Goal: Use online tool/utility: Utilize a website feature to perform a specific function

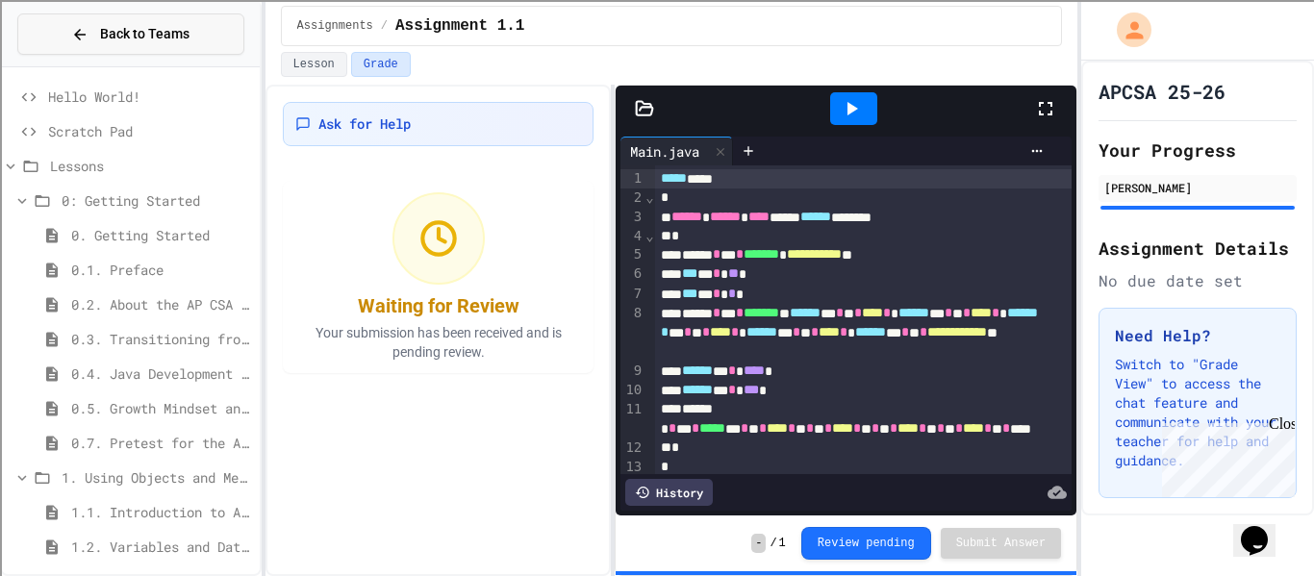
click at [85, 43] on div "Back to Teams" at bounding box center [130, 34] width 118 height 20
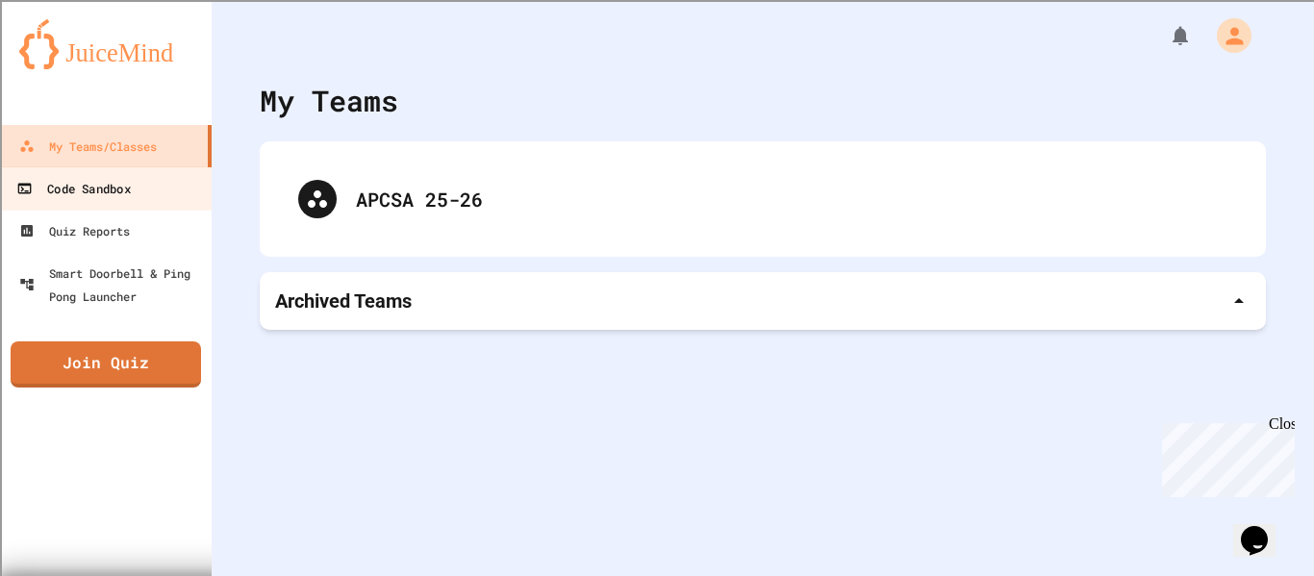
click at [120, 203] on link "Code Sandbox" at bounding box center [106, 187] width 218 height 43
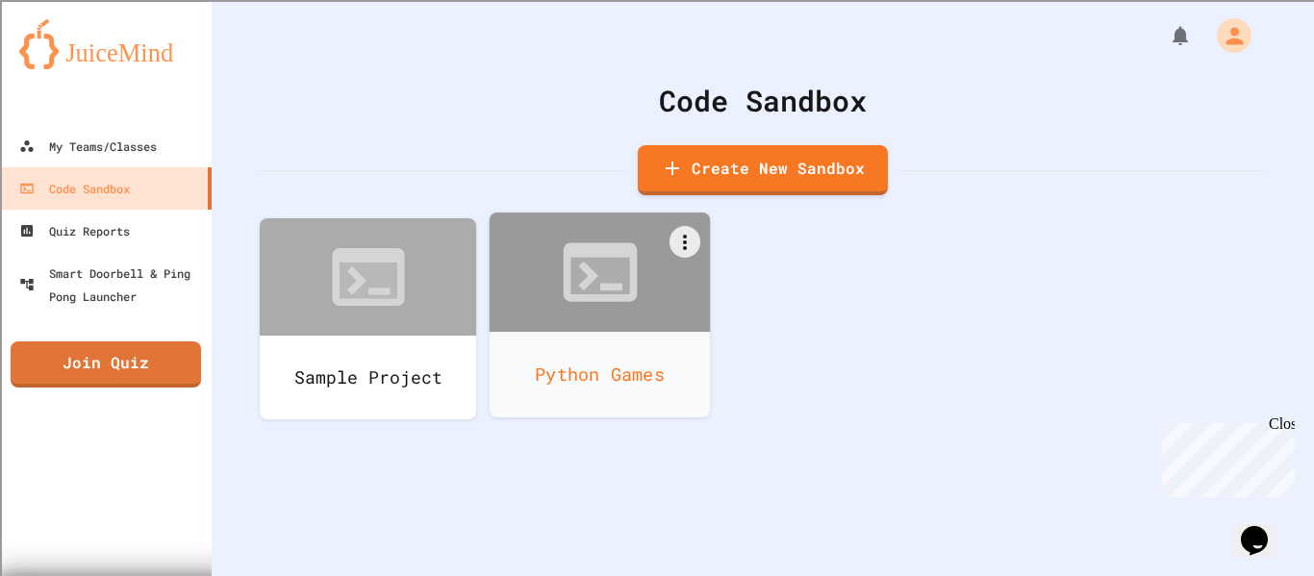
click at [512, 310] on div at bounding box center [600, 272] width 221 height 119
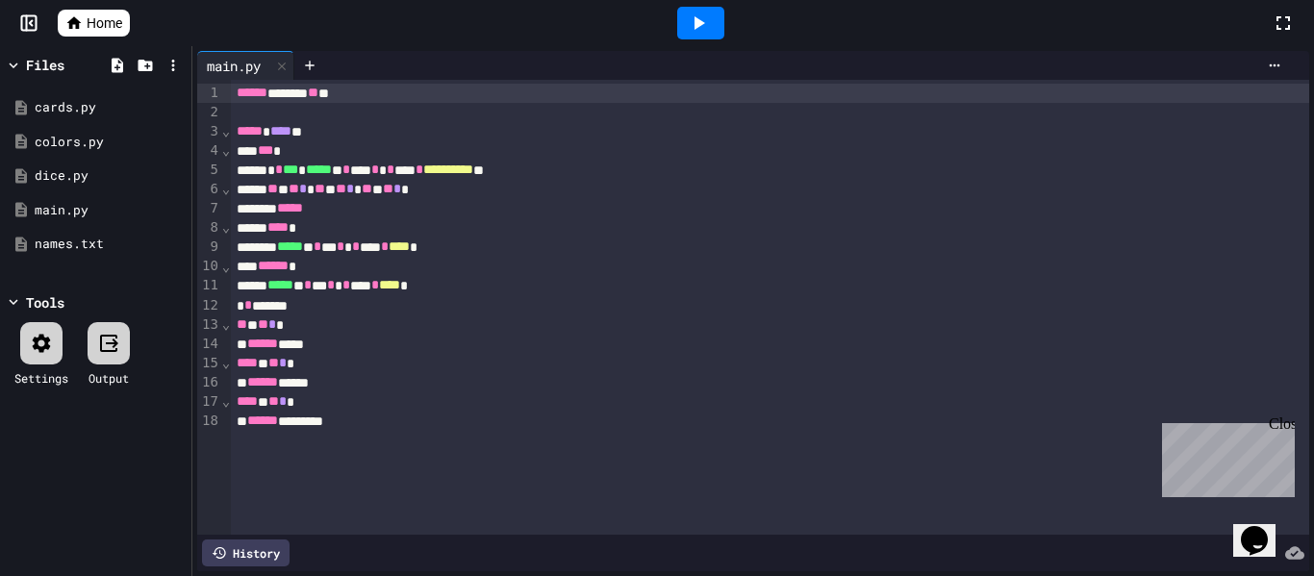
click at [539, 325] on div "** * ** * *" at bounding box center [770, 325] width 1079 height 19
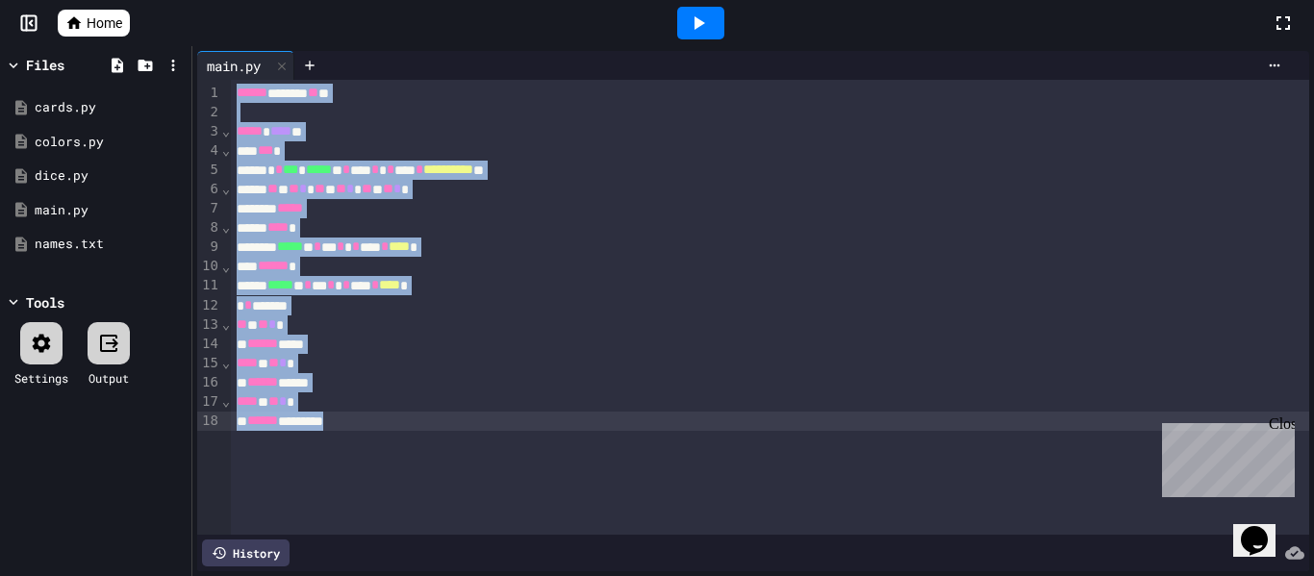
click at [418, 443] on div "**********" at bounding box center [770, 307] width 1079 height 455
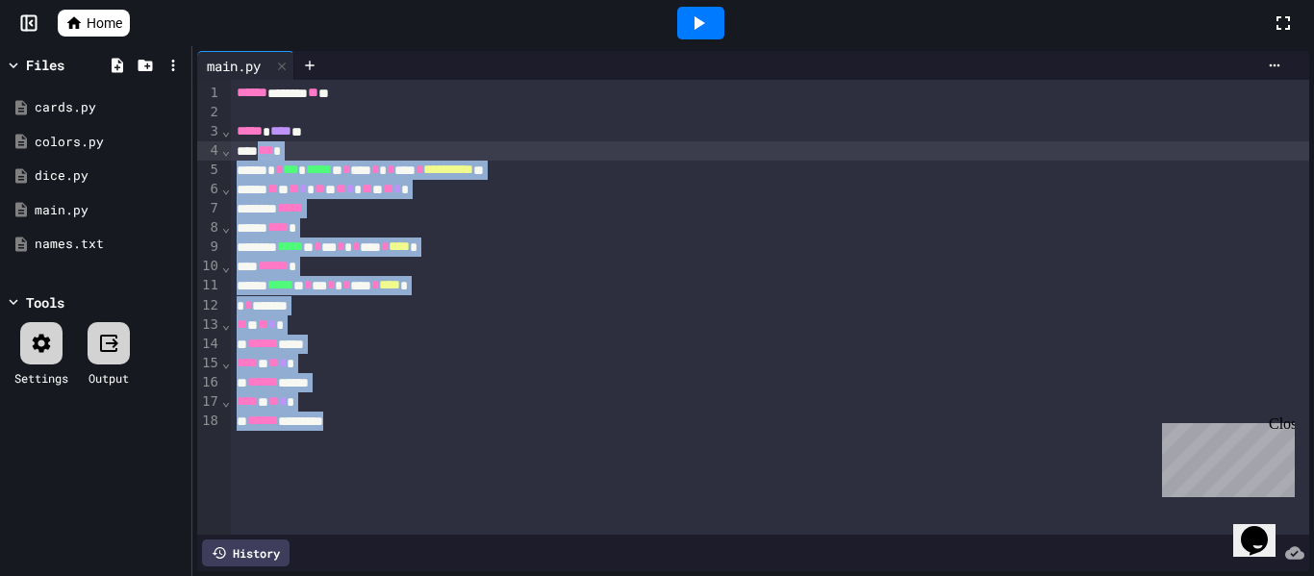
click at [266, 153] on span "***" at bounding box center [265, 149] width 15 height 13
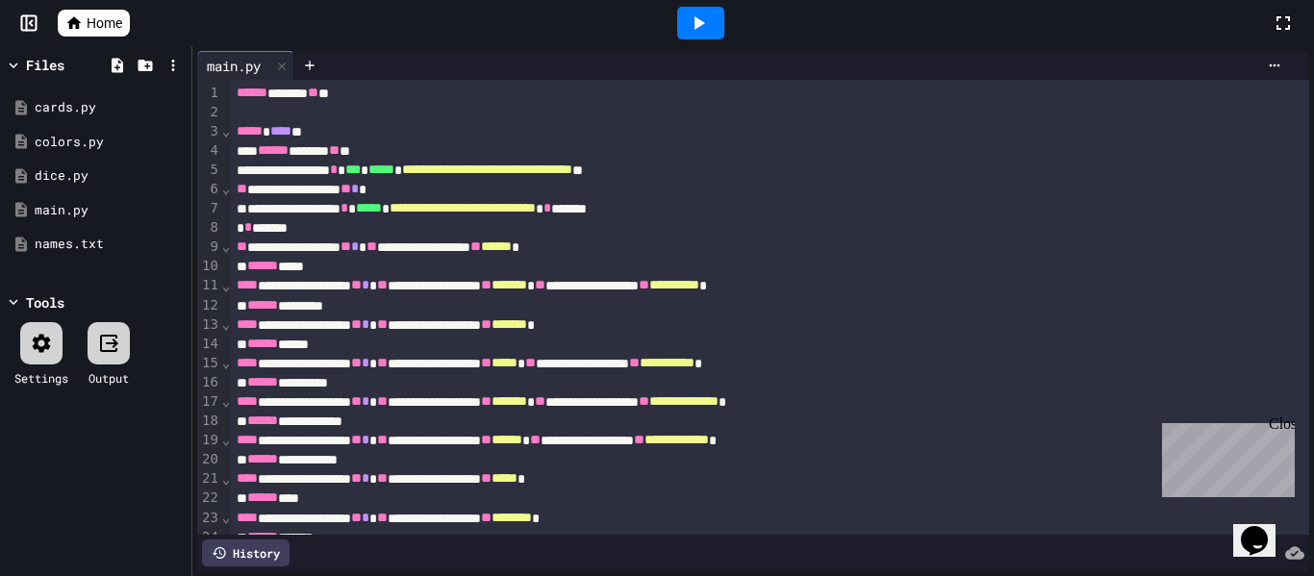
click at [237, 188] on span "**" at bounding box center [242, 188] width 11 height 13
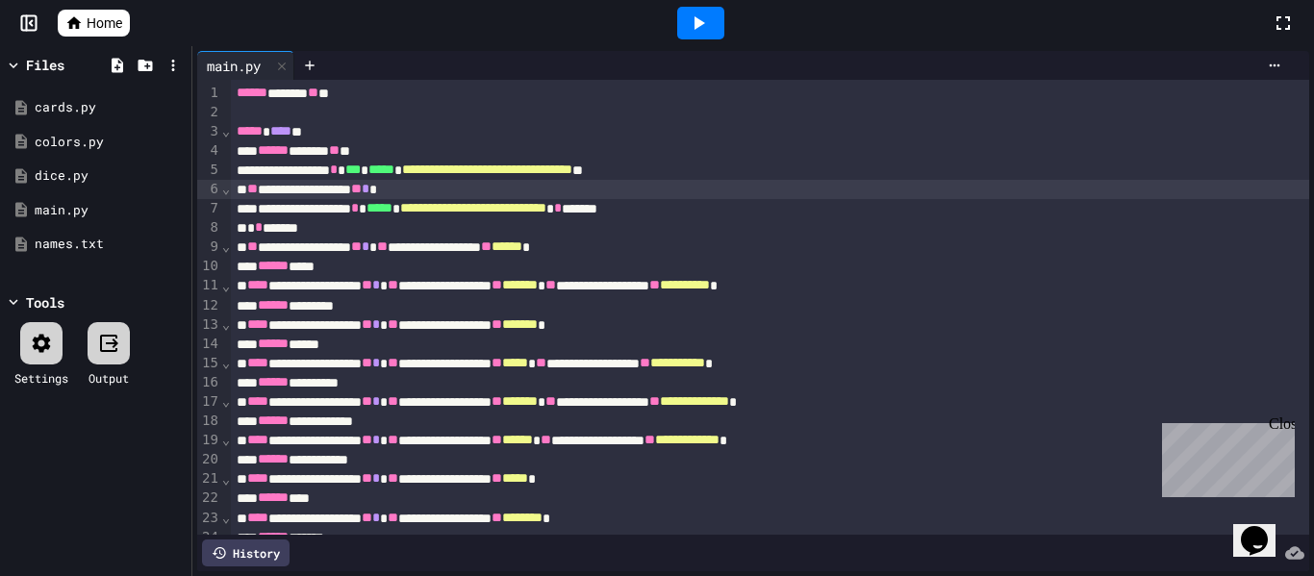
click at [266, 154] on span "******" at bounding box center [273, 149] width 31 height 13
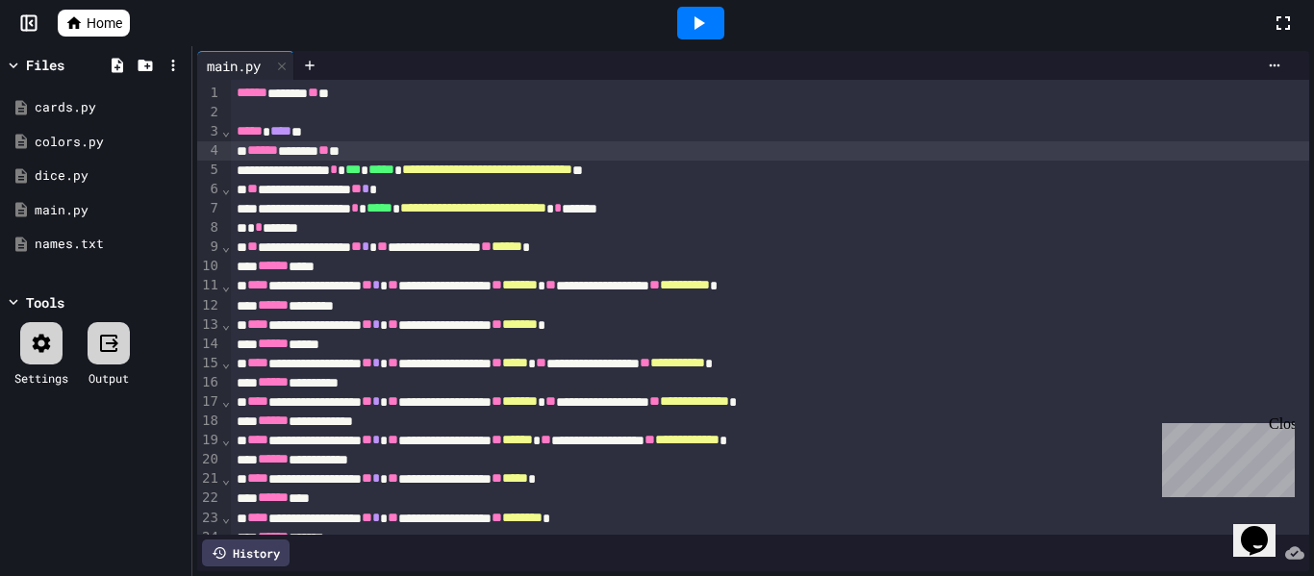
click at [404, 153] on div "****** ****** ** *" at bounding box center [770, 150] width 1079 height 19
click at [342, 137] on div "***** * **** **" at bounding box center [770, 131] width 1079 height 19
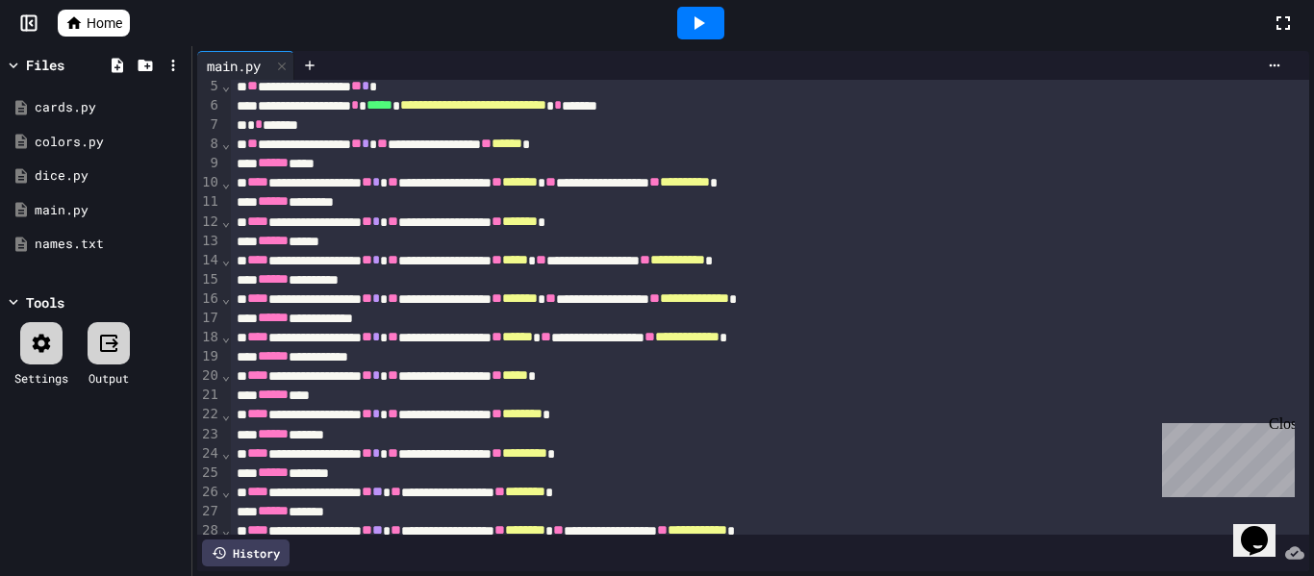
scroll to position [325, 0]
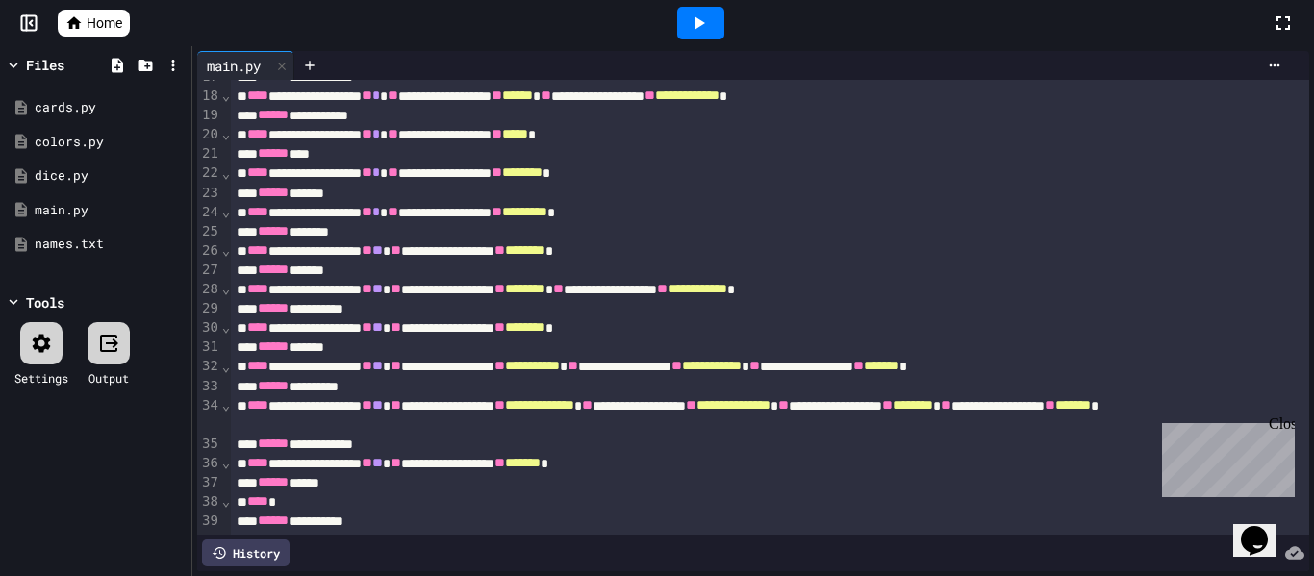
click at [456, 484] on div "****** *****" at bounding box center [770, 482] width 1079 height 19
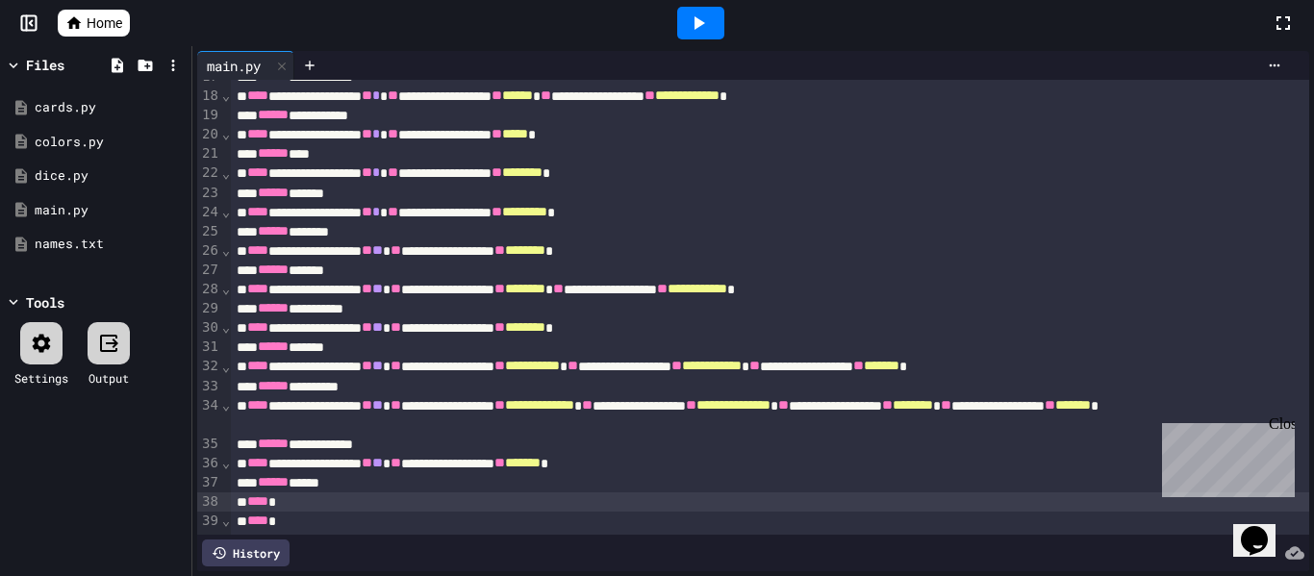
click at [400, 463] on div "**********" at bounding box center [770, 463] width 1079 height 19
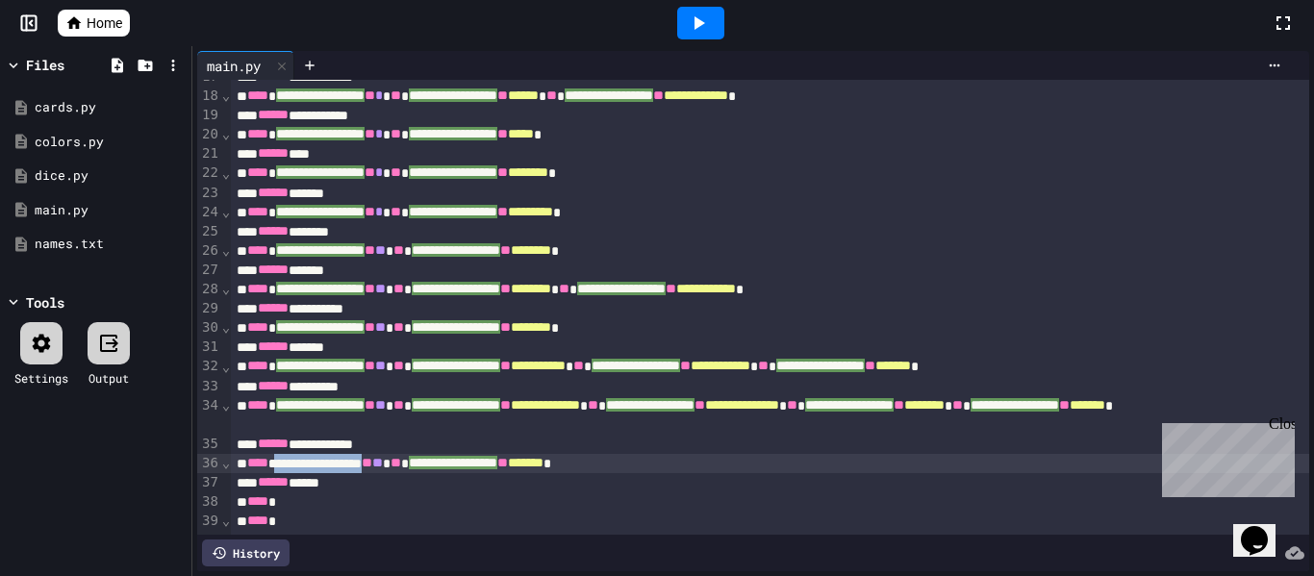
click at [356, 513] on div "**** *" at bounding box center [770, 521] width 1079 height 19
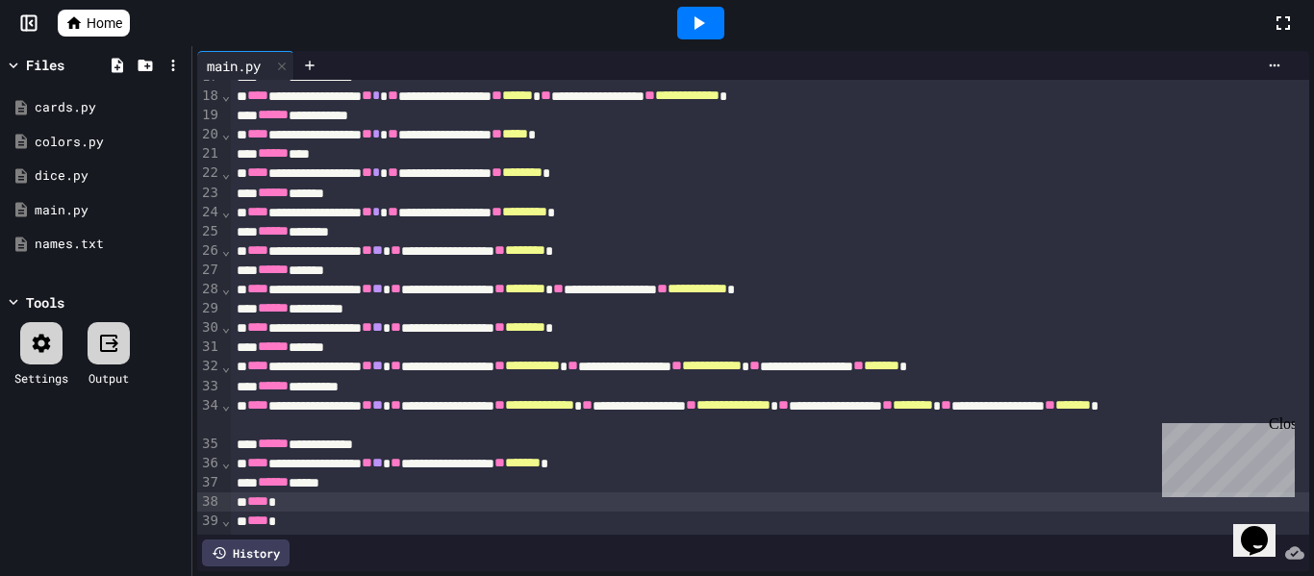
click at [353, 501] on div "****" at bounding box center [770, 502] width 1079 height 19
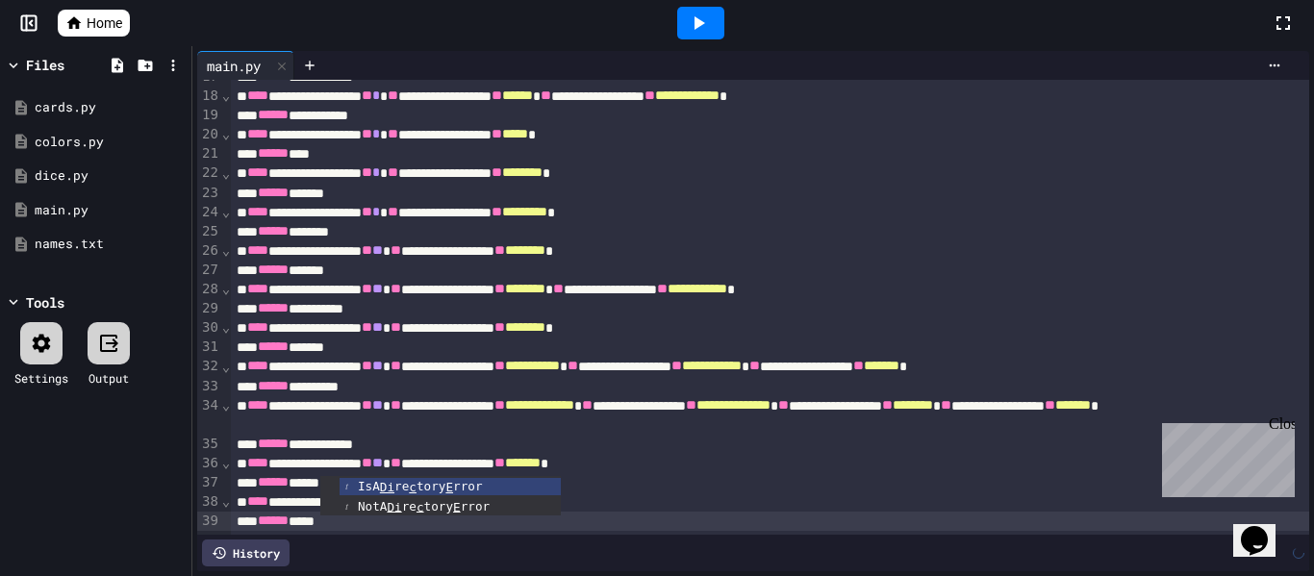
scroll to position [343, 0]
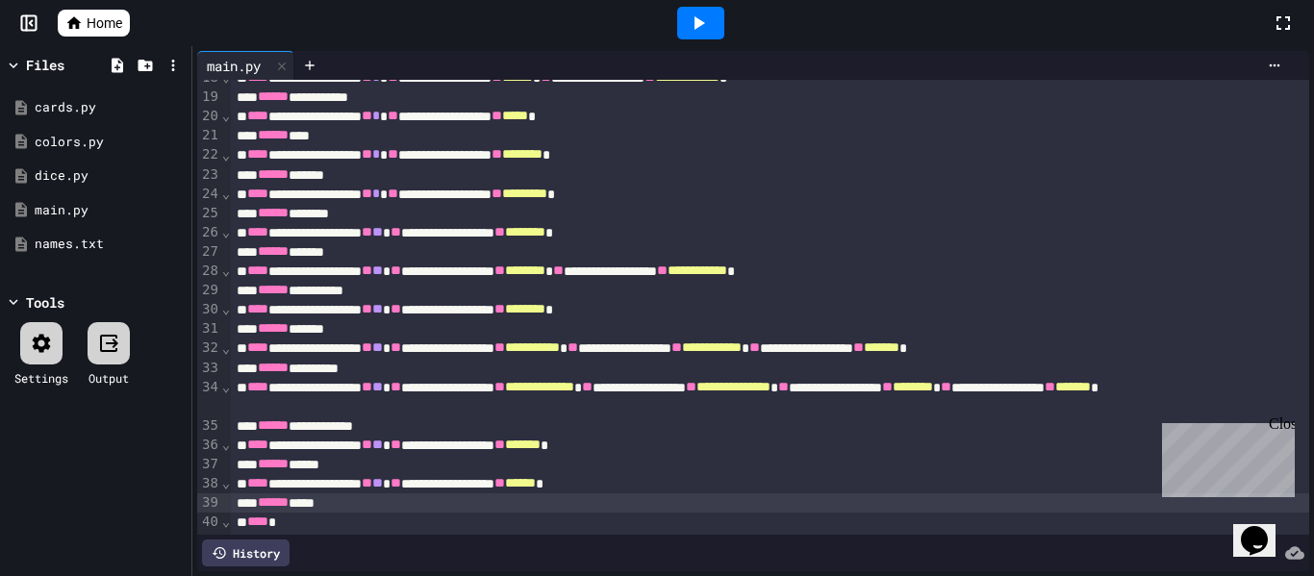
click at [354, 504] on div "****** ****" at bounding box center [770, 503] width 1079 height 19
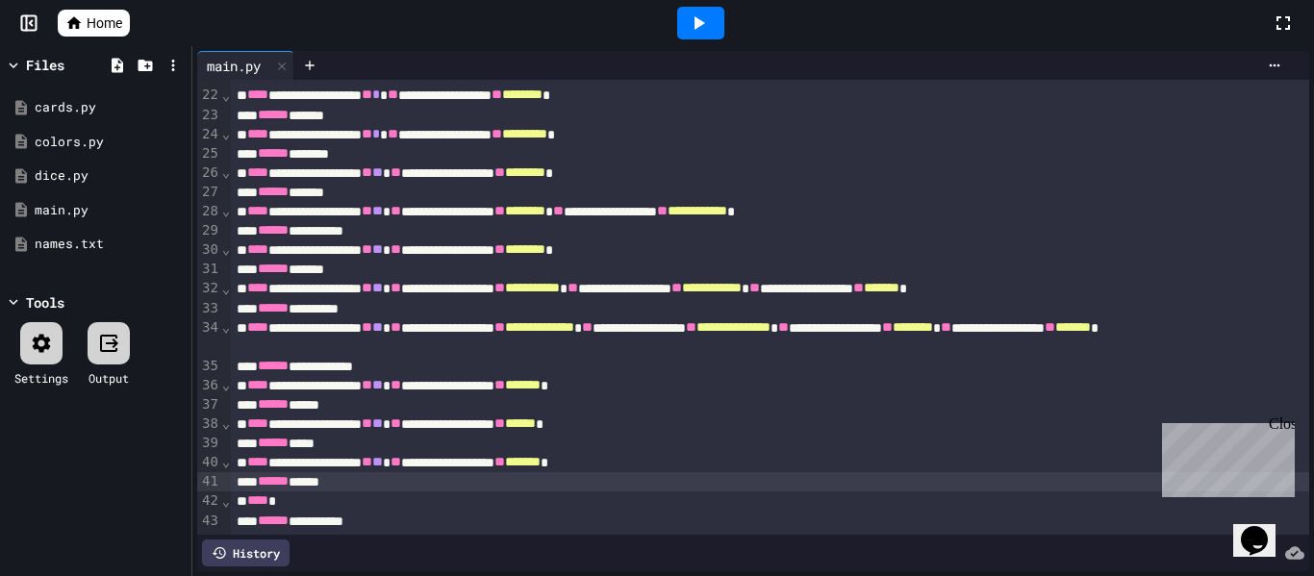
scroll to position [0, 0]
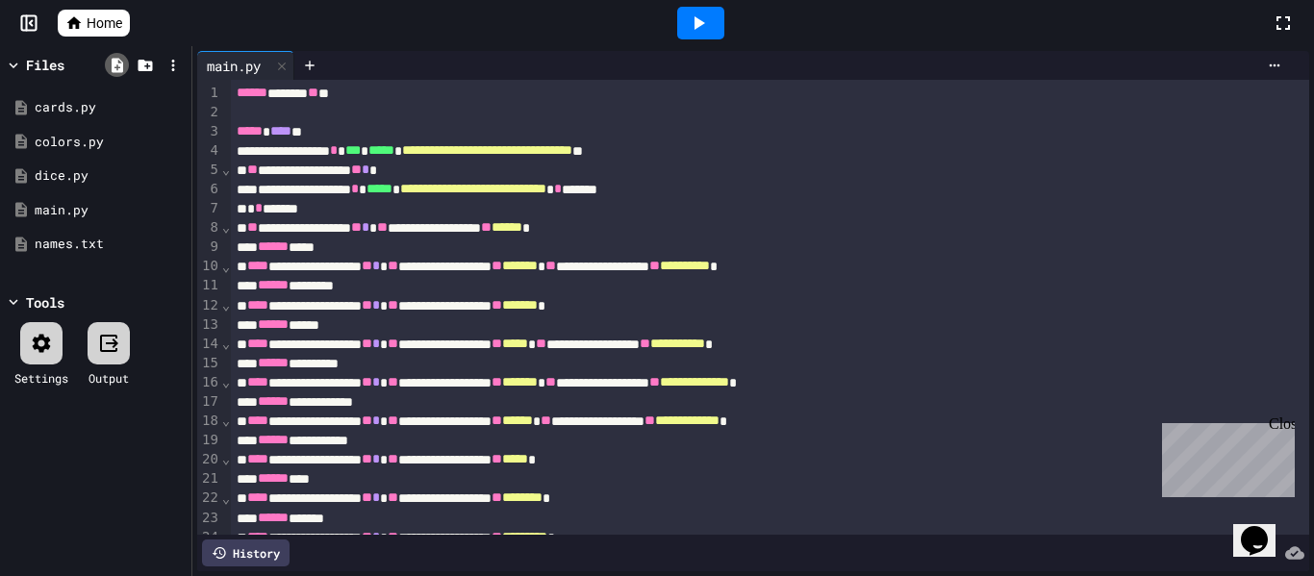
click at [117, 61] on icon at bounding box center [118, 65] width 12 height 14
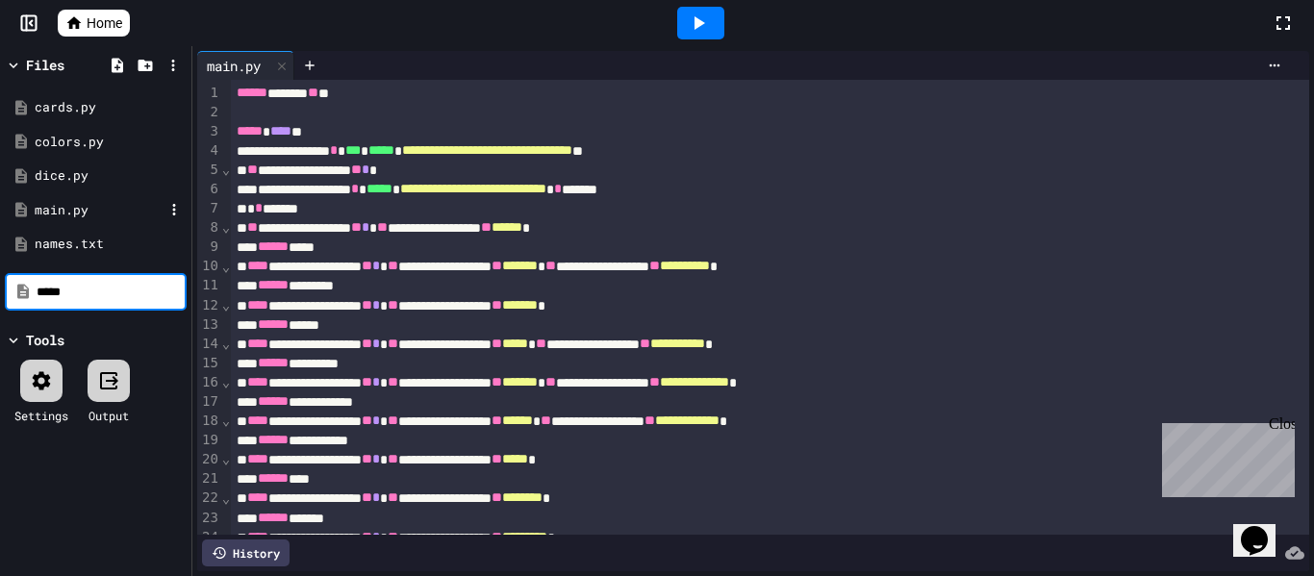
type input "*****"
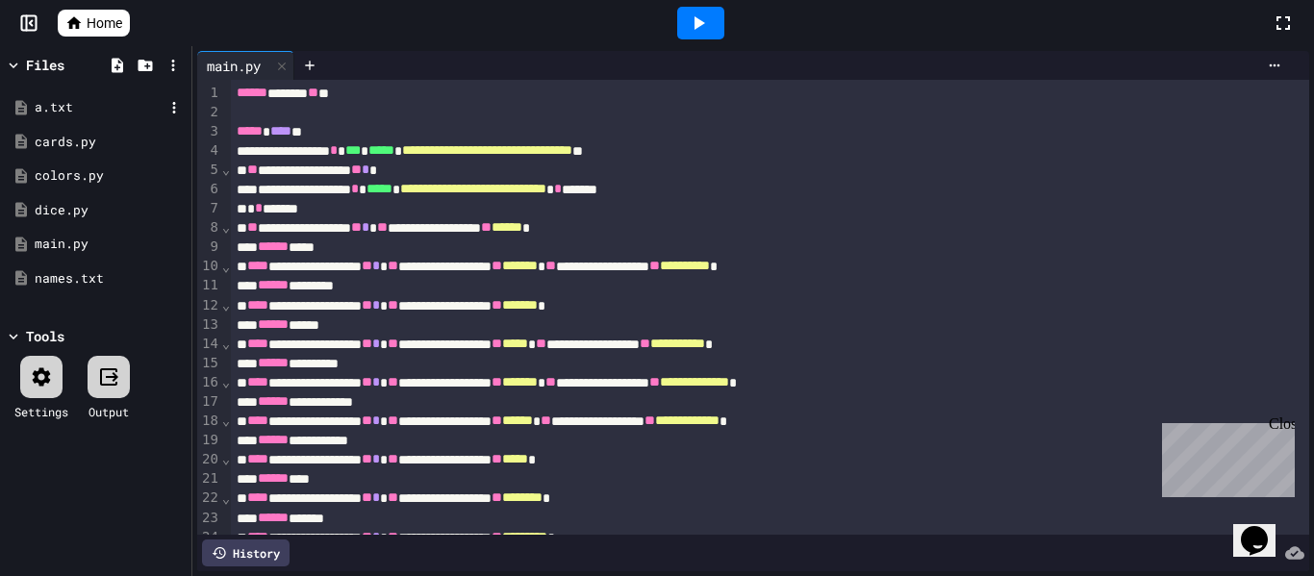
click at [55, 108] on div "a.txt" at bounding box center [99, 107] width 129 height 19
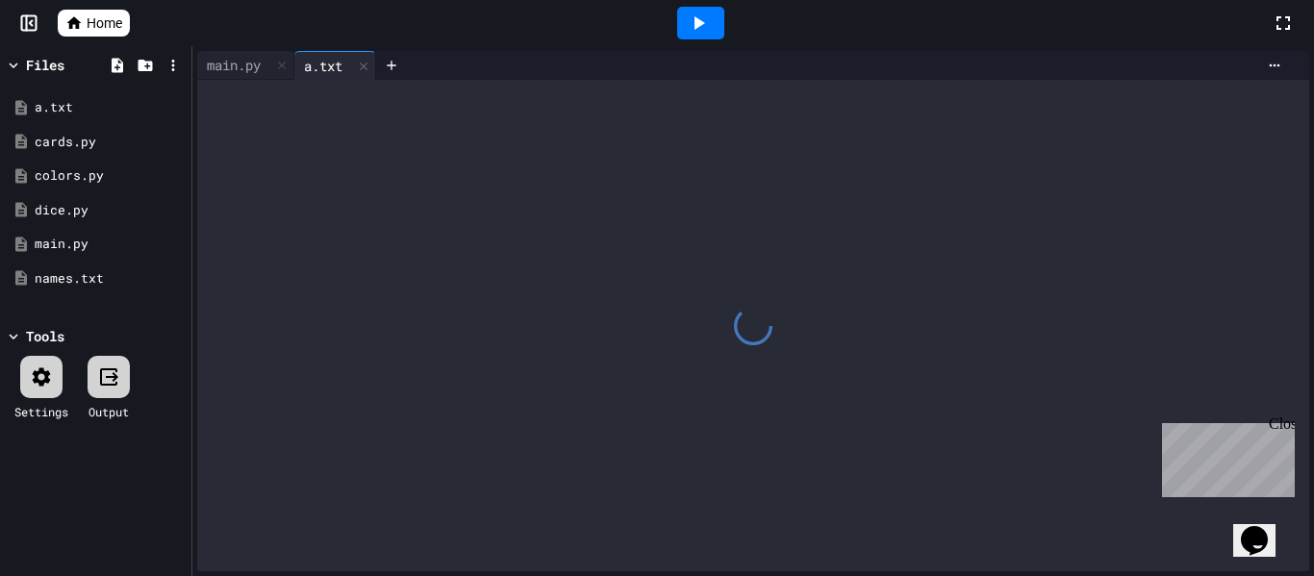
click at [455, 236] on div at bounding box center [753, 326] width 1112 height 492
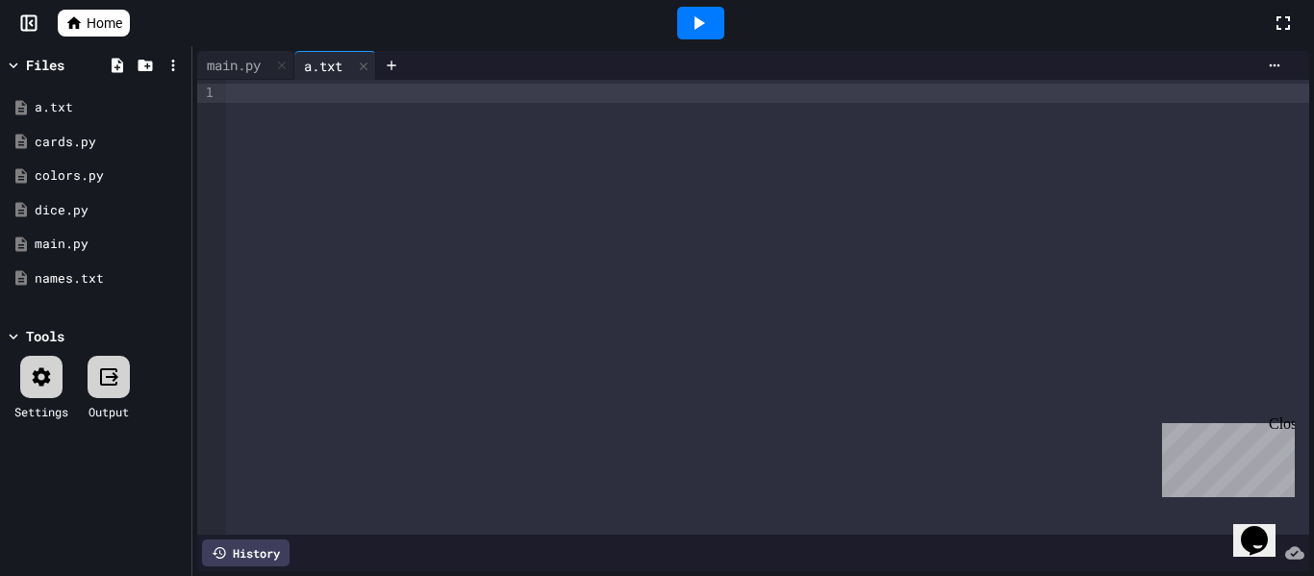
click at [344, 178] on div at bounding box center [767, 307] width 1083 height 455
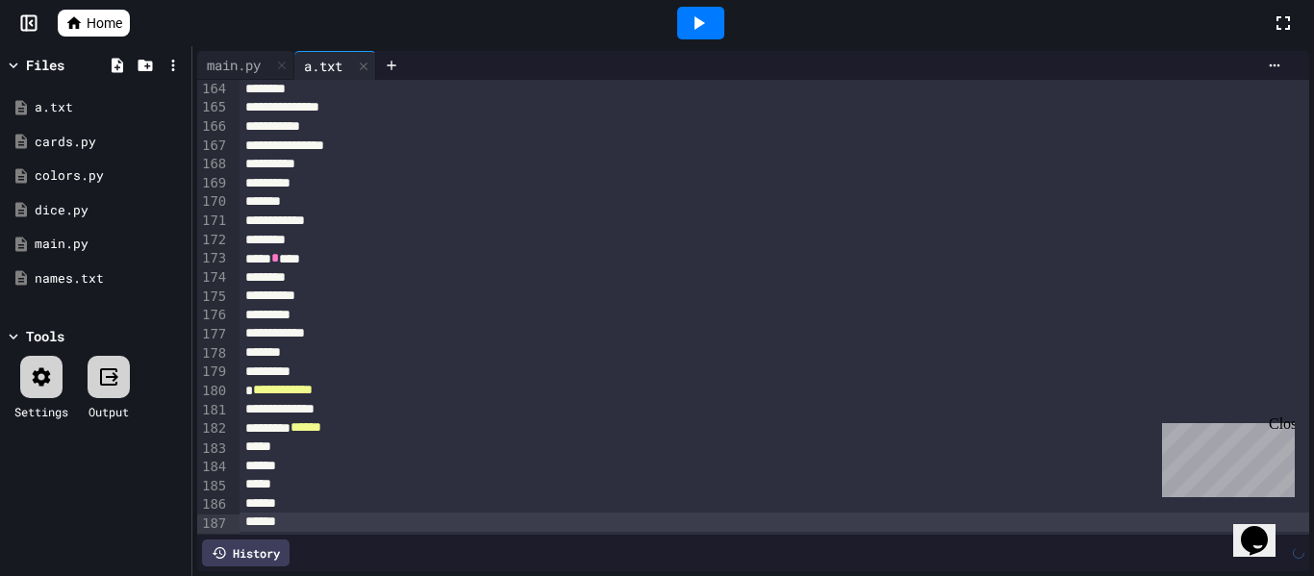
scroll to position [3078, 0]
click at [106, 65] on div at bounding box center [117, 65] width 24 height 24
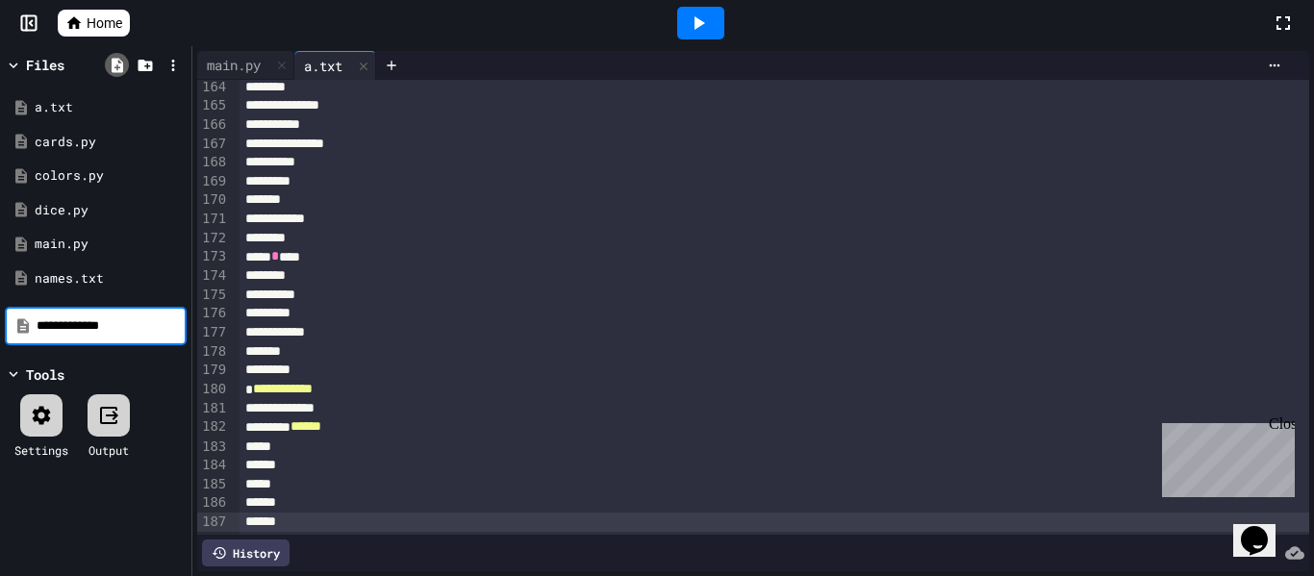
type input "**********"
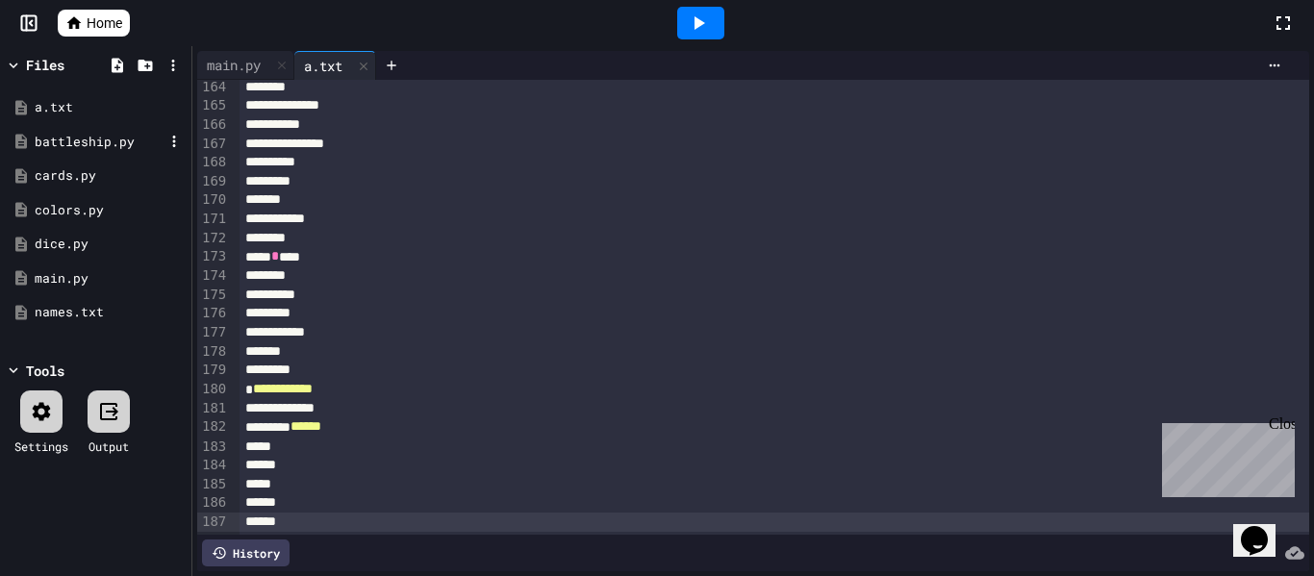
click at [65, 148] on div "battleship.py" at bounding box center [99, 142] width 129 height 19
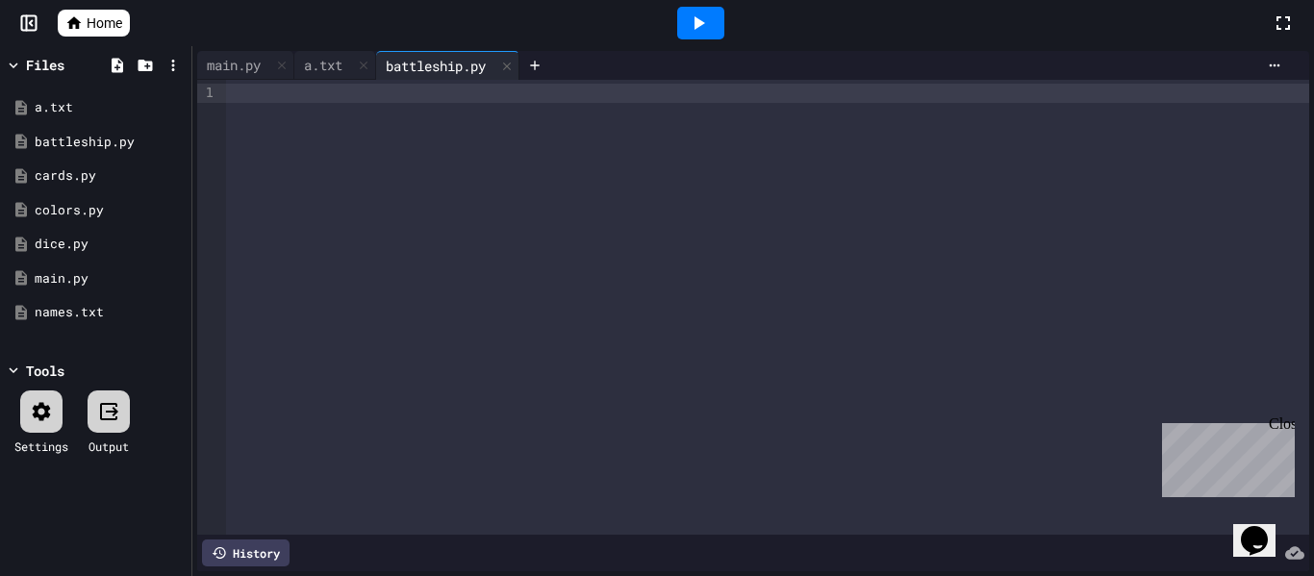
click at [349, 216] on div at bounding box center [767, 307] width 1083 height 455
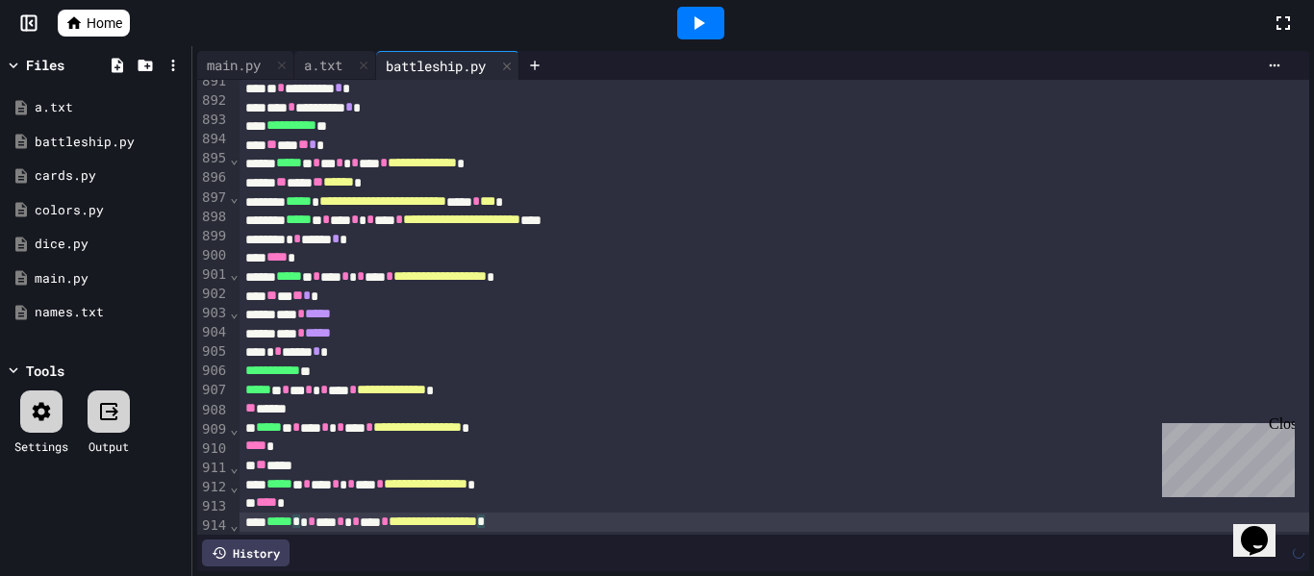
scroll to position [16823, 0]
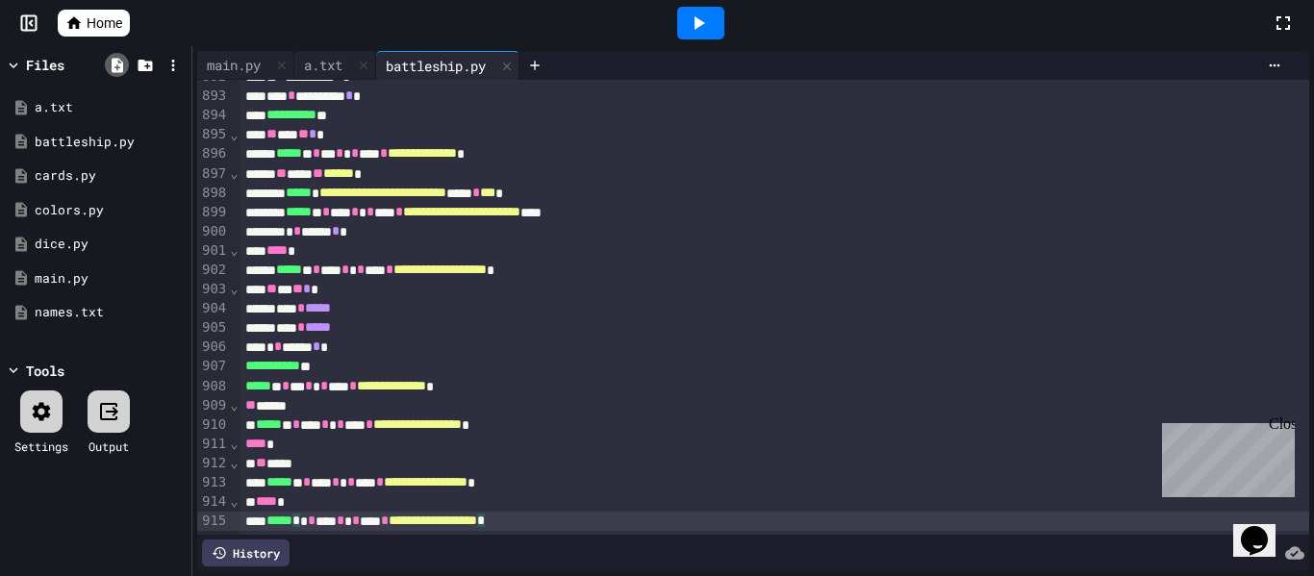
click at [115, 67] on icon at bounding box center [117, 65] width 17 height 17
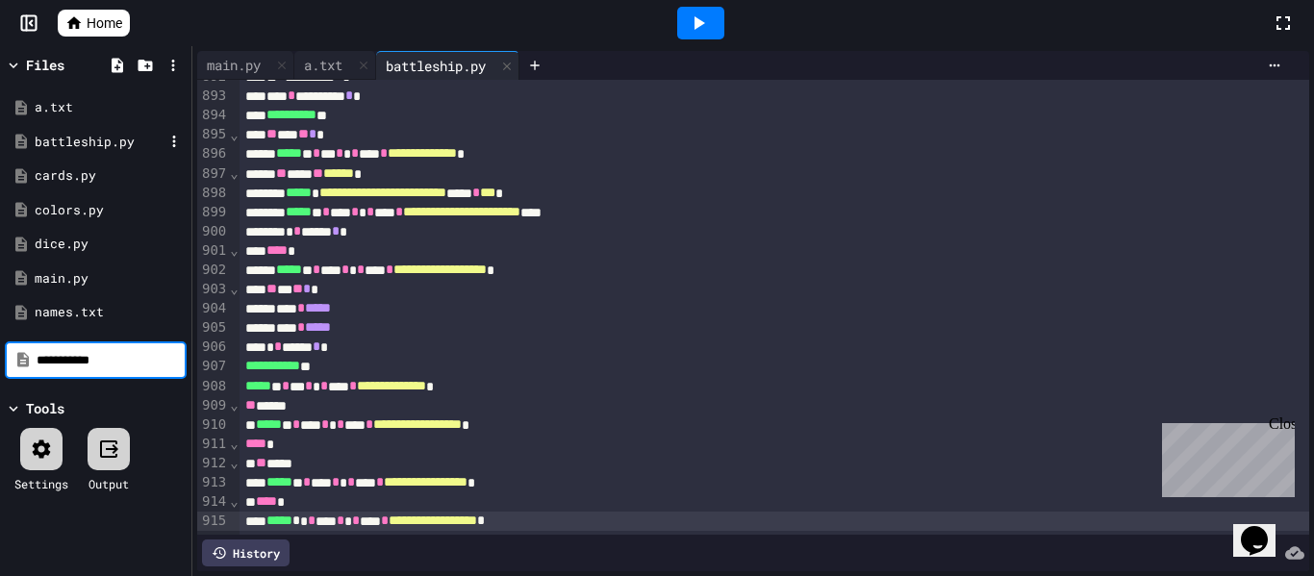
type input "**********"
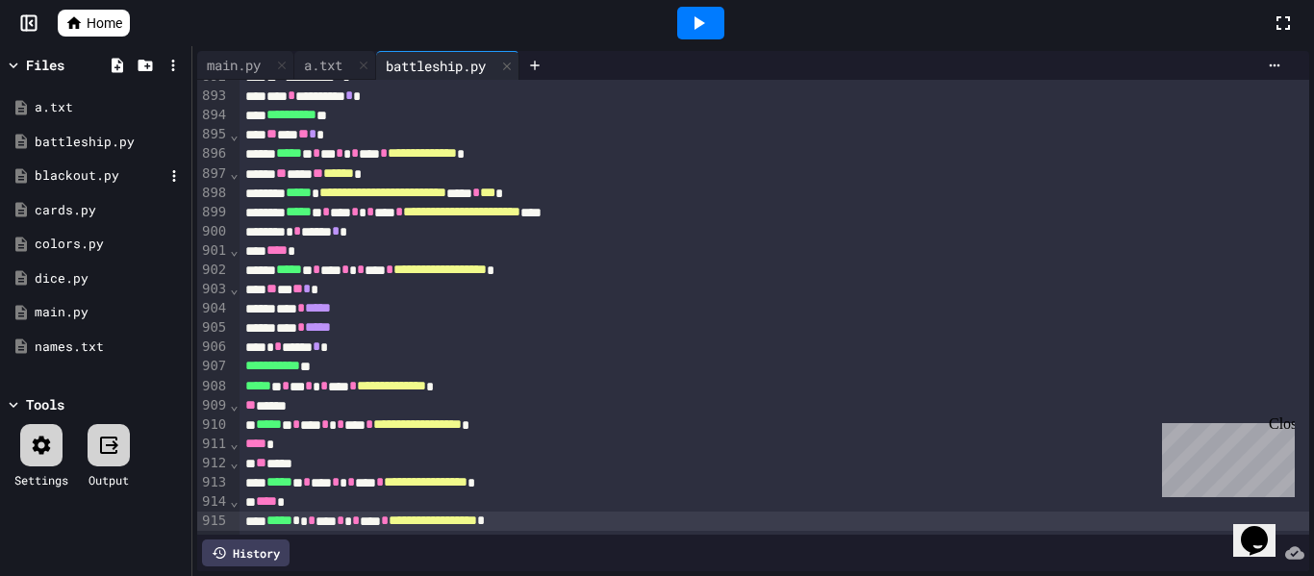
click at [94, 176] on div "blackout.py" at bounding box center [99, 175] width 129 height 19
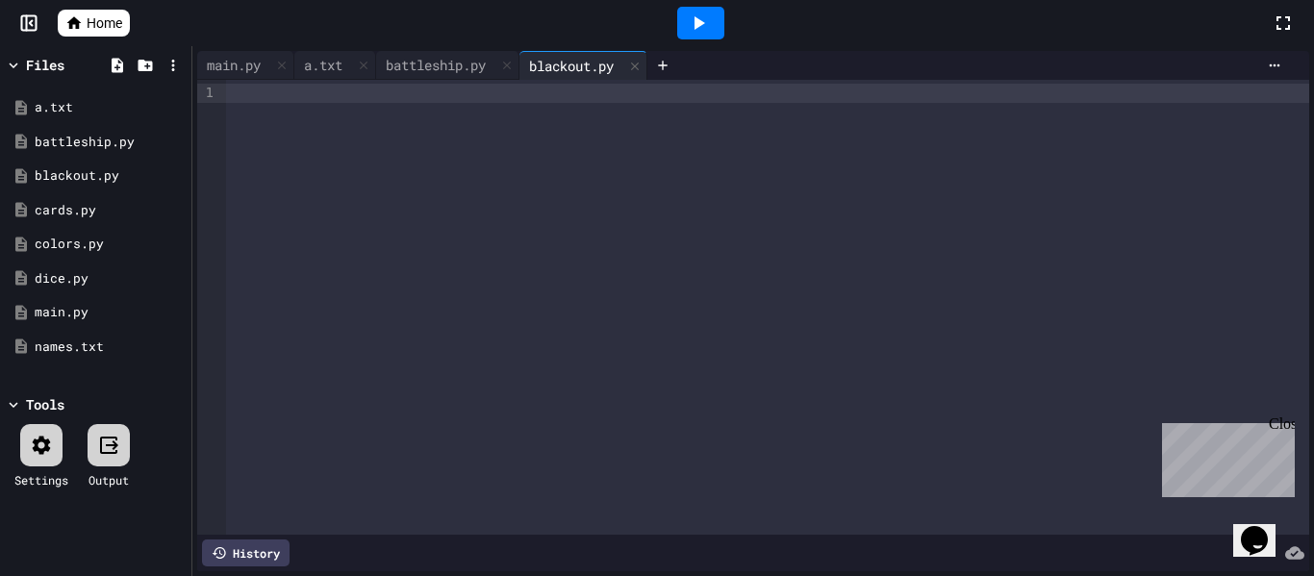
click at [427, 205] on div at bounding box center [767, 307] width 1083 height 455
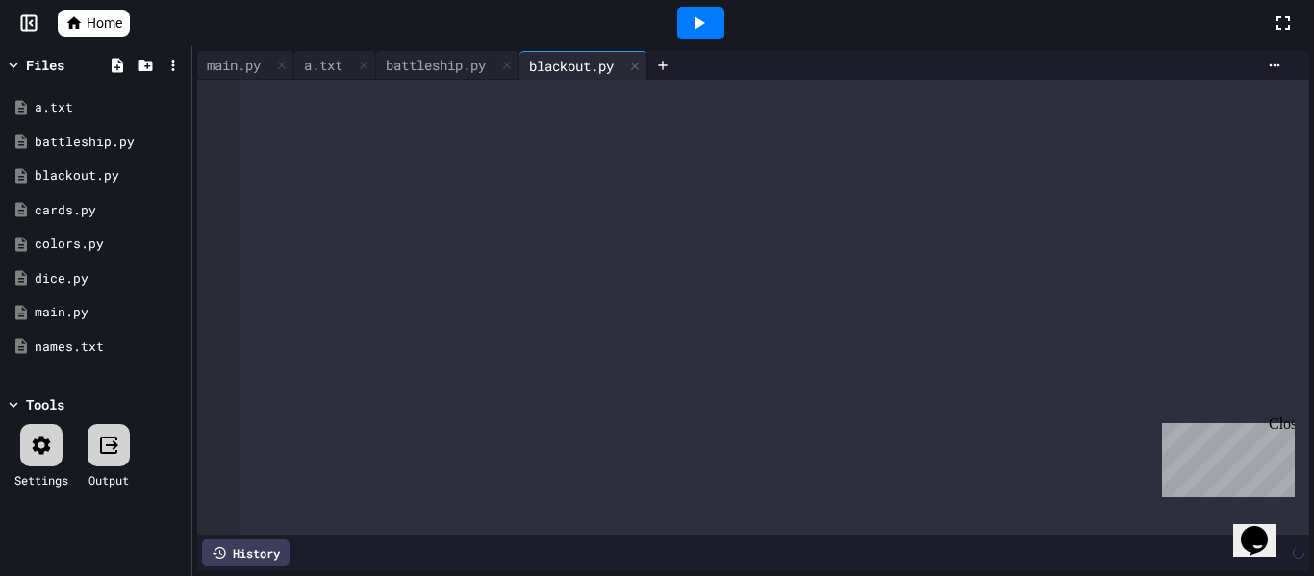
scroll to position [2060, 0]
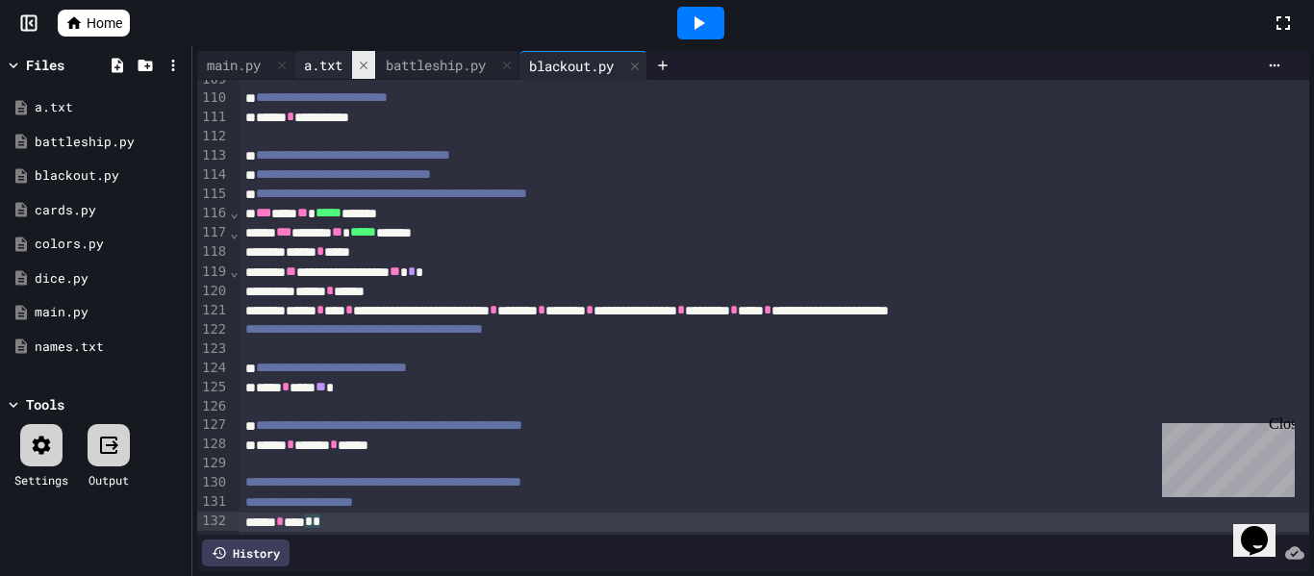
click at [367, 66] on icon at bounding box center [364, 65] width 8 height 8
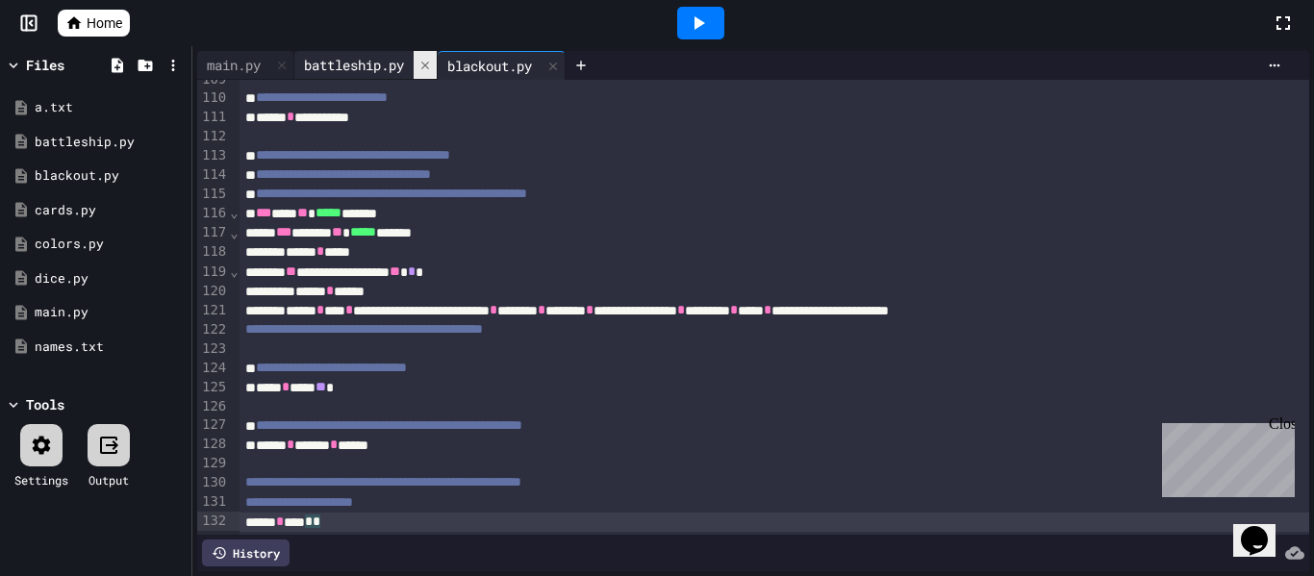
click at [369, 66] on div "battleship.py" at bounding box center [353, 65] width 119 height 20
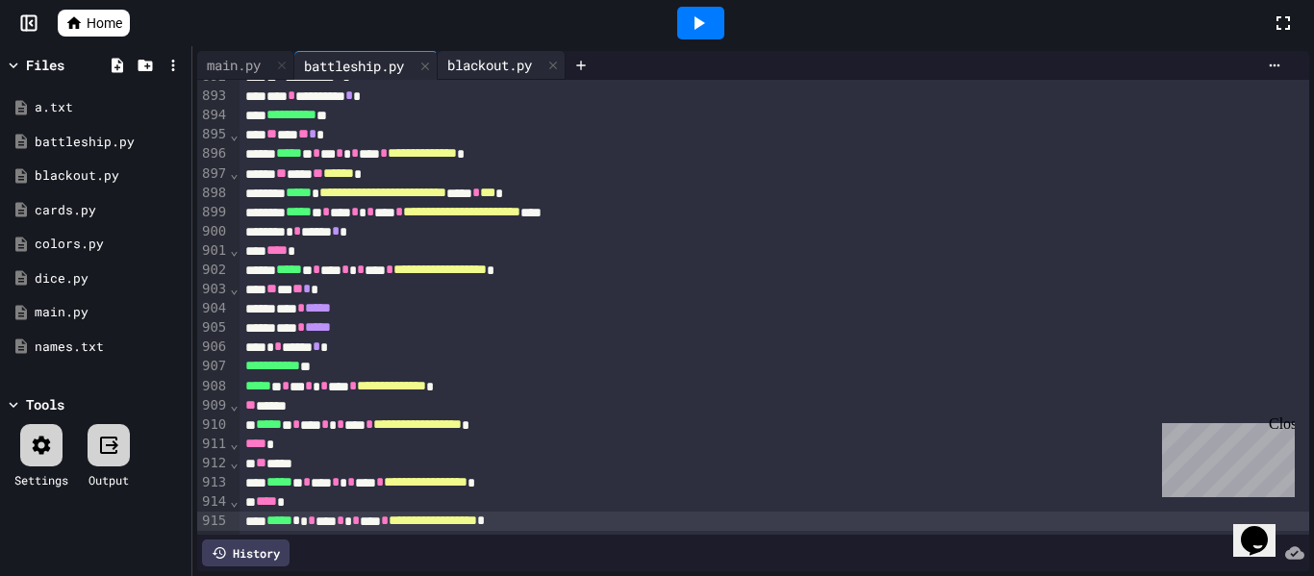
click at [447, 62] on div "blackout.py" at bounding box center [490, 65] width 104 height 20
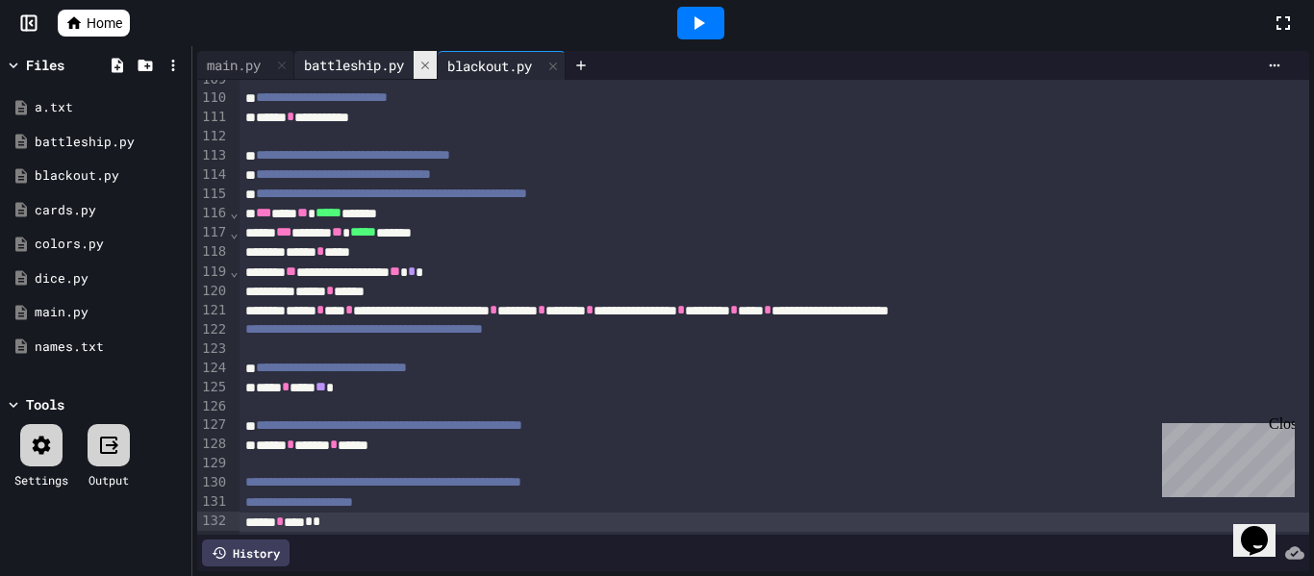
click at [429, 63] on icon at bounding box center [425, 65] width 8 height 8
drag, startPoint x: 432, startPoint y: 63, endPoint x: 418, endPoint y: 67, distance: 14.0
click at [418, 67] on div "main.py blackout.py" at bounding box center [753, 65] width 1112 height 29
click at [414, 67] on icon at bounding box center [410, 66] width 8 height 8
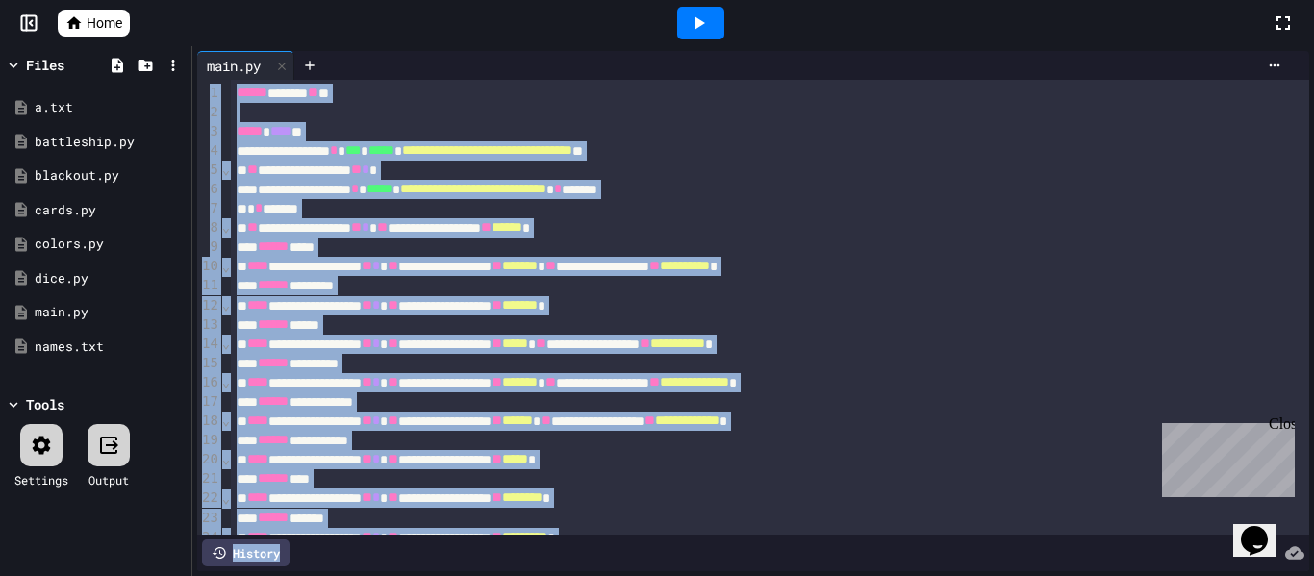
click at [317, 190] on div "**********" at bounding box center [770, 189] width 1079 height 19
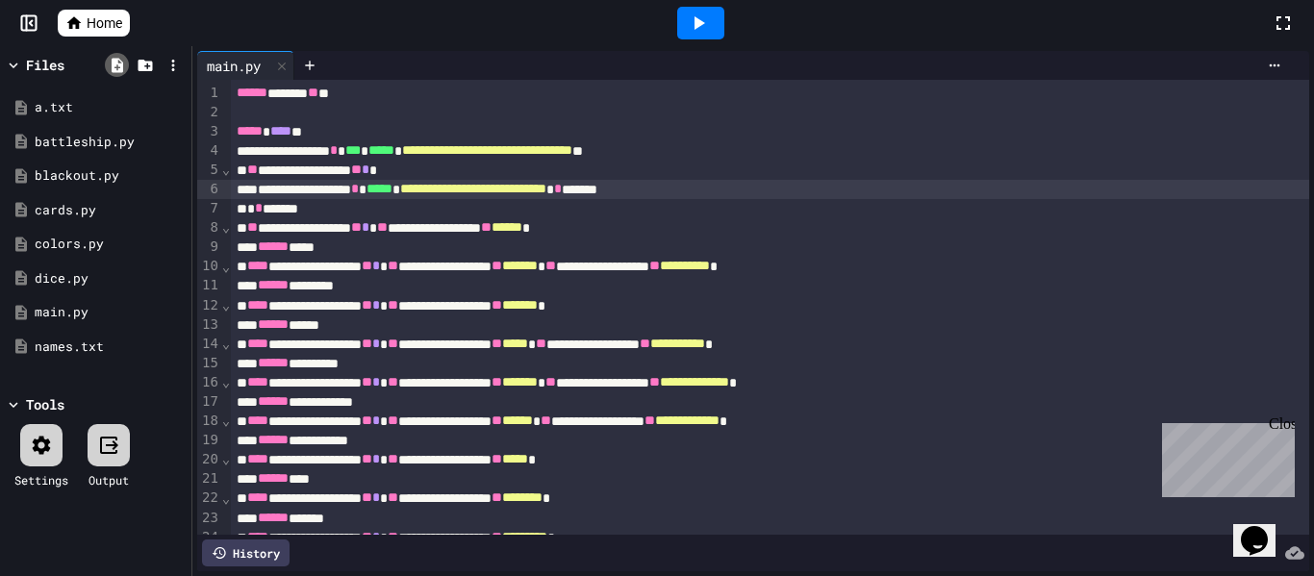
click at [119, 63] on icon at bounding box center [118, 65] width 12 height 14
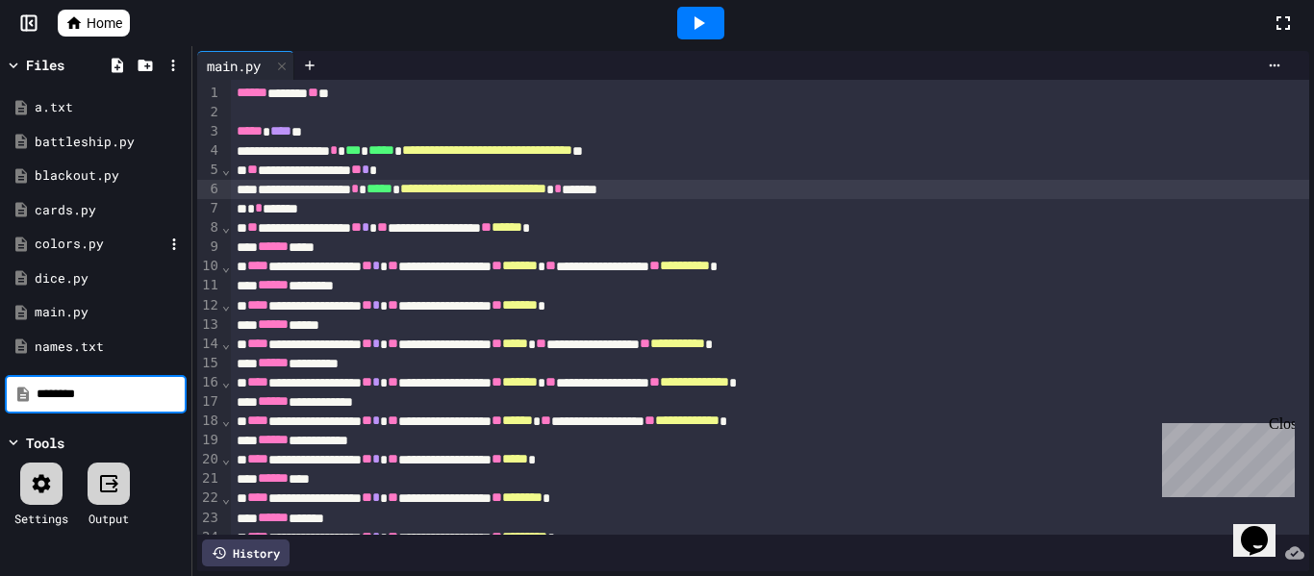
type input "********"
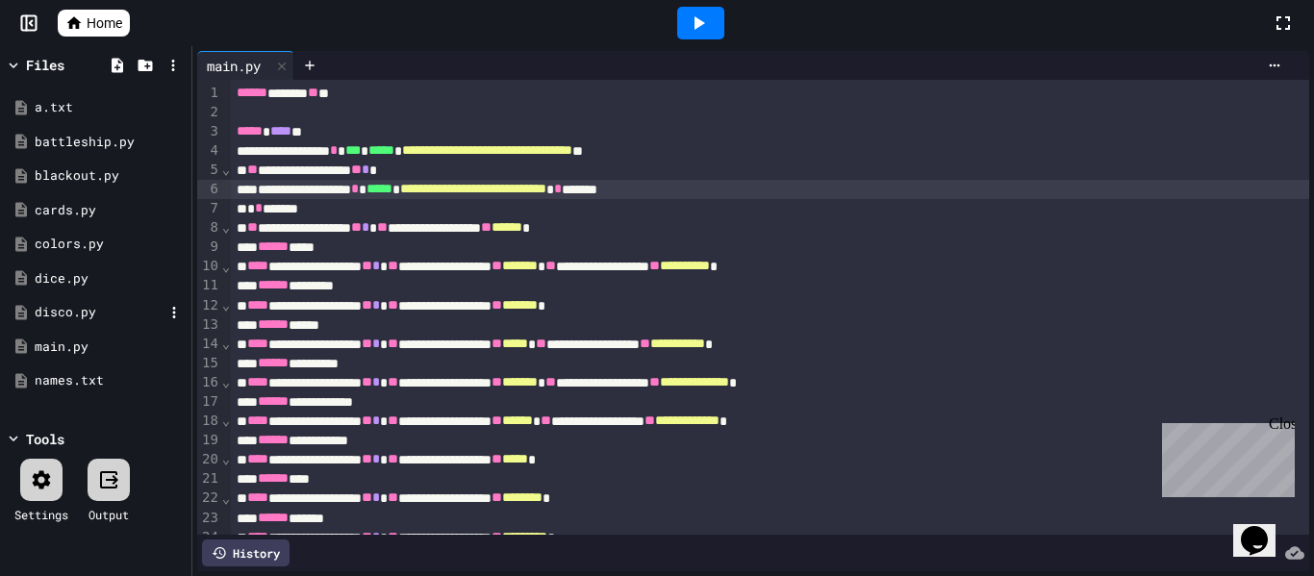
click at [68, 312] on div "disco.py" at bounding box center [99, 312] width 129 height 19
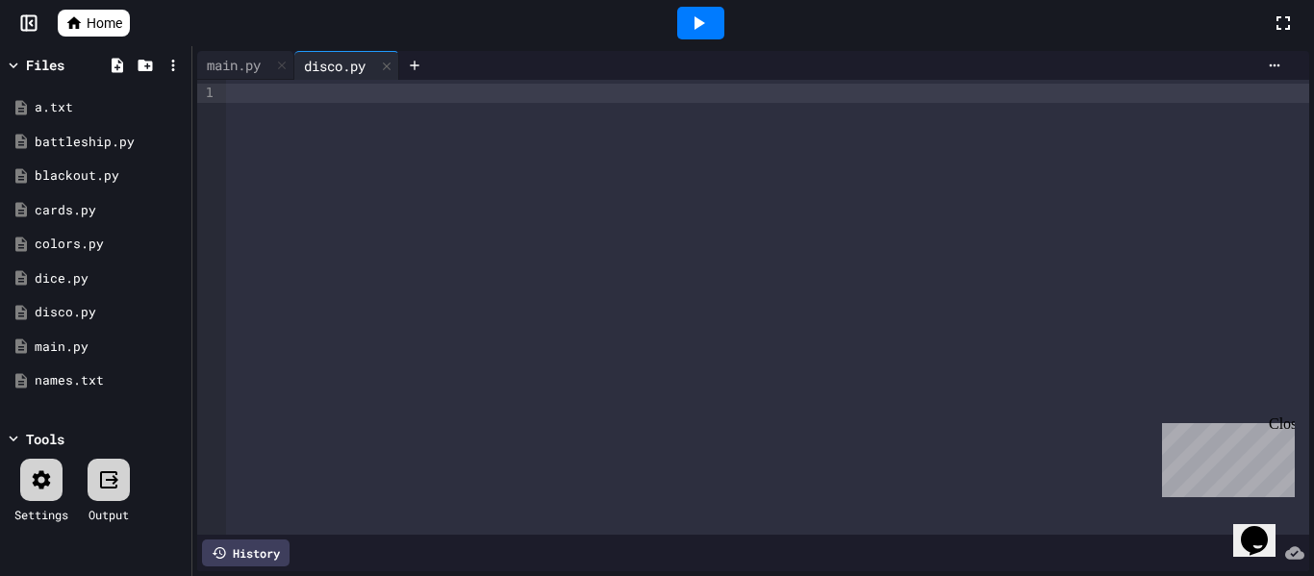
click at [324, 166] on div at bounding box center [767, 307] width 1083 height 455
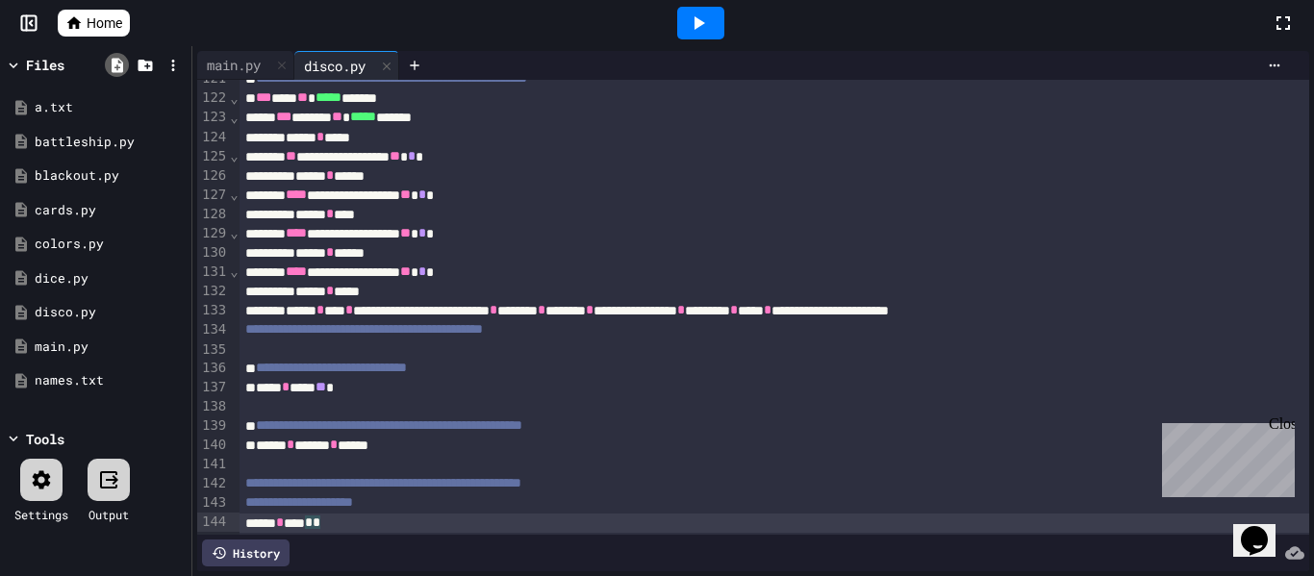
click at [114, 63] on icon at bounding box center [118, 65] width 12 height 14
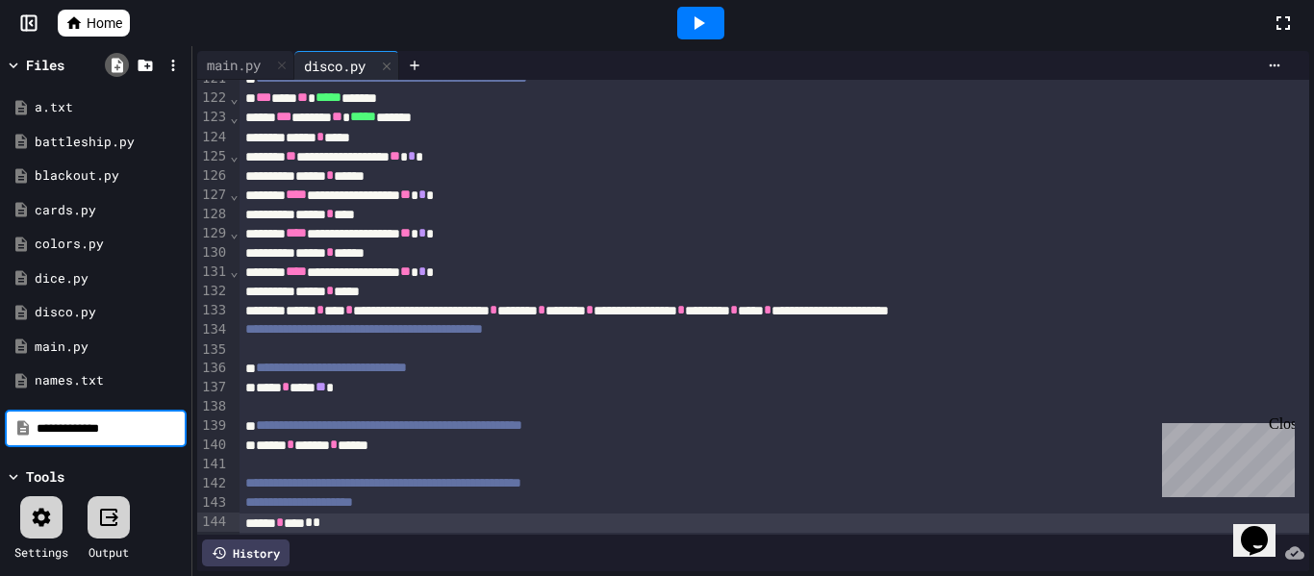
type input "**********"
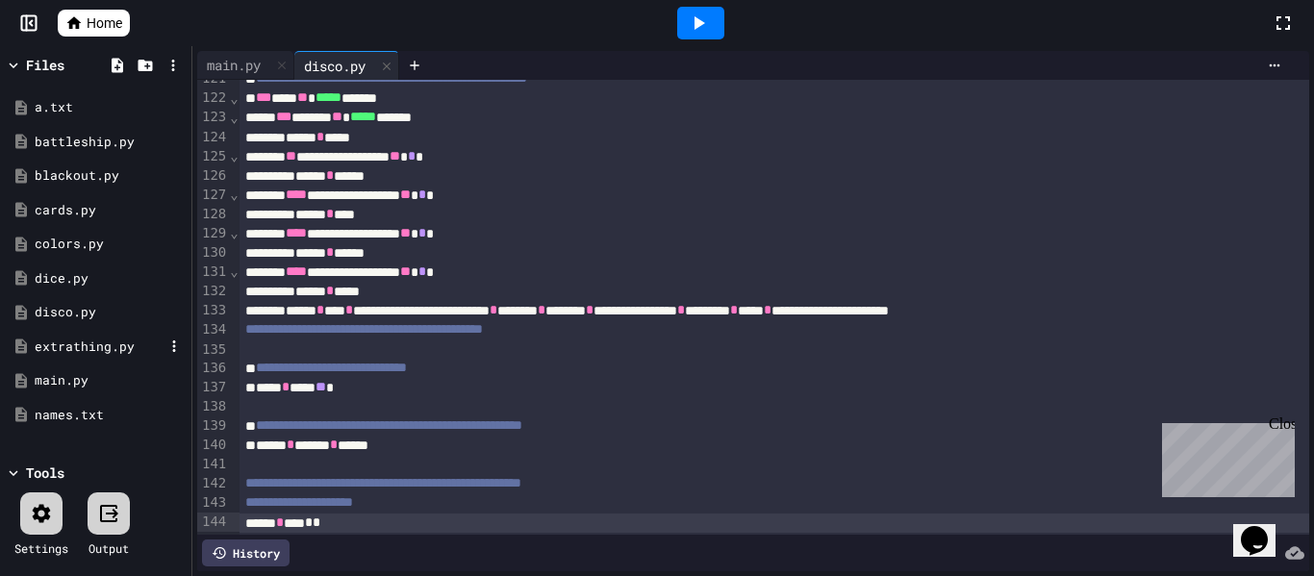
click at [67, 340] on div "extrathing.py" at bounding box center [99, 347] width 129 height 19
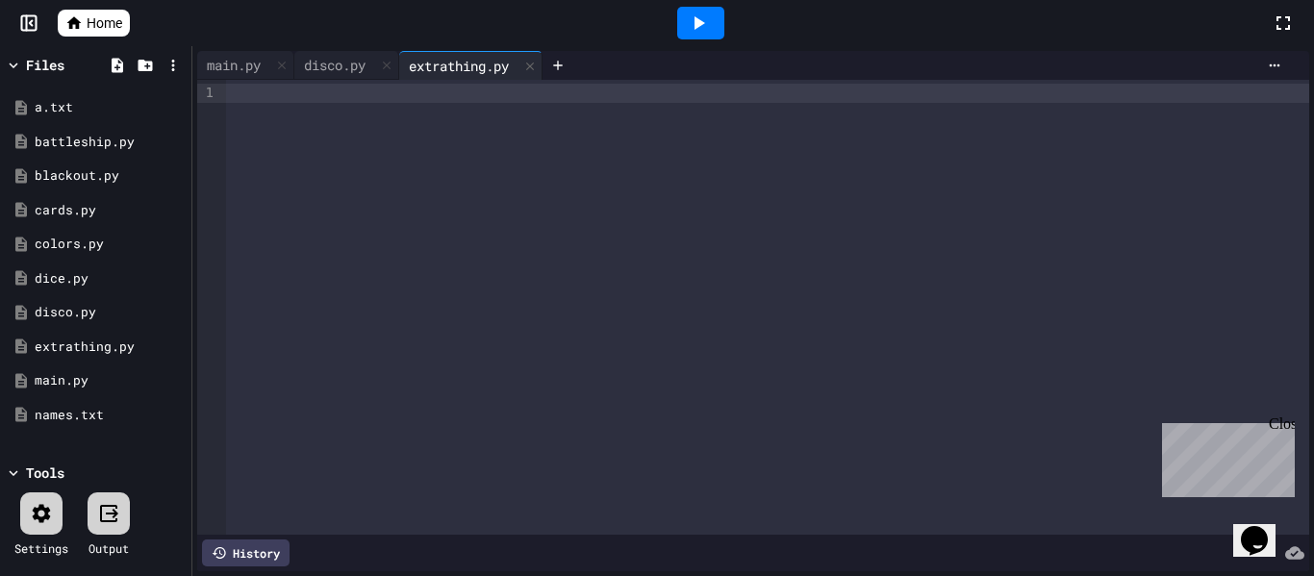
click at [435, 224] on div at bounding box center [767, 307] width 1083 height 455
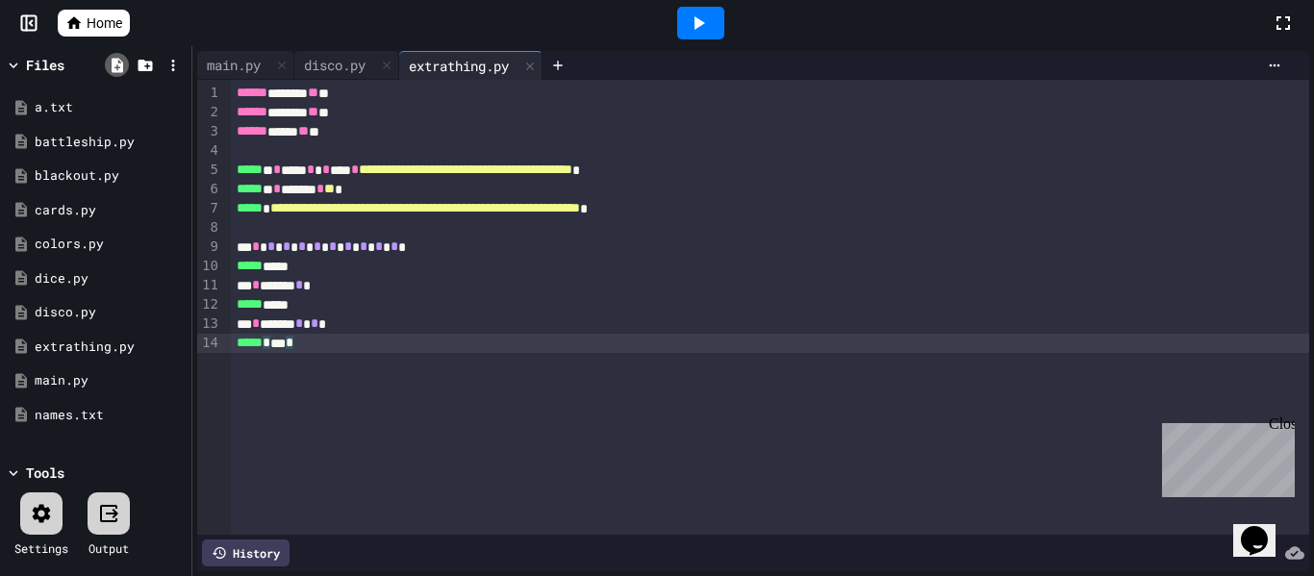
click at [121, 59] on icon at bounding box center [117, 65] width 17 height 17
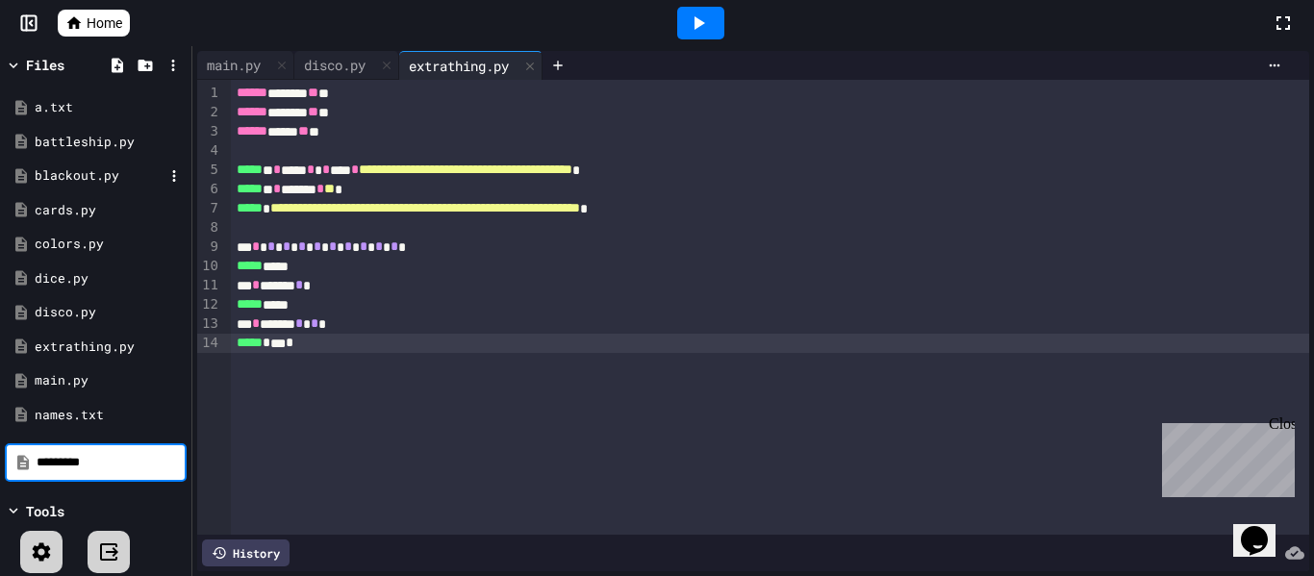
type input "*********"
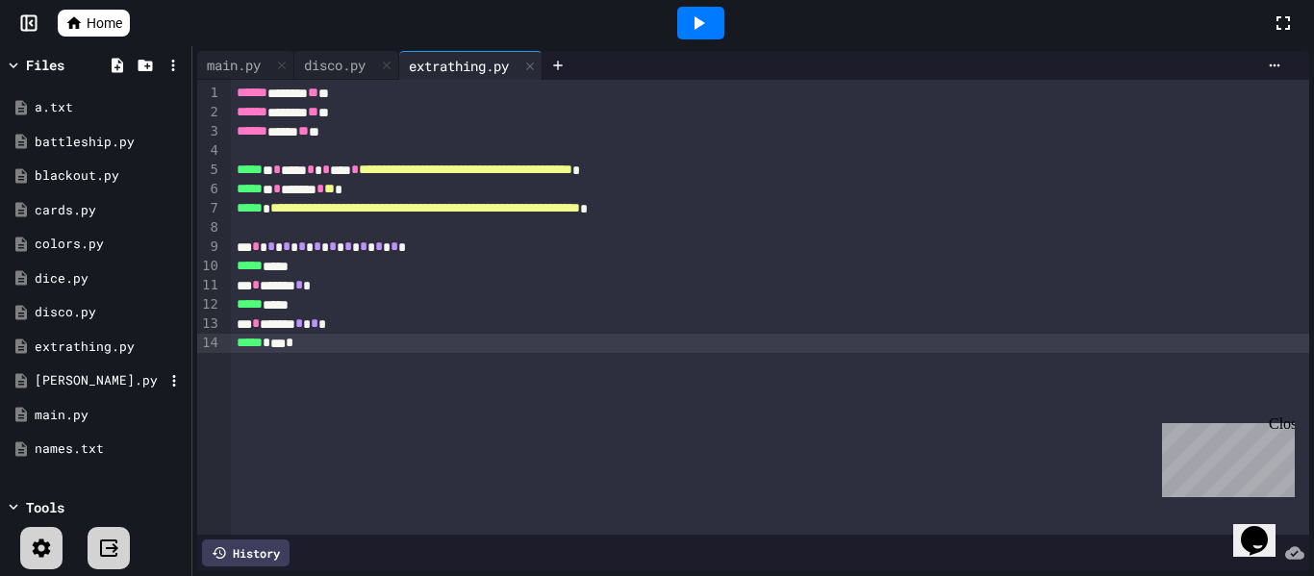
click at [77, 372] on div "[PERSON_NAME].py" at bounding box center [99, 380] width 129 height 19
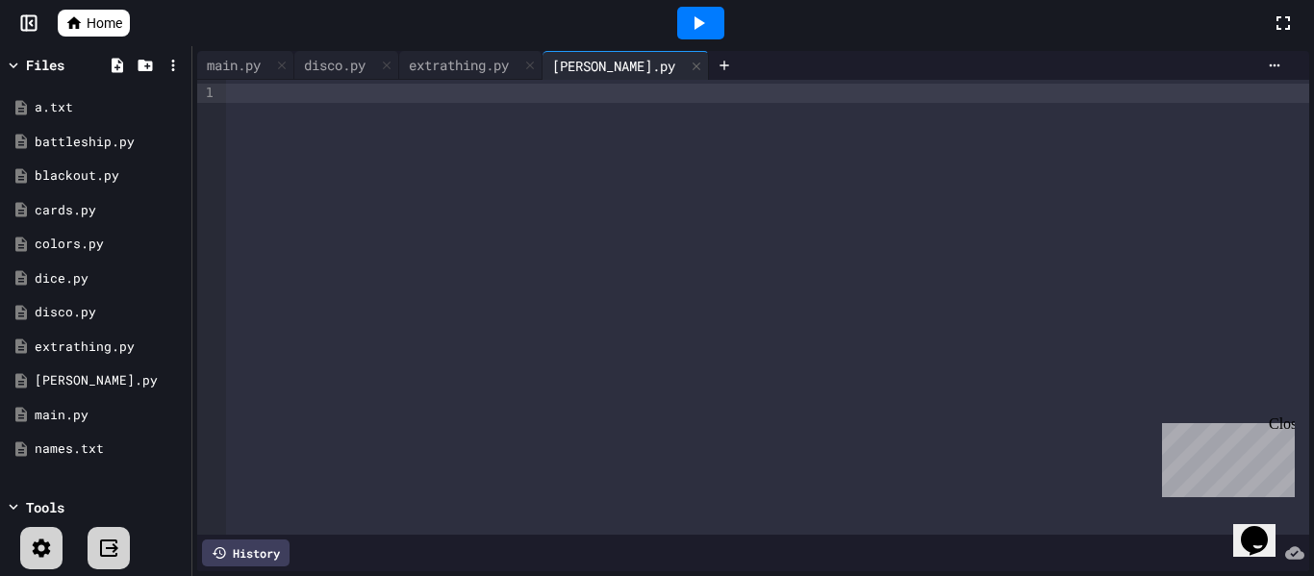
click at [330, 160] on div at bounding box center [767, 307] width 1083 height 455
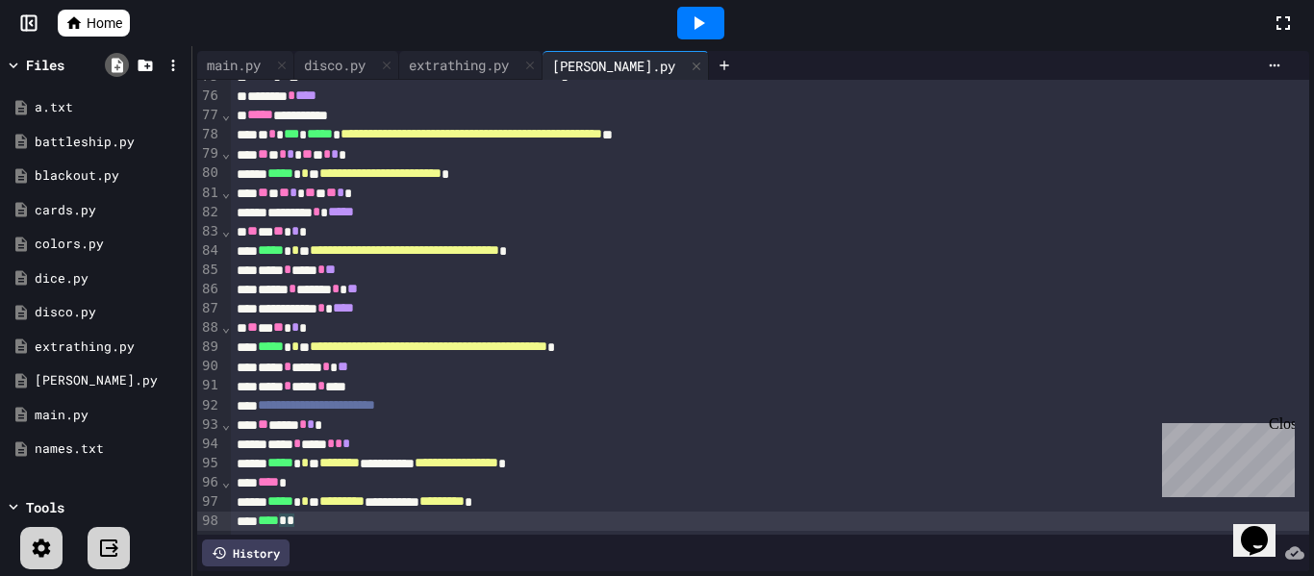
click at [115, 62] on icon at bounding box center [118, 65] width 12 height 14
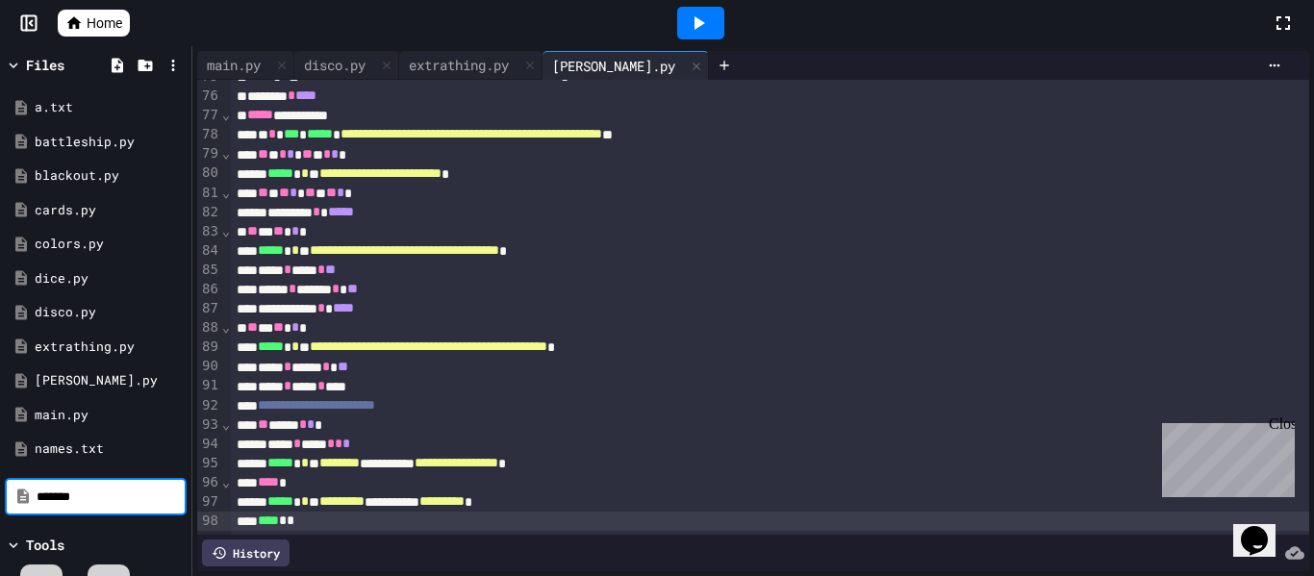
type input "*******"
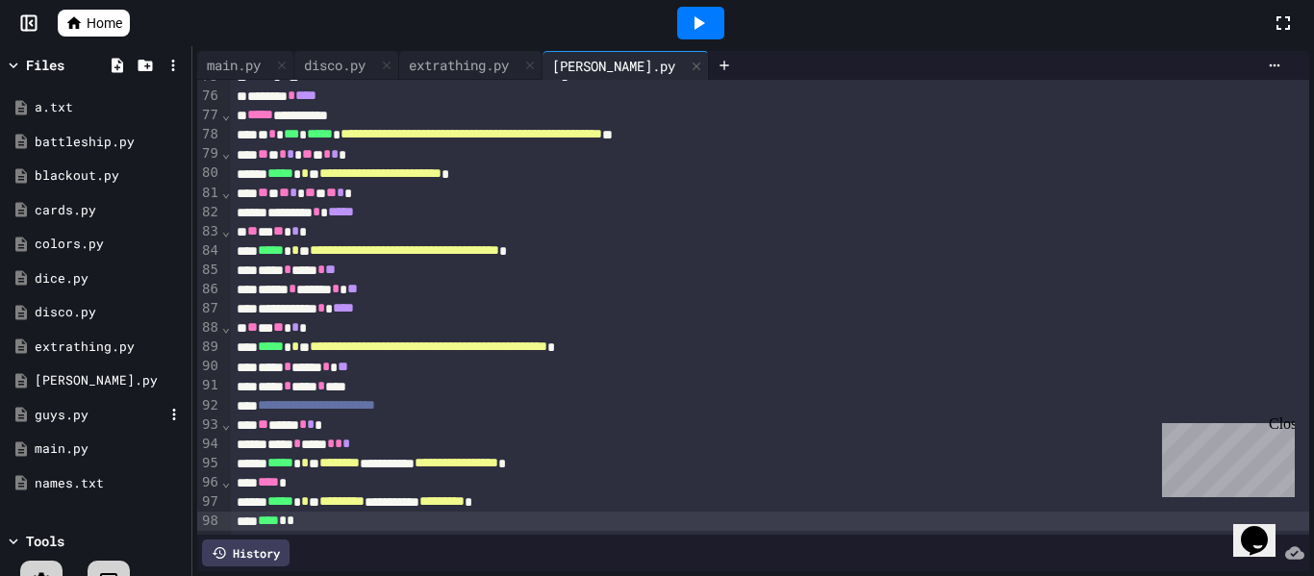
click at [61, 411] on div "guys.py" at bounding box center [99, 415] width 129 height 19
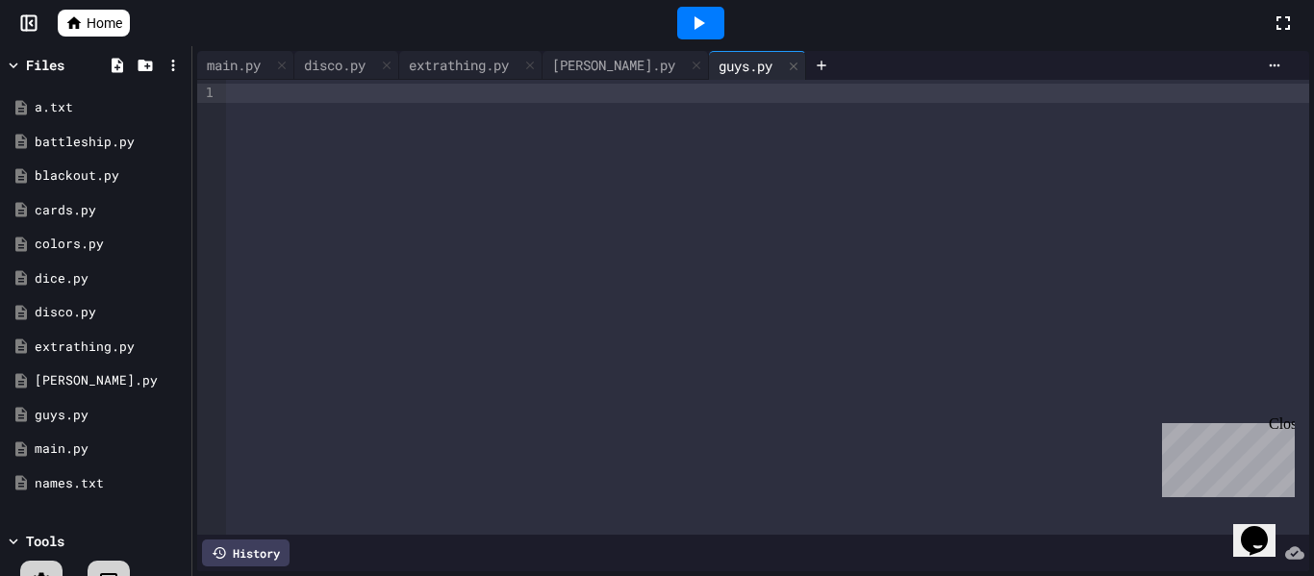
click at [460, 174] on div at bounding box center [767, 307] width 1083 height 455
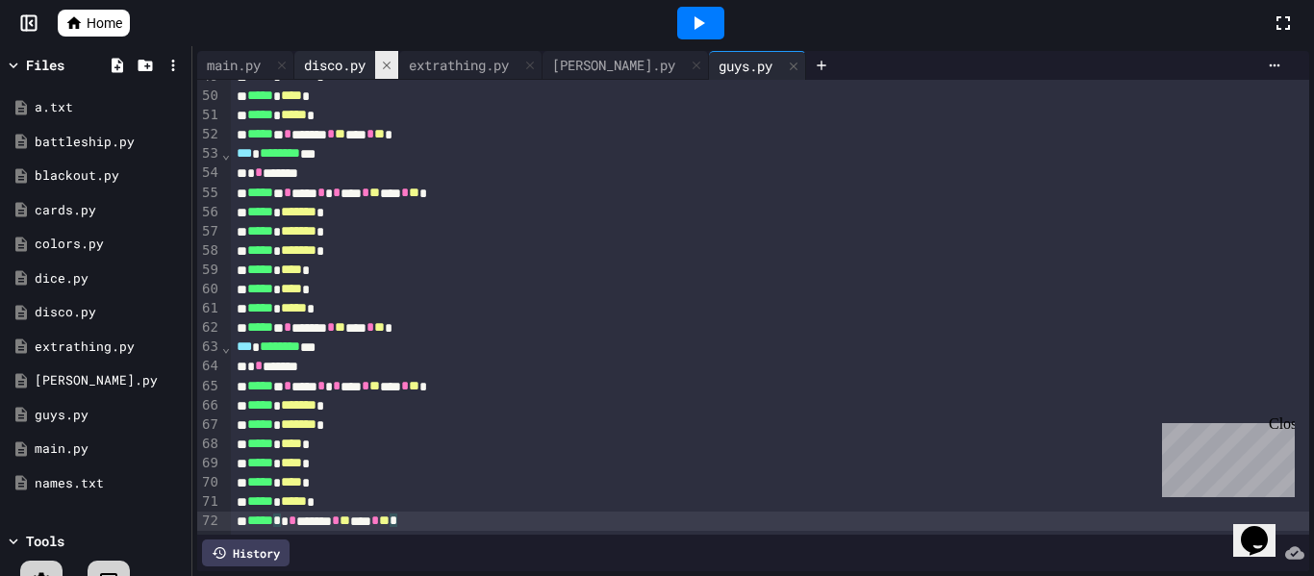
click at [386, 64] on icon at bounding box center [386, 65] width 13 height 13
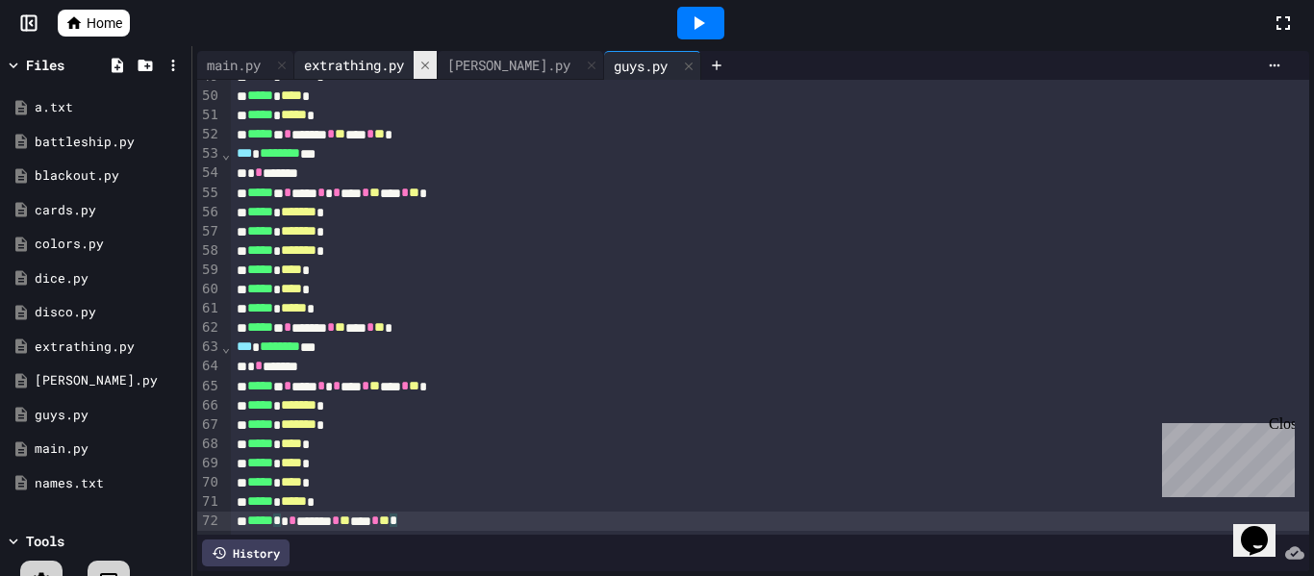
click at [426, 66] on icon at bounding box center [424, 65] width 13 height 13
click at [437, 63] on div at bounding box center [448, 65] width 23 height 28
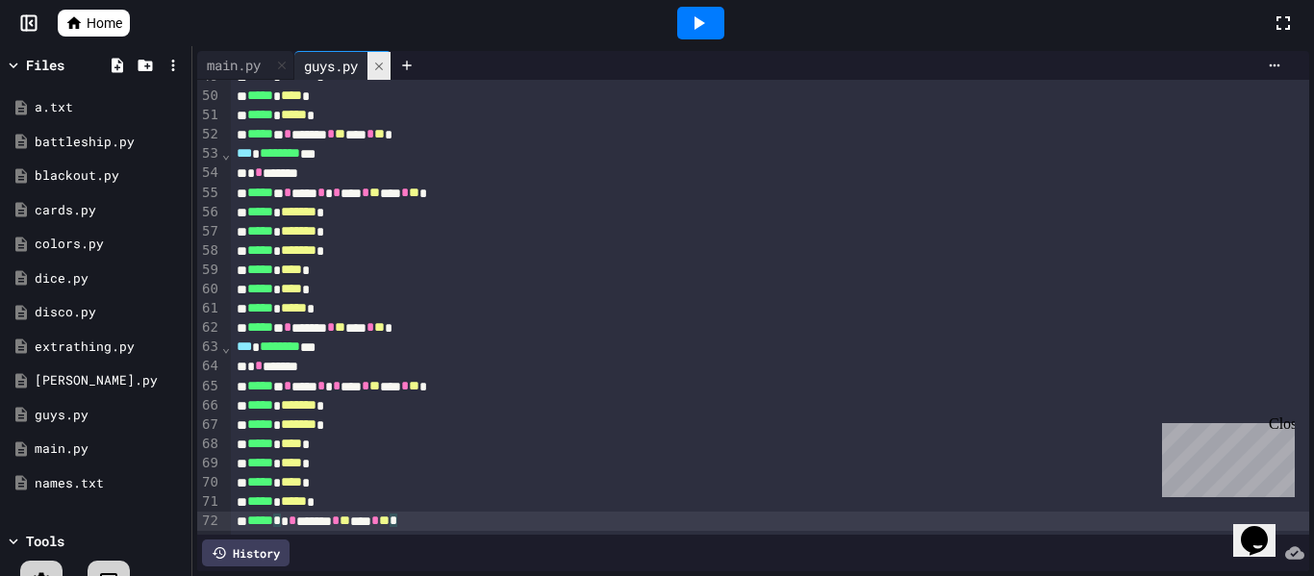
click at [386, 68] on icon at bounding box center [378, 66] width 13 height 13
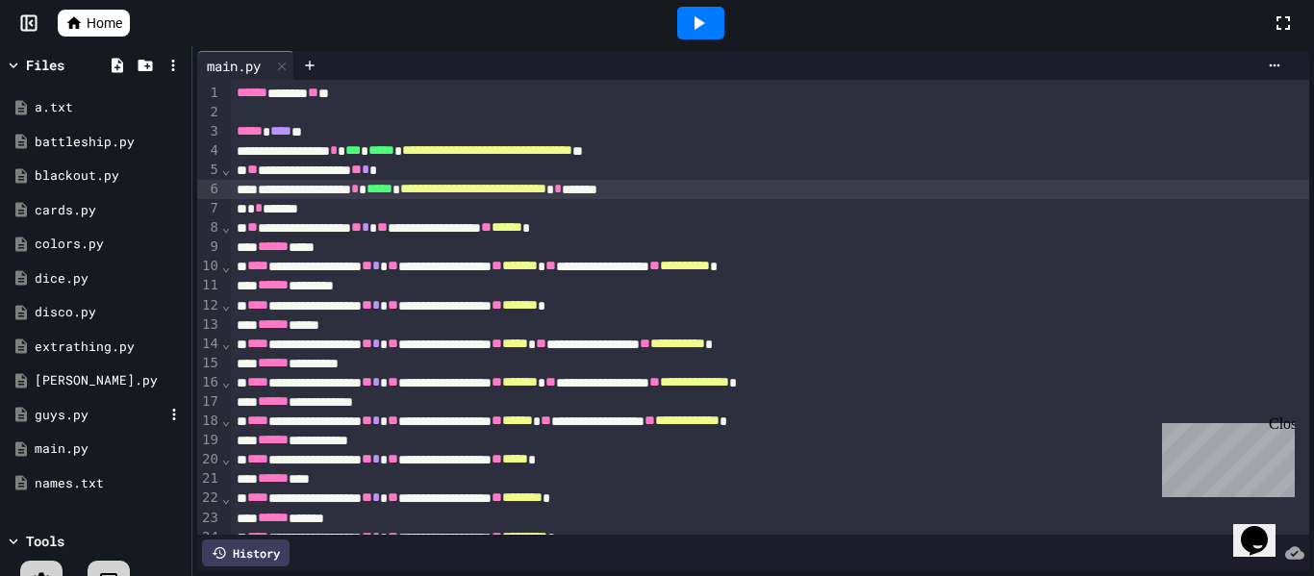
click at [44, 413] on div "guys.py" at bounding box center [99, 415] width 129 height 19
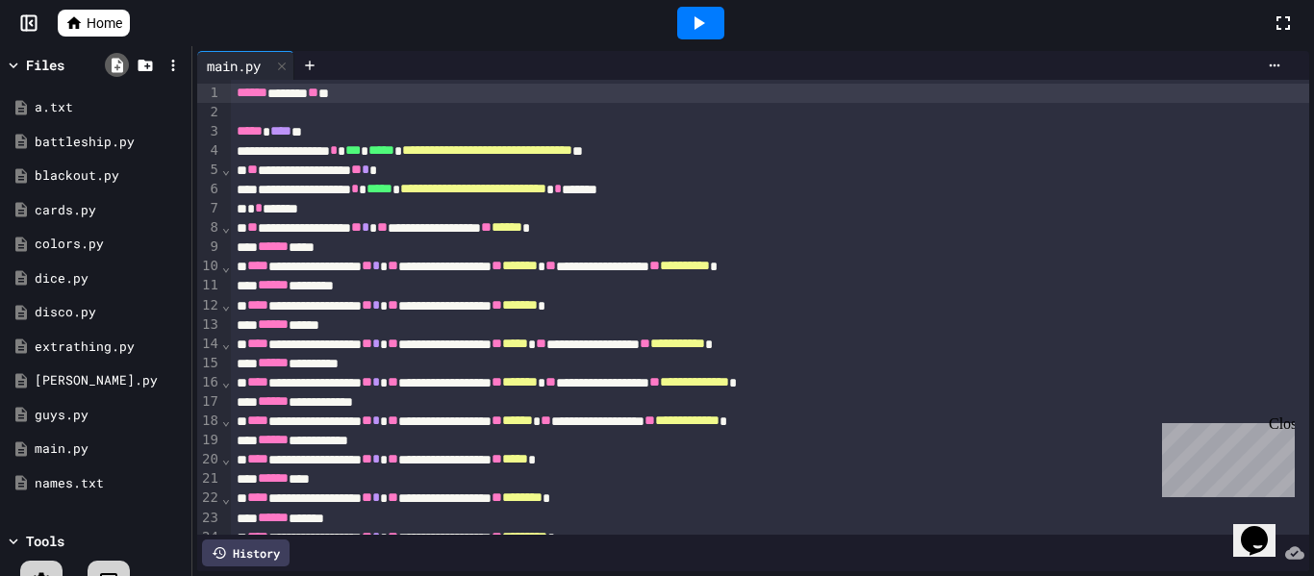
click at [125, 63] on icon at bounding box center [117, 65] width 17 height 17
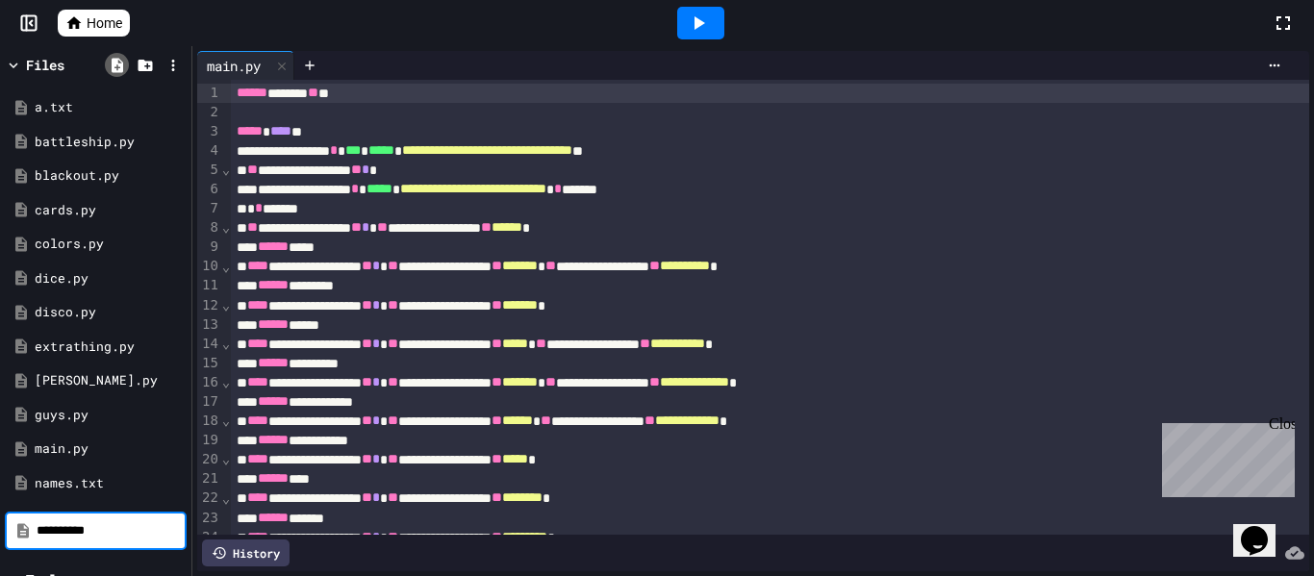
type input "**********"
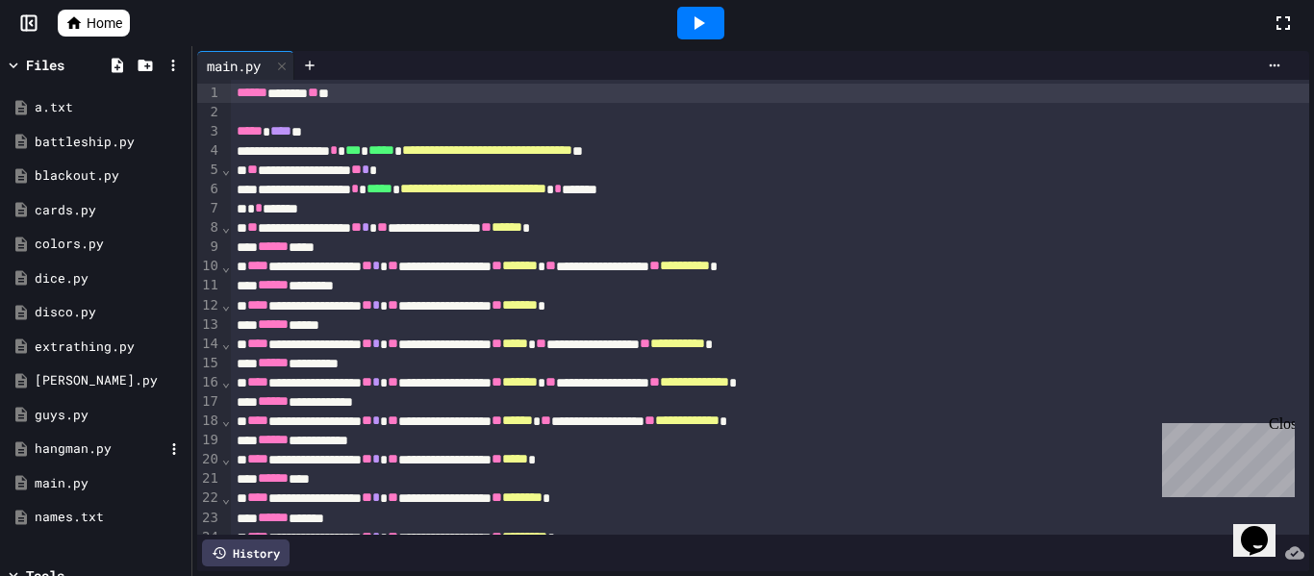
click at [78, 442] on div "hangman.py" at bounding box center [99, 449] width 129 height 19
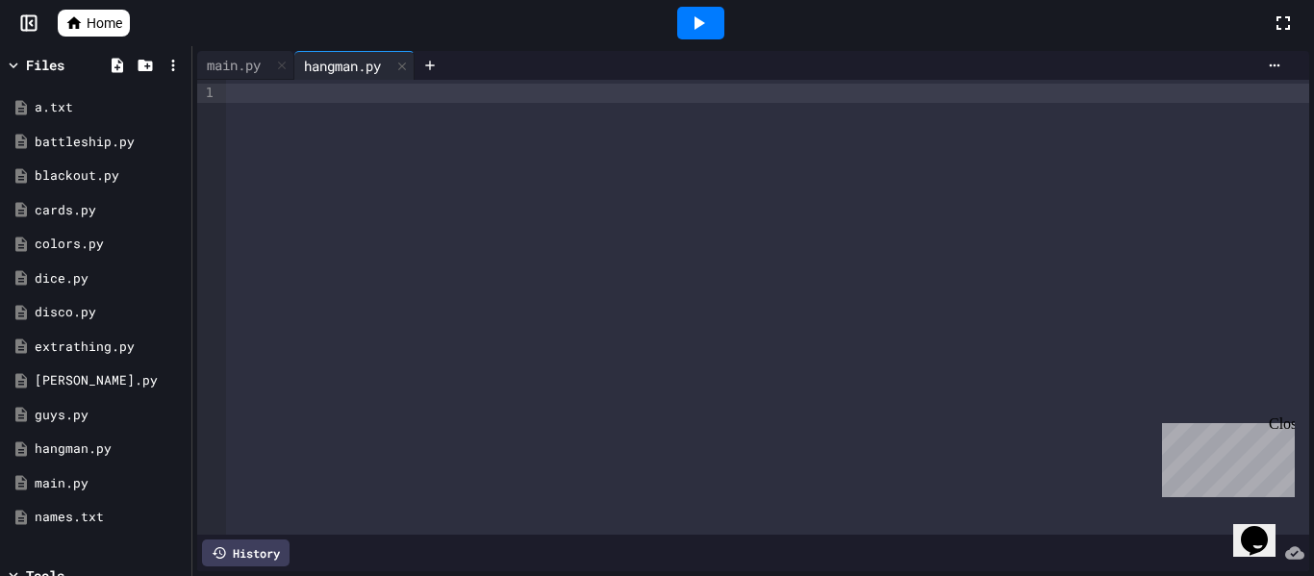
click at [318, 116] on div at bounding box center [767, 307] width 1083 height 455
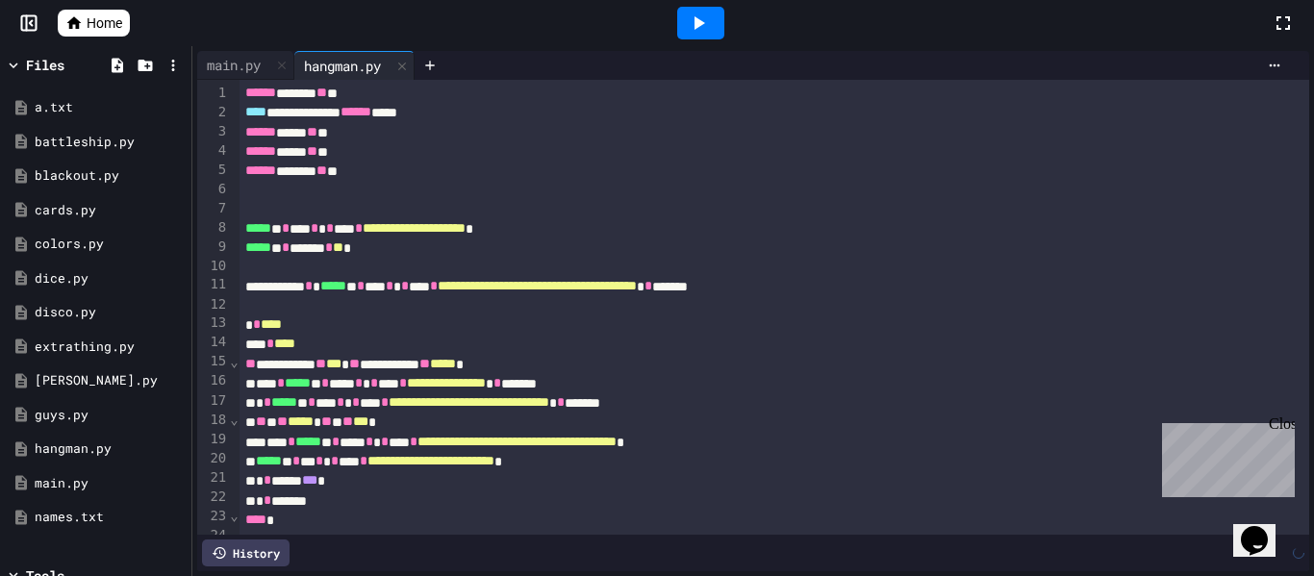
scroll to position [1867, 0]
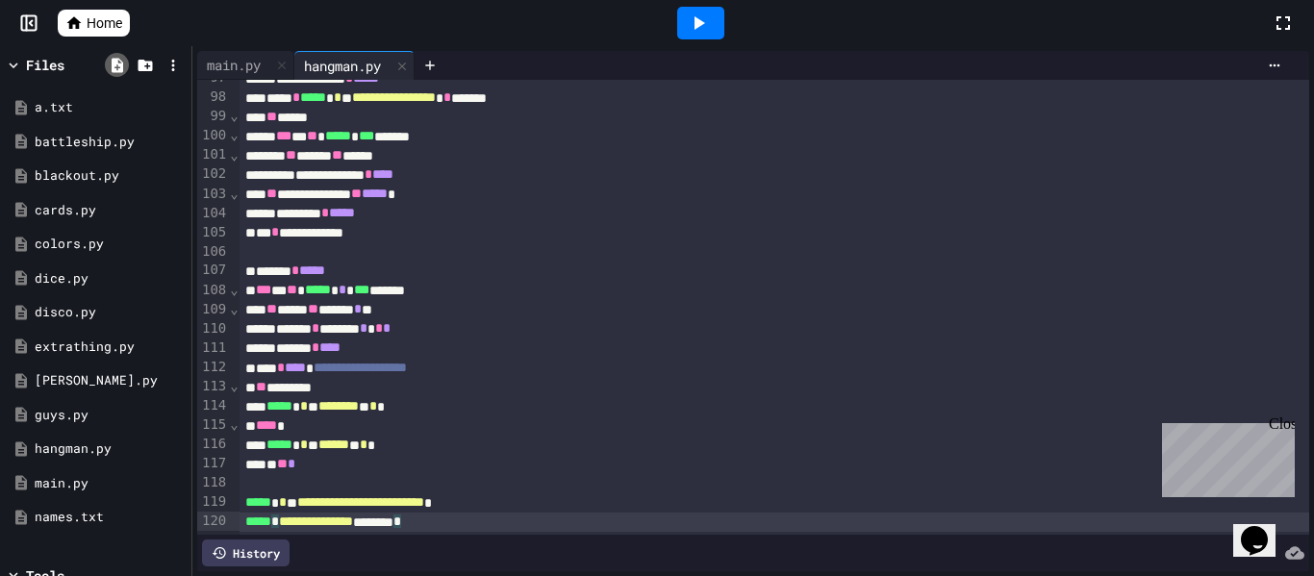
click at [114, 70] on icon at bounding box center [118, 65] width 12 height 14
type input "******"
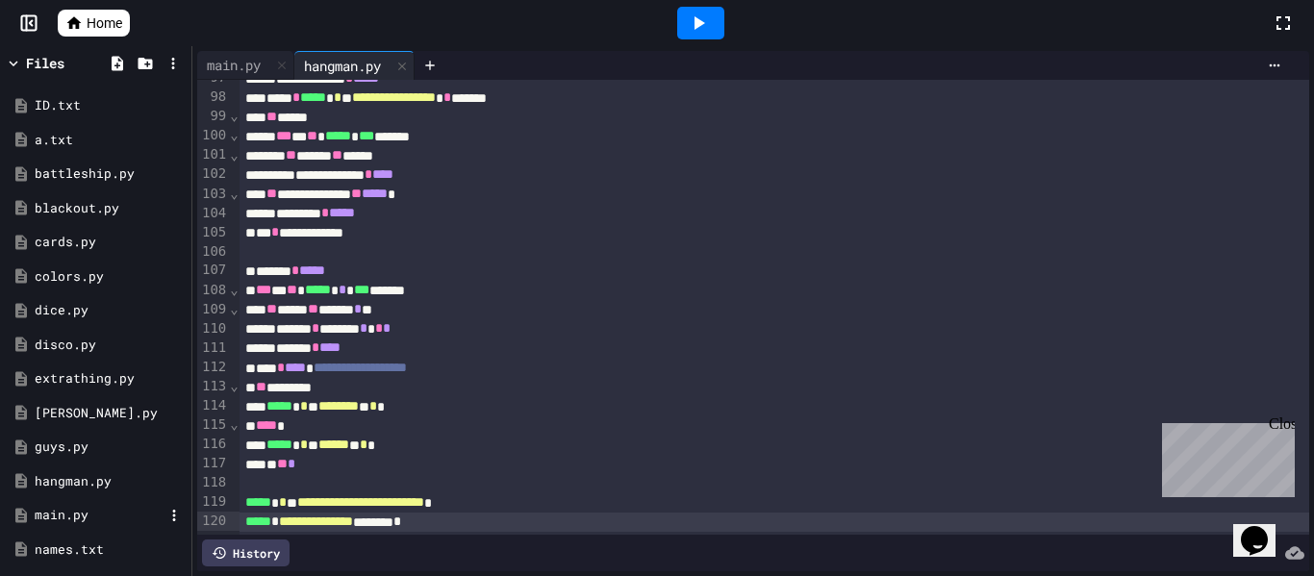
scroll to position [0, 0]
click at [54, 114] on div "ID.txt" at bounding box center [99, 107] width 129 height 19
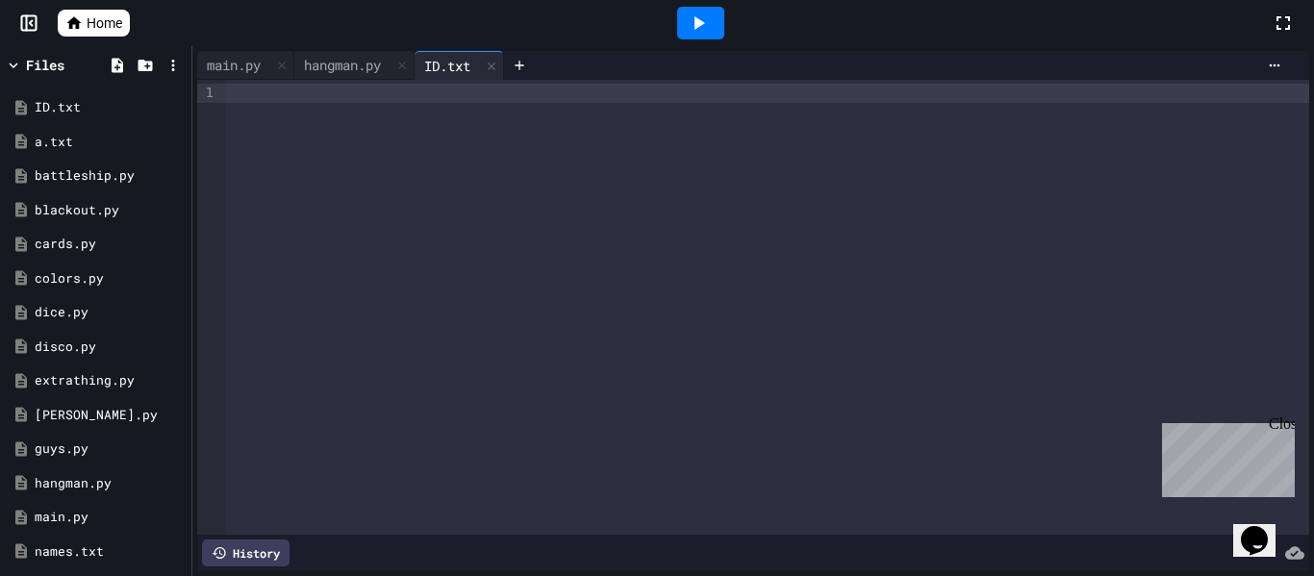
click at [448, 135] on div at bounding box center [767, 307] width 1083 height 455
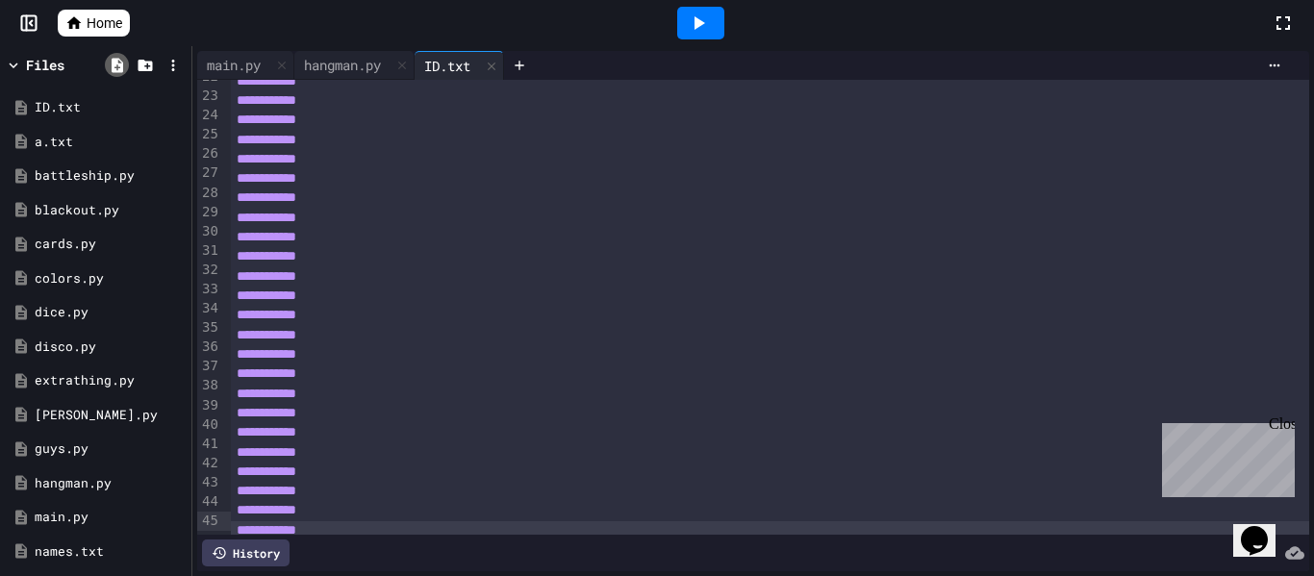
click at [109, 66] on icon at bounding box center [117, 65] width 17 height 17
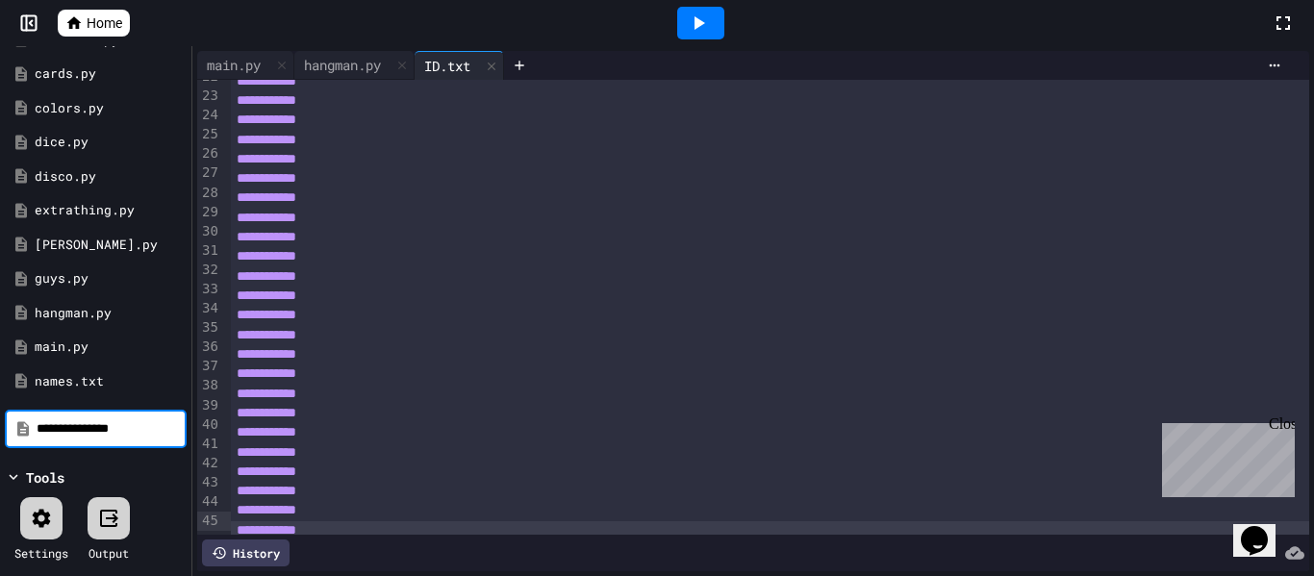
type input "**********"
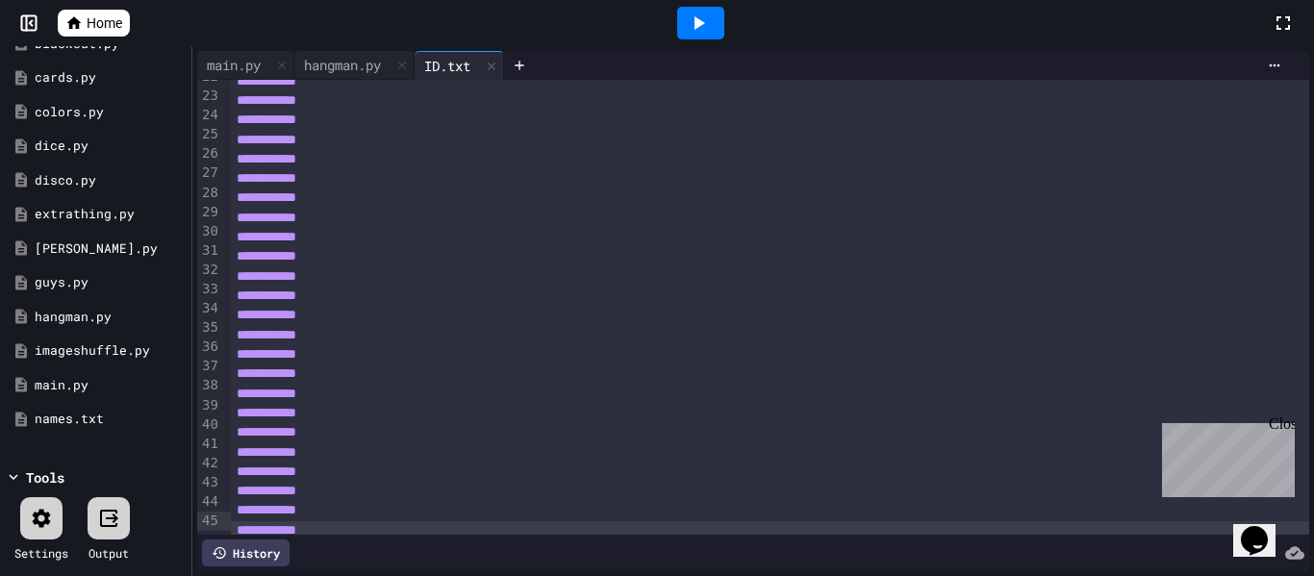
scroll to position [166, 0]
click at [90, 344] on div "imageshuffle.py" at bounding box center [99, 351] width 129 height 19
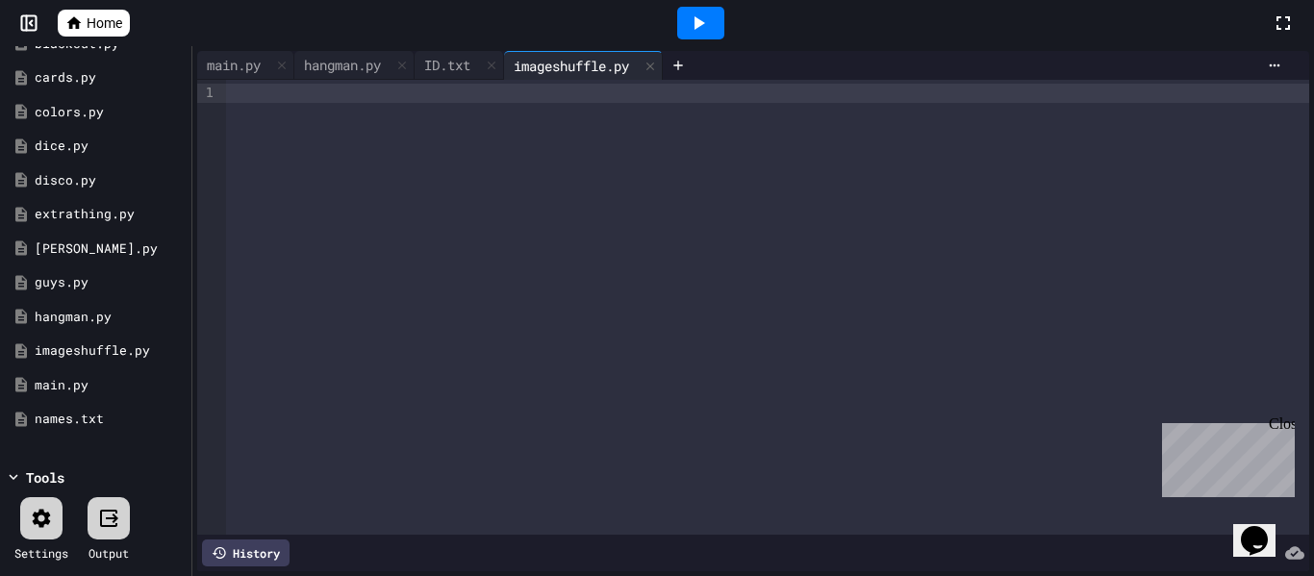
click at [317, 151] on div at bounding box center [767, 307] width 1083 height 455
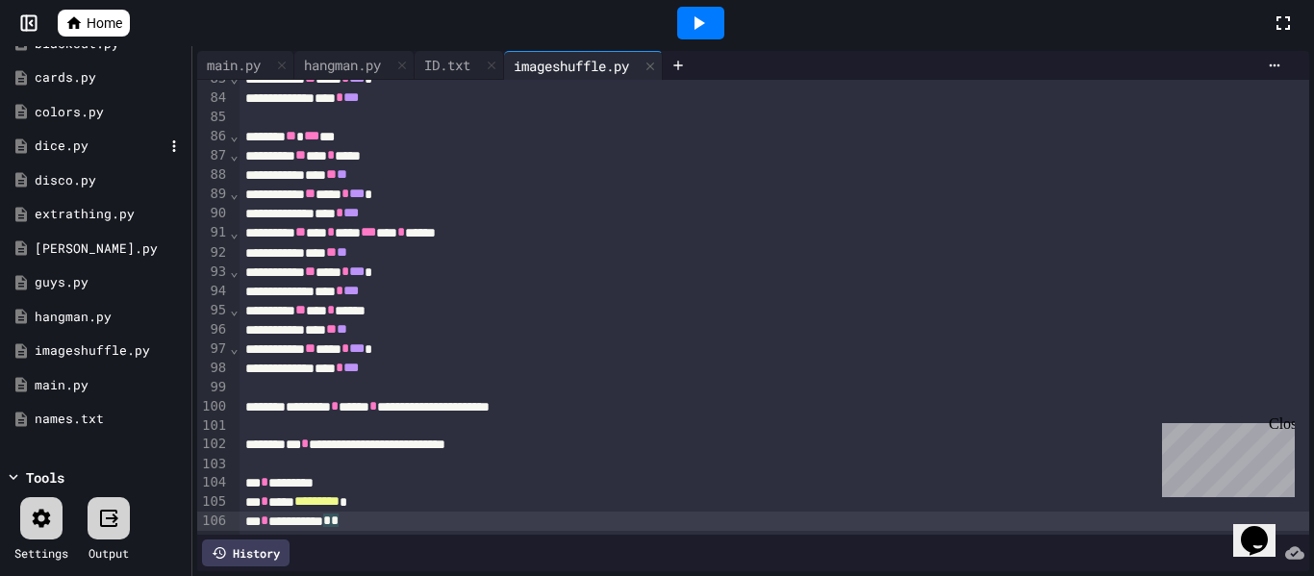
scroll to position [0, 0]
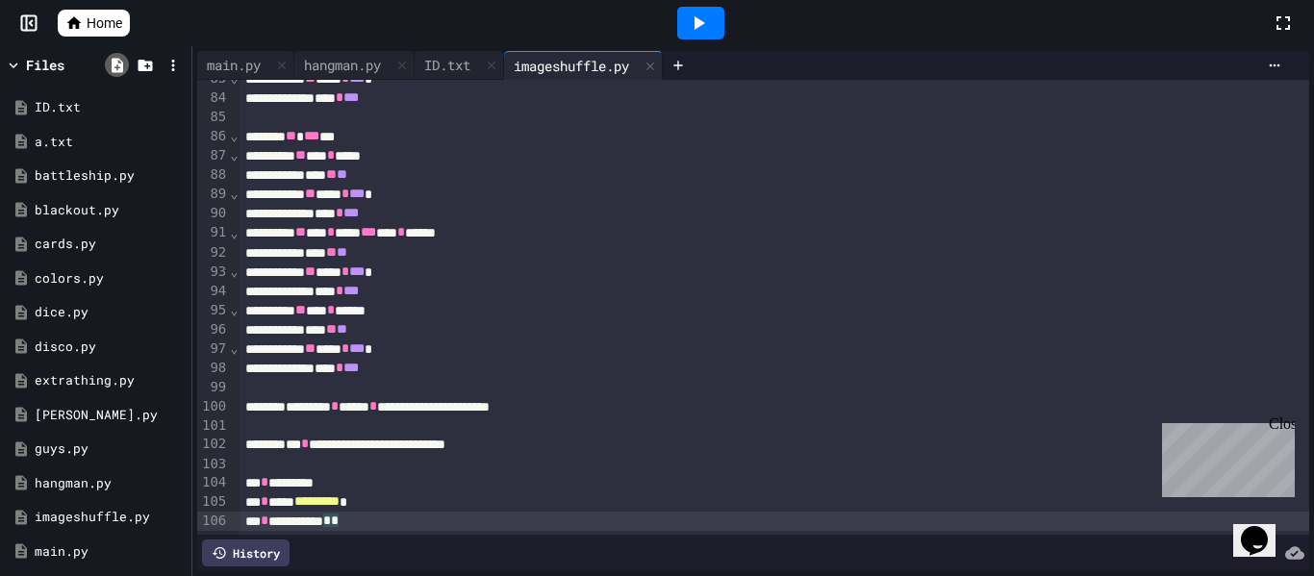
click at [118, 61] on icon at bounding box center [117, 65] width 17 height 17
click at [121, 59] on icon at bounding box center [117, 65] width 17 height 17
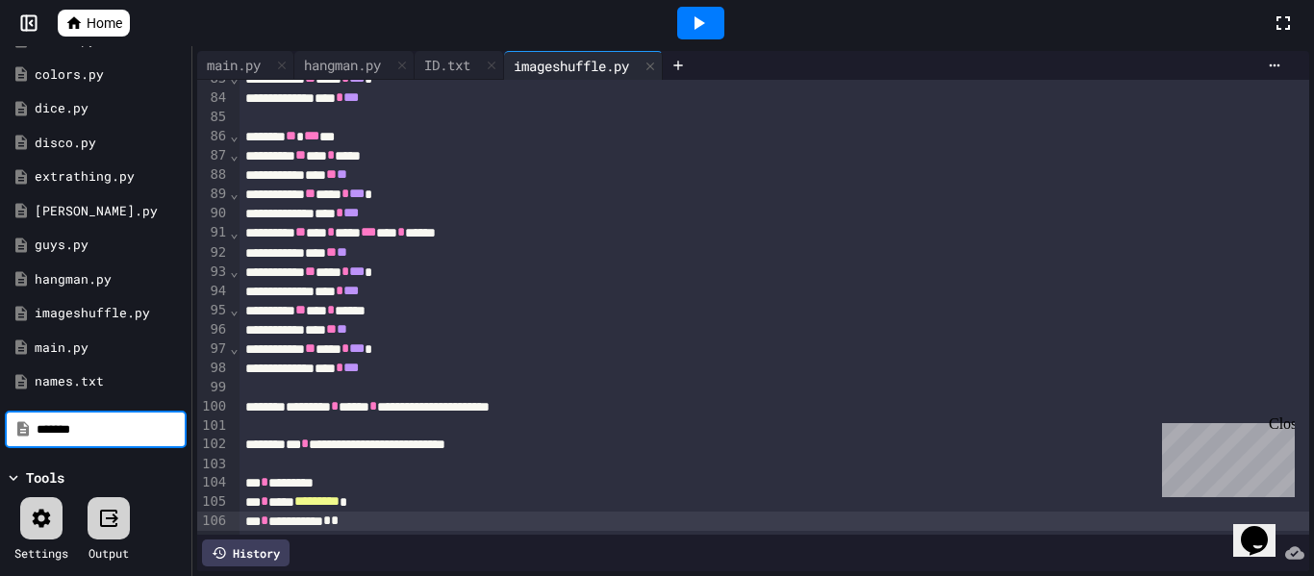
type input "*******"
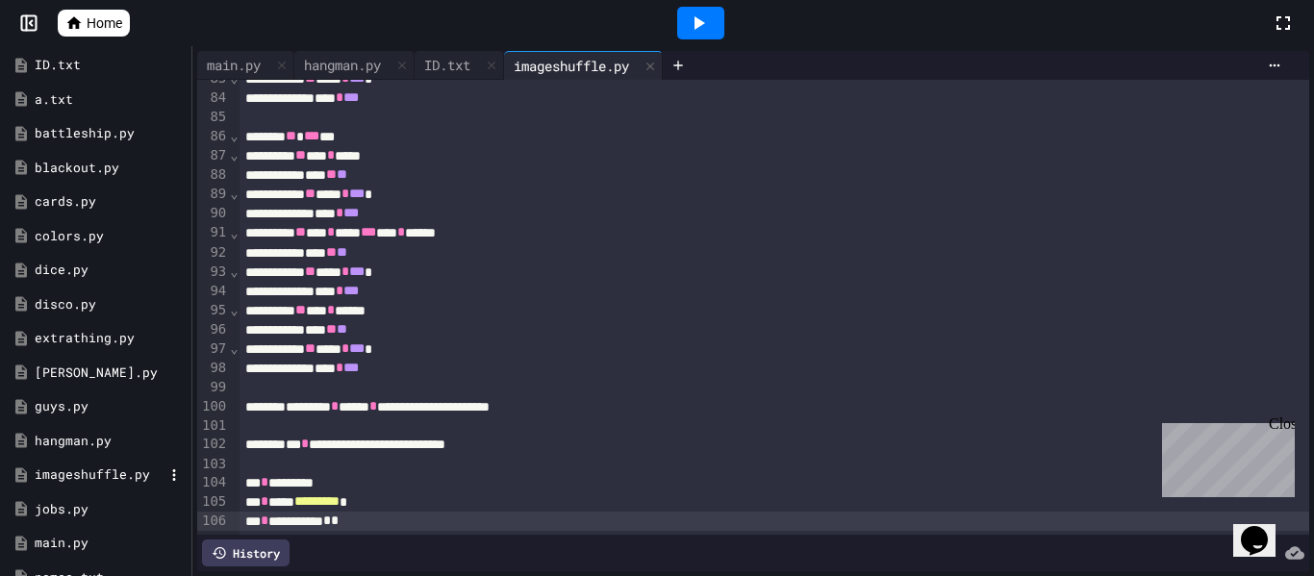
scroll to position [200, 0]
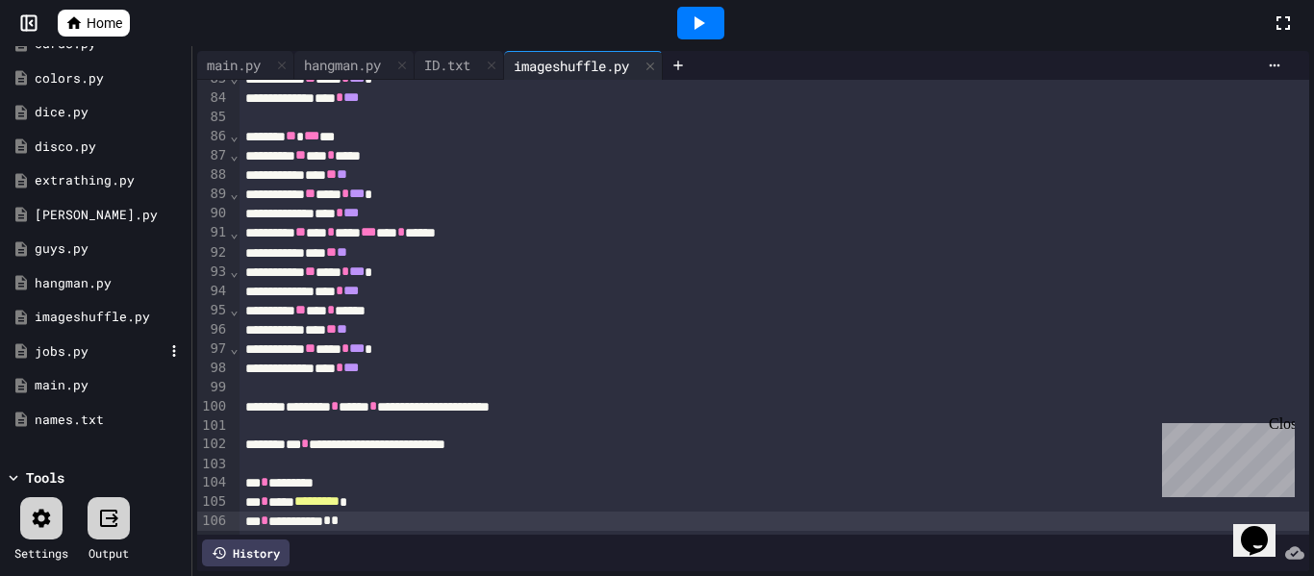
click at [87, 345] on div "jobs.py" at bounding box center [99, 351] width 129 height 19
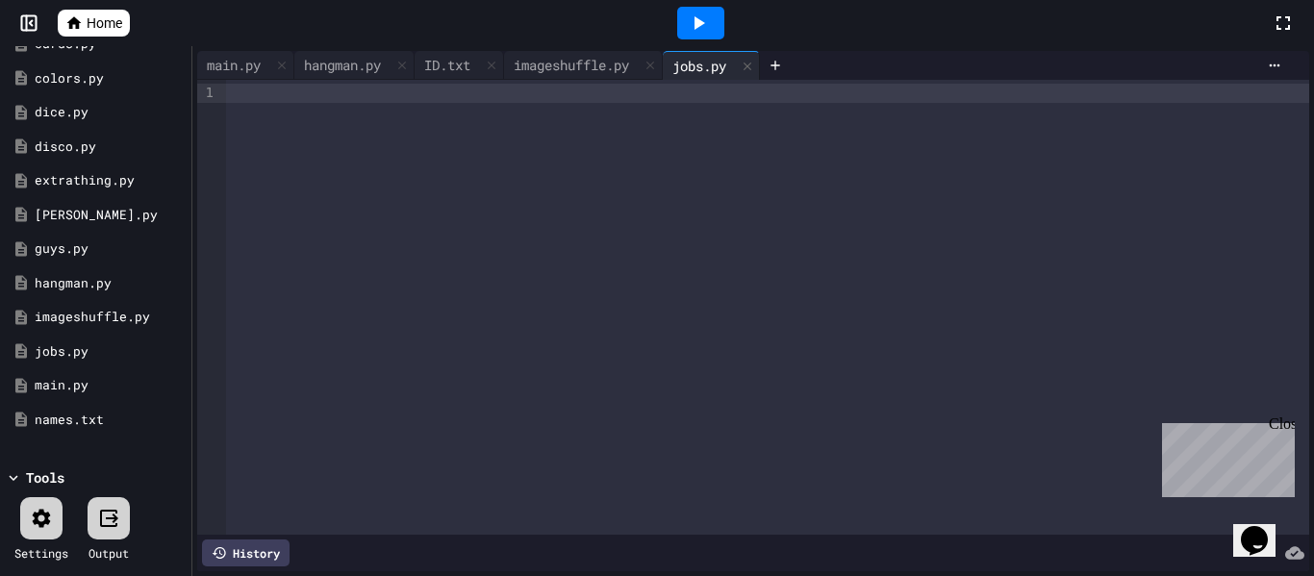
click at [320, 134] on div at bounding box center [767, 307] width 1083 height 455
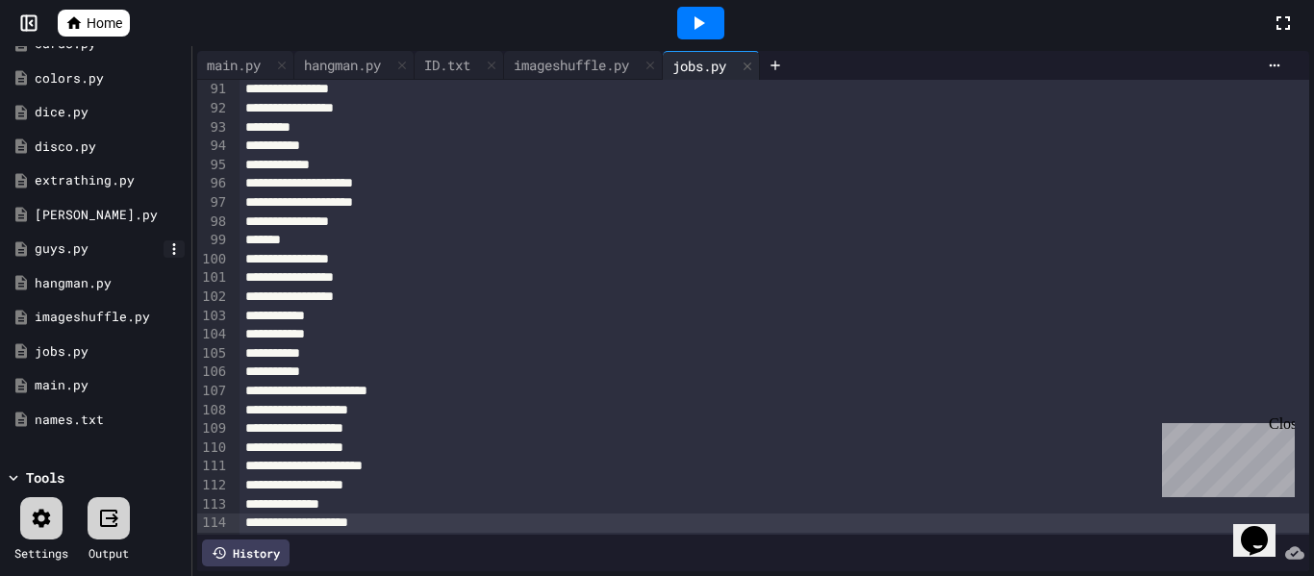
scroll to position [0, 0]
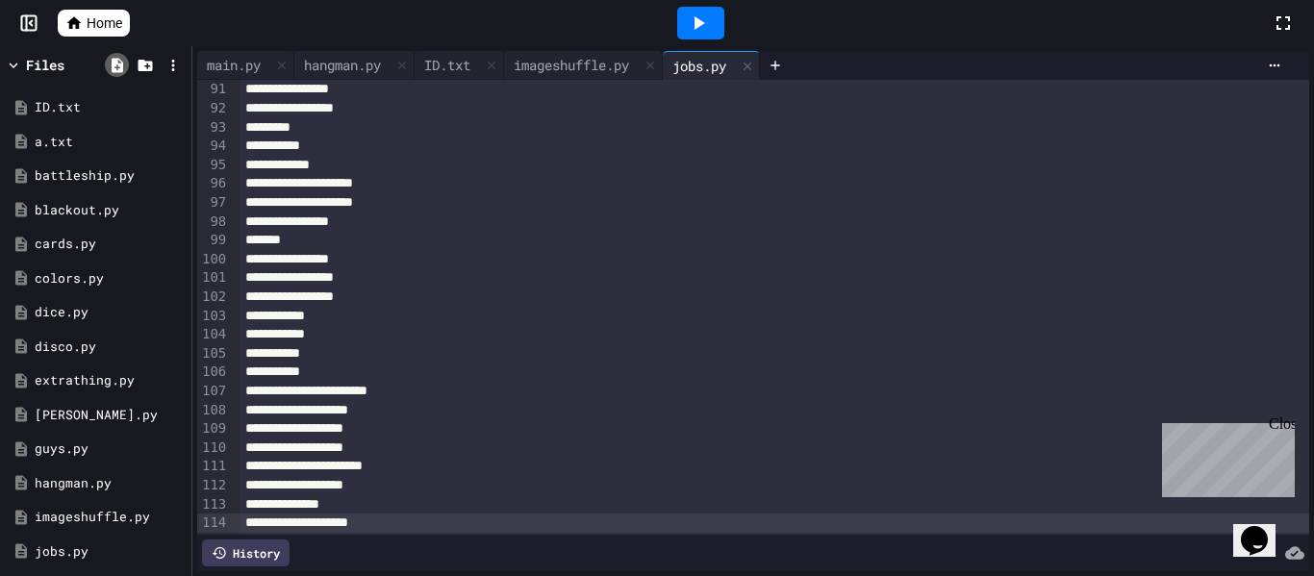
click at [116, 63] on icon at bounding box center [118, 65] width 12 height 14
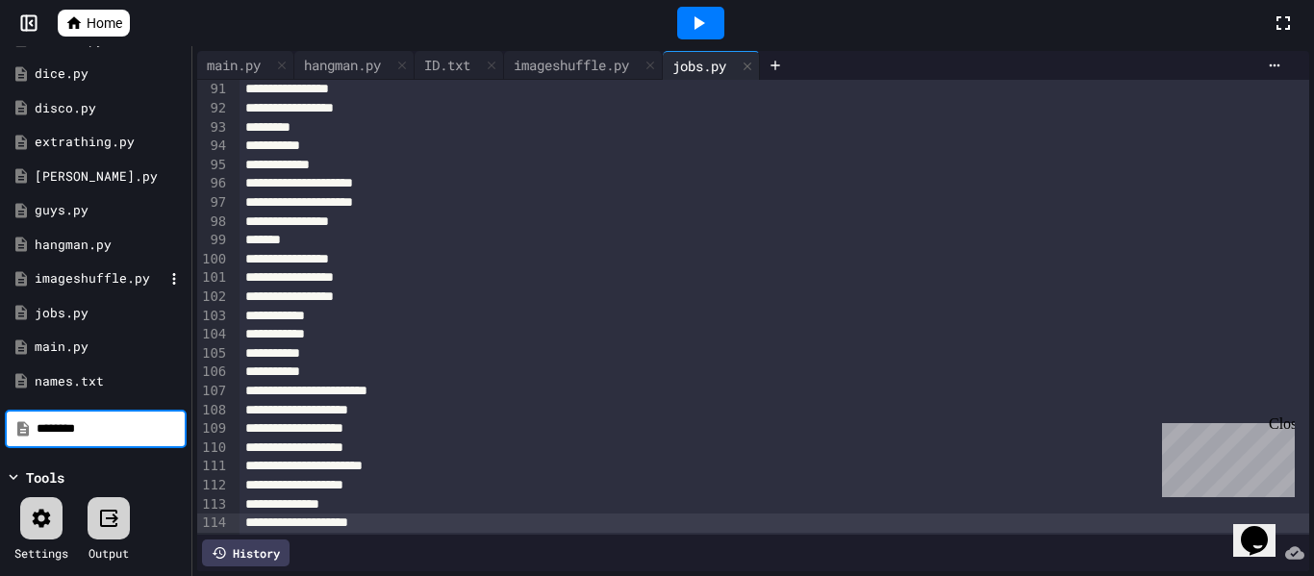
type input "********"
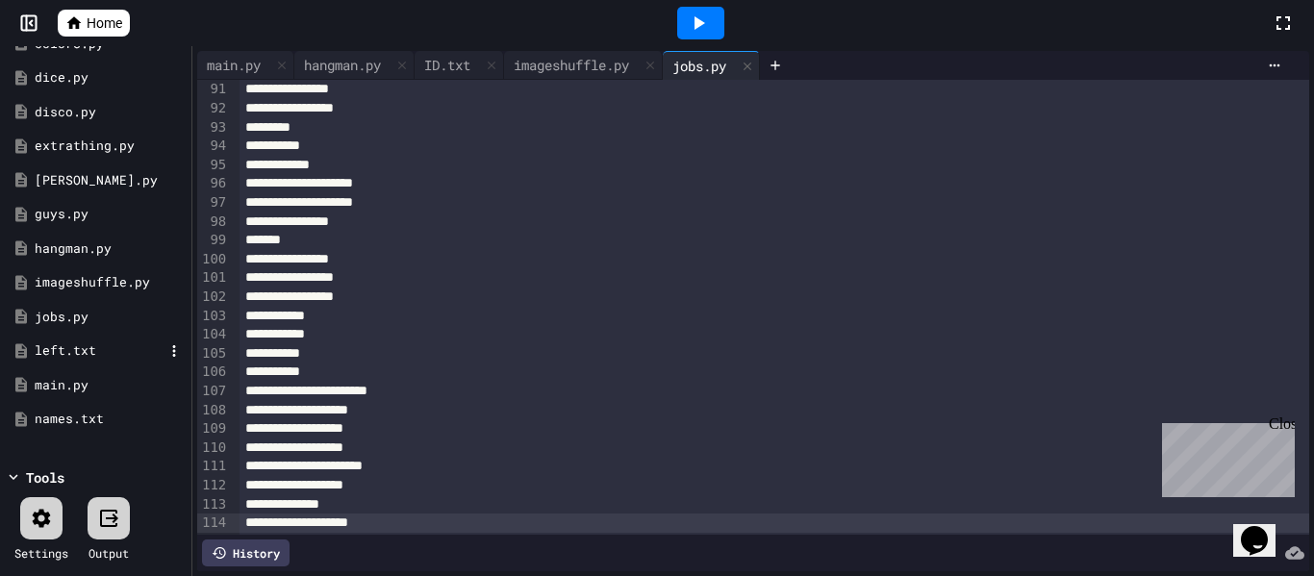
click at [49, 355] on div "left.txt" at bounding box center [99, 351] width 129 height 19
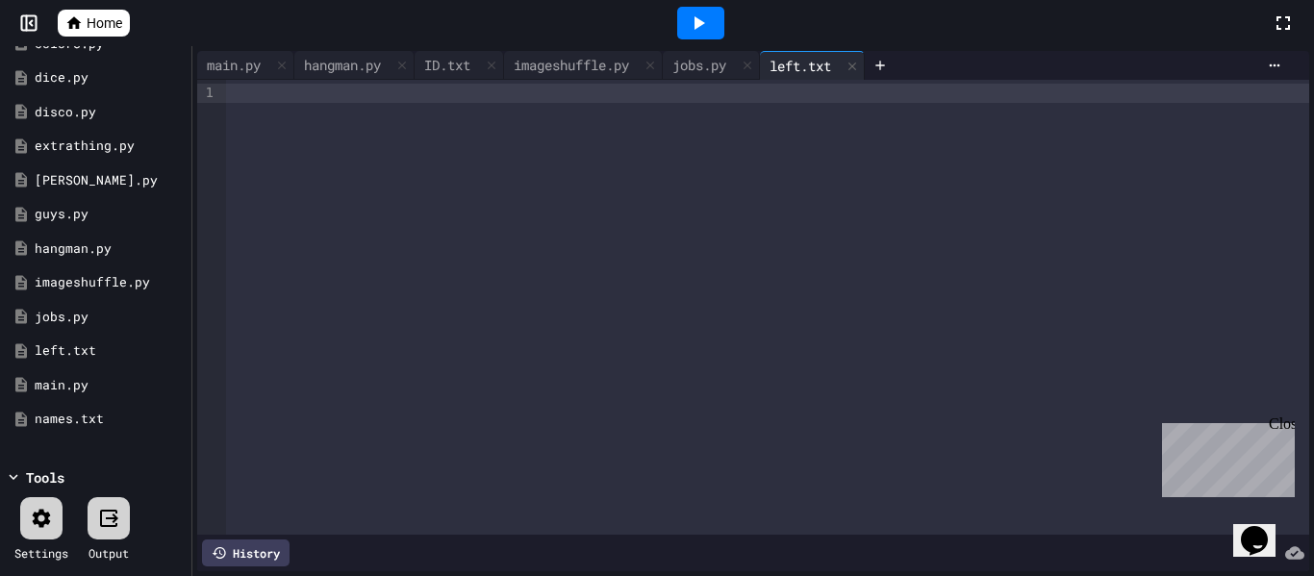
click at [368, 200] on div at bounding box center [767, 307] width 1083 height 455
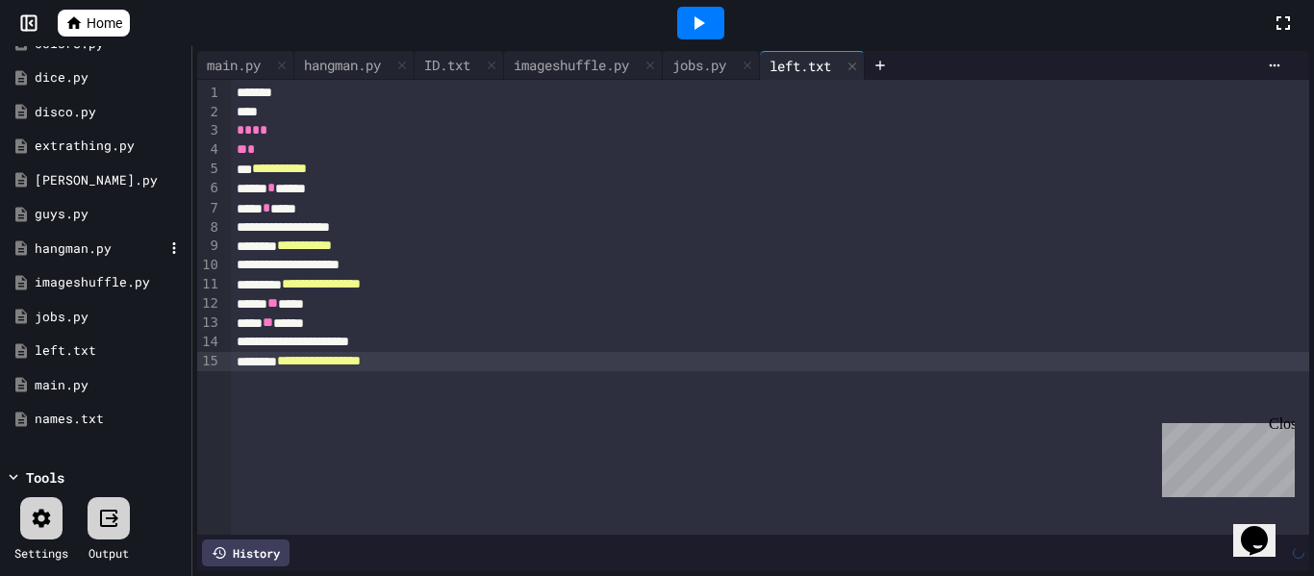
scroll to position [0, 0]
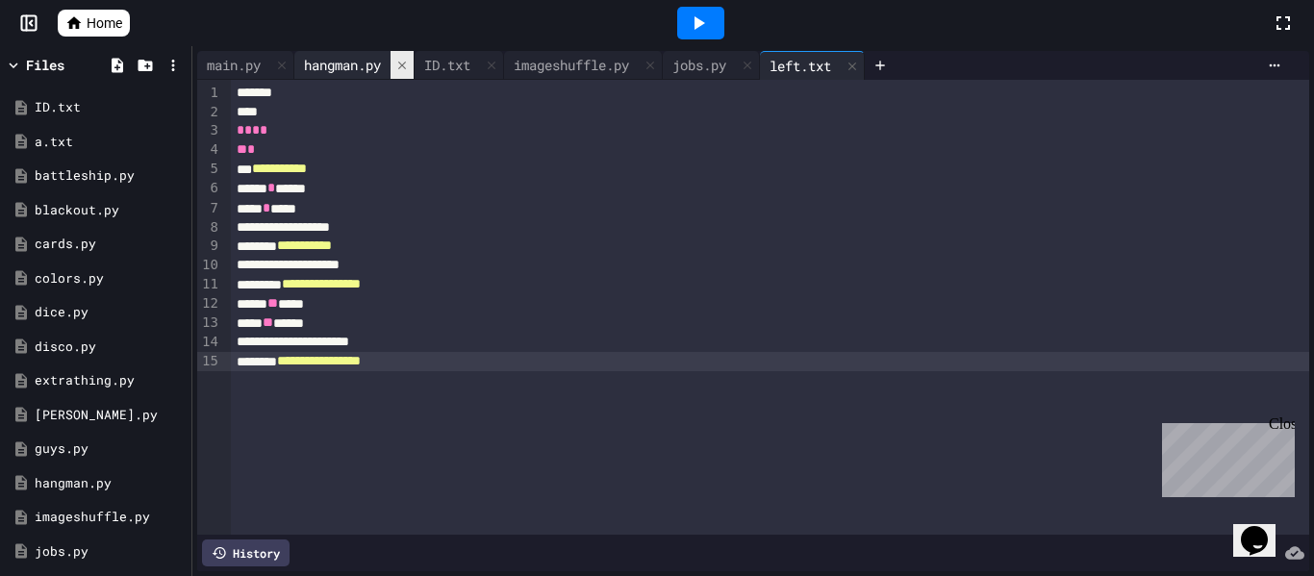
click at [409, 67] on icon at bounding box center [401, 65] width 13 height 13
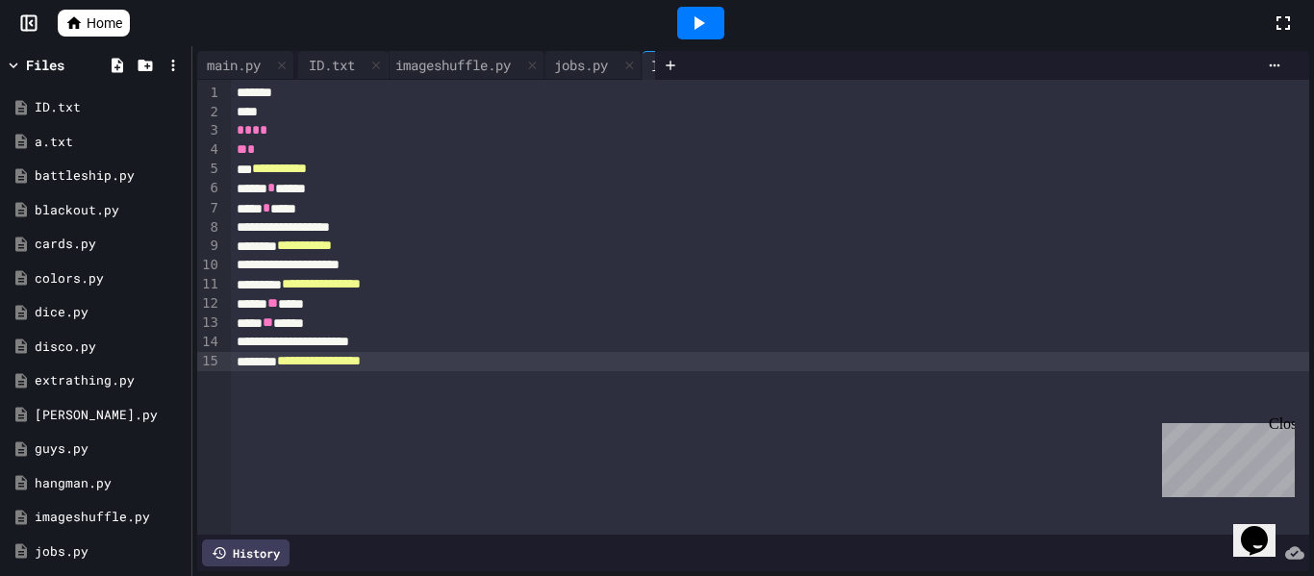
drag, startPoint x: 363, startPoint y: 64, endPoint x: 373, endPoint y: 66, distance: 10.8
click at [373, 66] on div "main.py ID.txt imageshuffle.py jobs.py left.txt" at bounding box center [426, 65] width 458 height 29
click at [368, 68] on icon at bounding box center [371, 65] width 13 height 13
click at [447, 69] on icon at bounding box center [440, 65] width 13 height 13
click at [391, 64] on div at bounding box center [378, 65] width 23 height 28
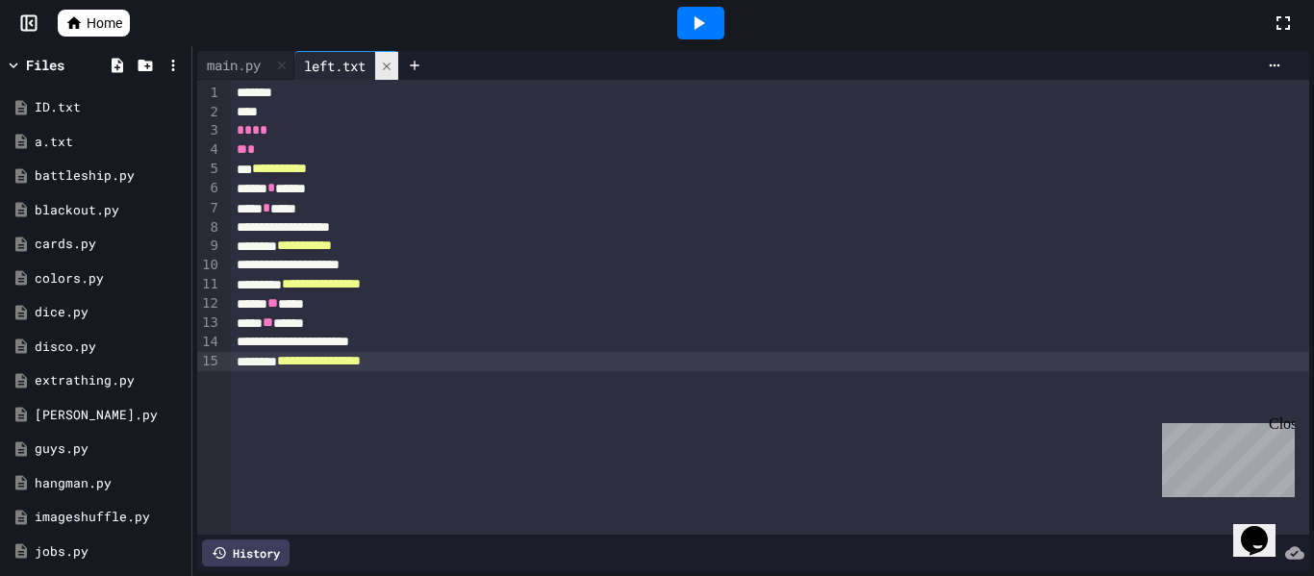
click at [391, 64] on icon at bounding box center [387, 66] width 8 height 8
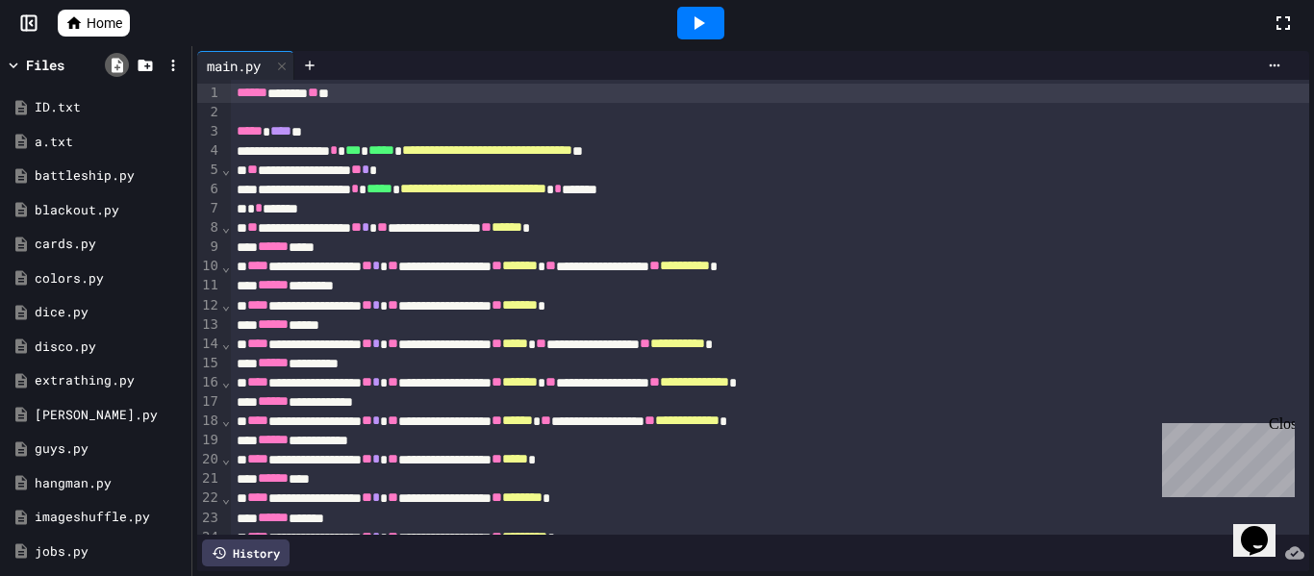
click at [116, 66] on icon at bounding box center [117, 65] width 17 height 17
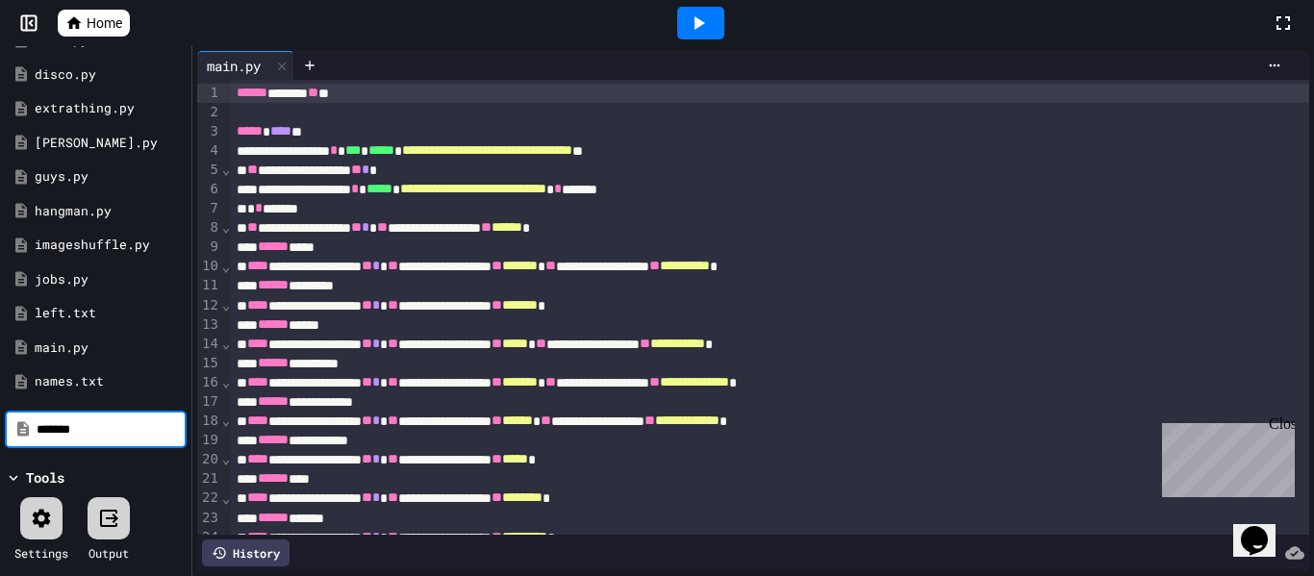
type input "*******"
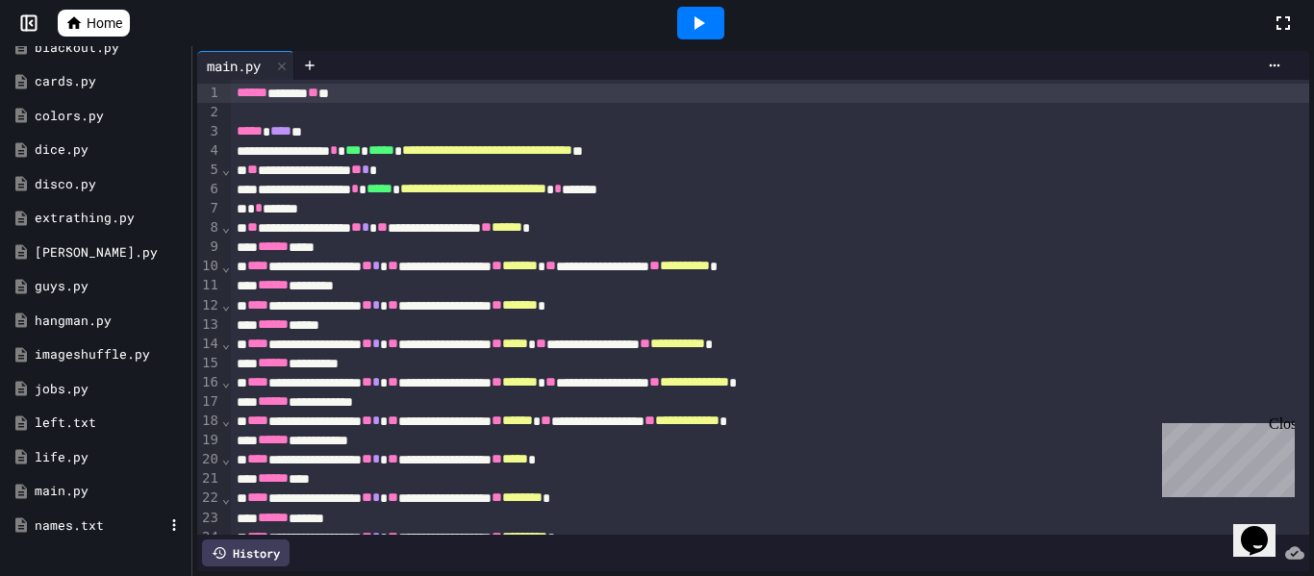
scroll to position [158, 0]
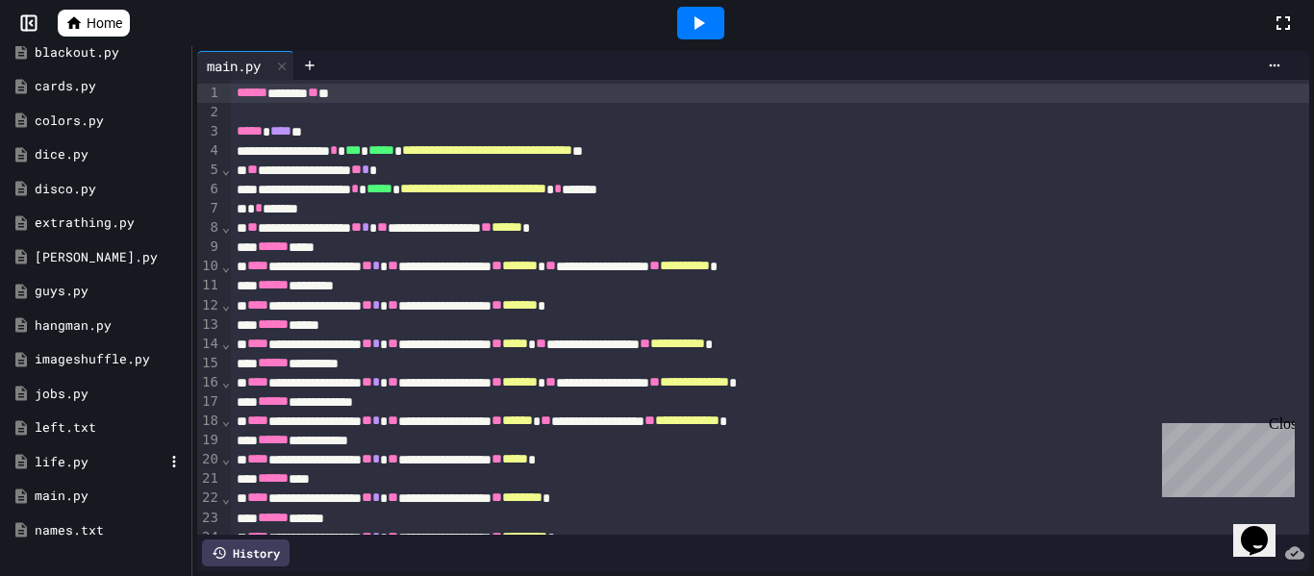
click at [66, 454] on div "life.py" at bounding box center [99, 462] width 129 height 19
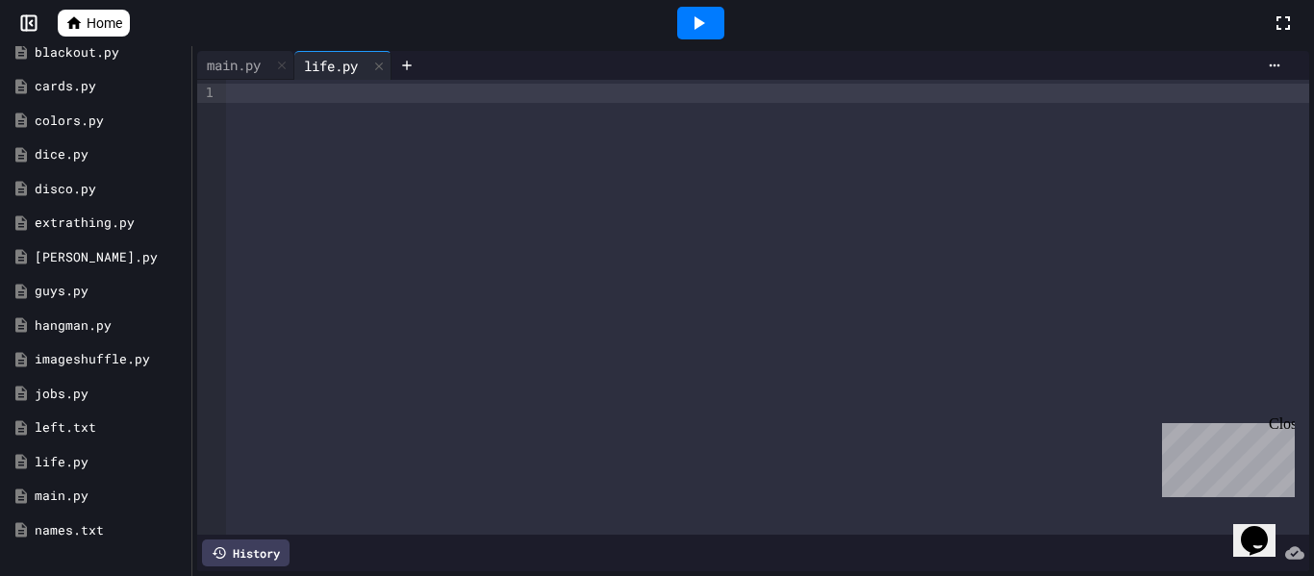
click at [332, 152] on div at bounding box center [767, 307] width 1083 height 455
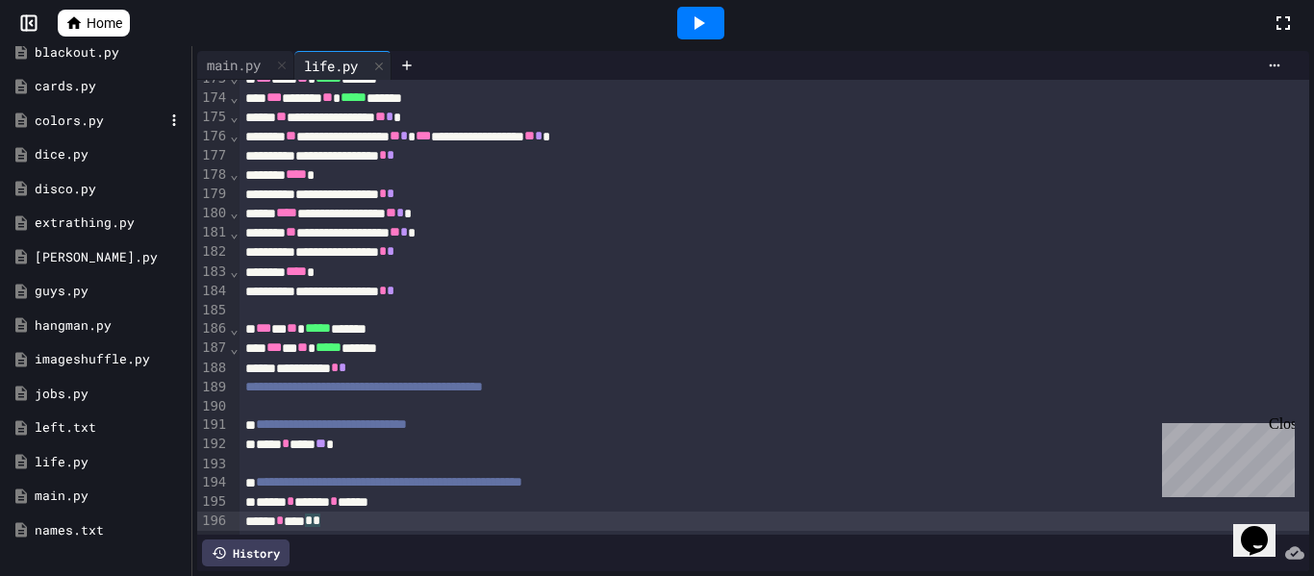
scroll to position [0, 0]
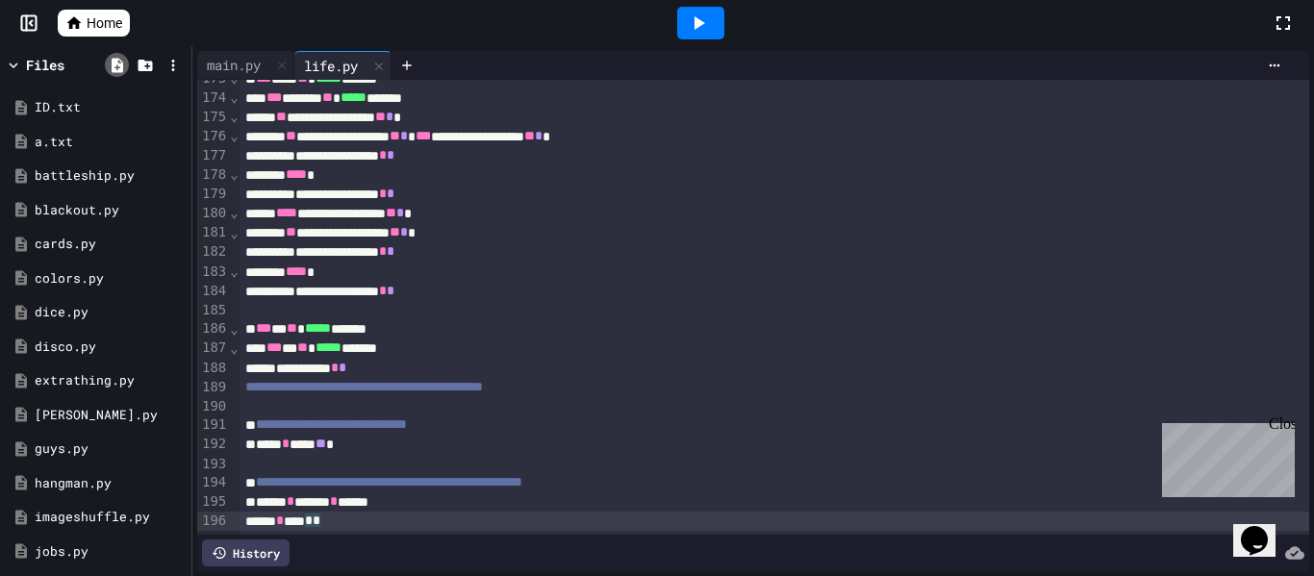
click at [114, 63] on icon at bounding box center [118, 65] width 12 height 14
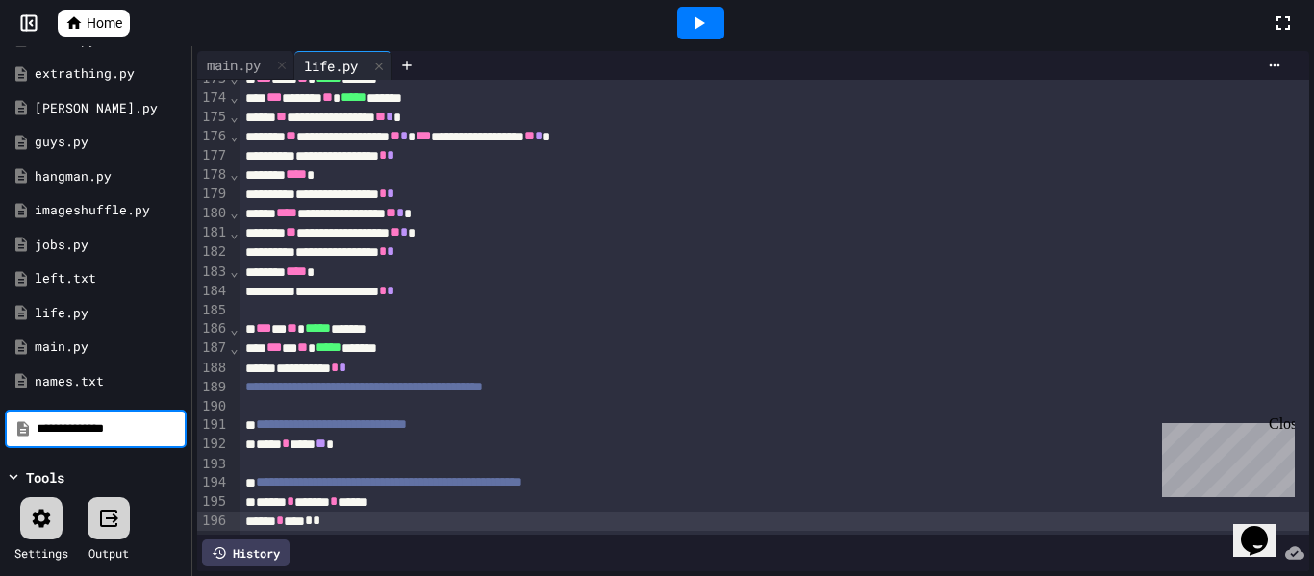
type input "**********"
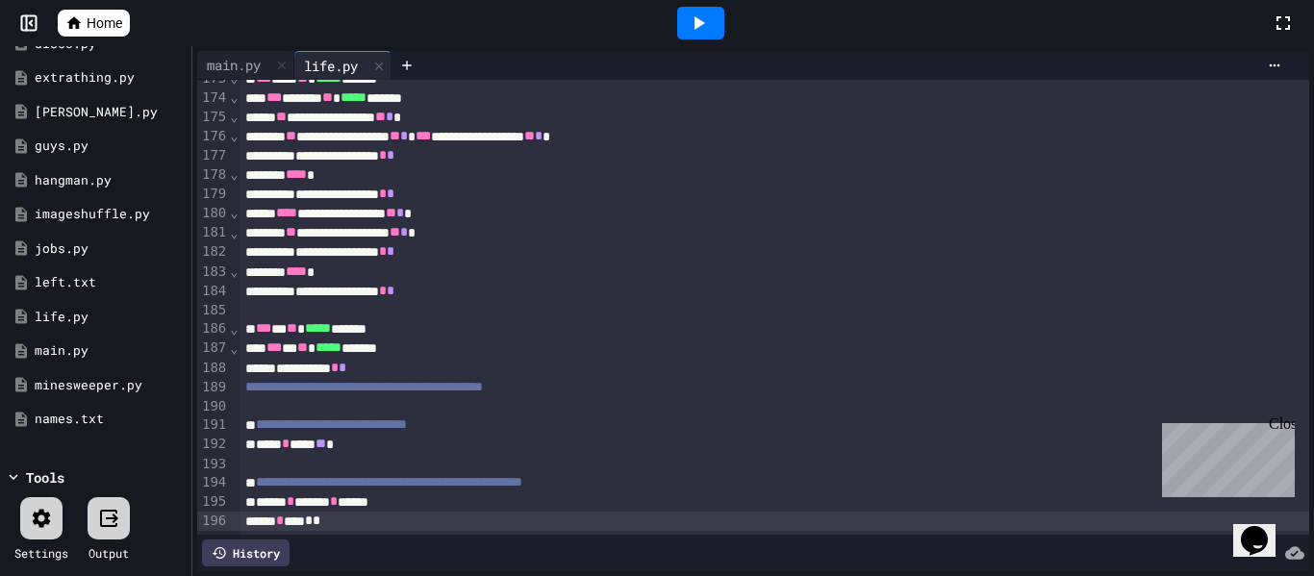
scroll to position [303, 0]
click at [60, 390] on div "minesweeper.py" at bounding box center [99, 385] width 129 height 19
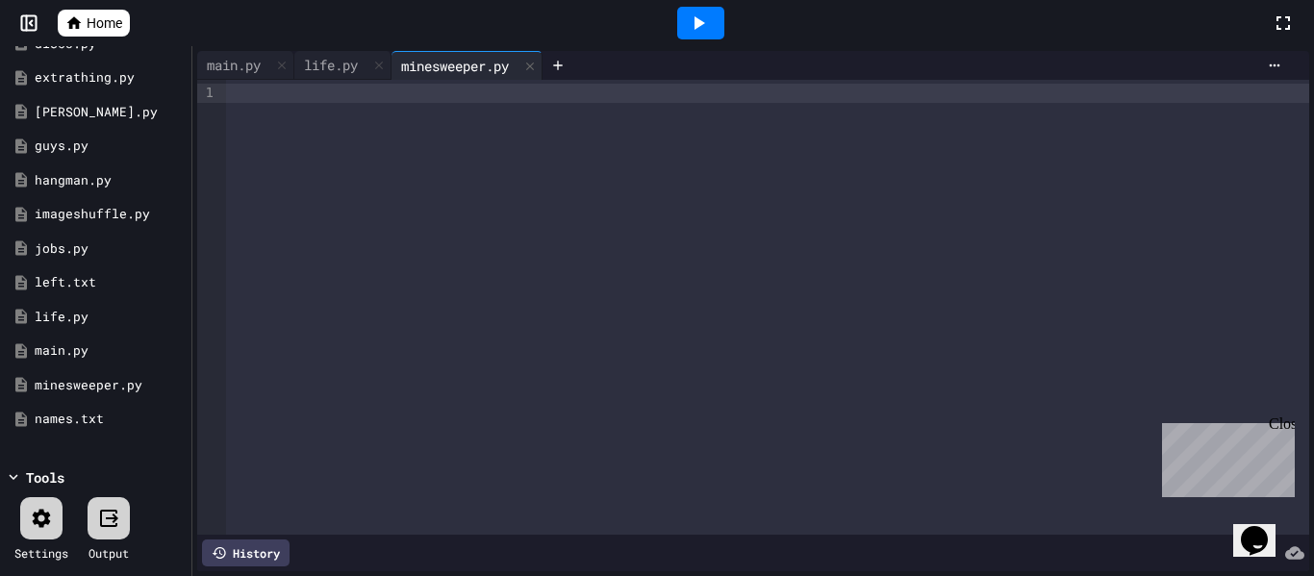
click at [417, 149] on div at bounding box center [767, 307] width 1083 height 455
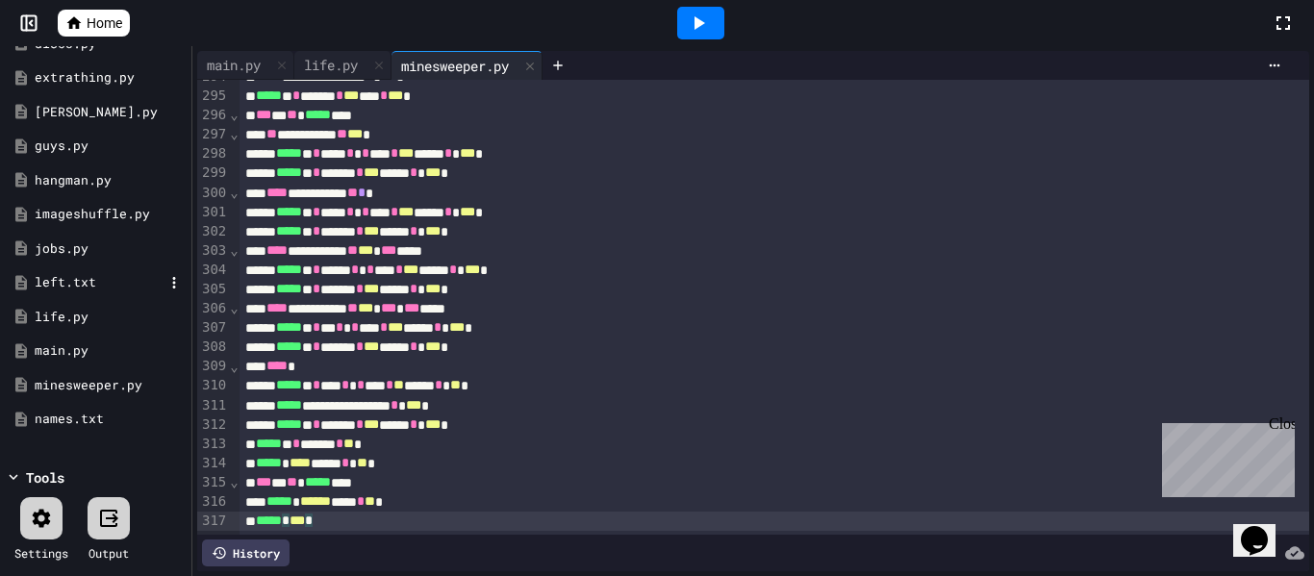
scroll to position [0, 0]
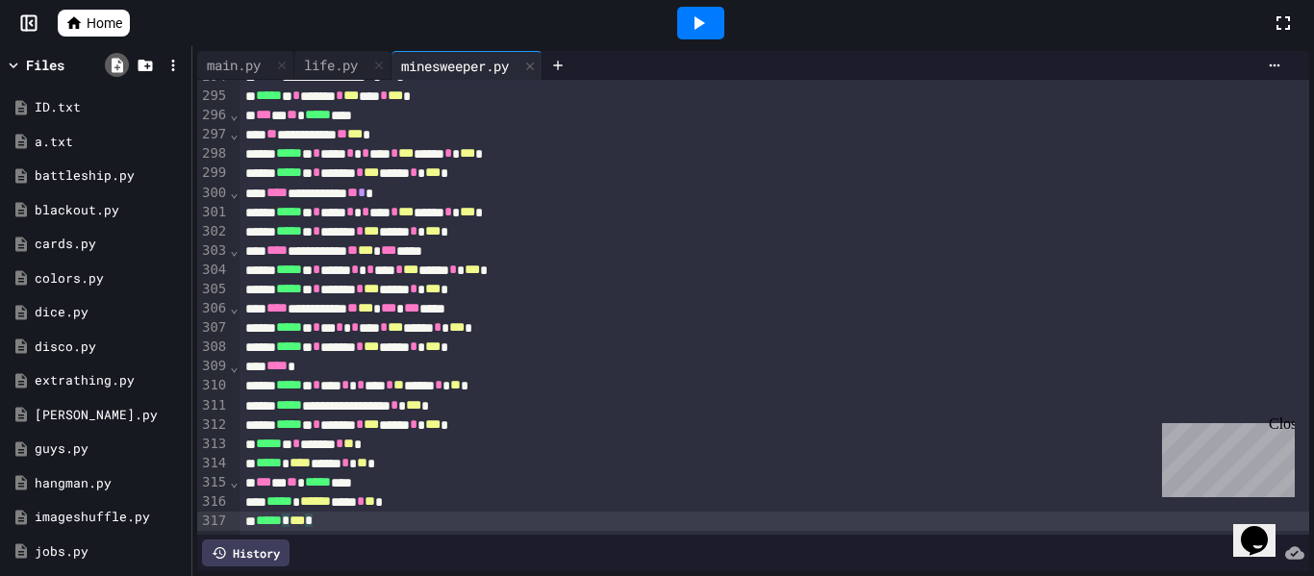
click at [113, 69] on icon at bounding box center [118, 65] width 12 height 14
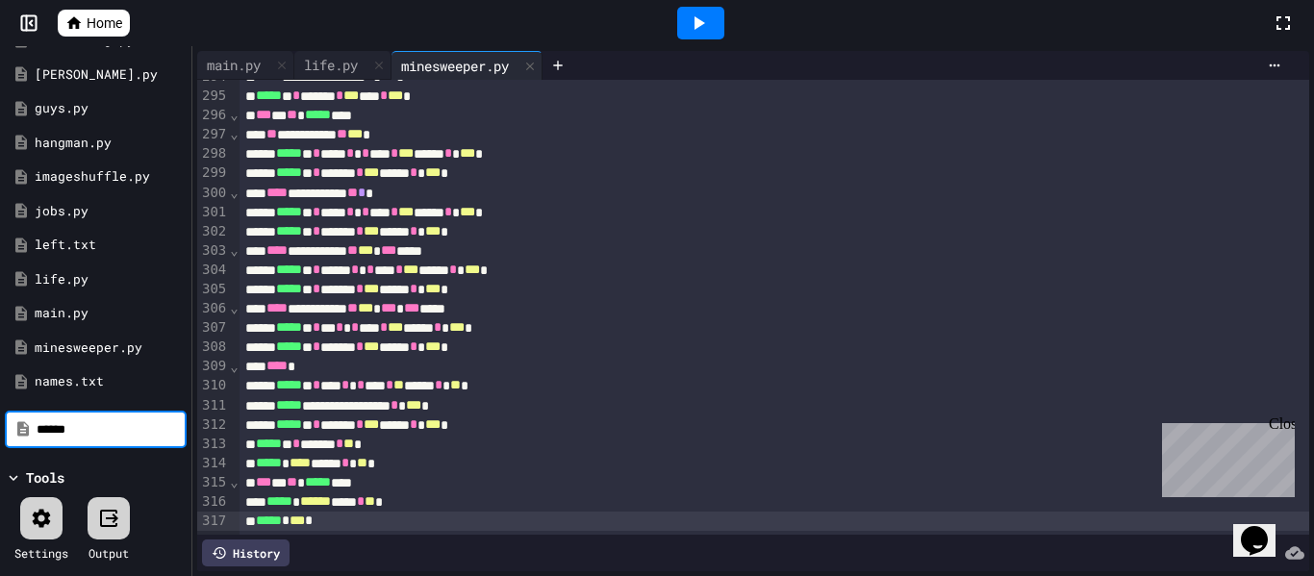
type input "******"
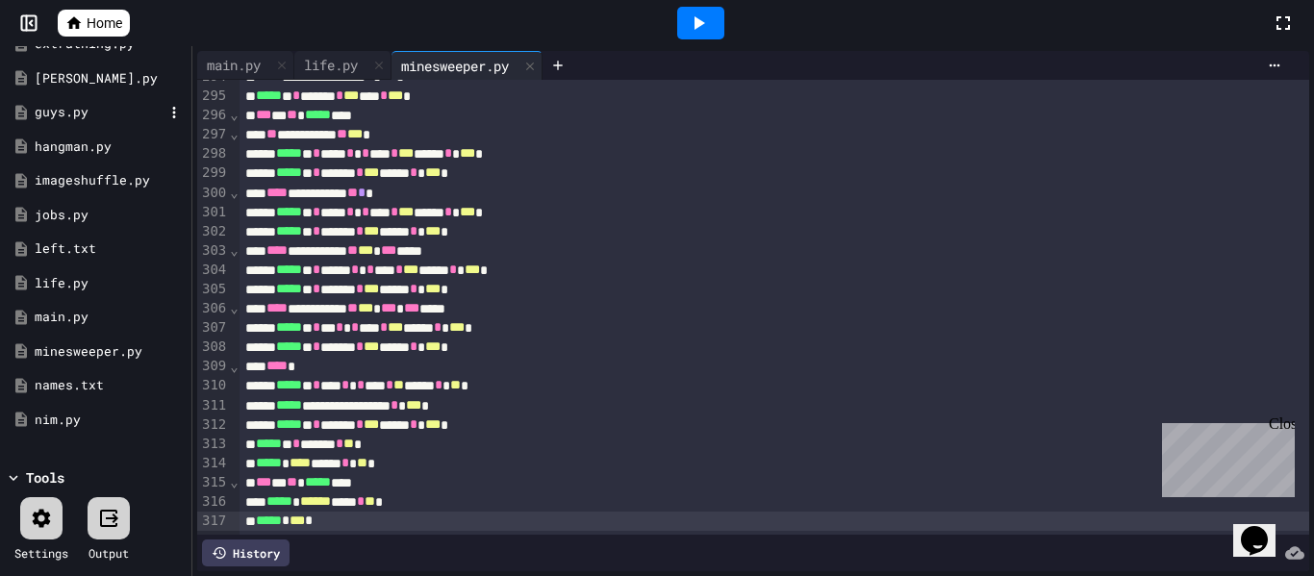
scroll to position [337, 0]
click at [81, 418] on div "nim.py" at bounding box center [99, 420] width 129 height 19
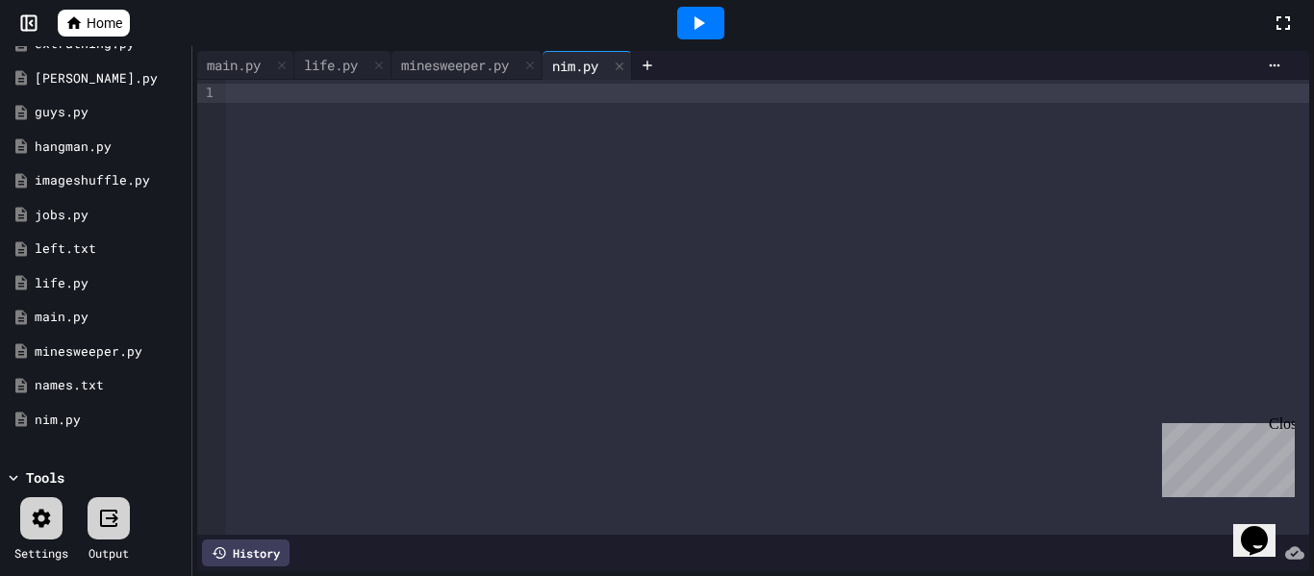
click at [416, 129] on div at bounding box center [767, 307] width 1083 height 455
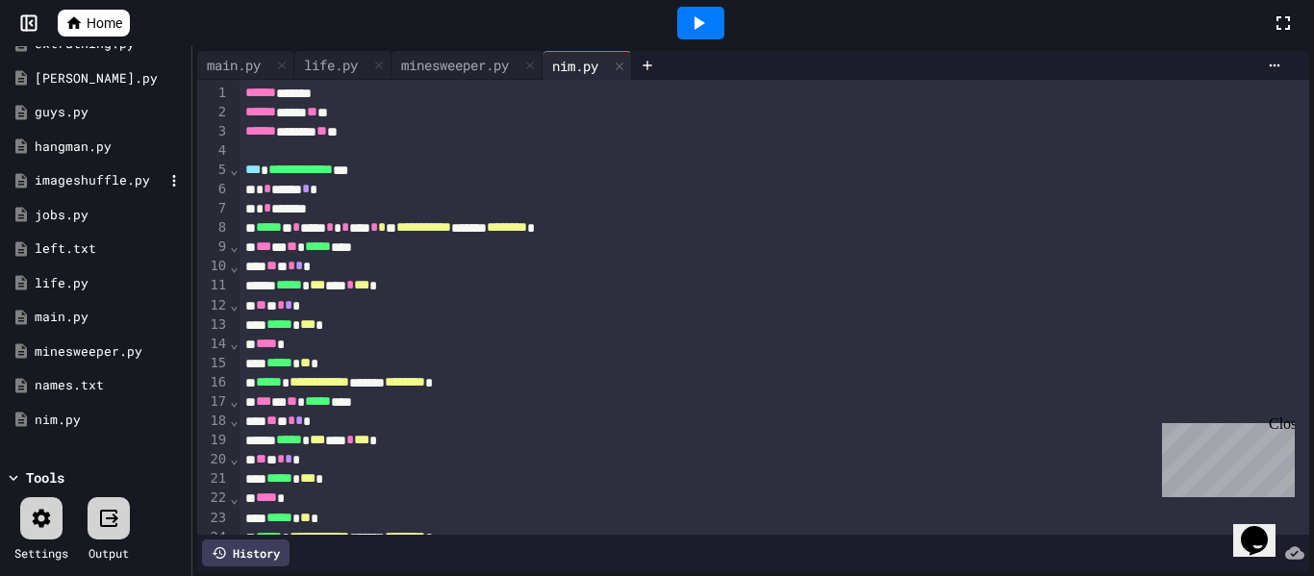
scroll to position [0, 0]
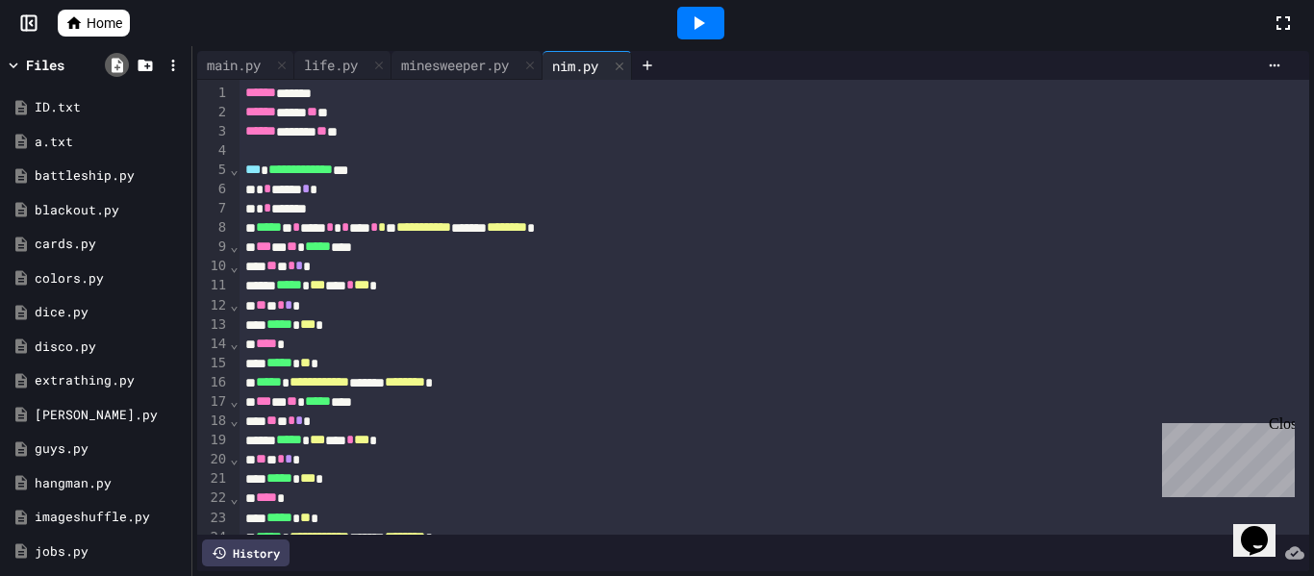
click at [119, 60] on icon at bounding box center [118, 65] width 12 height 14
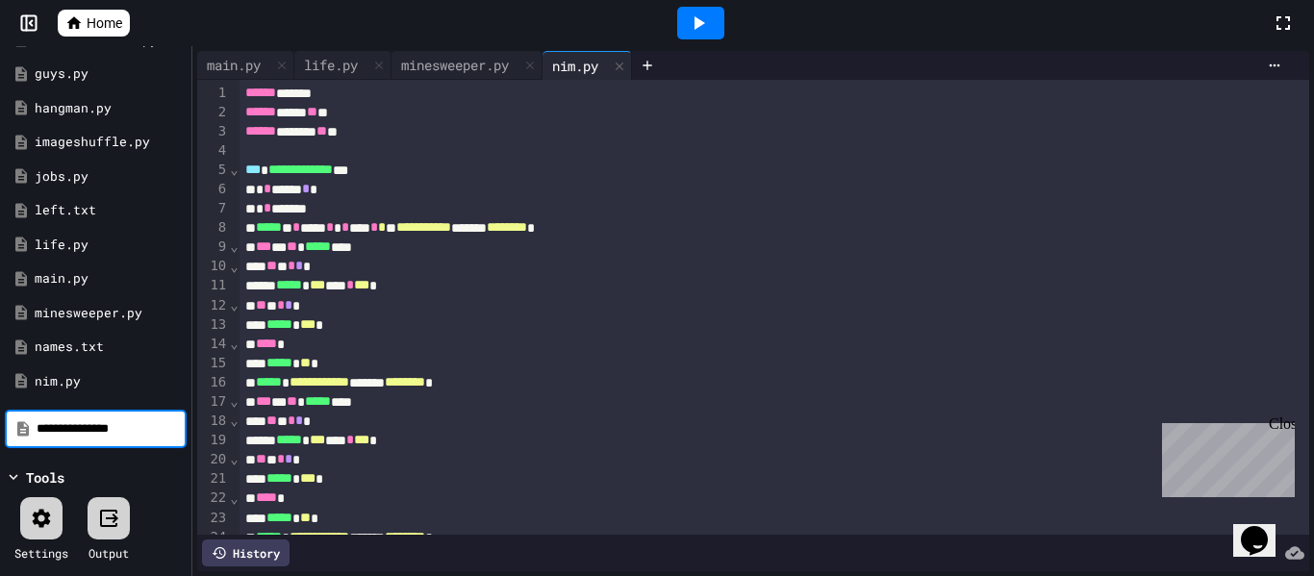
type input "**********"
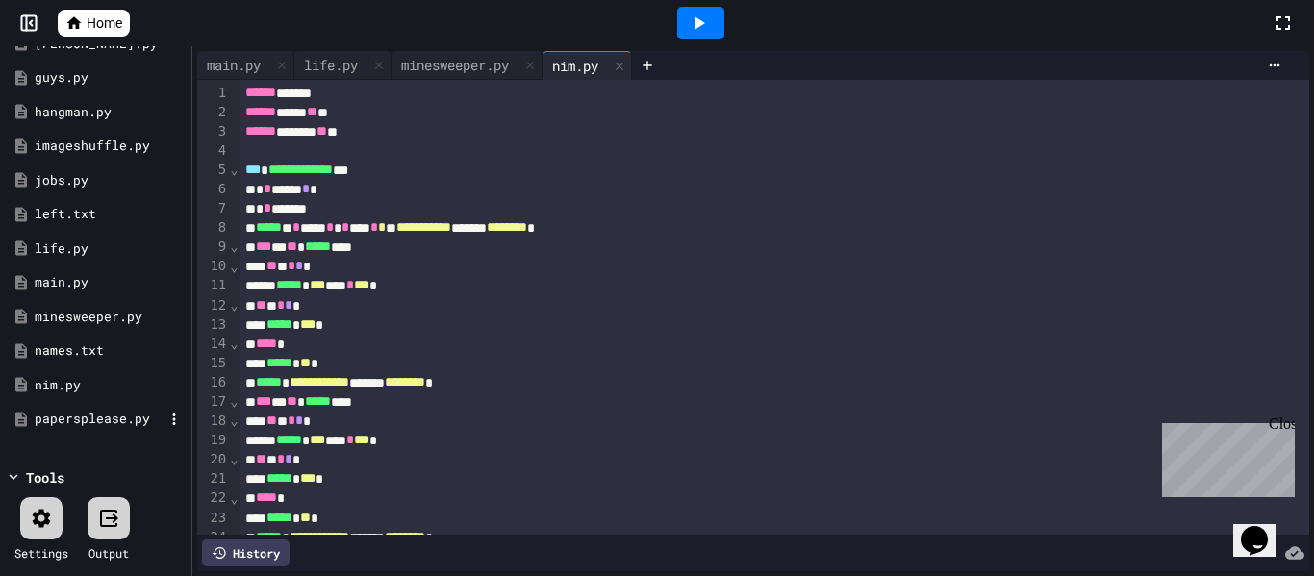
click at [46, 422] on div "papersplease.py" at bounding box center [99, 419] width 129 height 19
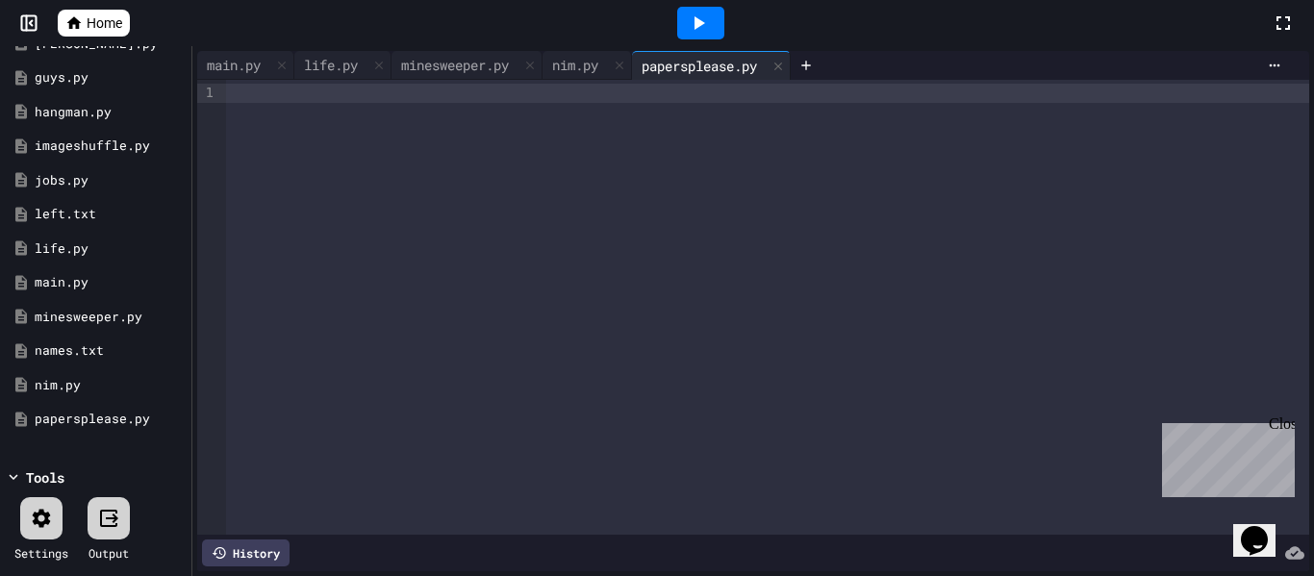
click at [410, 140] on div at bounding box center [767, 307] width 1083 height 455
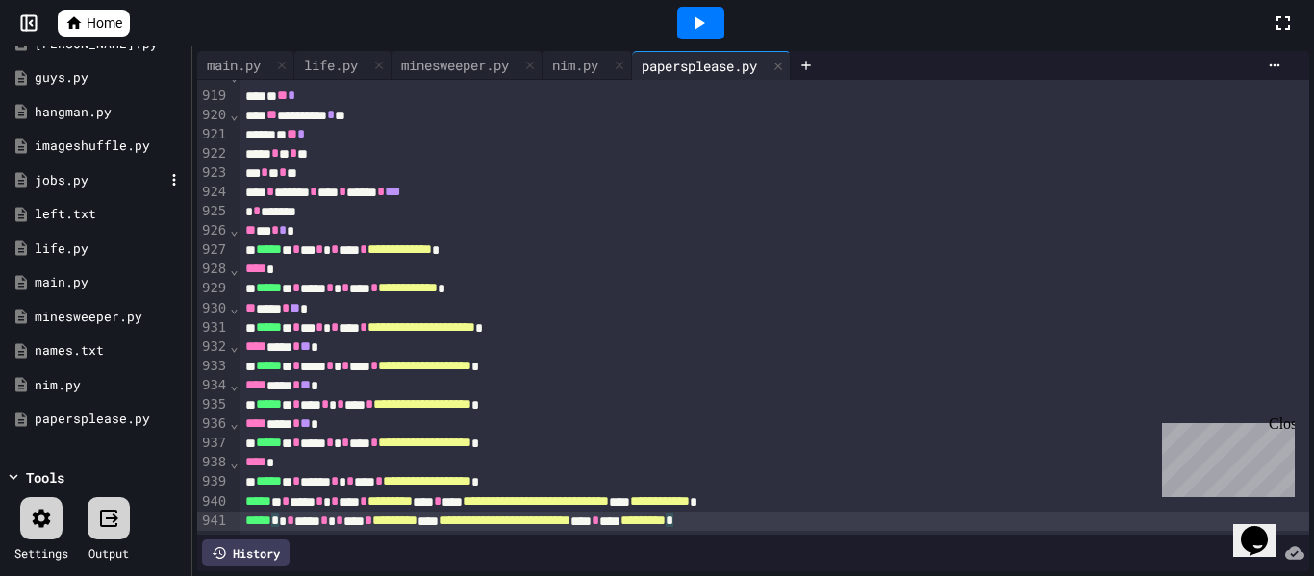
scroll to position [0, 0]
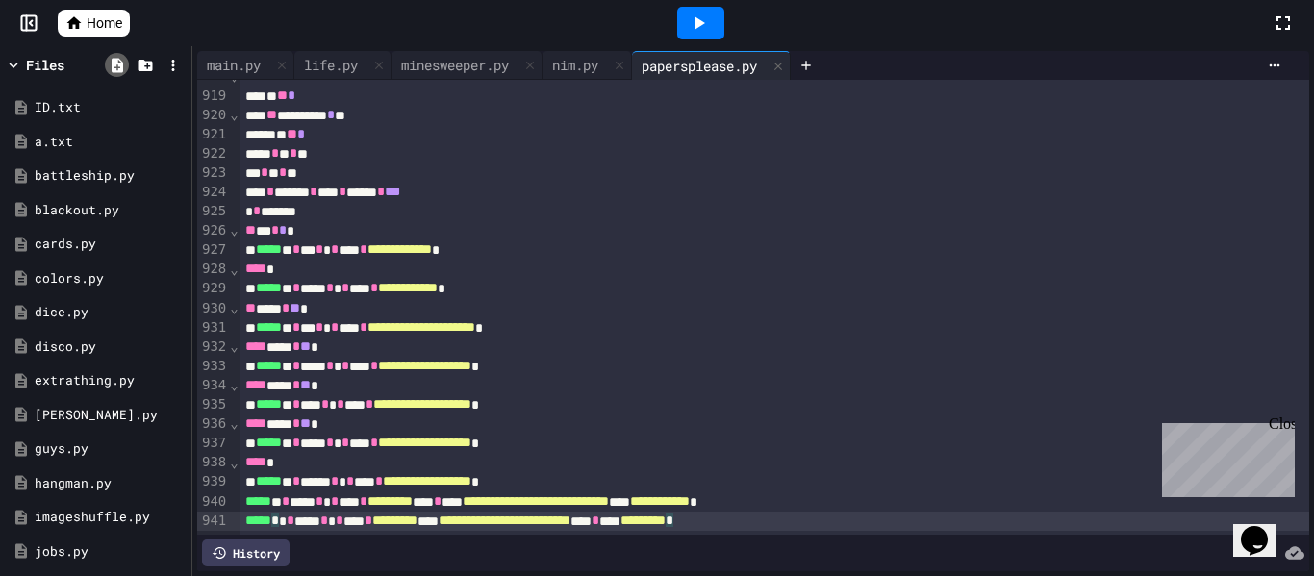
click at [115, 67] on icon at bounding box center [117, 65] width 17 height 17
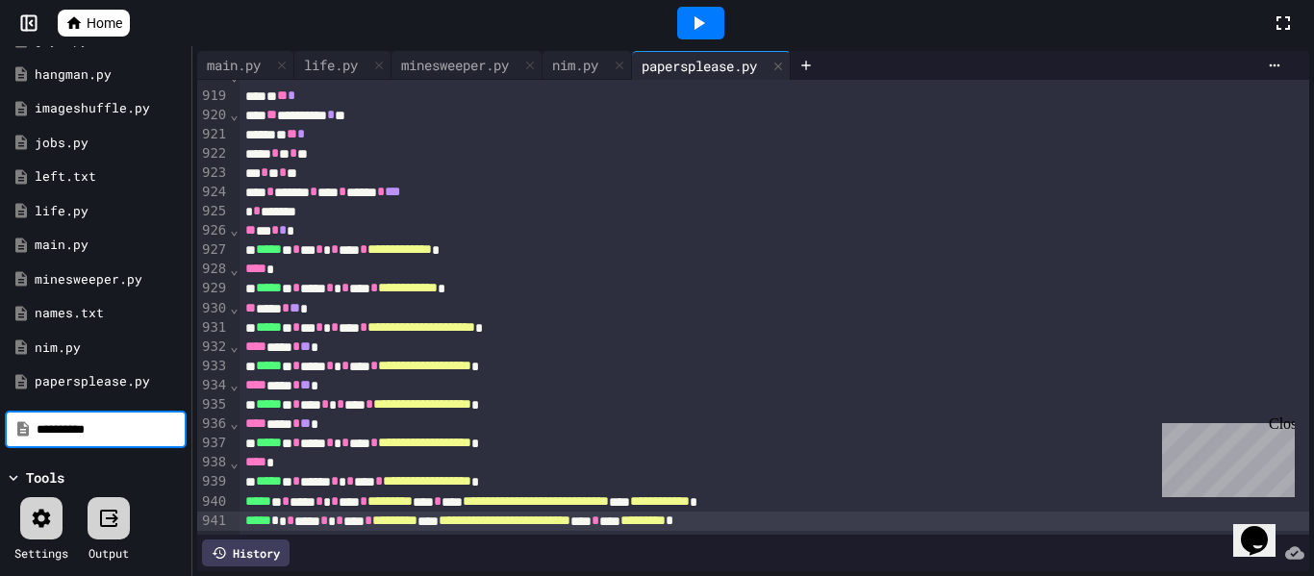
type input "**********"
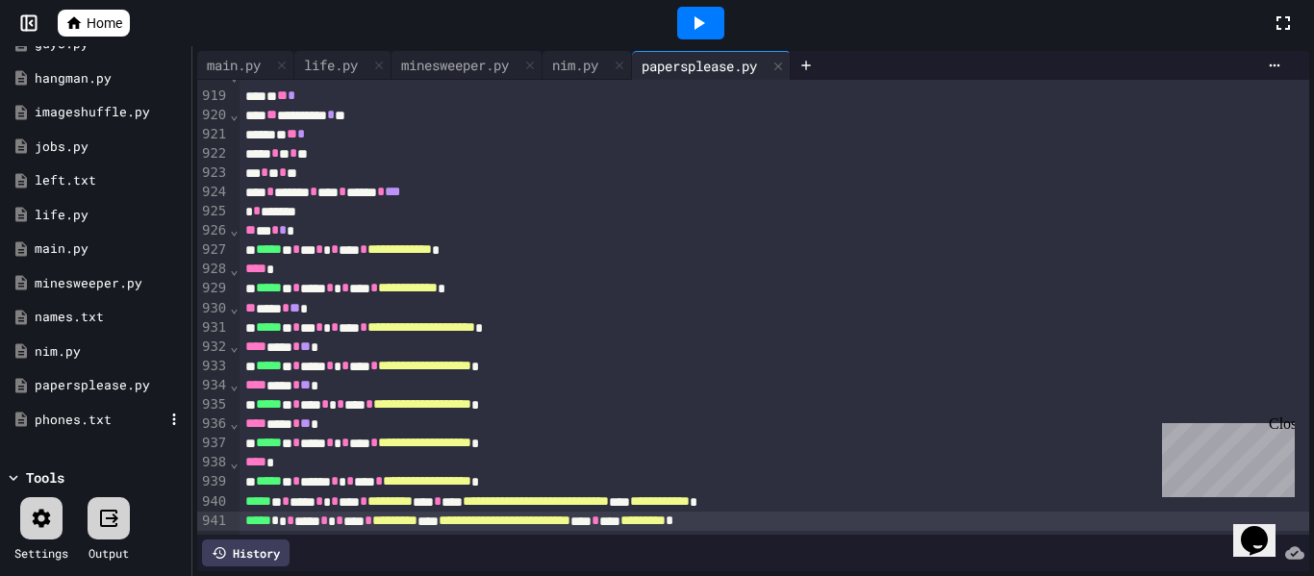
click at [84, 414] on div "phones.txt" at bounding box center [99, 420] width 129 height 19
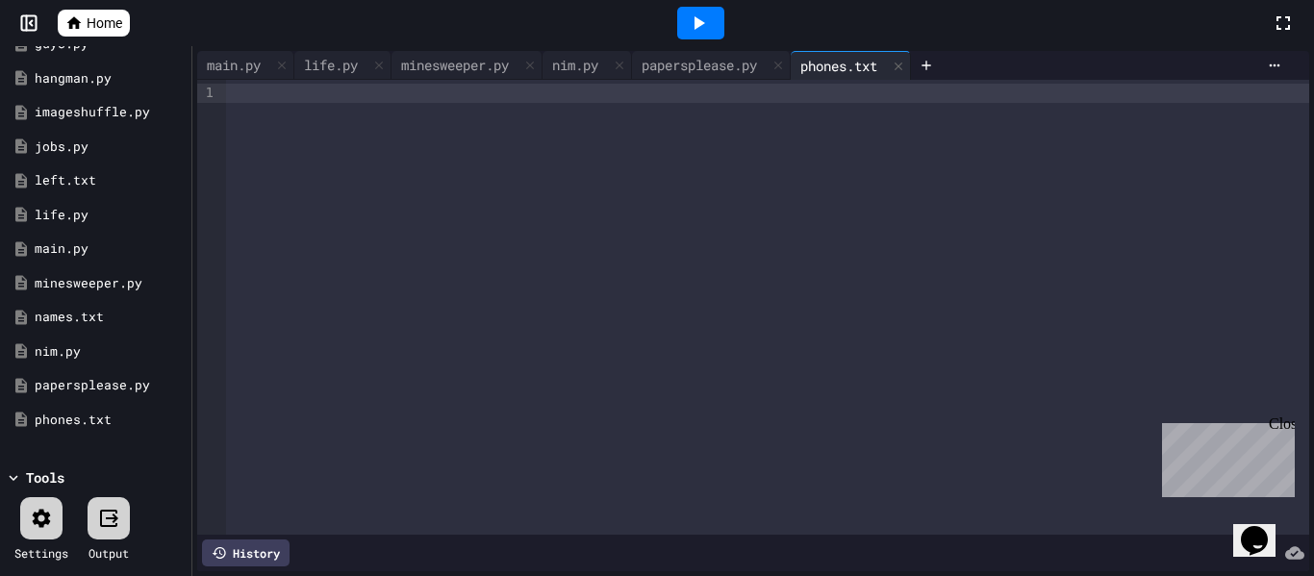
click at [353, 153] on div at bounding box center [767, 307] width 1083 height 455
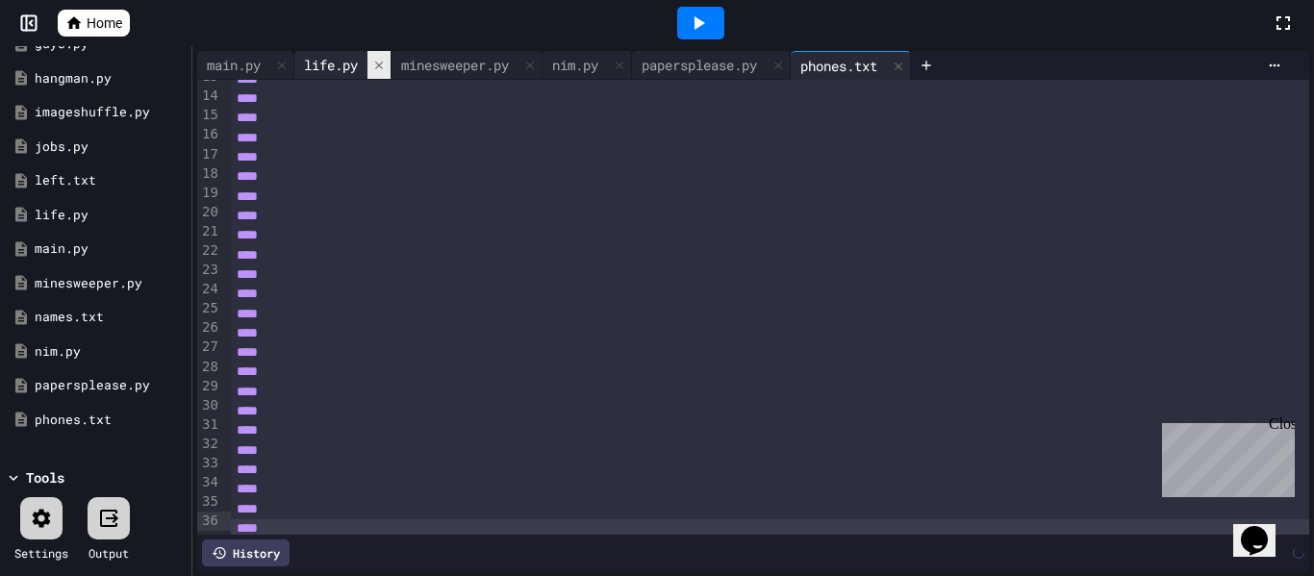
click at [378, 64] on icon at bounding box center [378, 65] width 13 height 13
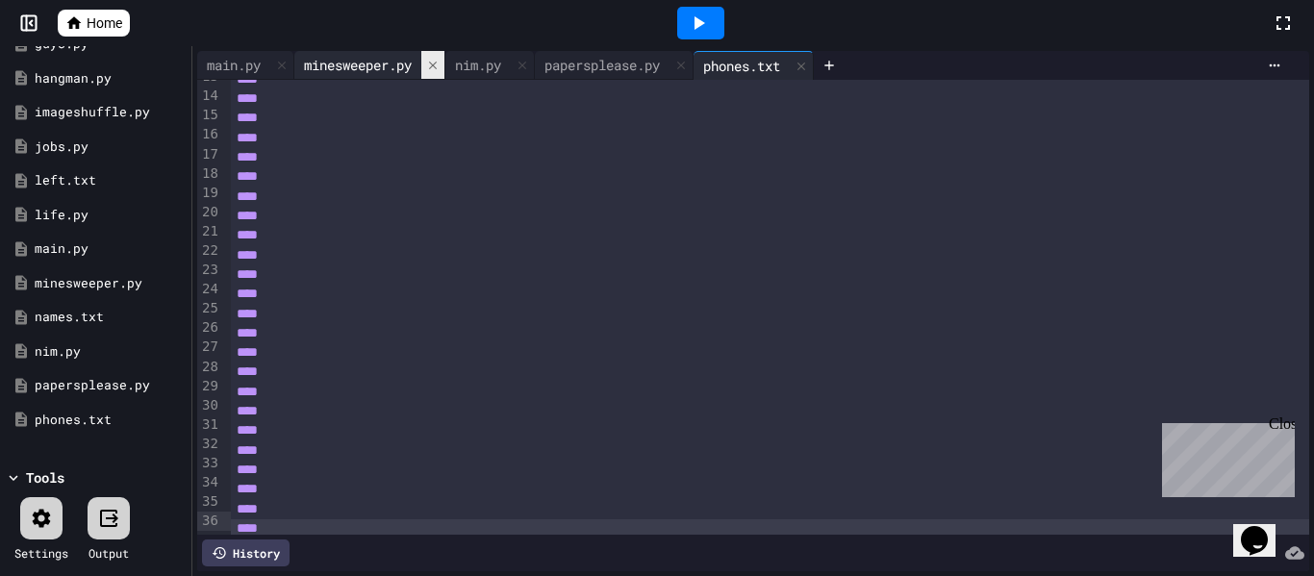
click at [440, 64] on icon at bounding box center [432, 65] width 13 height 13
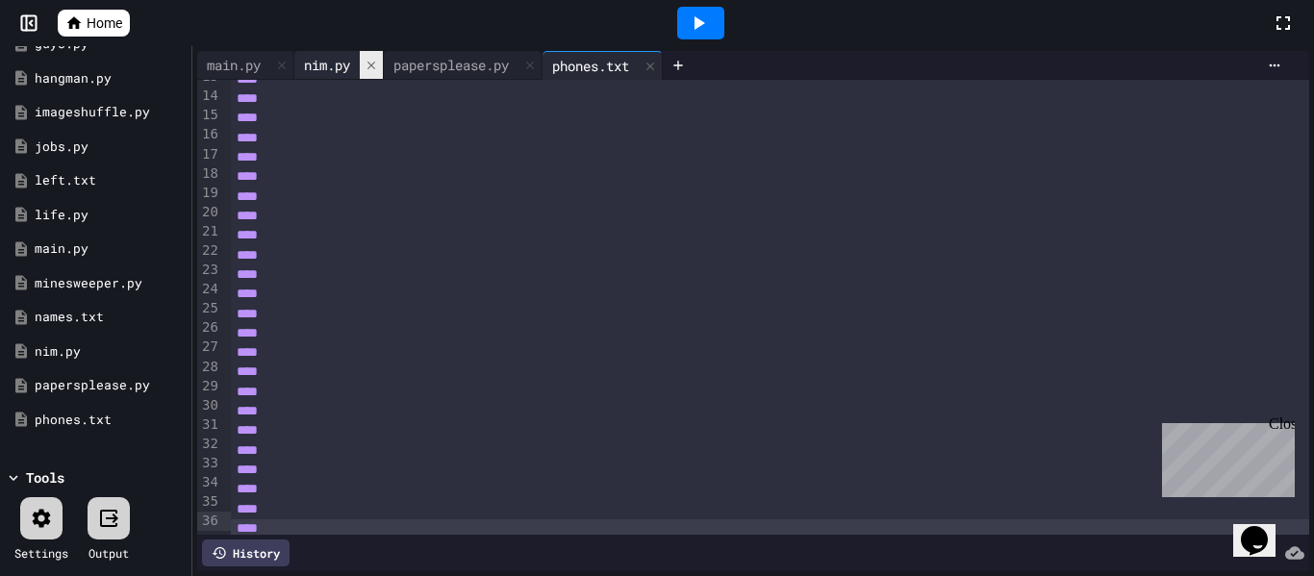
click at [370, 57] on div at bounding box center [371, 65] width 23 height 28
click at [437, 68] on div at bounding box center [440, 65] width 23 height 28
click at [405, 63] on icon at bounding box center [402, 66] width 8 height 8
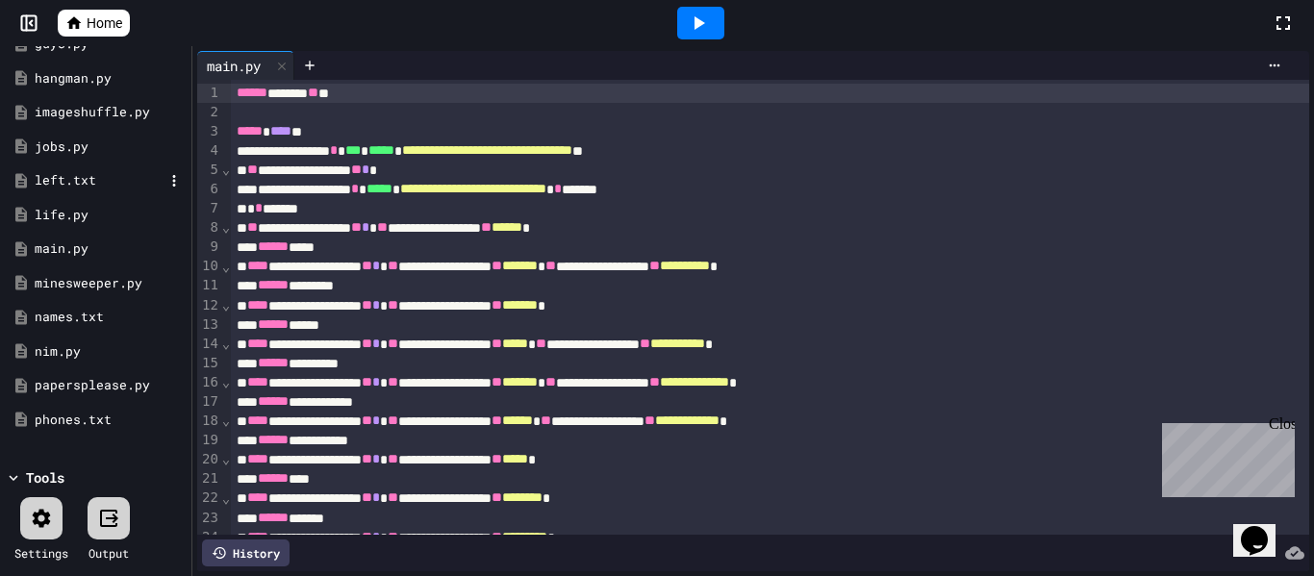
scroll to position [0, 0]
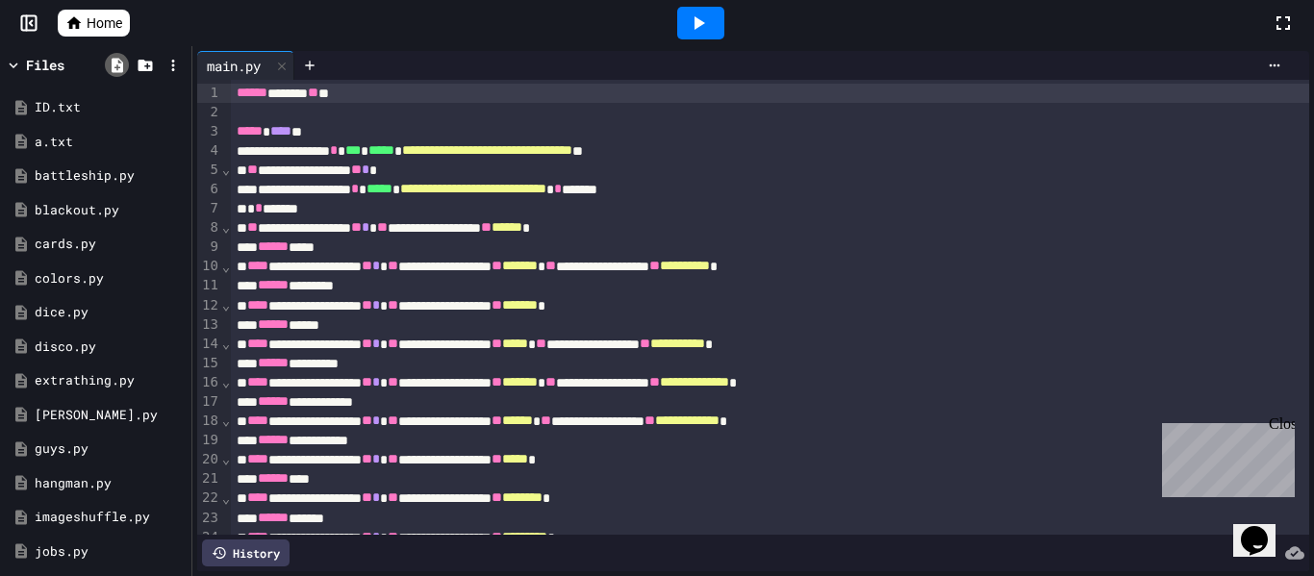
click at [111, 63] on icon at bounding box center [117, 65] width 17 height 17
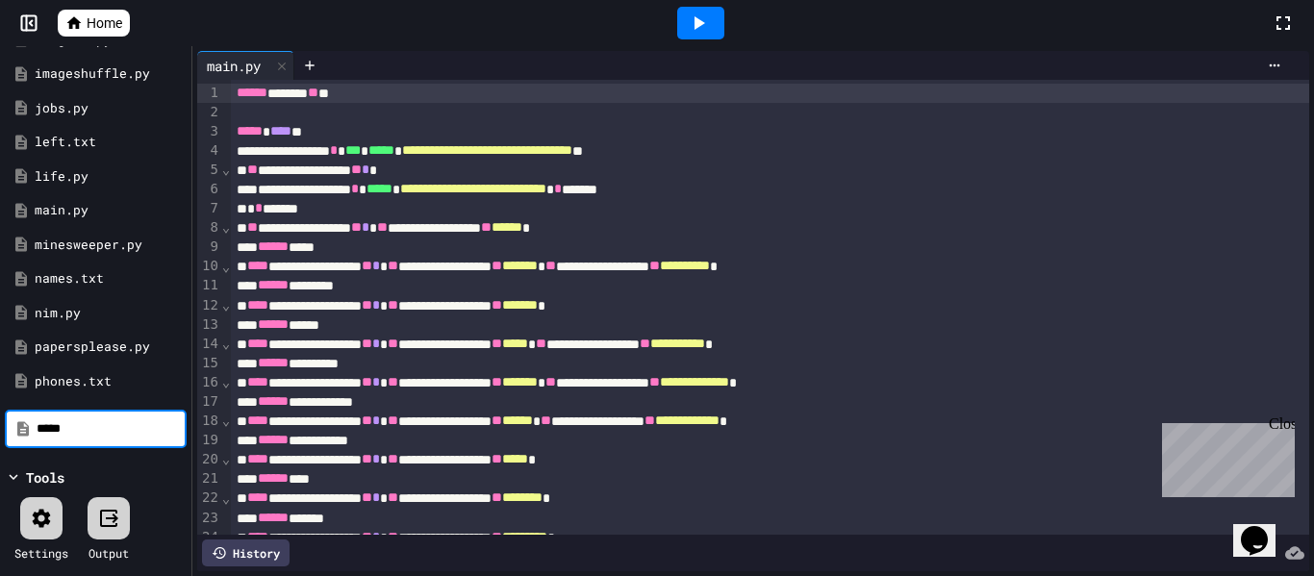
type input "*****"
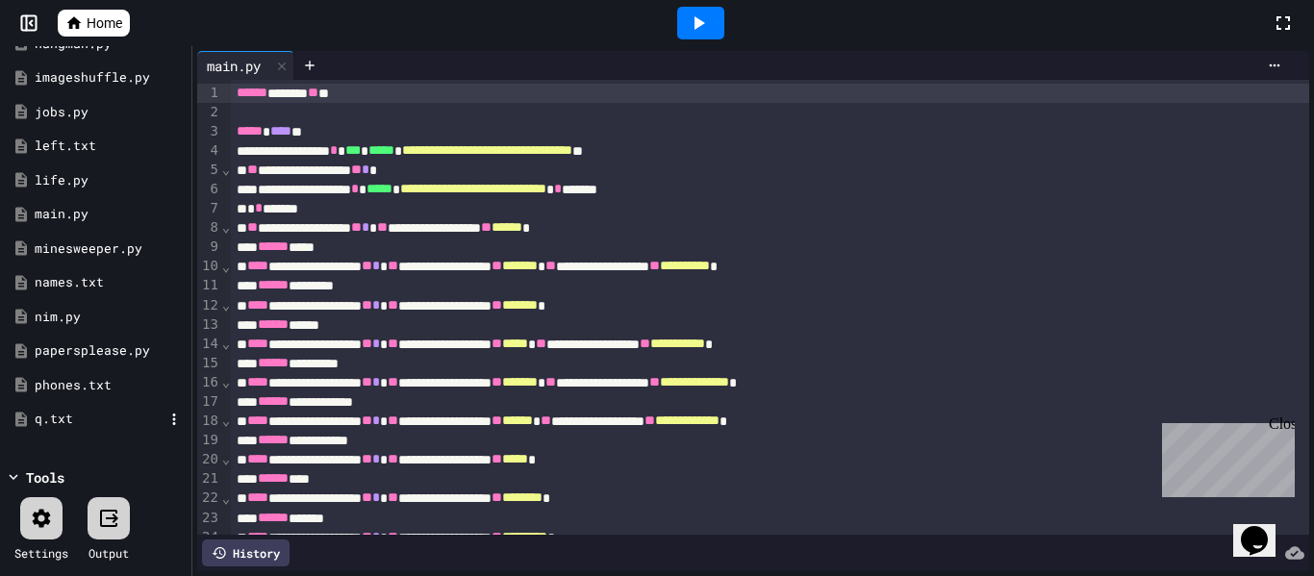
click at [121, 417] on div "q.txt" at bounding box center [99, 419] width 129 height 19
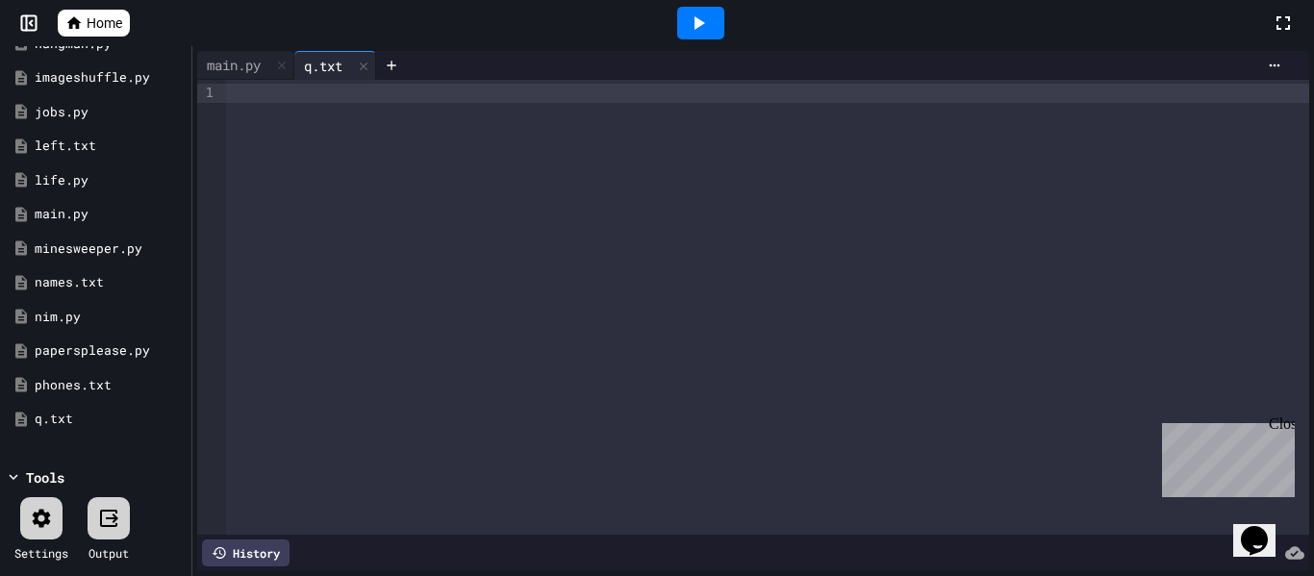
click at [365, 153] on div at bounding box center [767, 307] width 1083 height 455
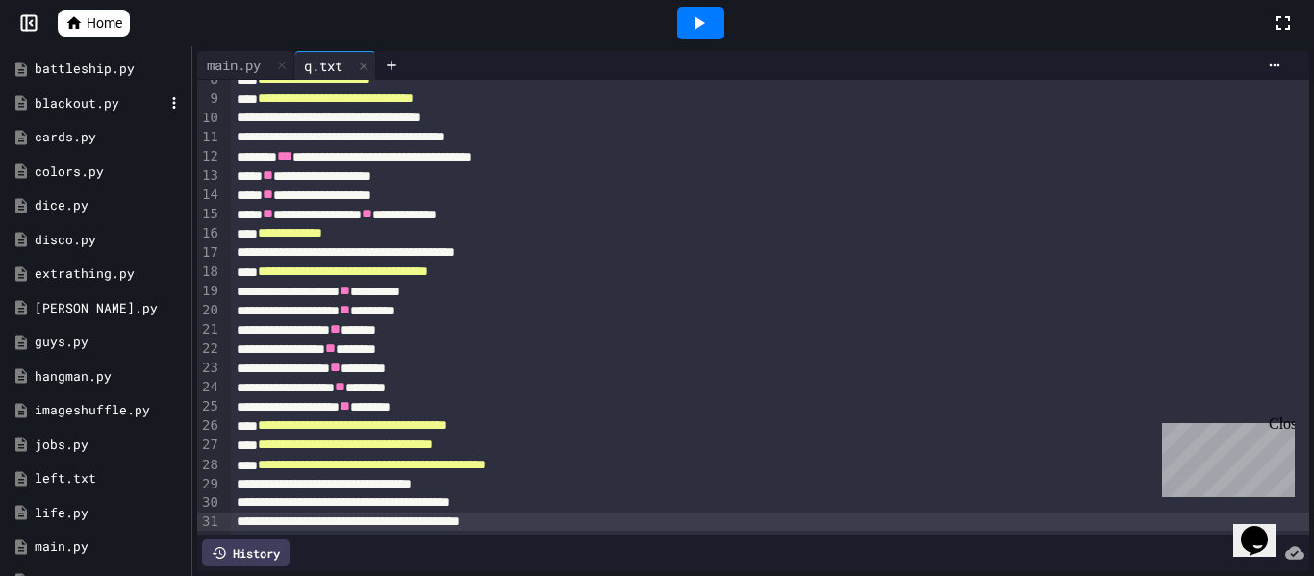
scroll to position [0, 0]
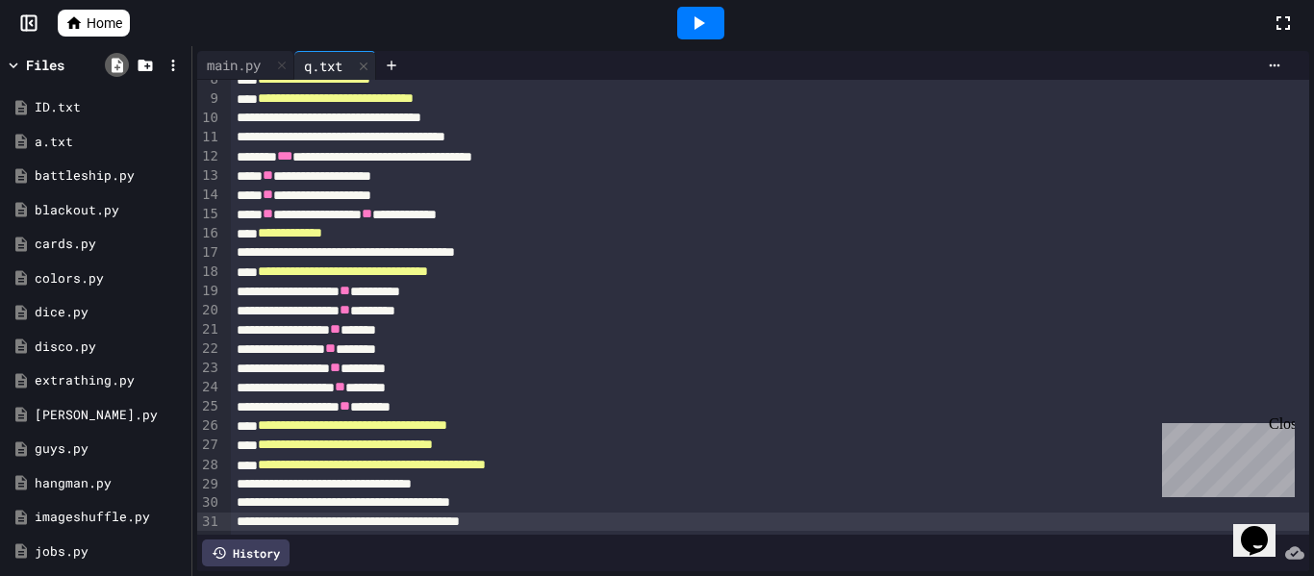
click at [112, 65] on icon at bounding box center [118, 65] width 12 height 14
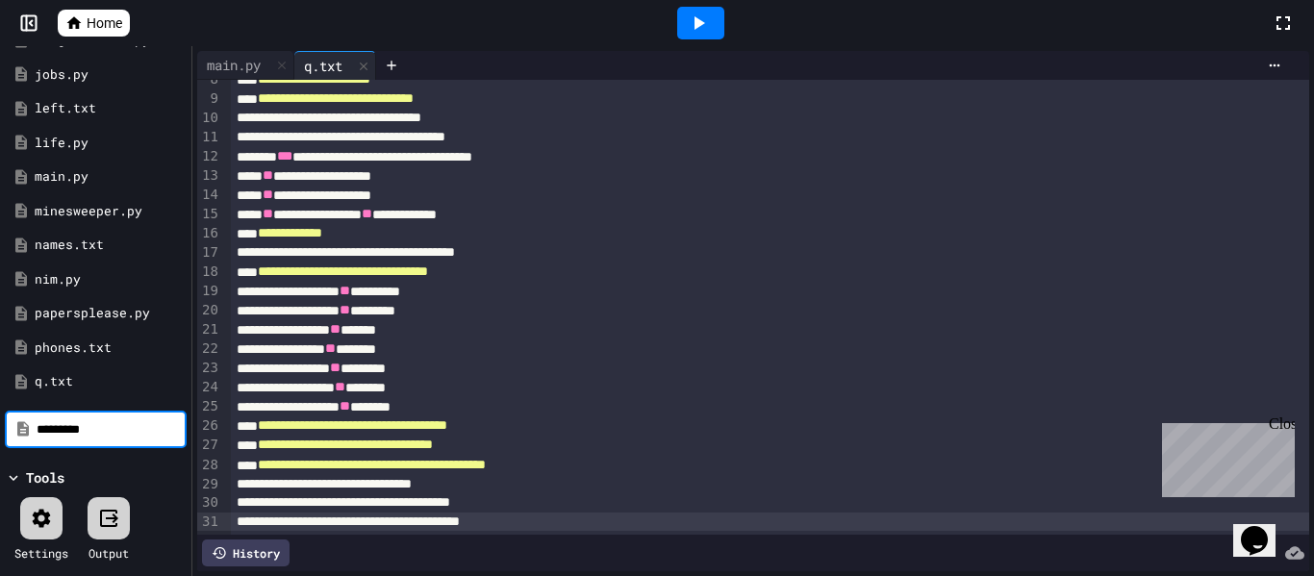
type input "*********"
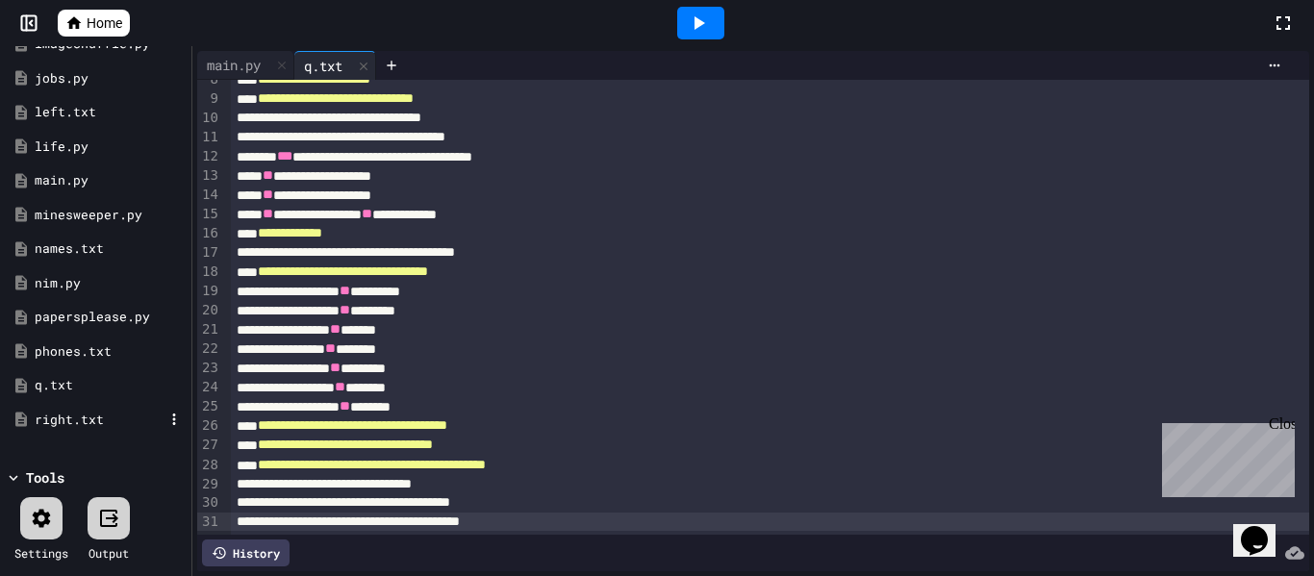
click at [98, 413] on div "right.txt" at bounding box center [99, 420] width 129 height 19
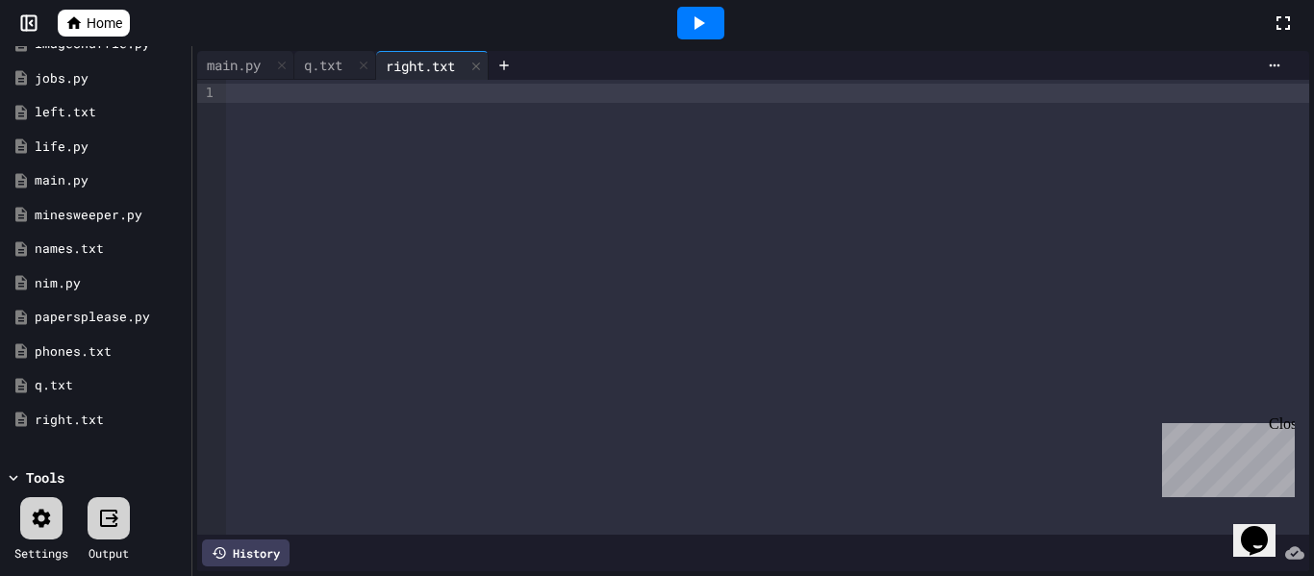
click at [292, 119] on div at bounding box center [767, 307] width 1083 height 455
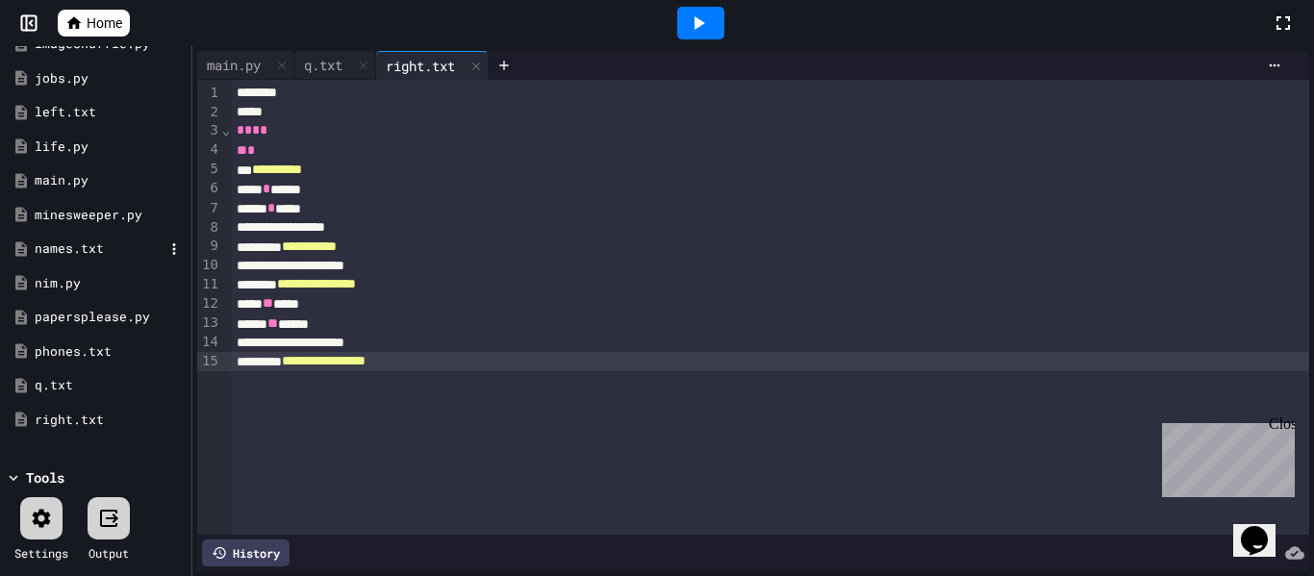
scroll to position [0, 0]
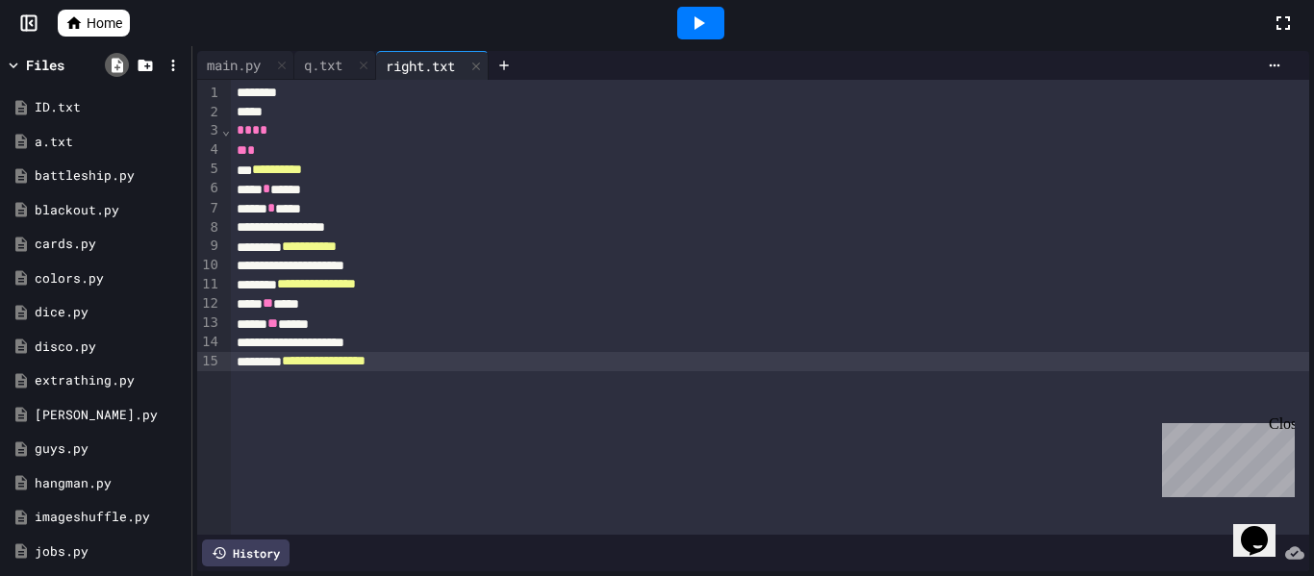
click at [114, 64] on icon at bounding box center [118, 65] width 12 height 14
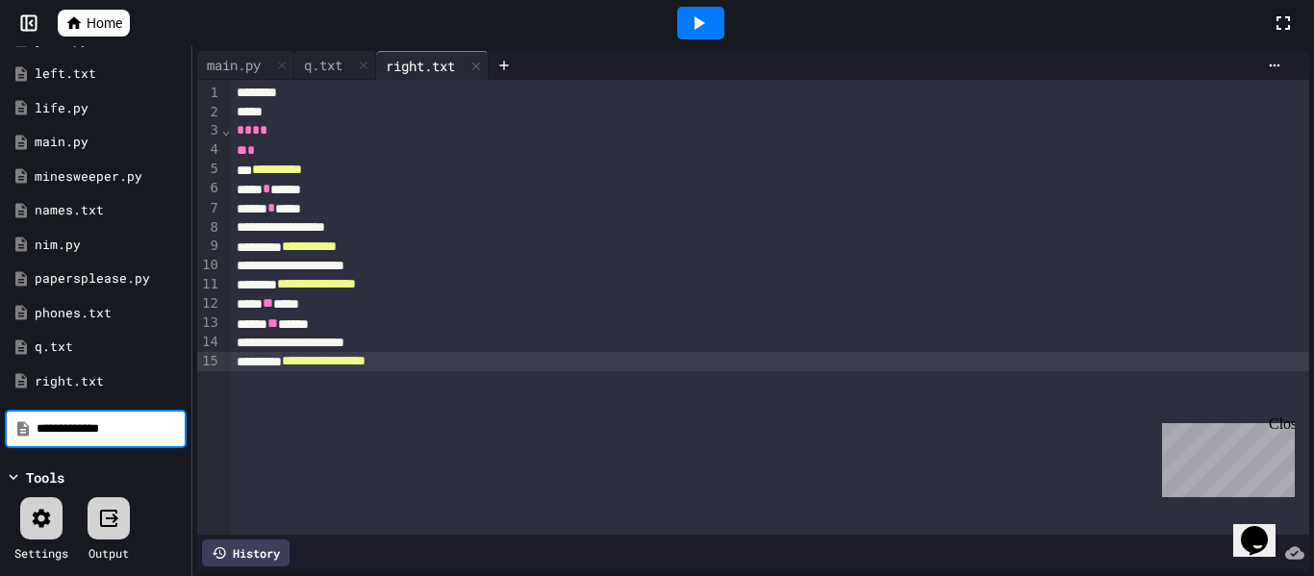
type input "**********"
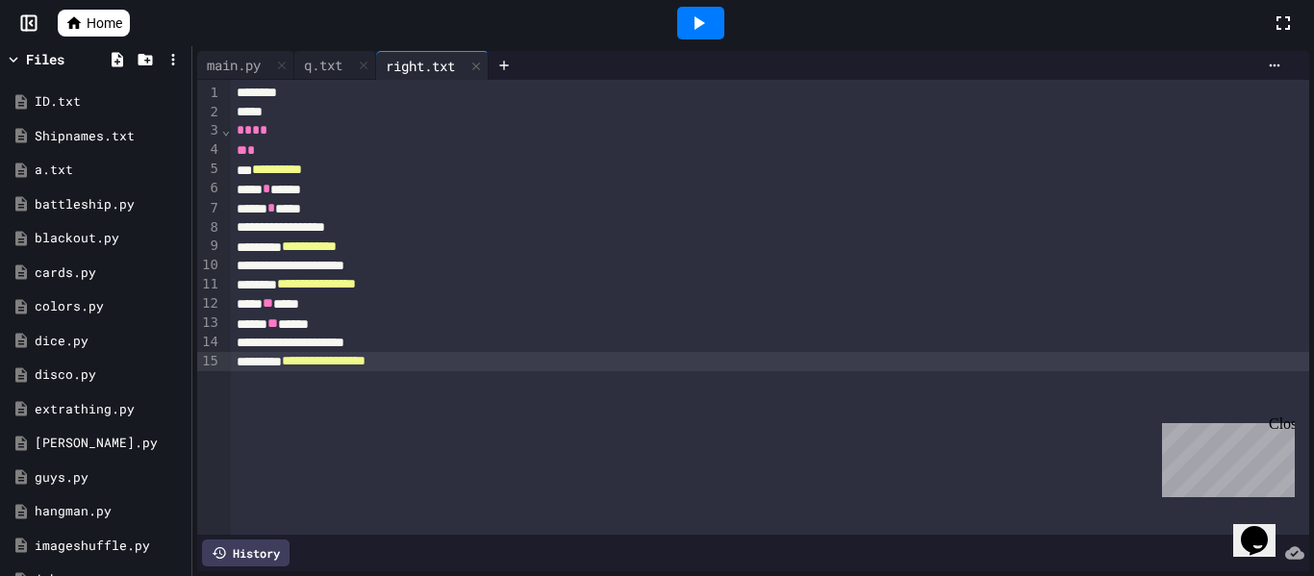
scroll to position [0, 0]
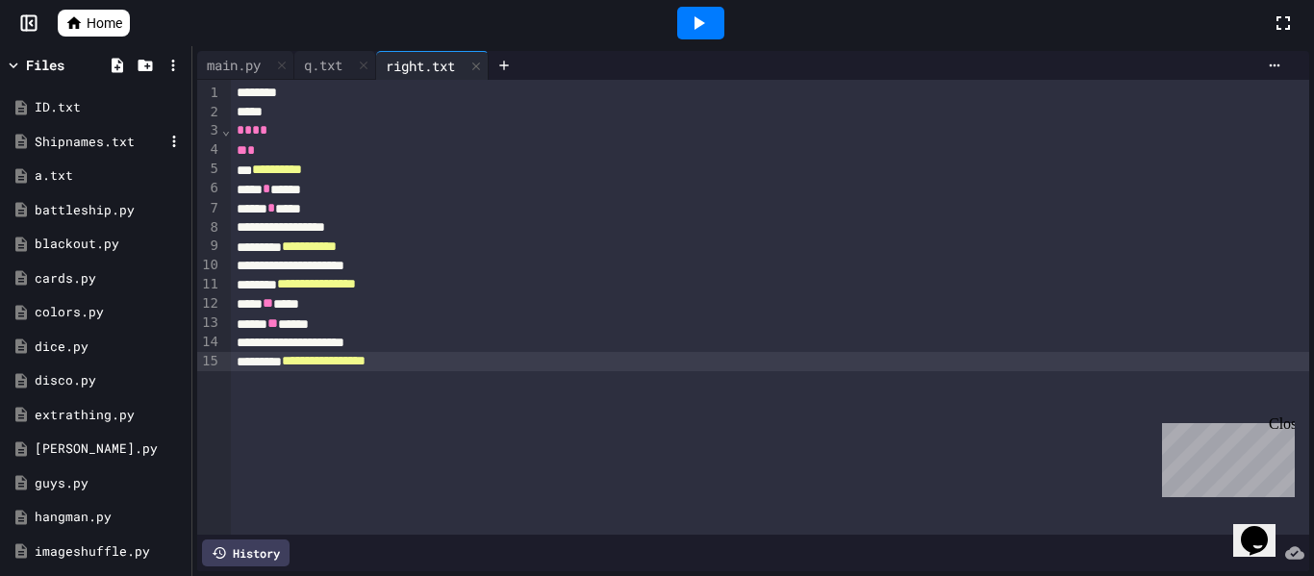
click at [32, 147] on div "Shipnames.txt" at bounding box center [96, 142] width 182 height 35
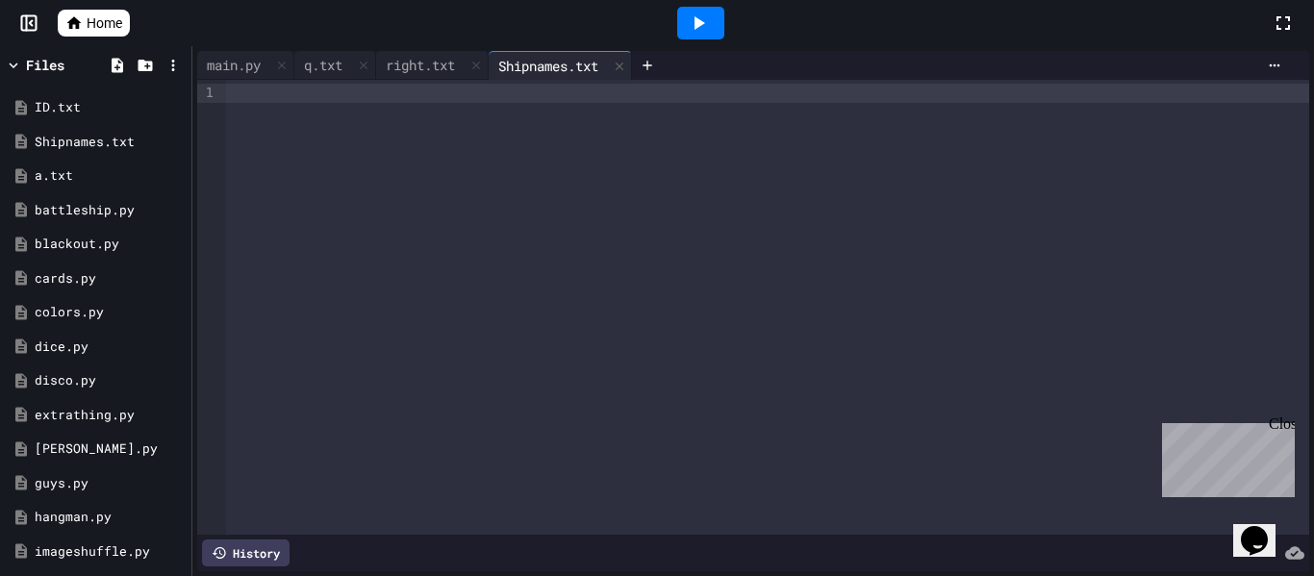
click at [301, 123] on div at bounding box center [767, 307] width 1083 height 455
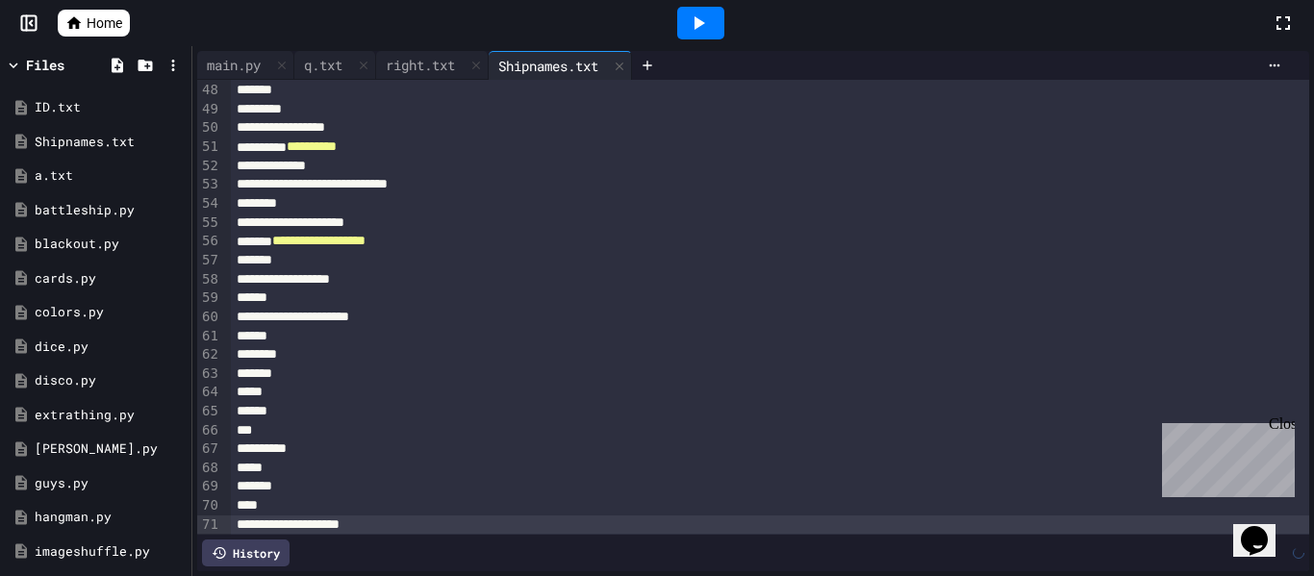
scroll to position [894, 0]
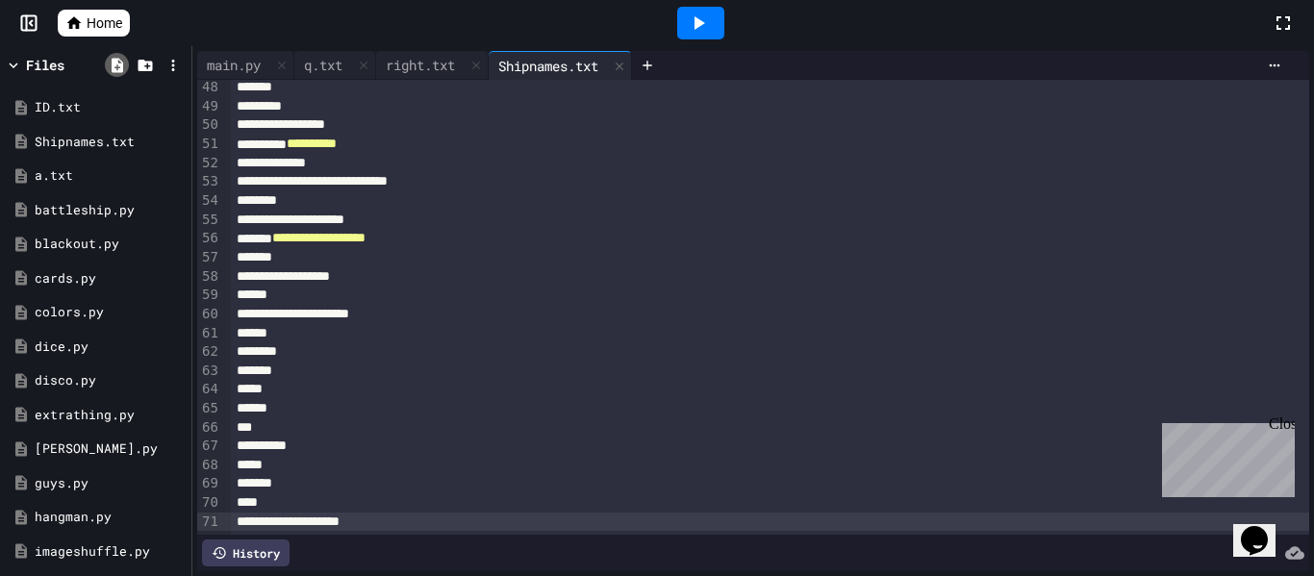
click at [112, 61] on icon at bounding box center [118, 65] width 12 height 14
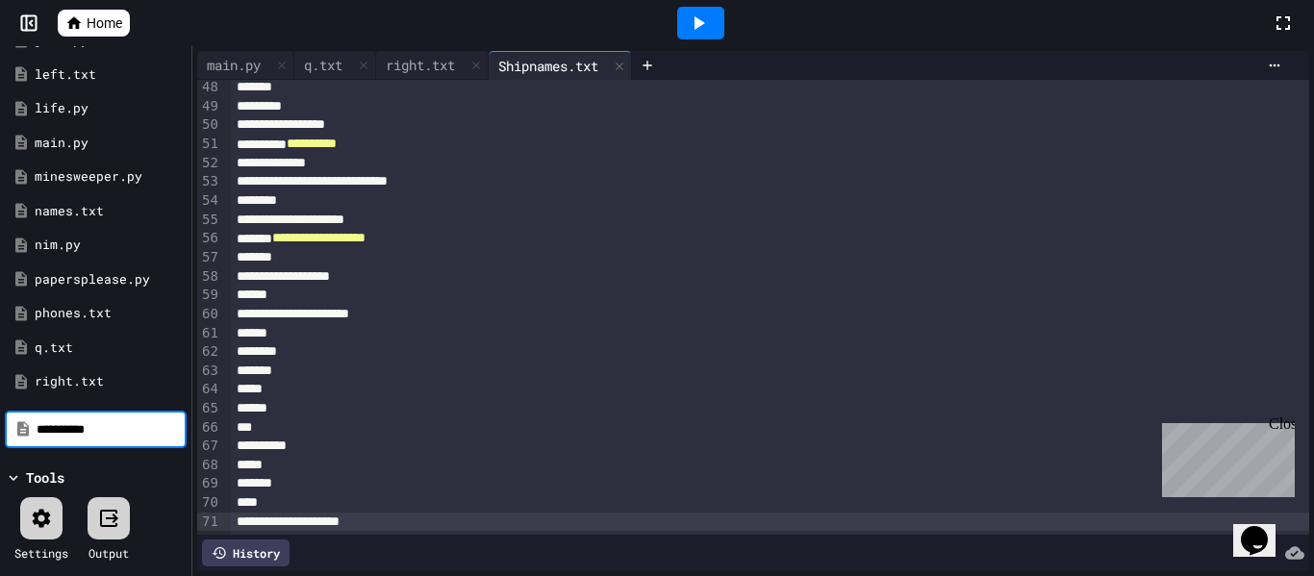
type input "**********"
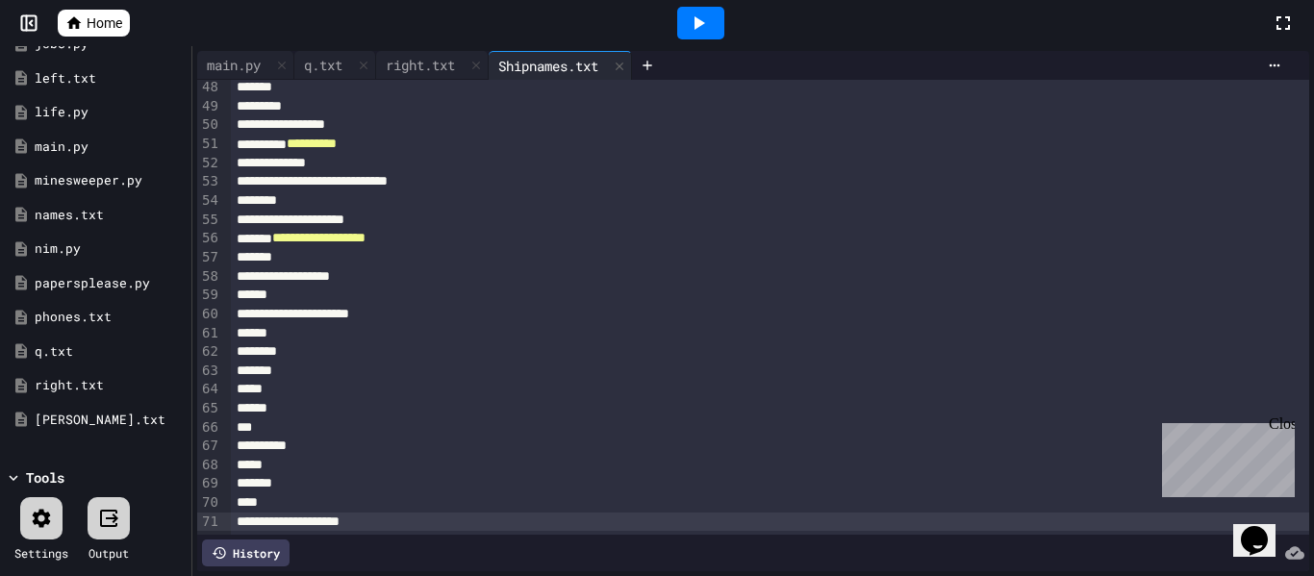
scroll to position [542, 0]
click at [64, 411] on div "[PERSON_NAME].txt" at bounding box center [99, 420] width 129 height 19
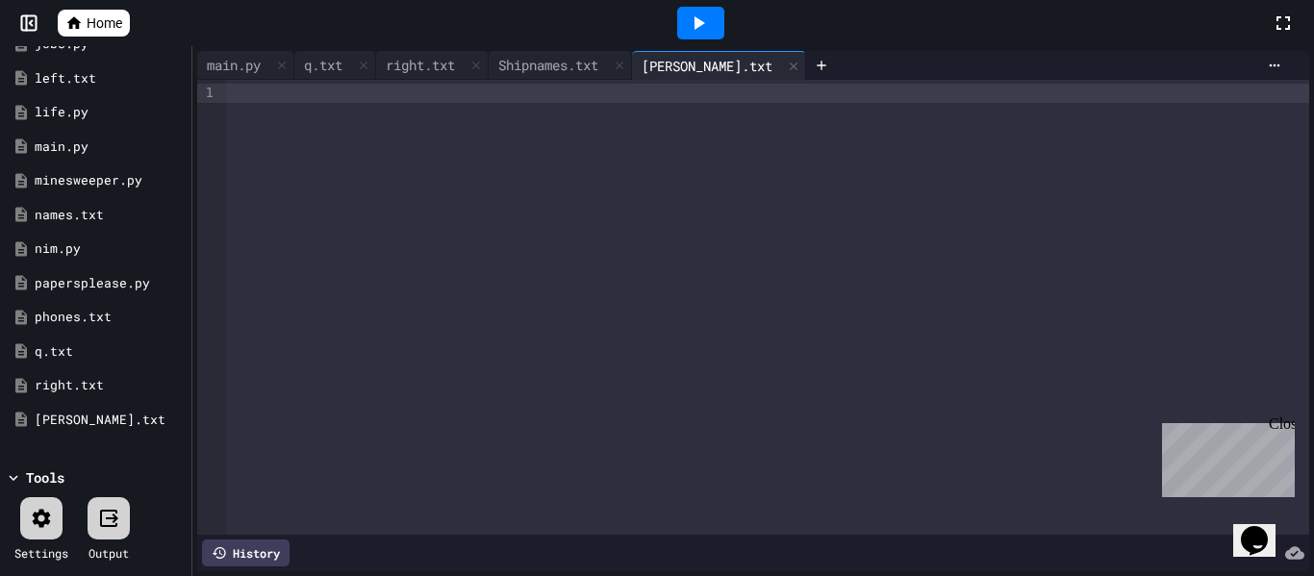
click at [389, 131] on div at bounding box center [767, 307] width 1083 height 455
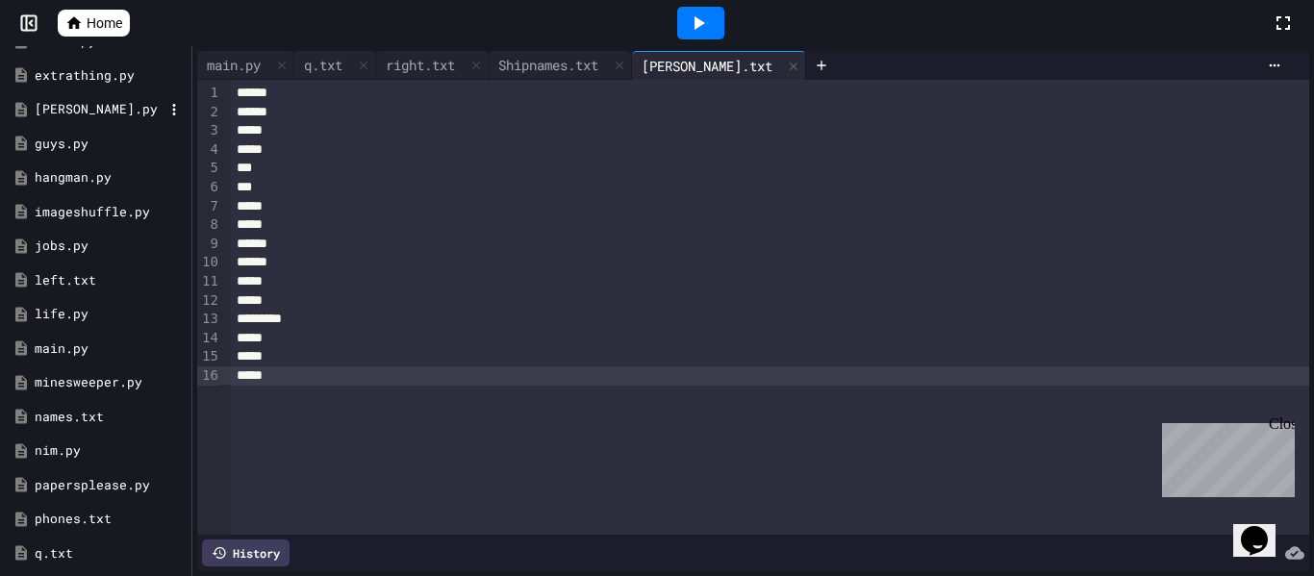
scroll to position [0, 0]
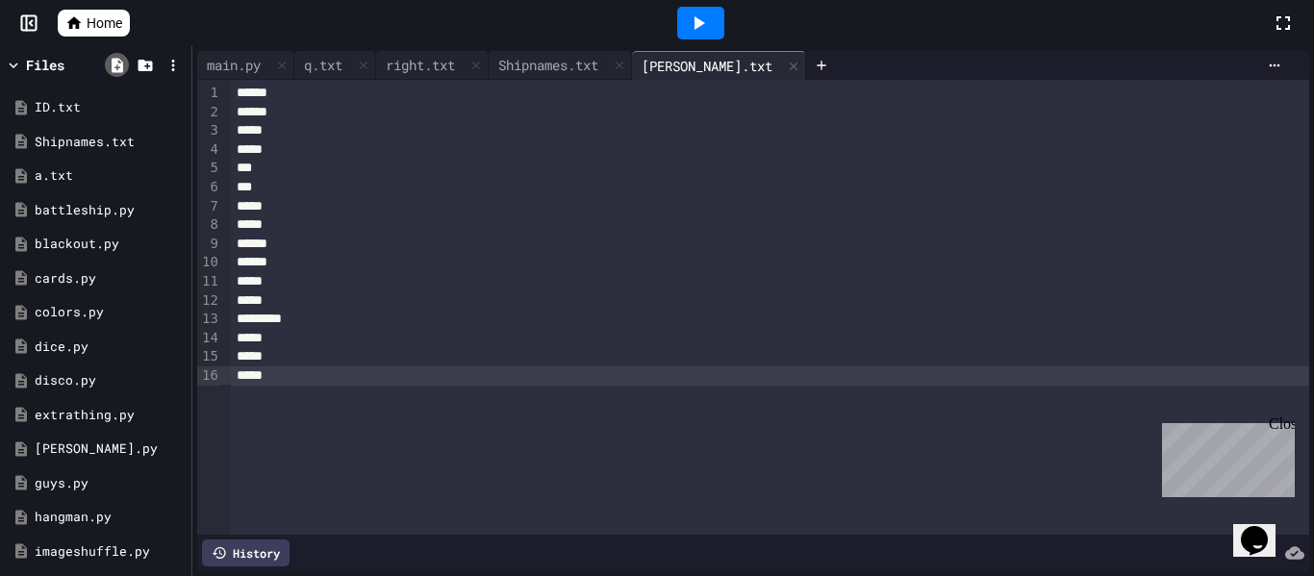
click at [113, 62] on icon at bounding box center [118, 65] width 12 height 14
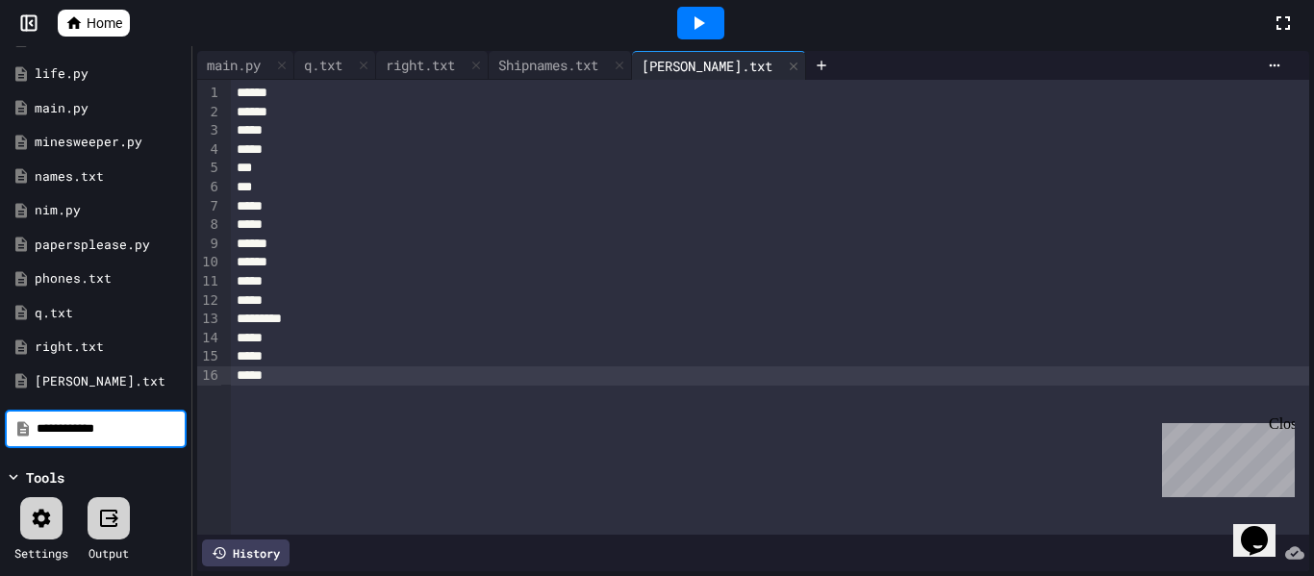
type input "**********"
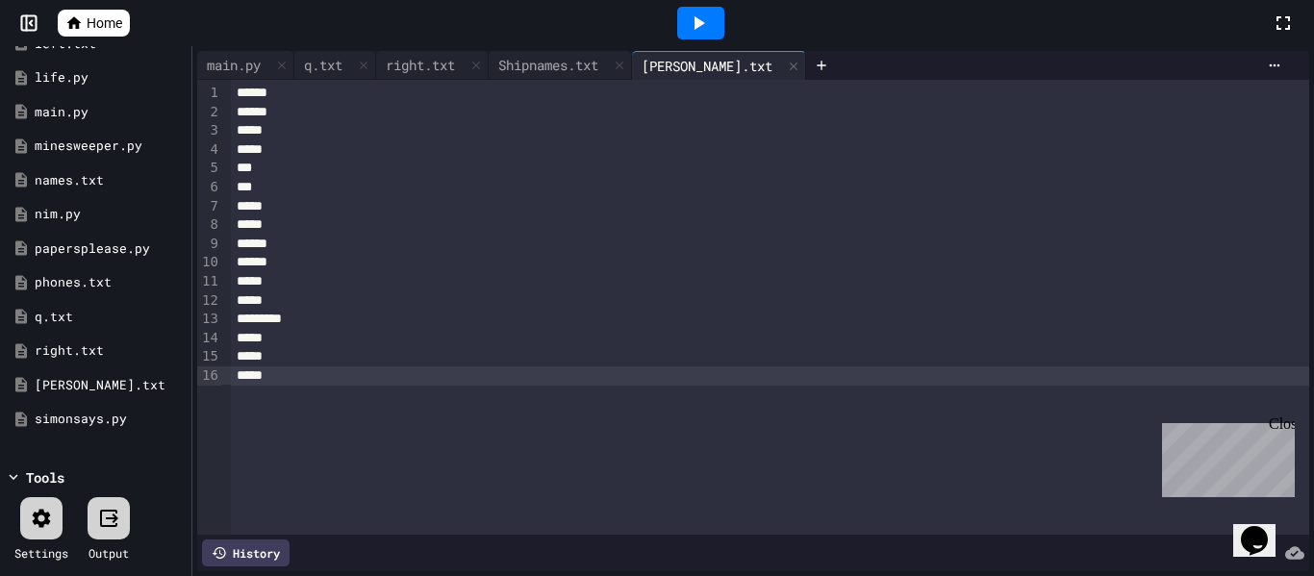
scroll to position [576, 0]
click at [68, 410] on div "simonsays.py" at bounding box center [99, 419] width 129 height 19
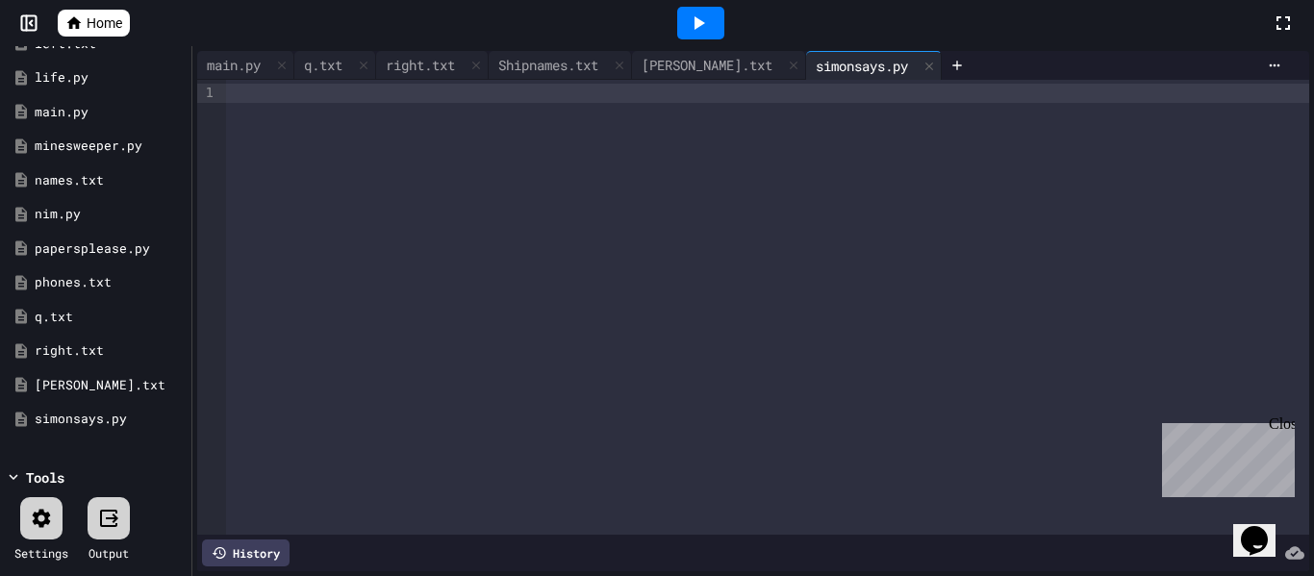
click at [330, 116] on div at bounding box center [767, 307] width 1083 height 455
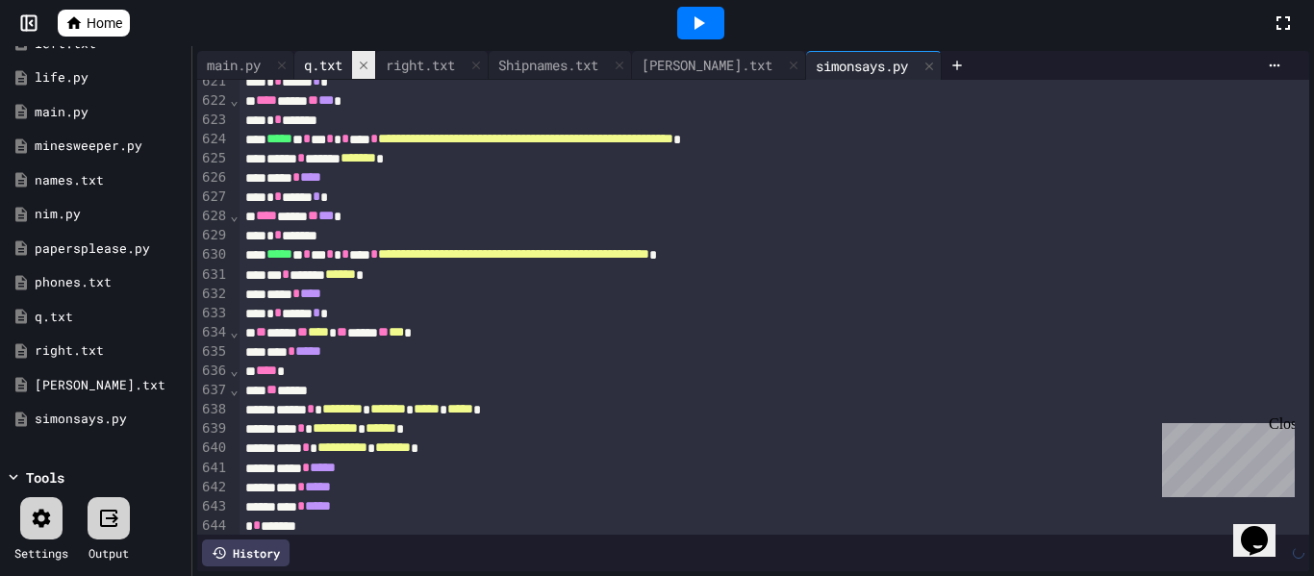
scroll to position [11734, 0]
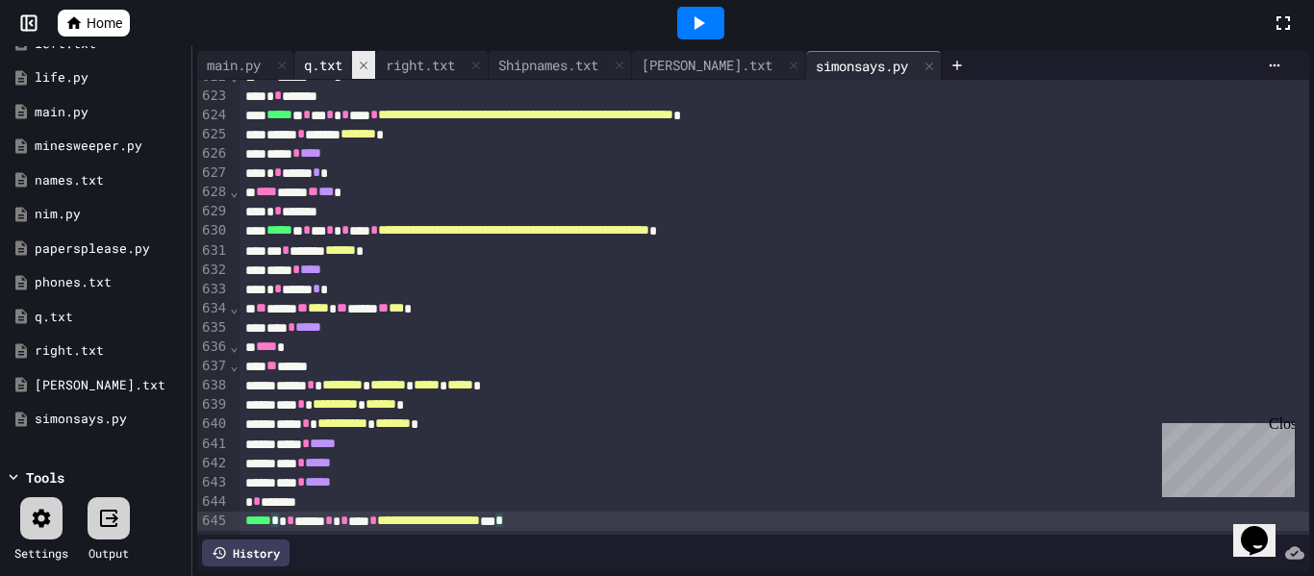
click at [366, 66] on icon at bounding box center [364, 65] width 8 height 8
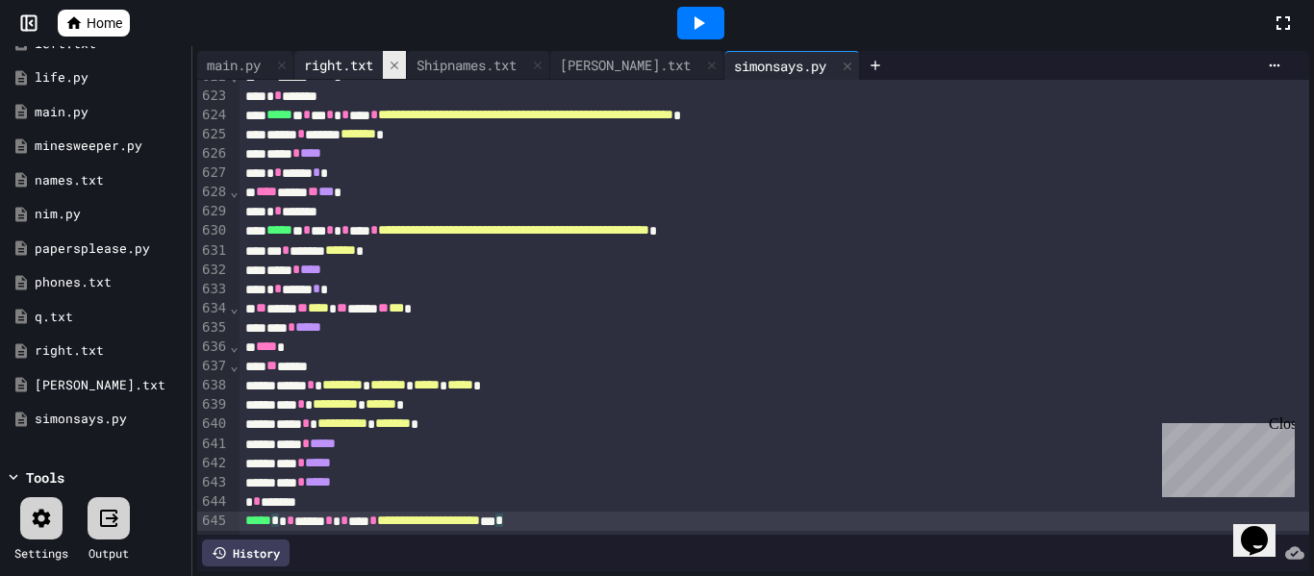
click at [395, 66] on icon at bounding box center [394, 65] width 13 height 13
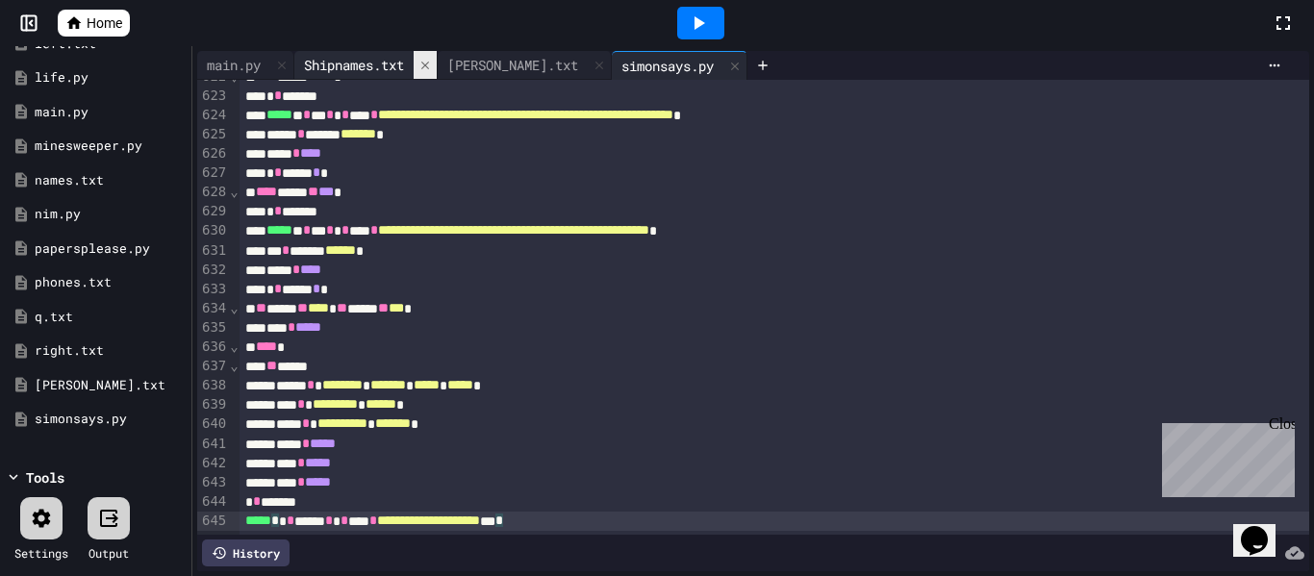
click at [429, 64] on icon at bounding box center [425, 65] width 8 height 8
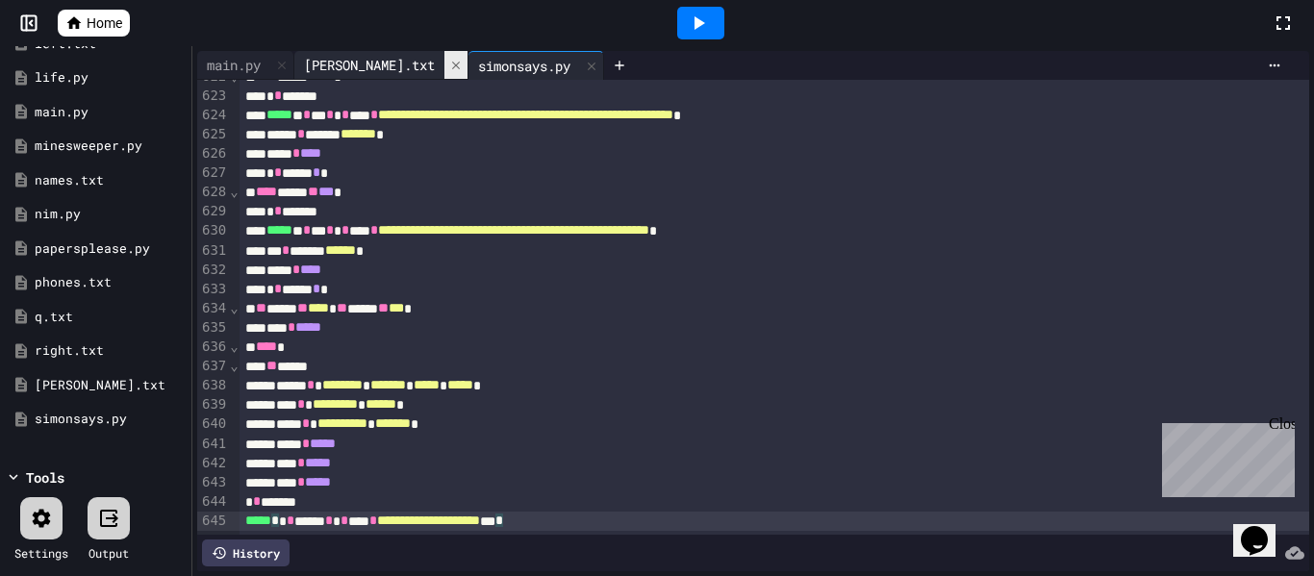
click at [452, 65] on icon at bounding box center [456, 65] width 8 height 8
click at [421, 64] on icon at bounding box center [418, 66] width 8 height 8
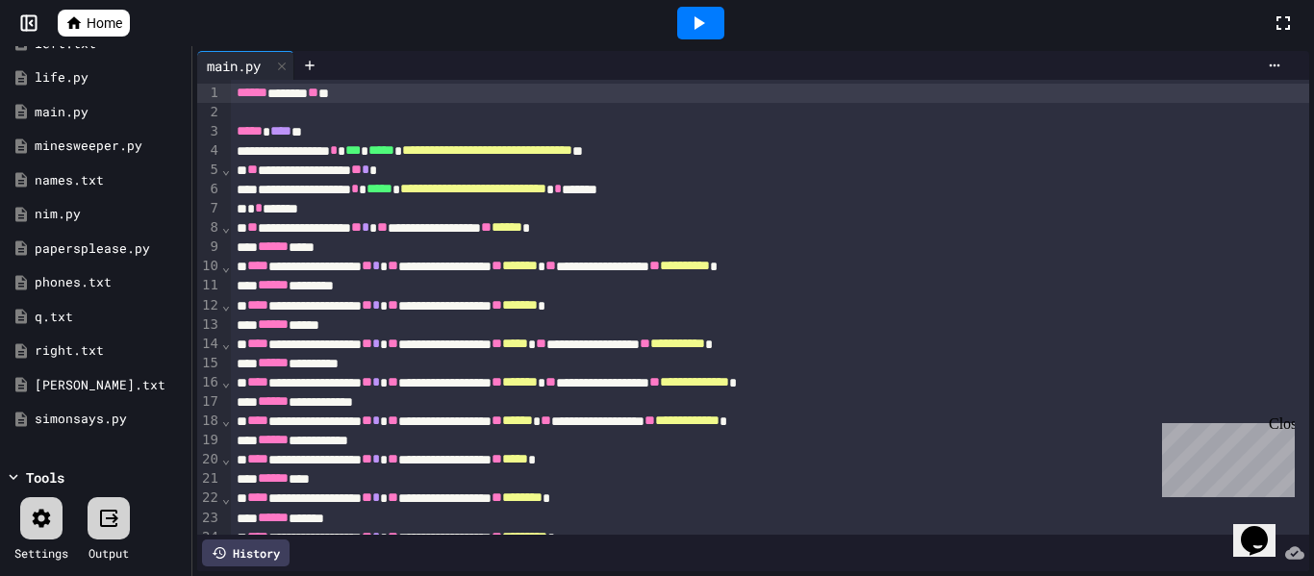
scroll to position [0, 0]
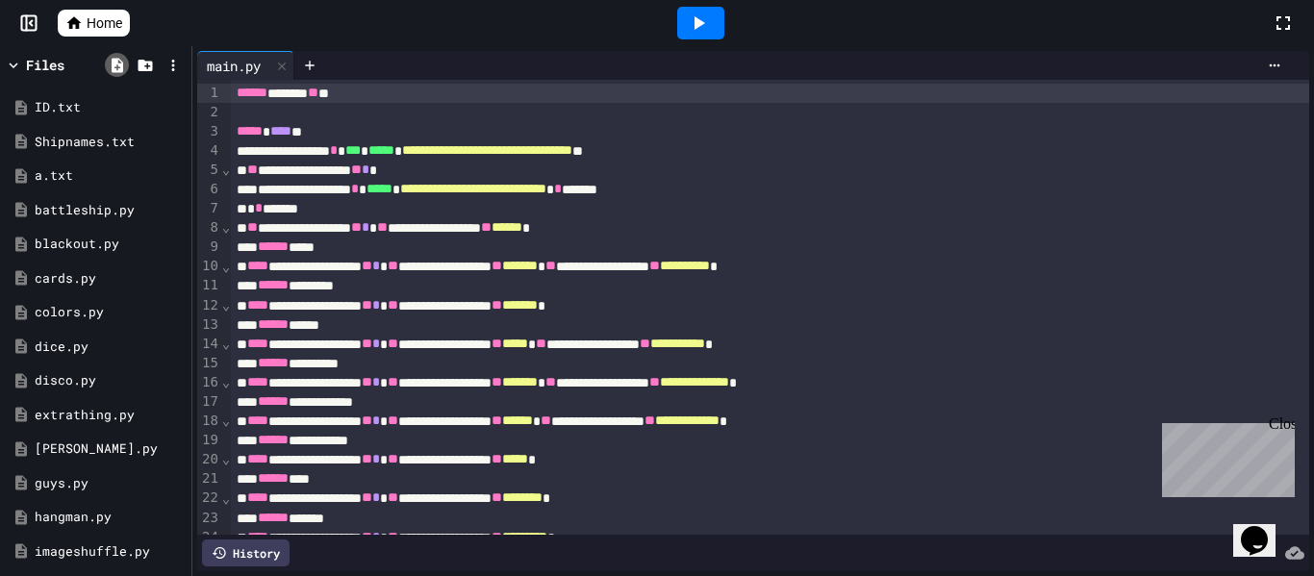
click at [109, 71] on icon at bounding box center [117, 65] width 17 height 17
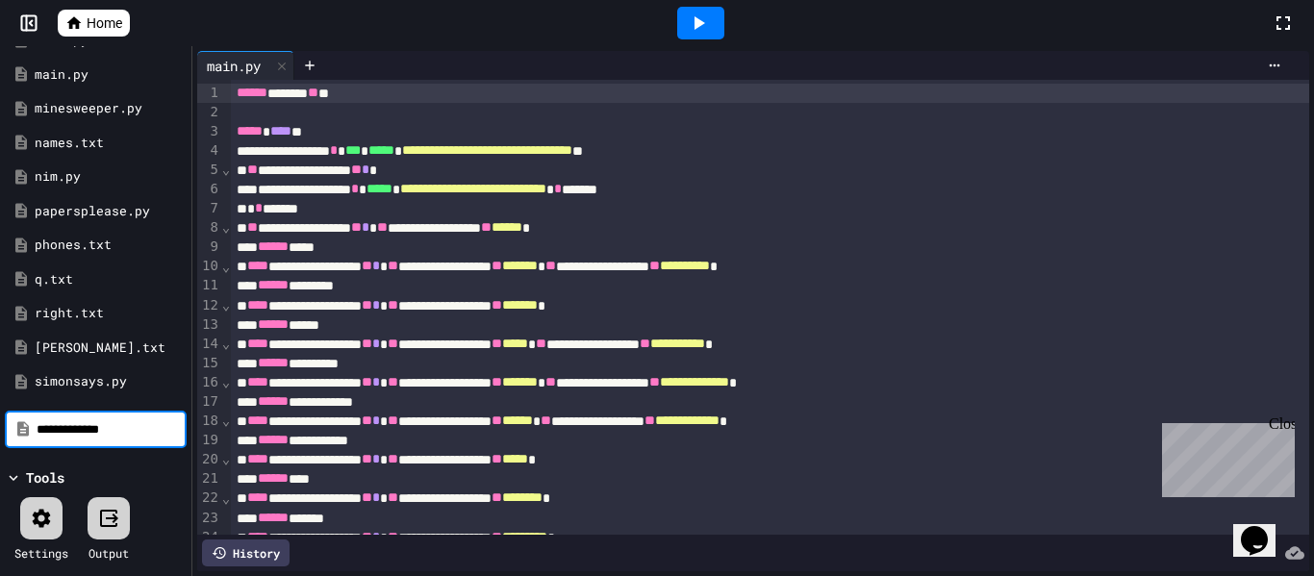
type input "**********"
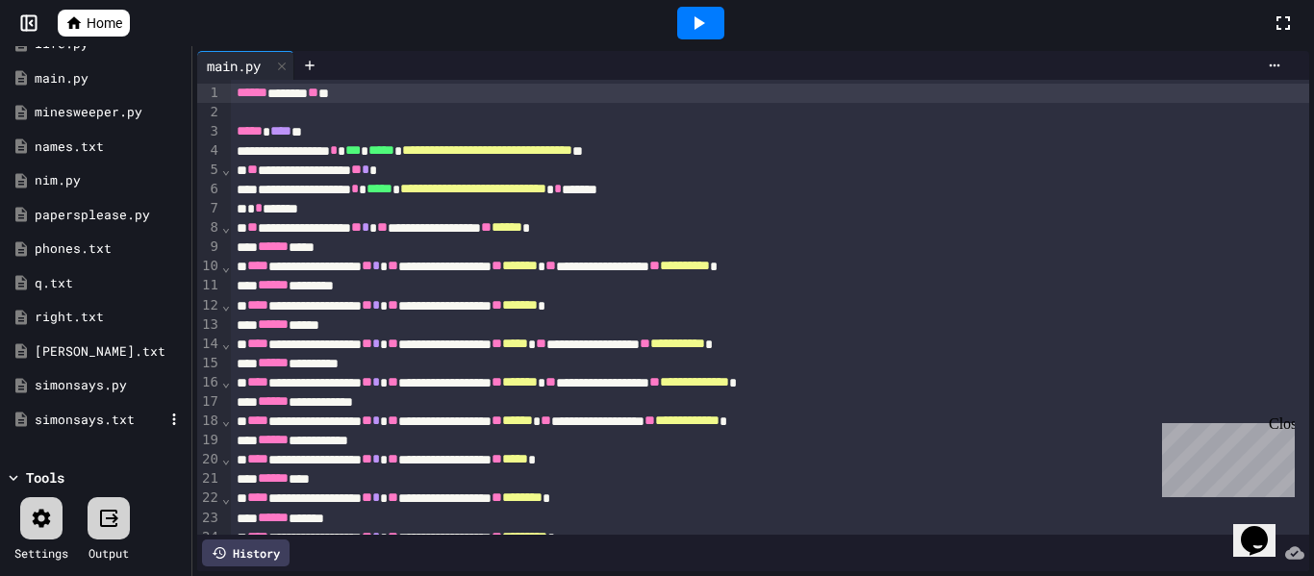
click at [64, 430] on div "simonsays.txt" at bounding box center [96, 420] width 182 height 35
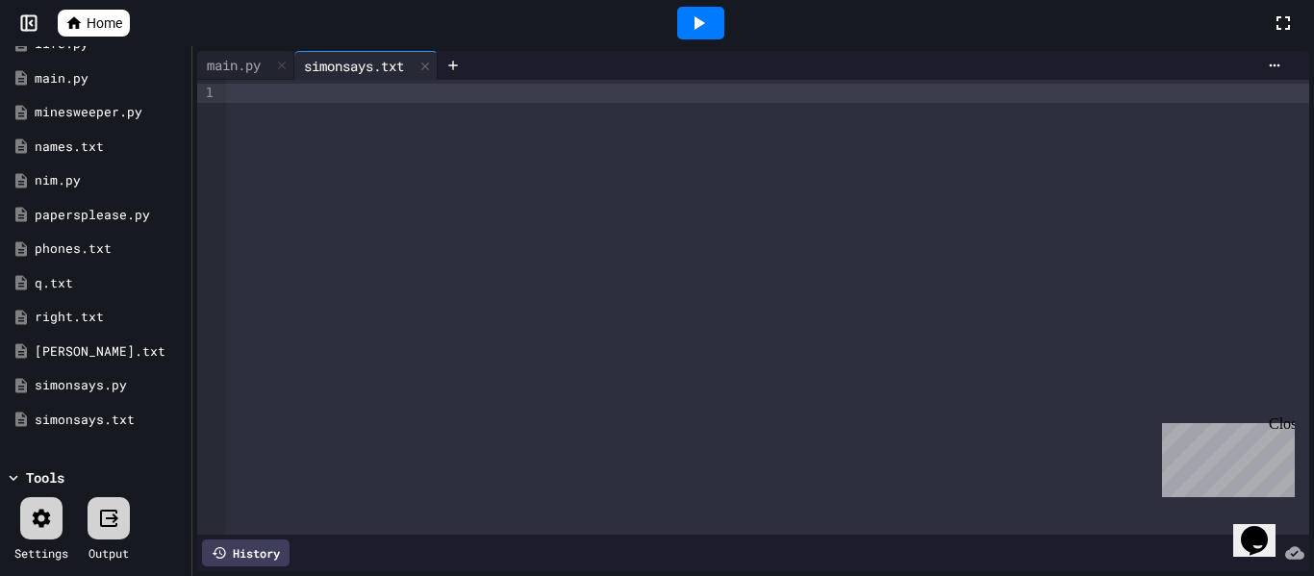
click at [263, 114] on div at bounding box center [767, 307] width 1083 height 455
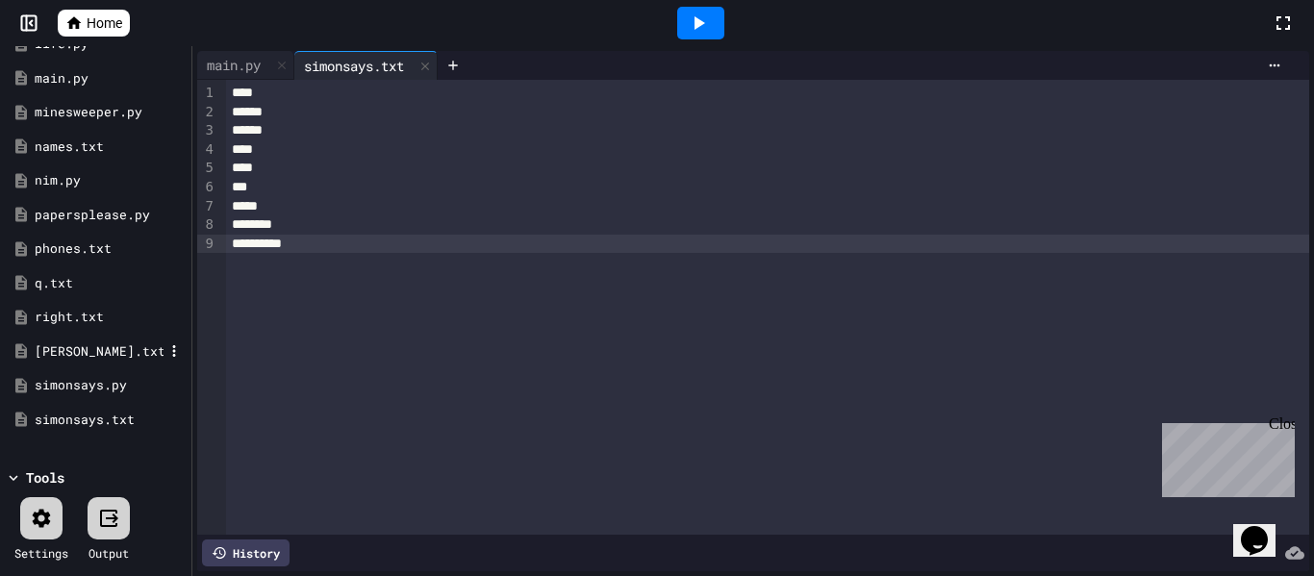
scroll to position [0, 0]
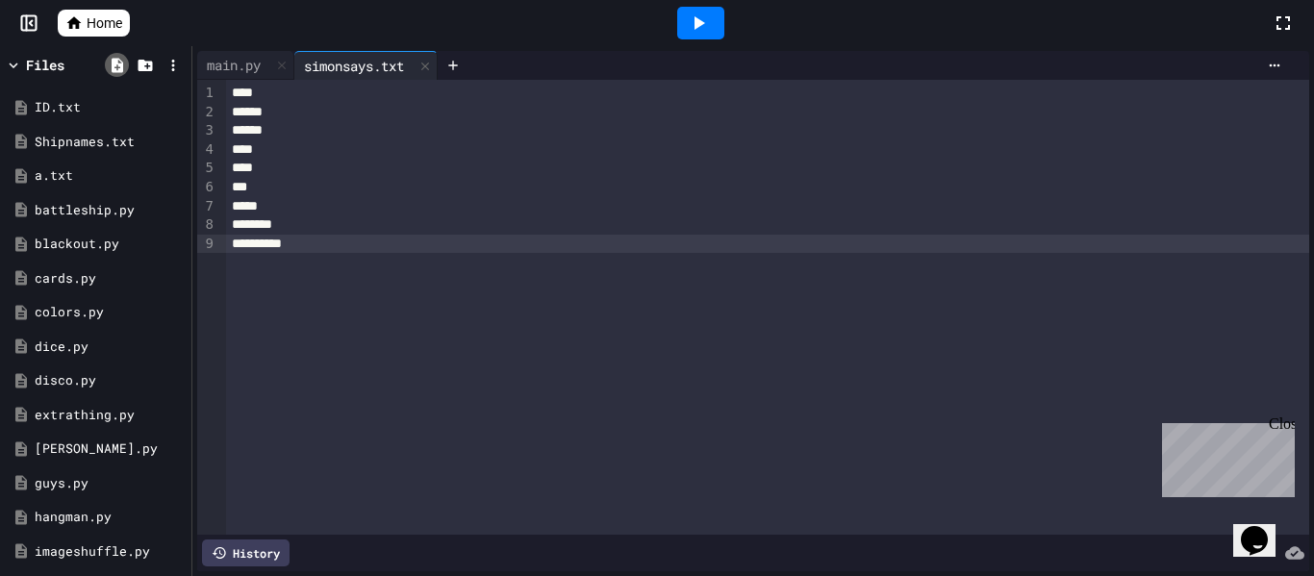
click at [120, 60] on icon at bounding box center [118, 65] width 12 height 14
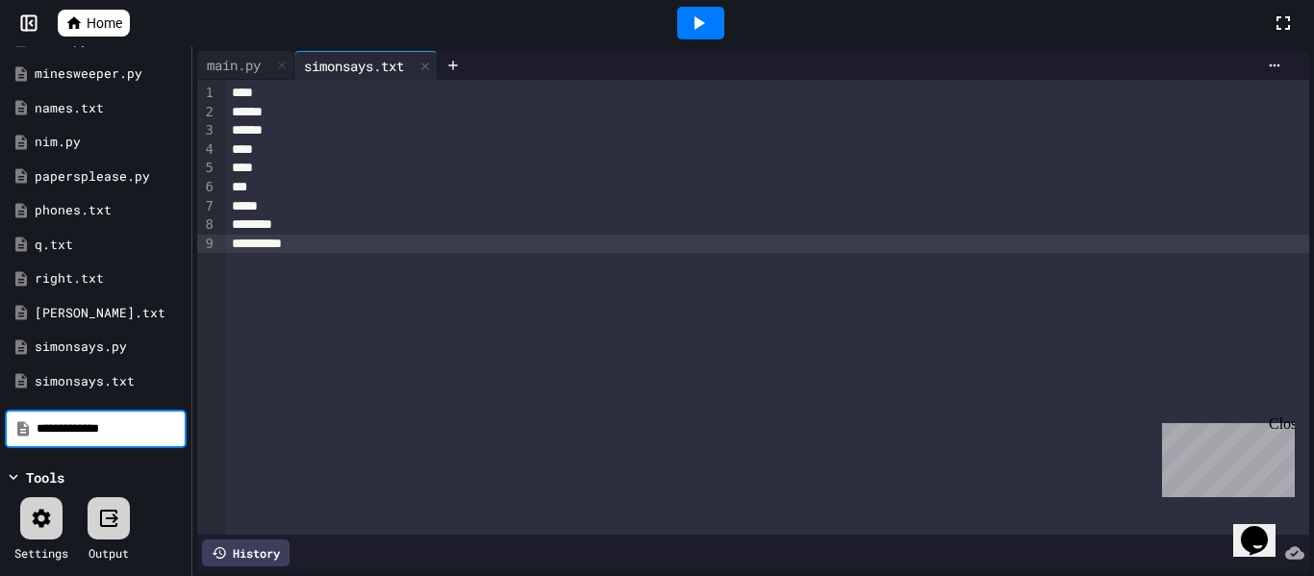
type input "**********"
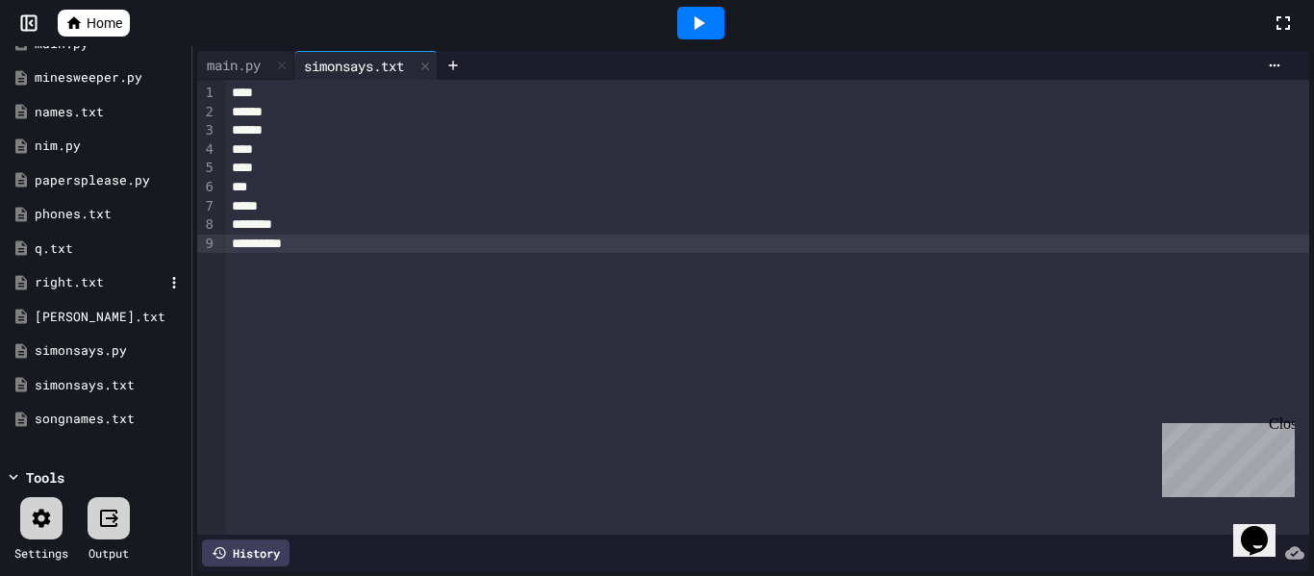
scroll to position [645, 0]
click at [108, 424] on div "songnames.txt" at bounding box center [99, 419] width 129 height 19
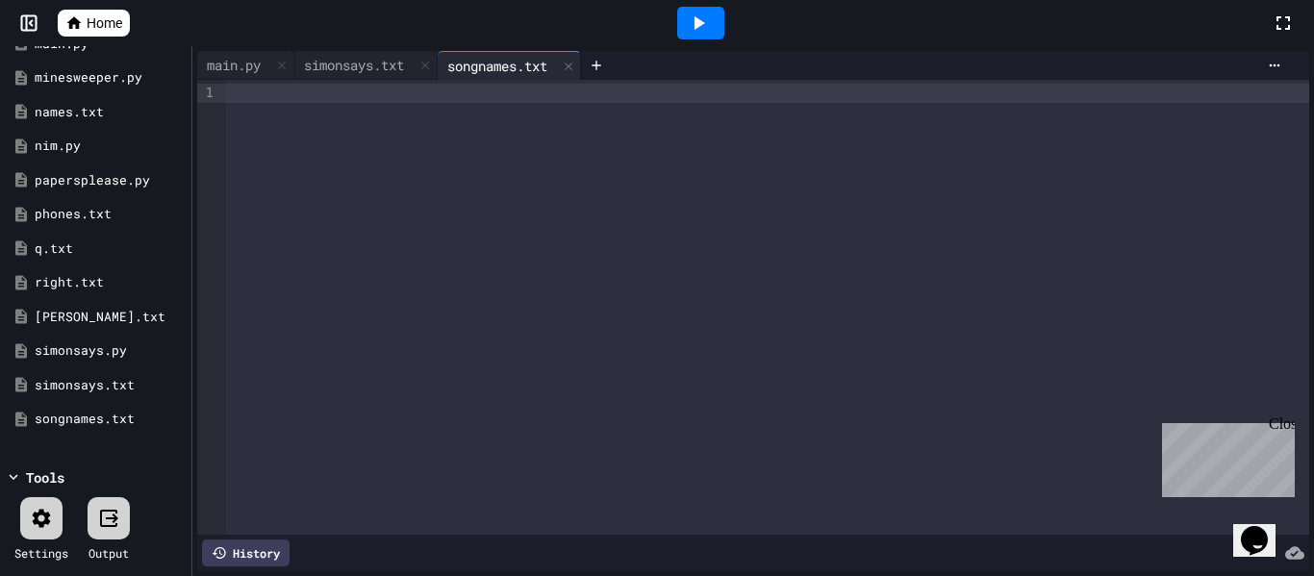
click at [325, 158] on div at bounding box center [767, 307] width 1083 height 455
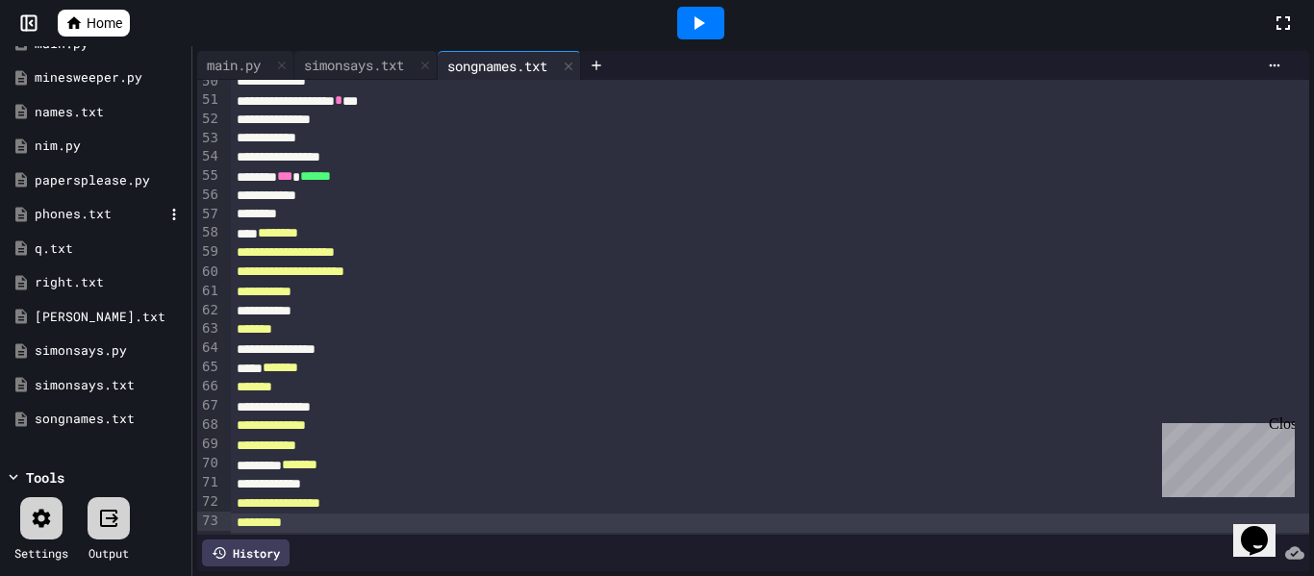
scroll to position [0, 0]
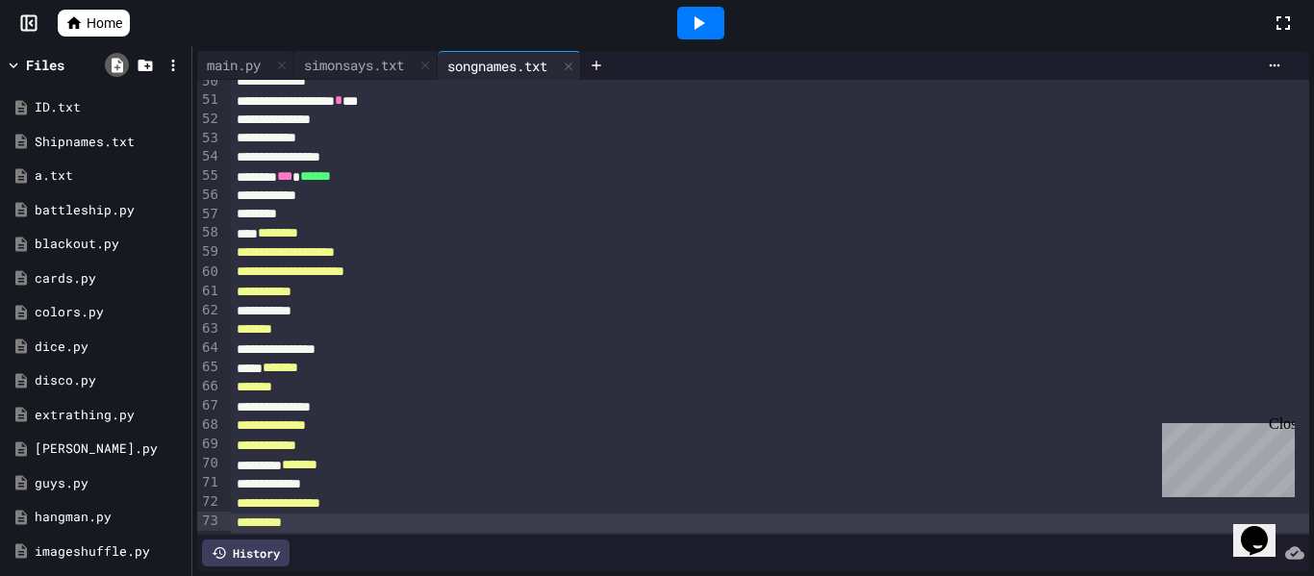
click at [109, 63] on icon at bounding box center [117, 65] width 17 height 17
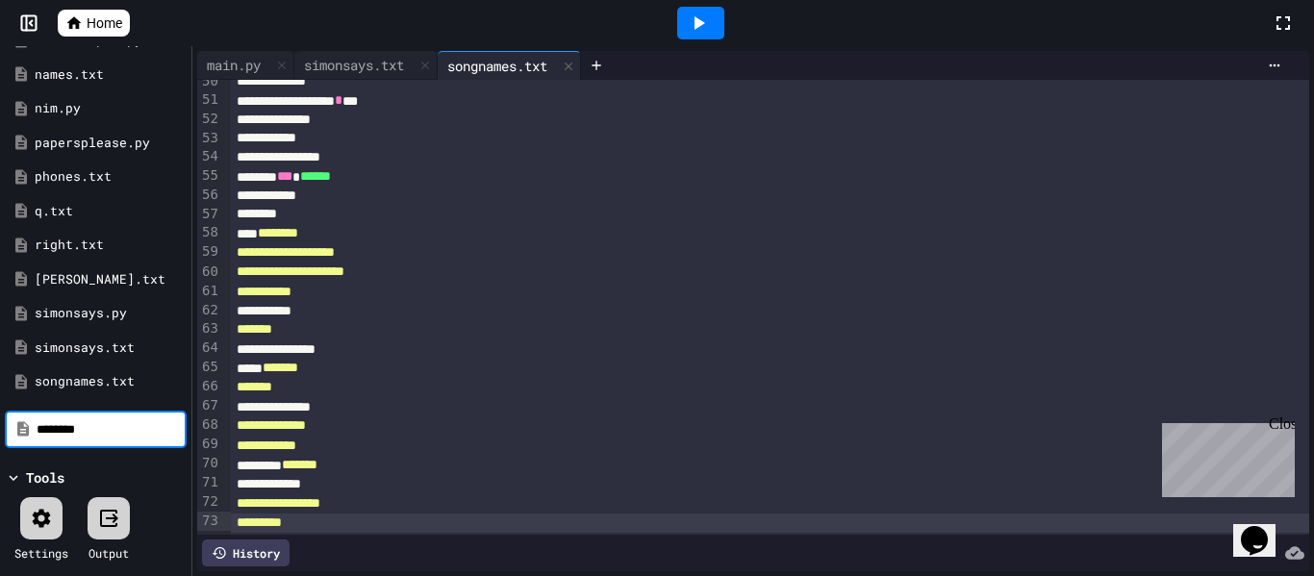
type input "********"
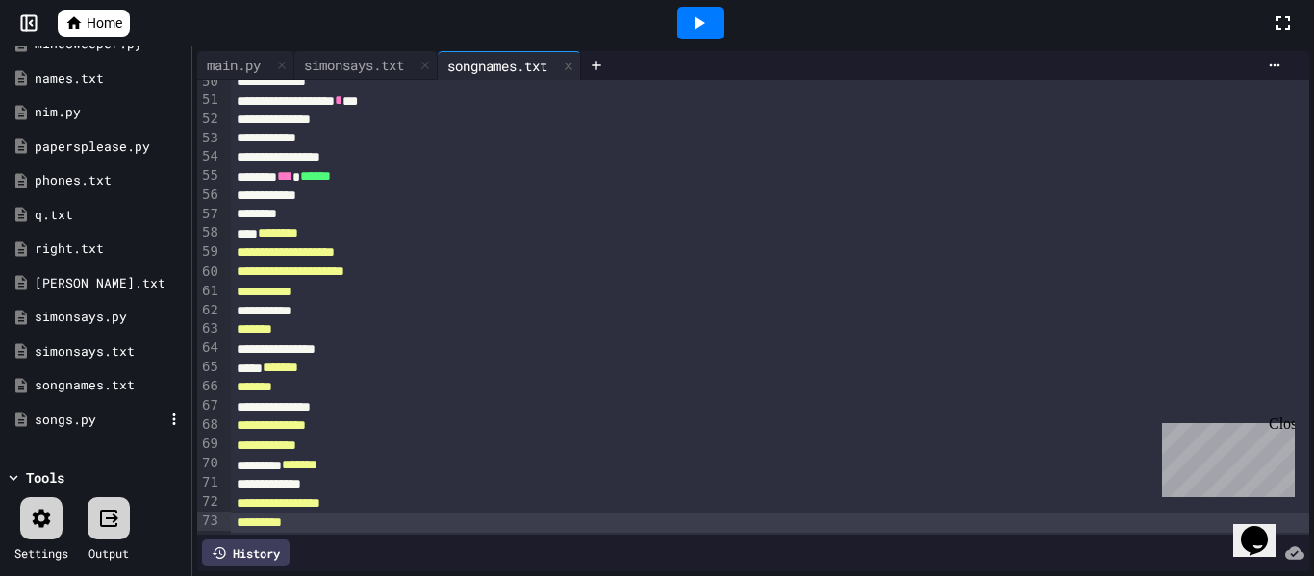
click at [68, 412] on div "songs.py" at bounding box center [99, 420] width 129 height 19
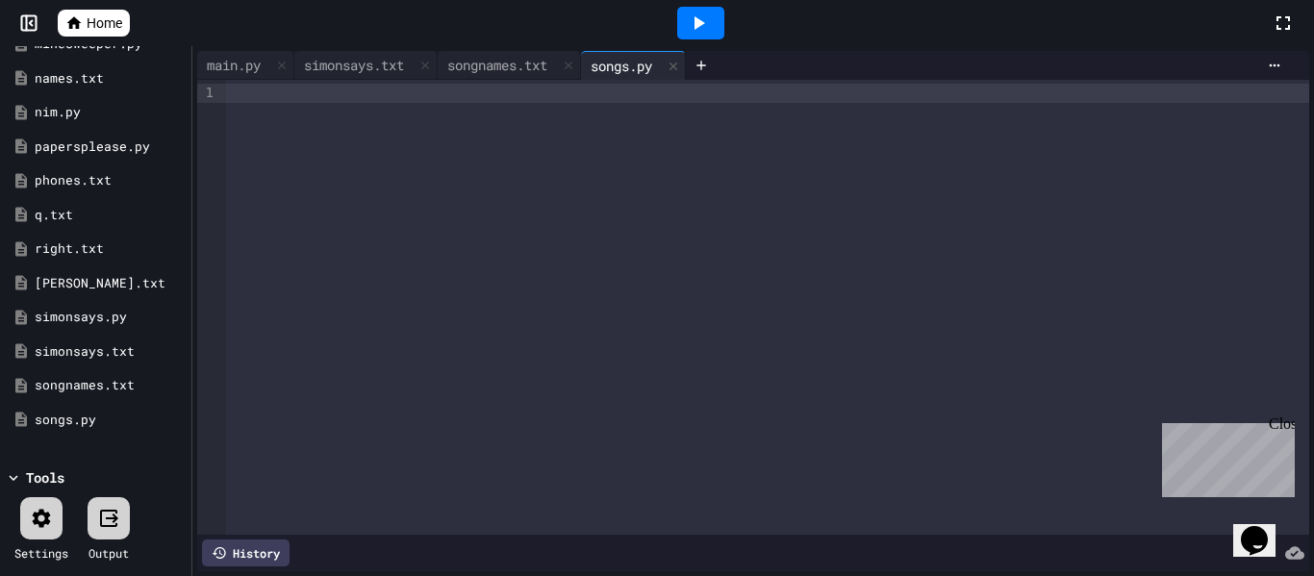
click at [380, 132] on div at bounding box center [767, 307] width 1083 height 455
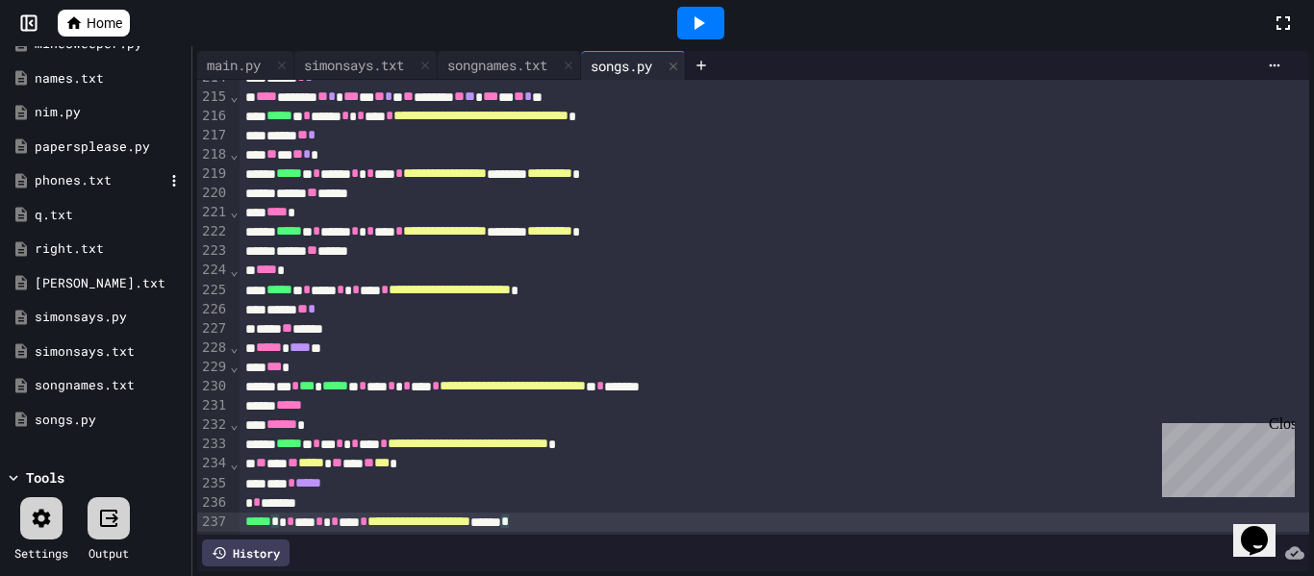
scroll to position [0, 0]
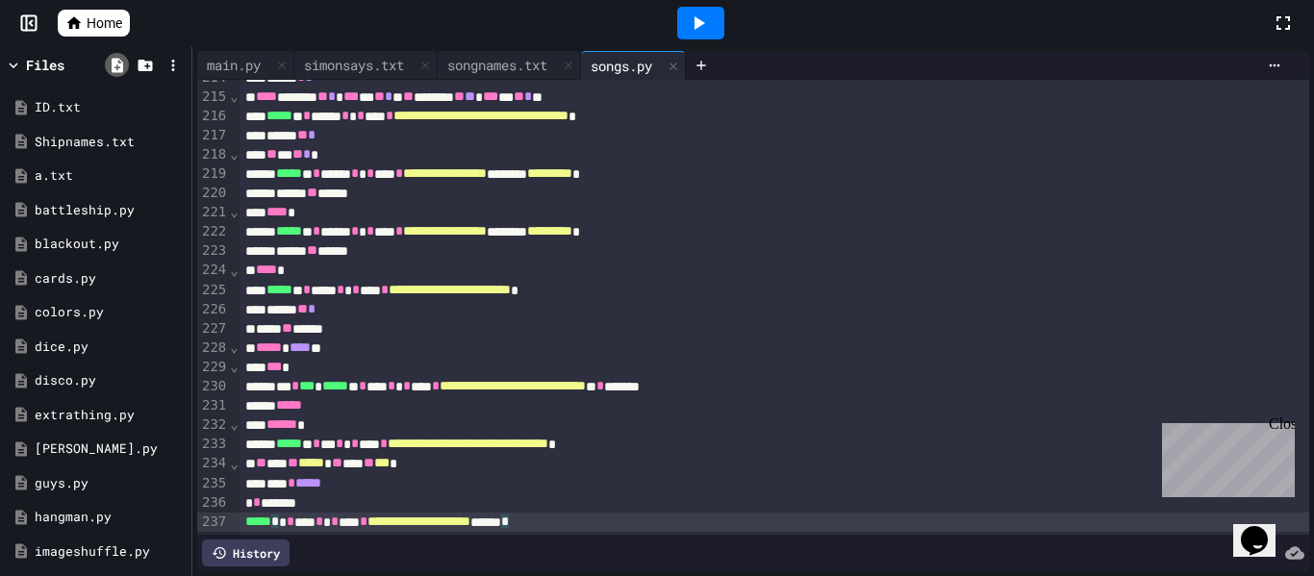
click at [109, 66] on icon at bounding box center [117, 65] width 17 height 17
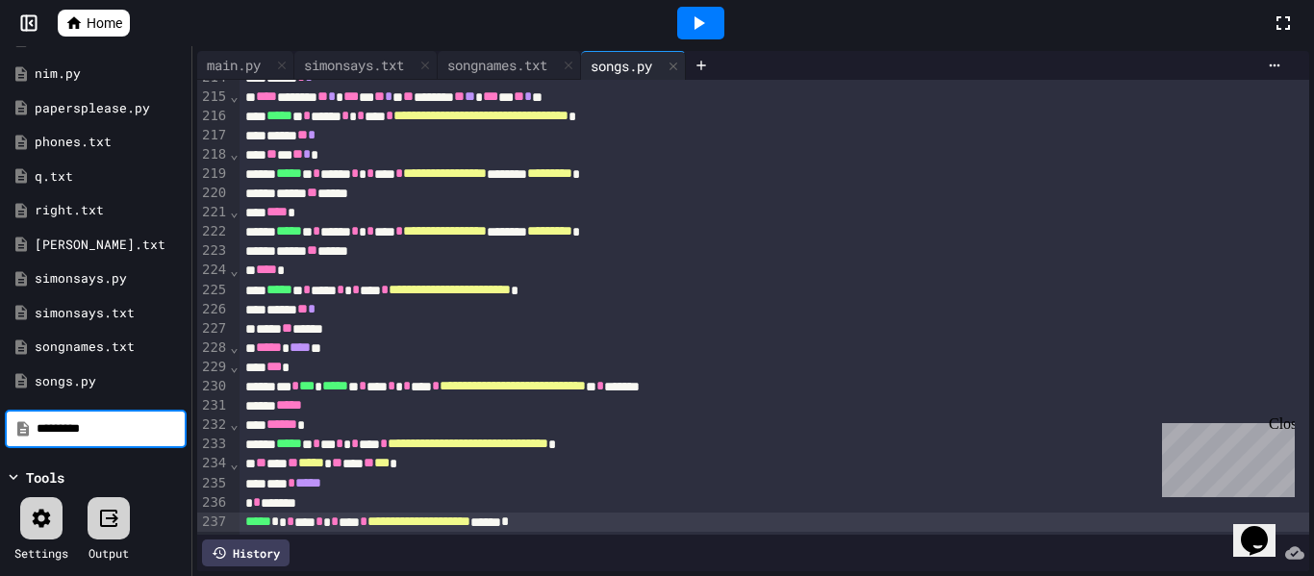
type input "*********"
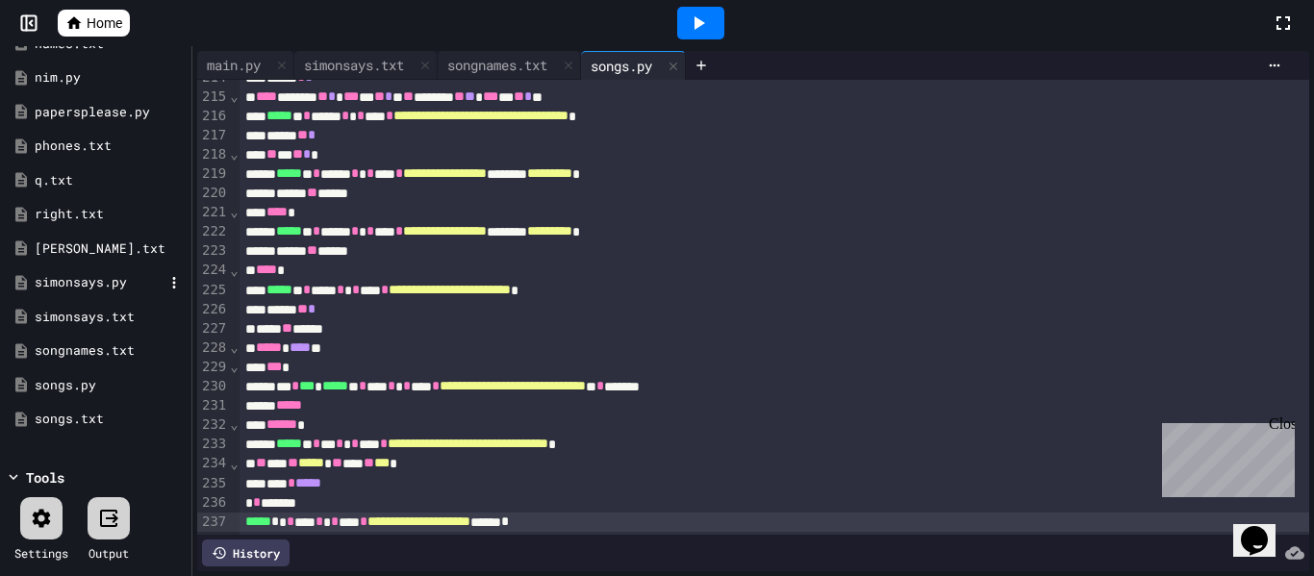
scroll to position [713, 0]
click at [99, 408] on div "songs.txt" at bounding box center [96, 419] width 182 height 35
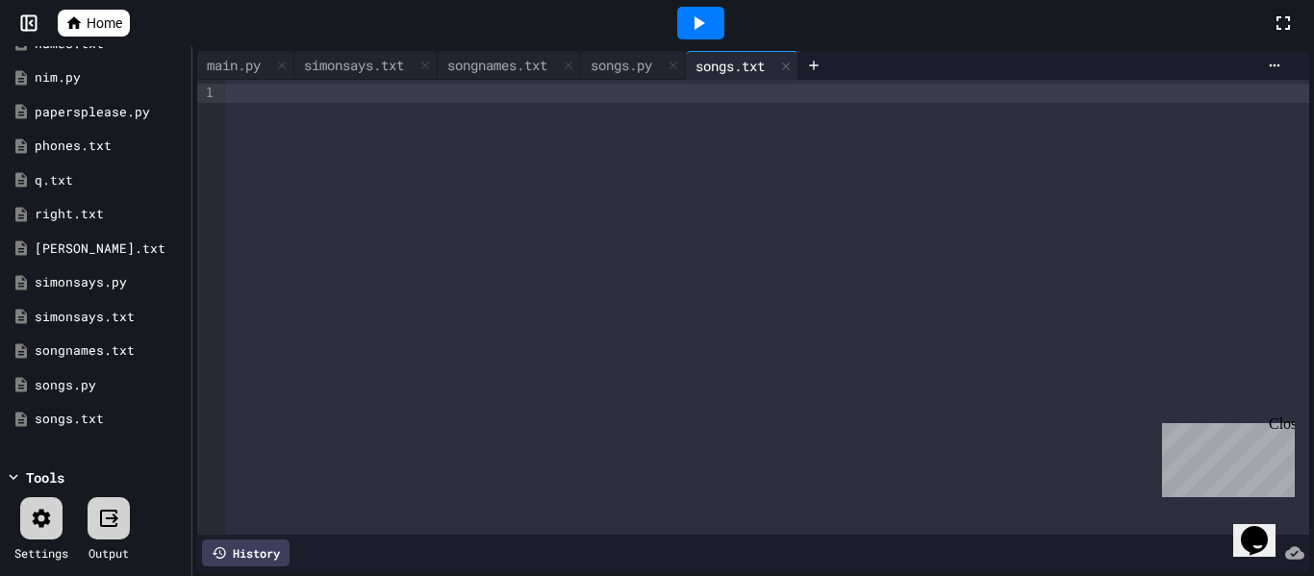
click at [433, 161] on div at bounding box center [767, 307] width 1083 height 455
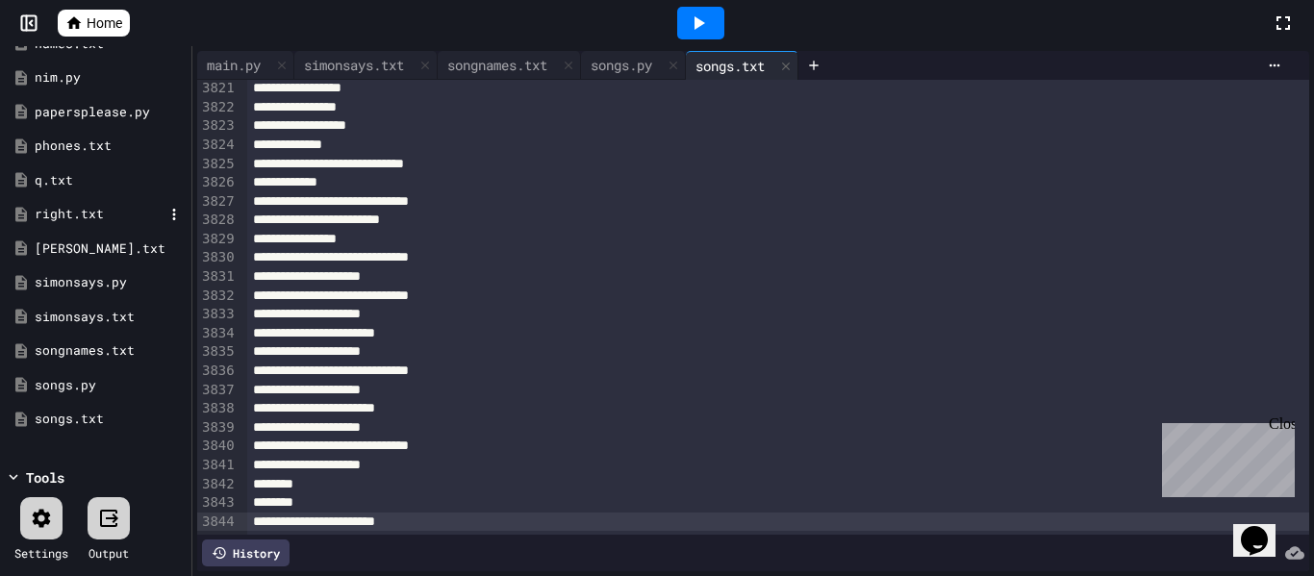
scroll to position [0, 0]
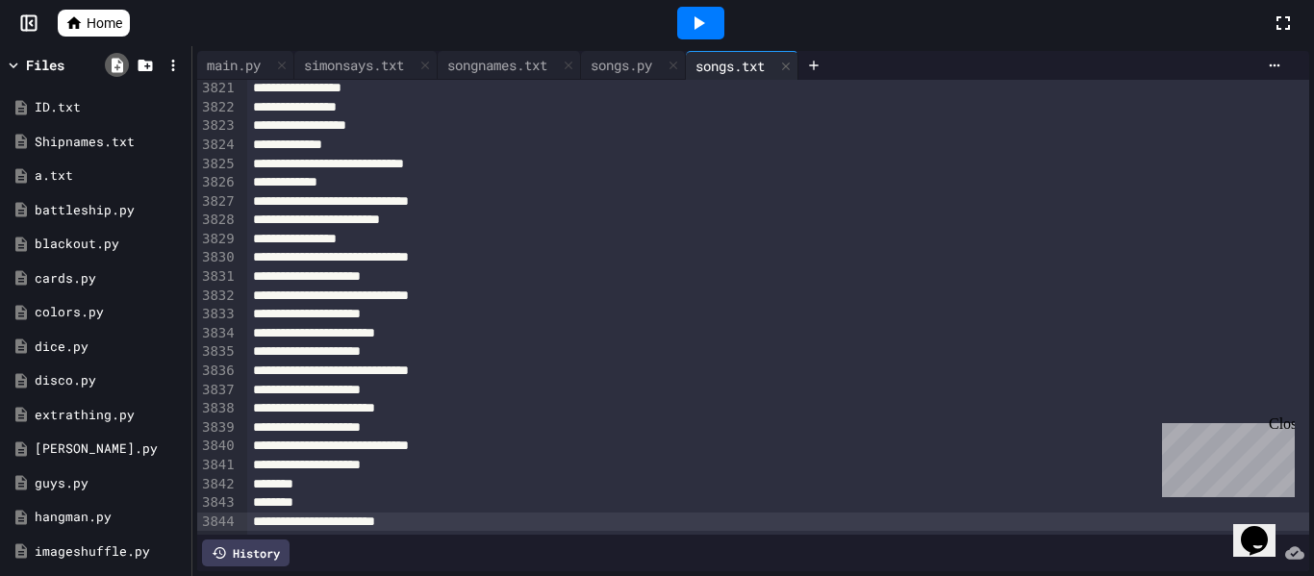
click at [117, 72] on icon at bounding box center [117, 65] width 17 height 17
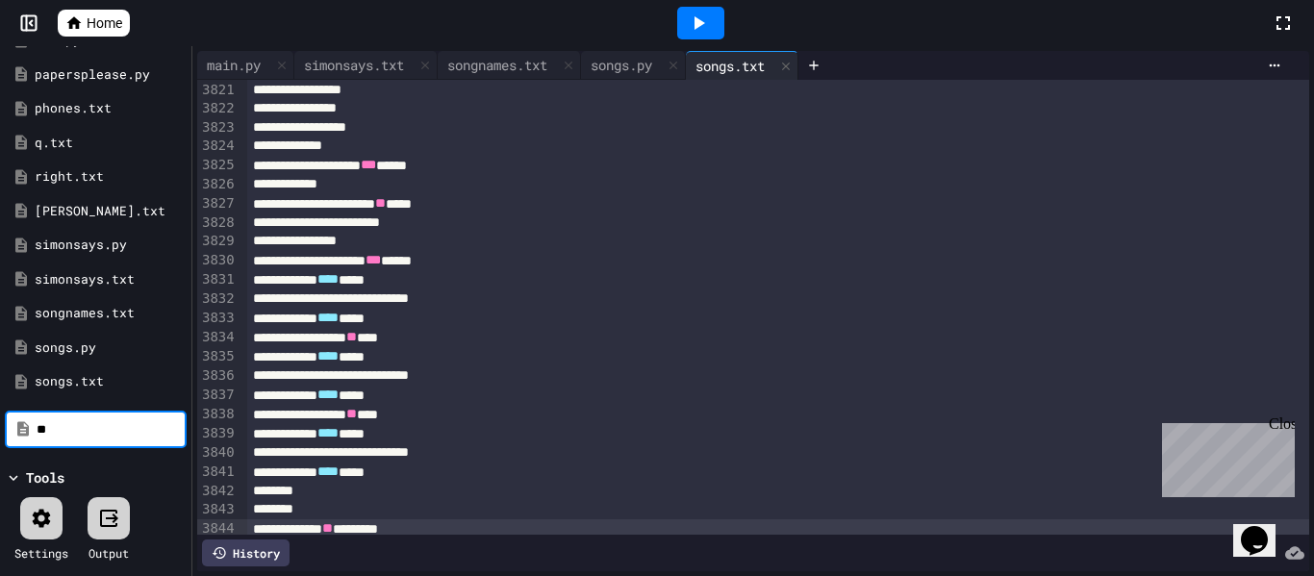
scroll to position [72016, 0]
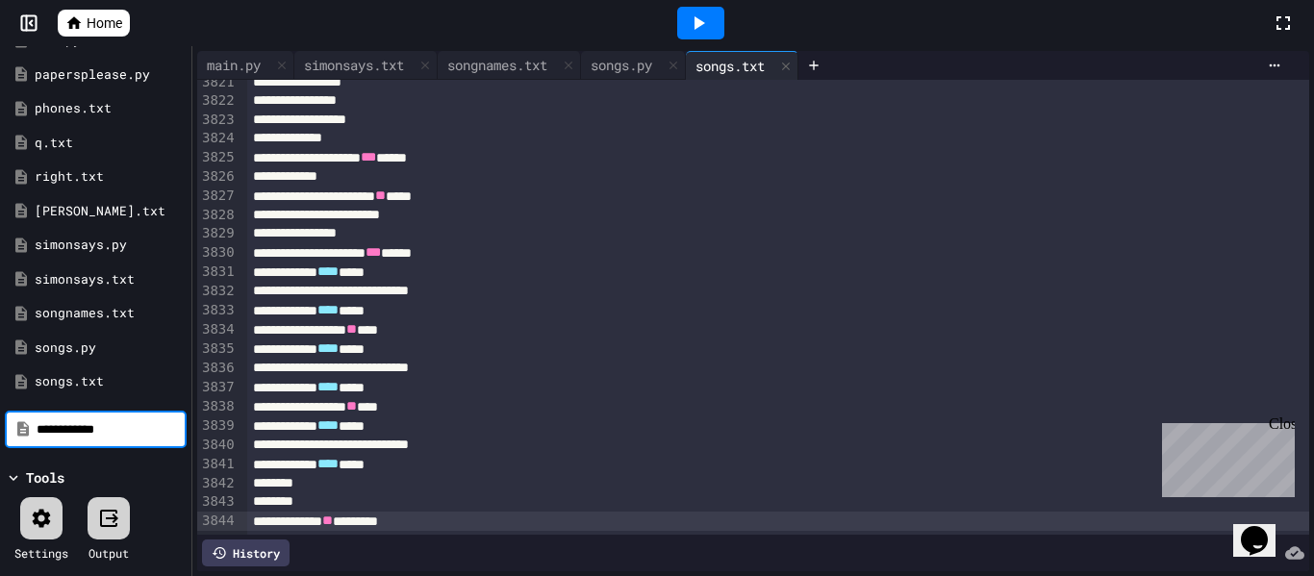
type input "**********"
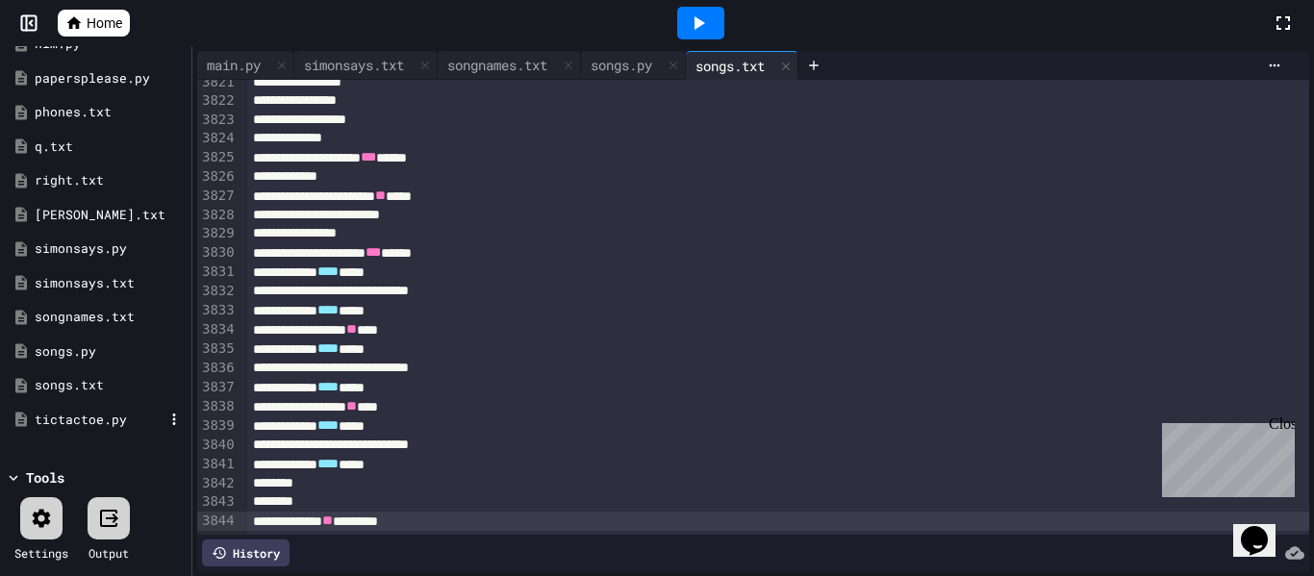
click at [69, 427] on div "tictactoe.py" at bounding box center [99, 420] width 129 height 19
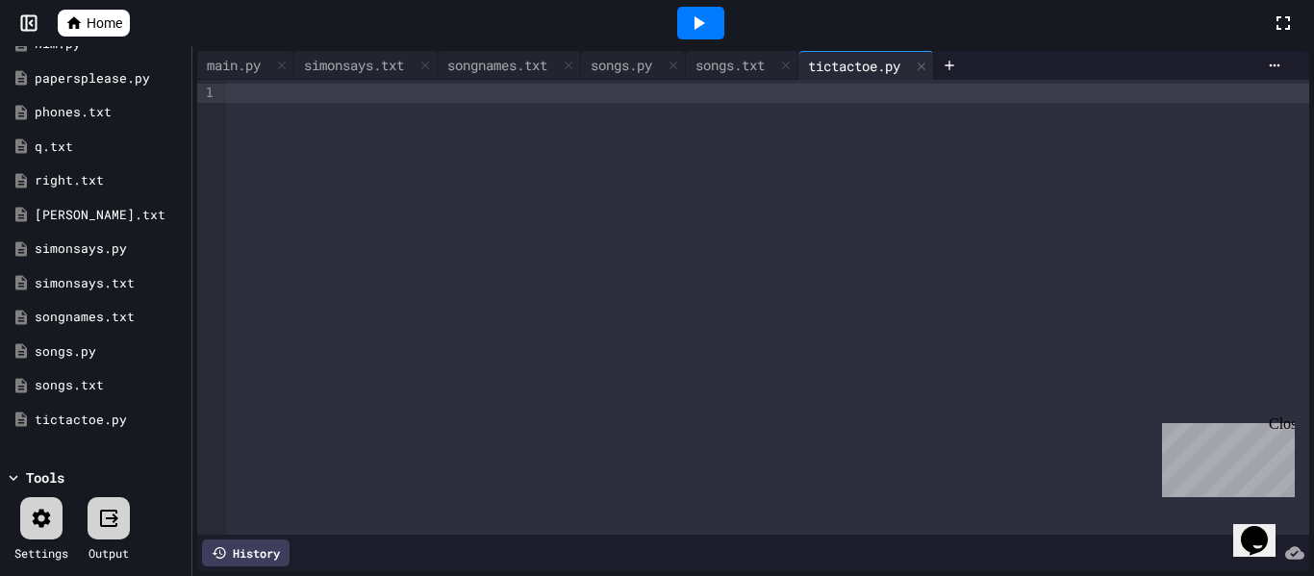
click at [417, 149] on div at bounding box center [767, 307] width 1083 height 455
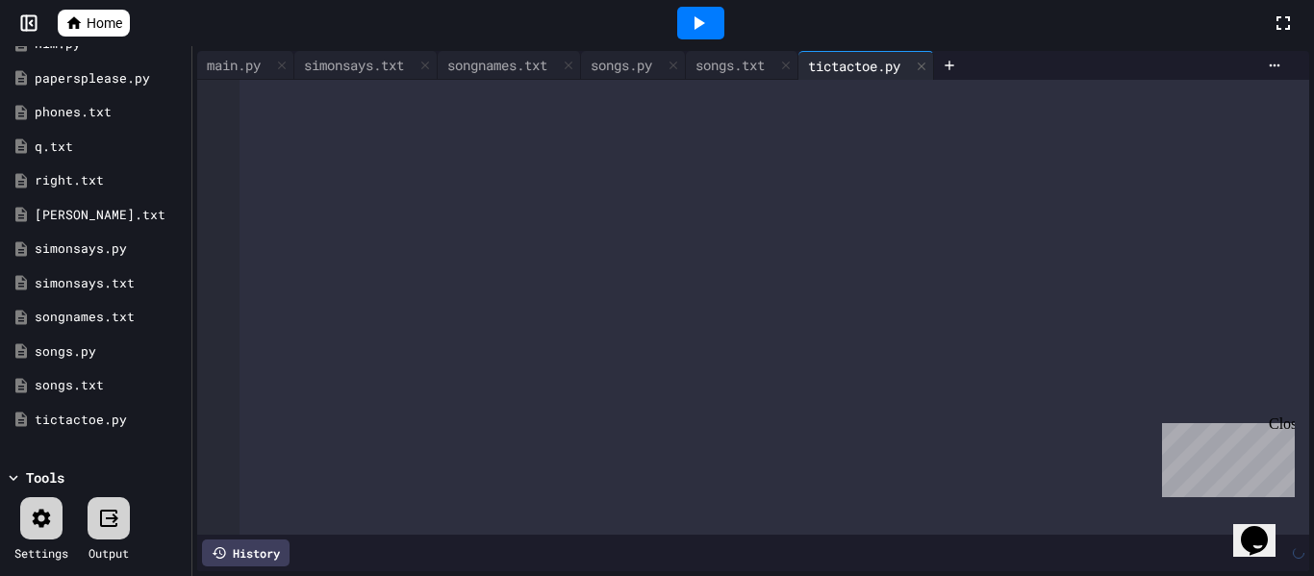
scroll to position [2854, 0]
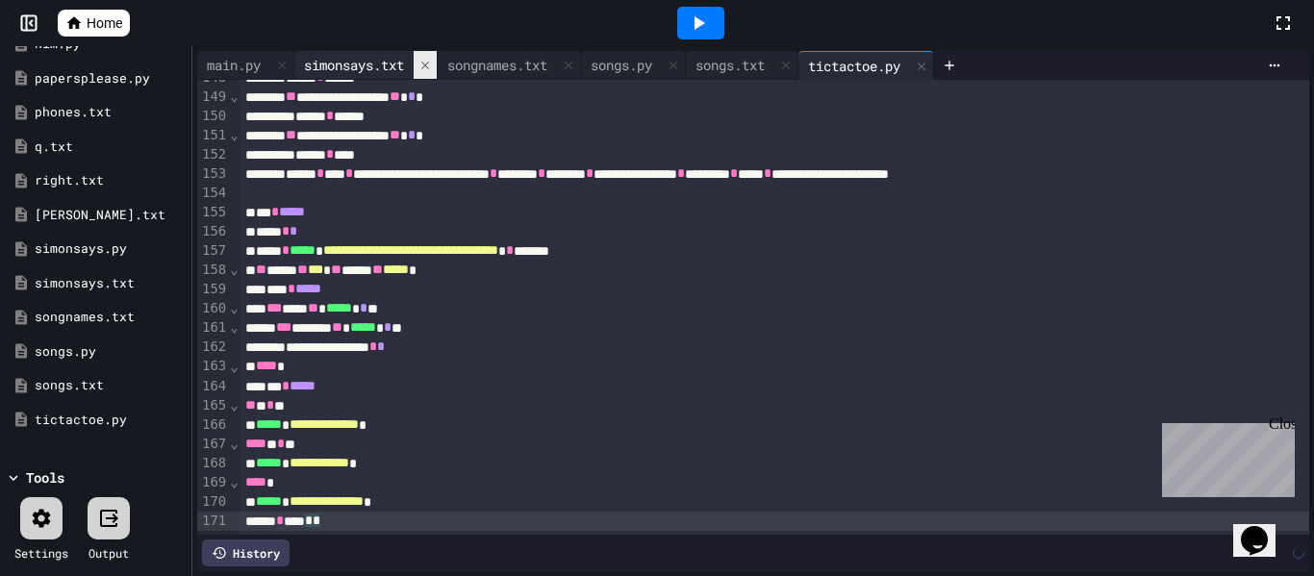
click at [428, 68] on icon at bounding box center [424, 65] width 13 height 13
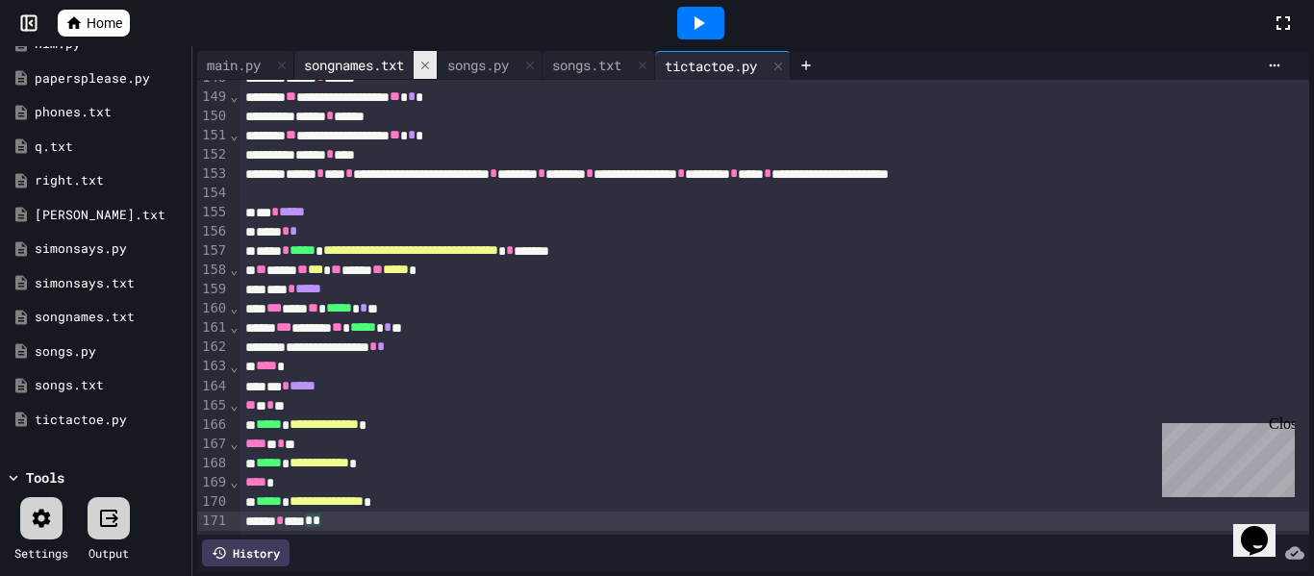
click at [427, 66] on icon at bounding box center [424, 65] width 13 height 13
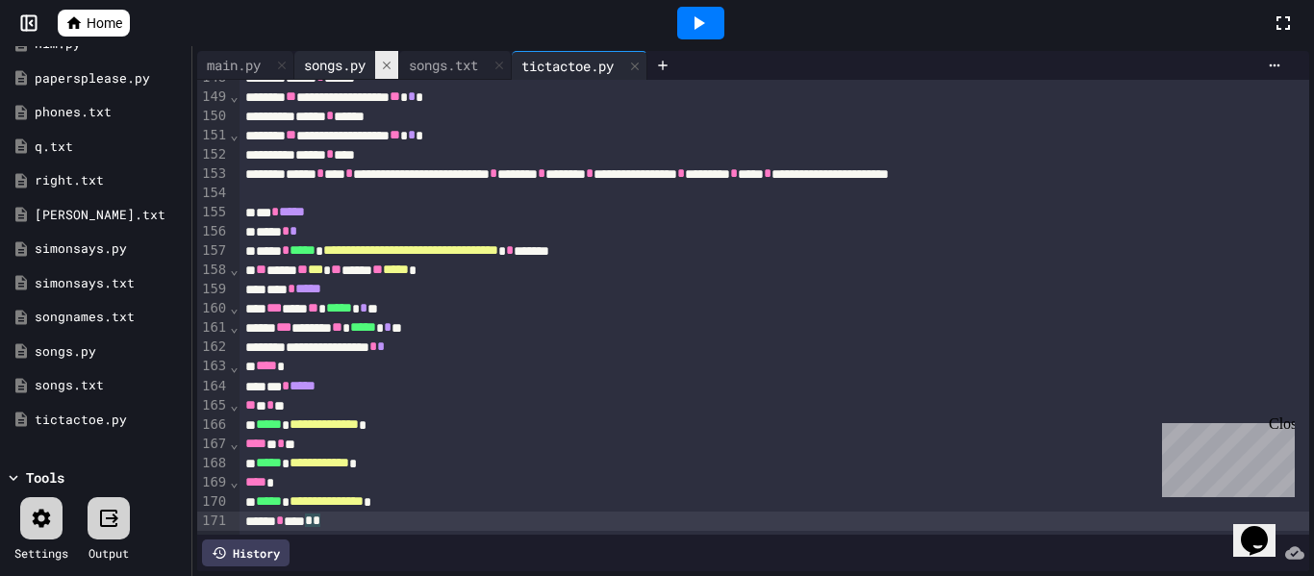
click at [393, 63] on icon at bounding box center [386, 65] width 13 height 13
click at [398, 65] on icon at bounding box center [395, 65] width 8 height 8
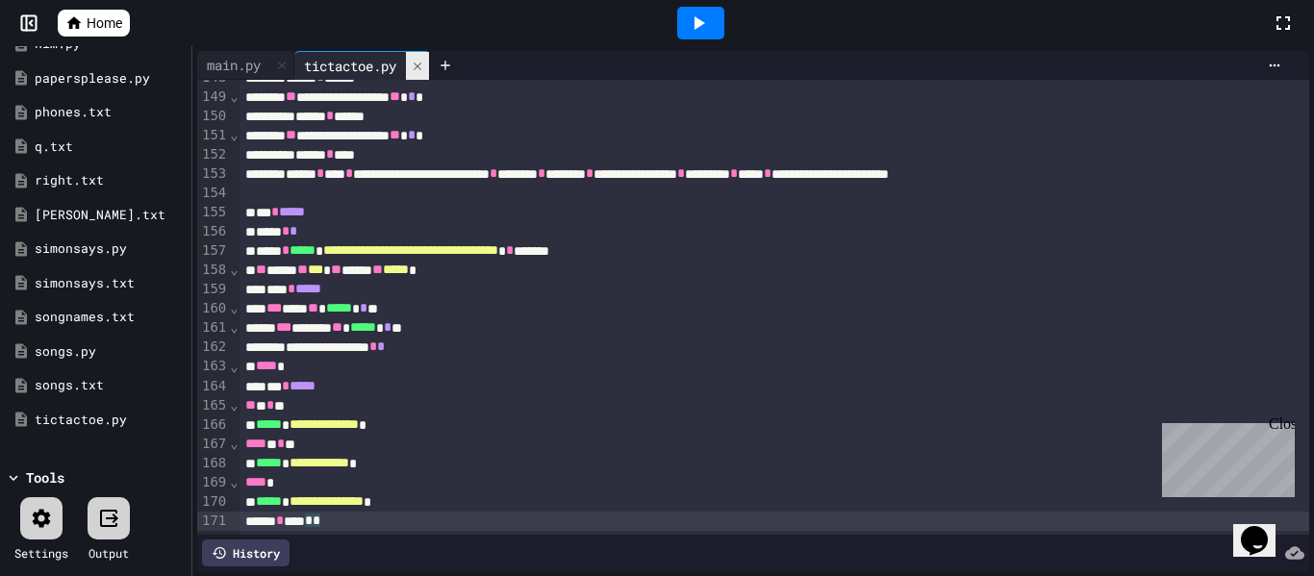
click at [417, 68] on icon at bounding box center [417, 66] width 13 height 13
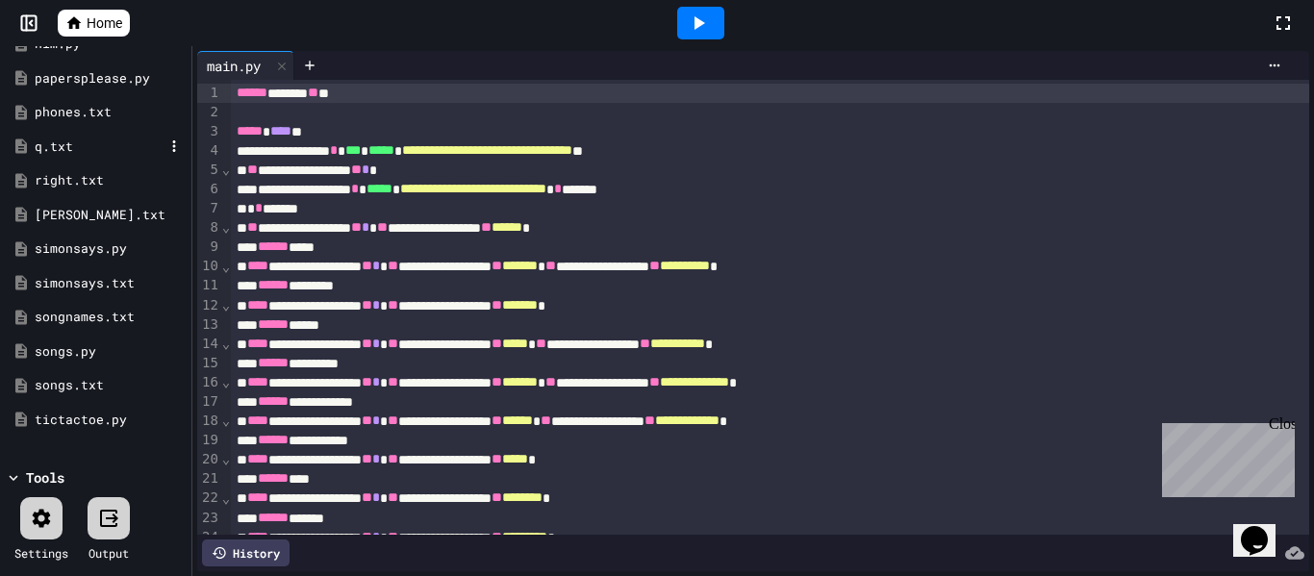
scroll to position [0, 0]
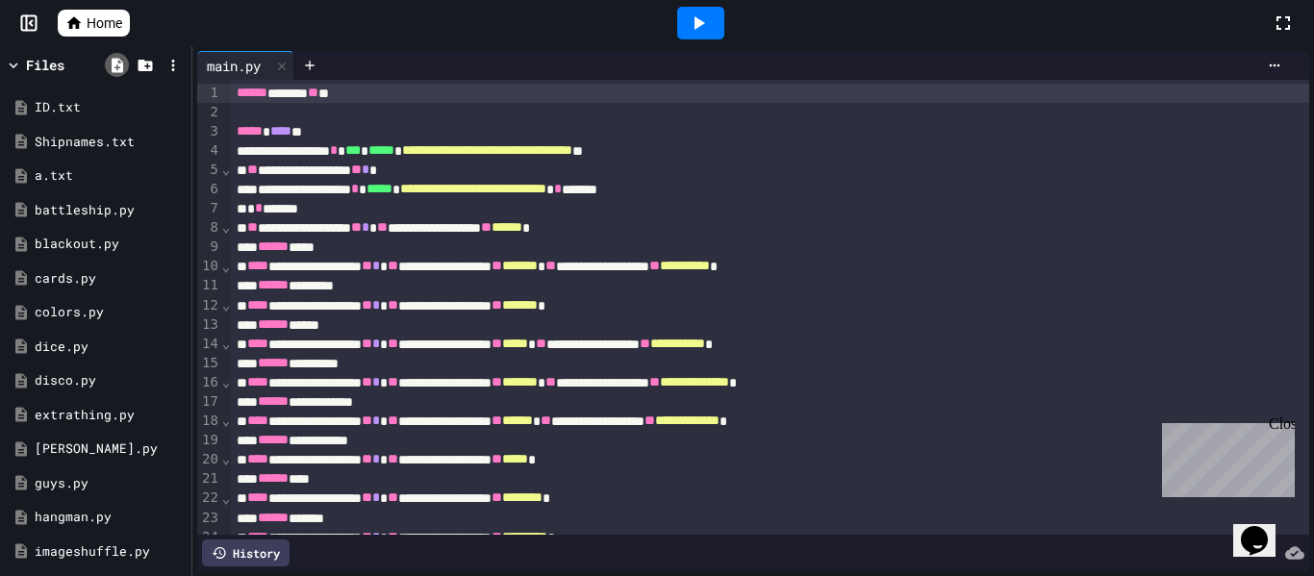
click at [113, 72] on icon at bounding box center [117, 65] width 17 height 17
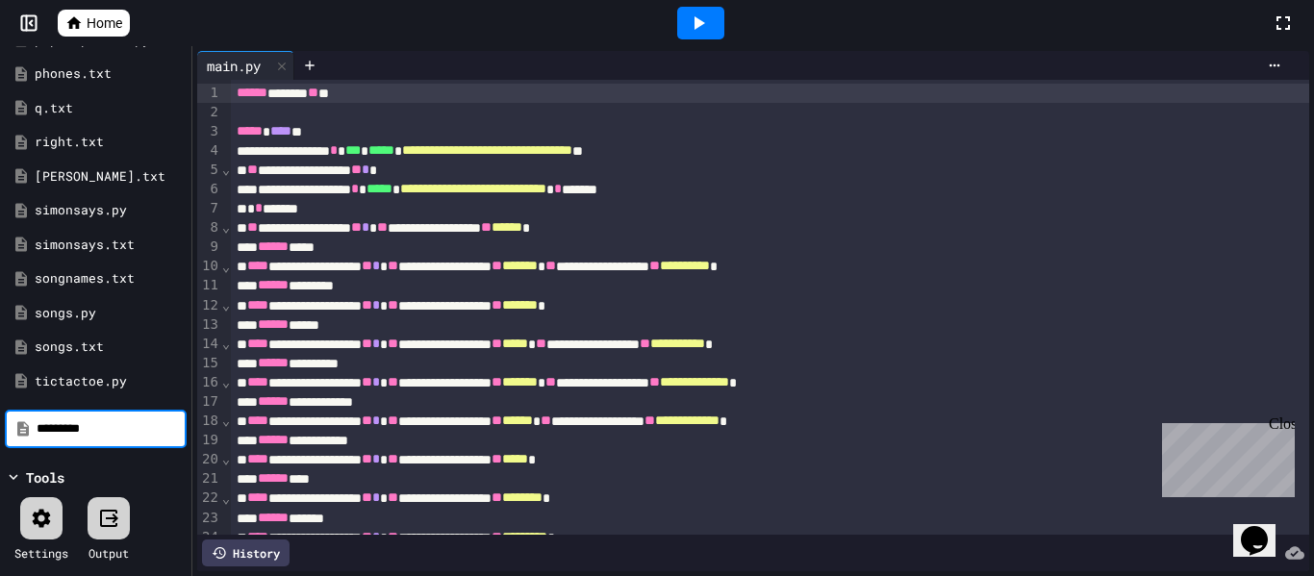
type input "*********"
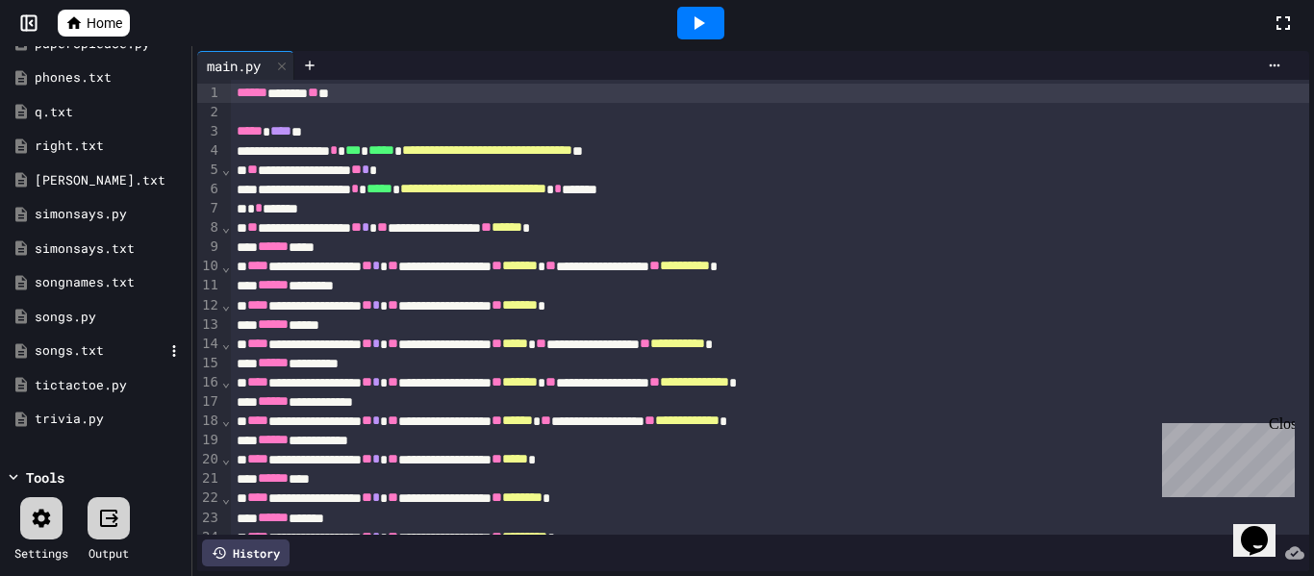
scroll to position [781, 0]
click at [37, 408] on div "trivia.py" at bounding box center [96, 419] width 182 height 35
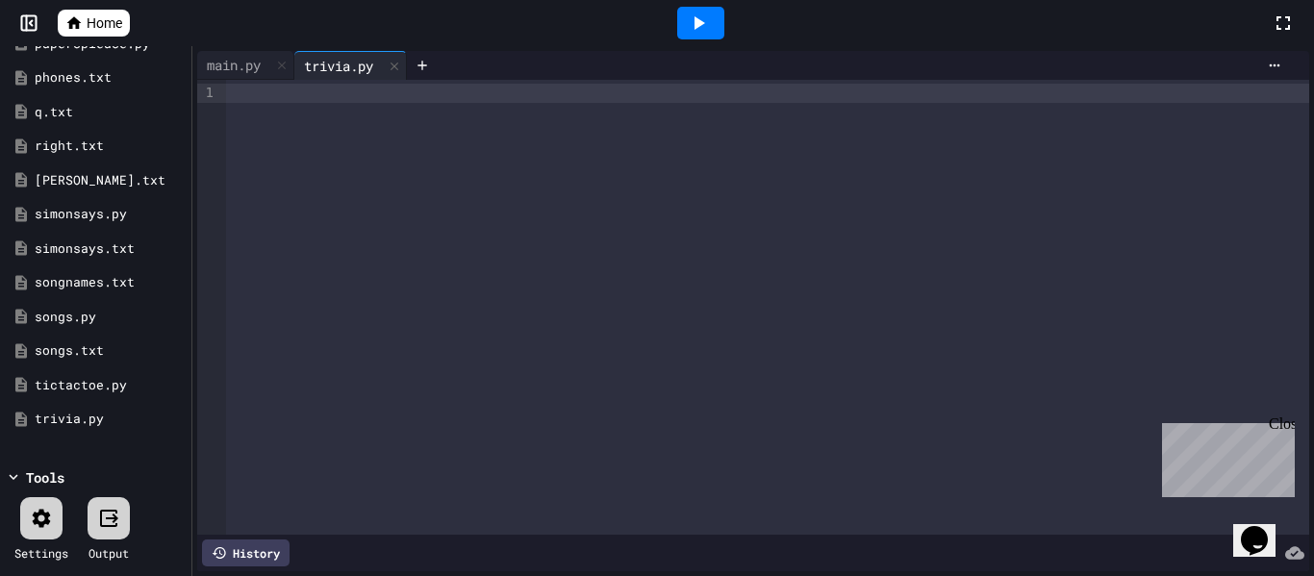
click at [277, 142] on div at bounding box center [767, 307] width 1083 height 455
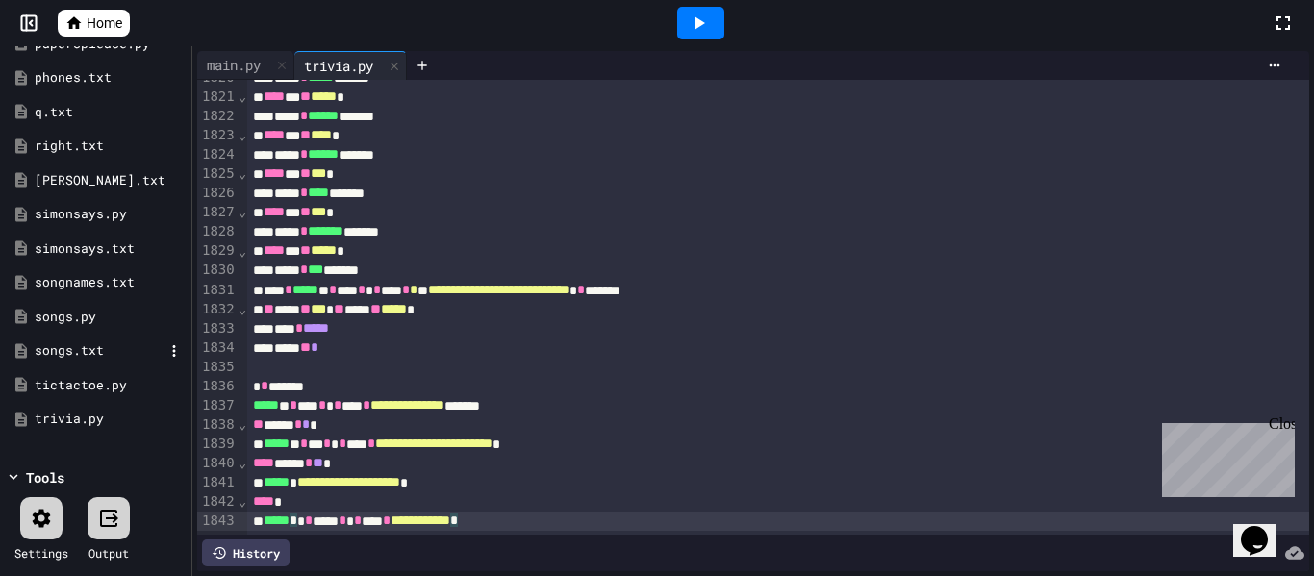
scroll to position [0, 0]
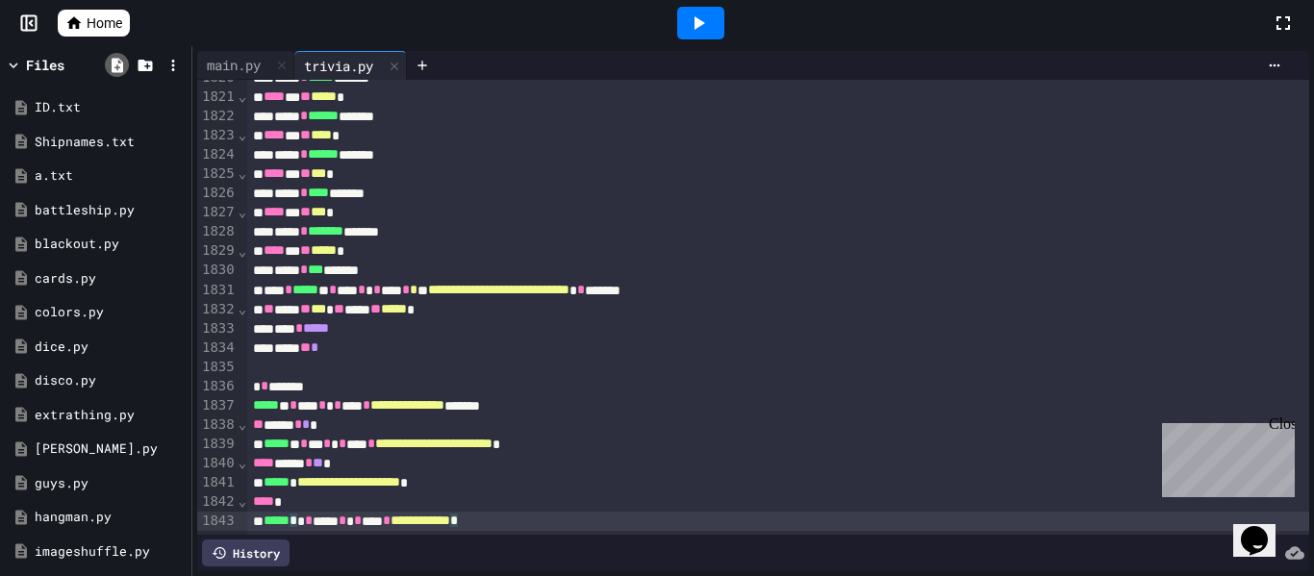
click at [113, 68] on icon at bounding box center [118, 65] width 12 height 14
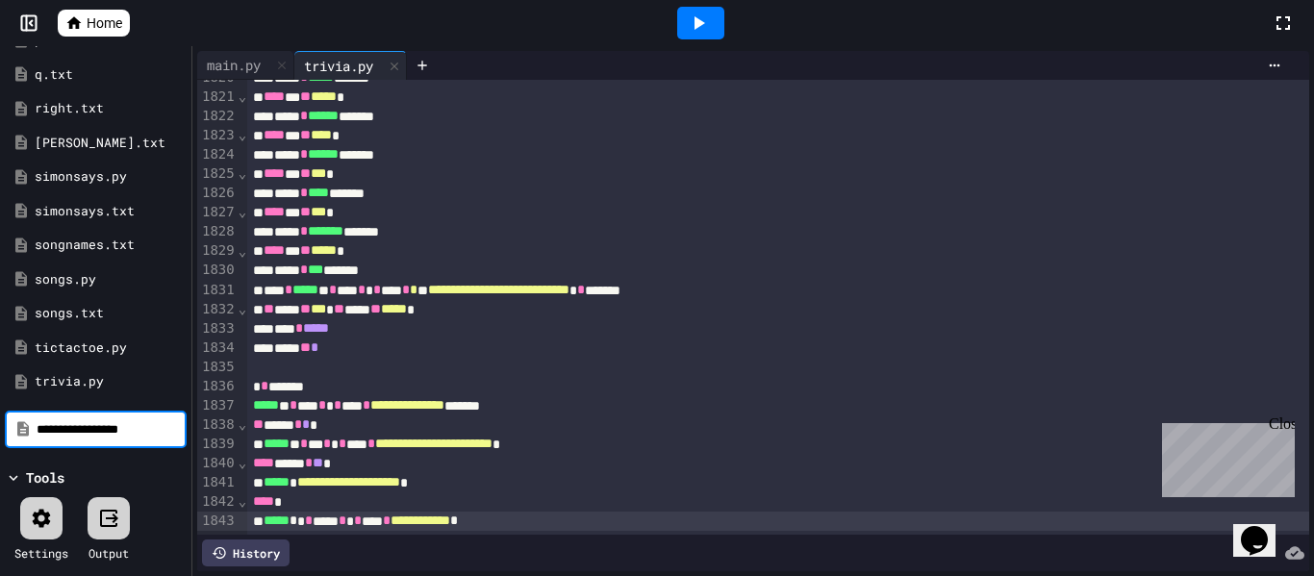
type input "**********"
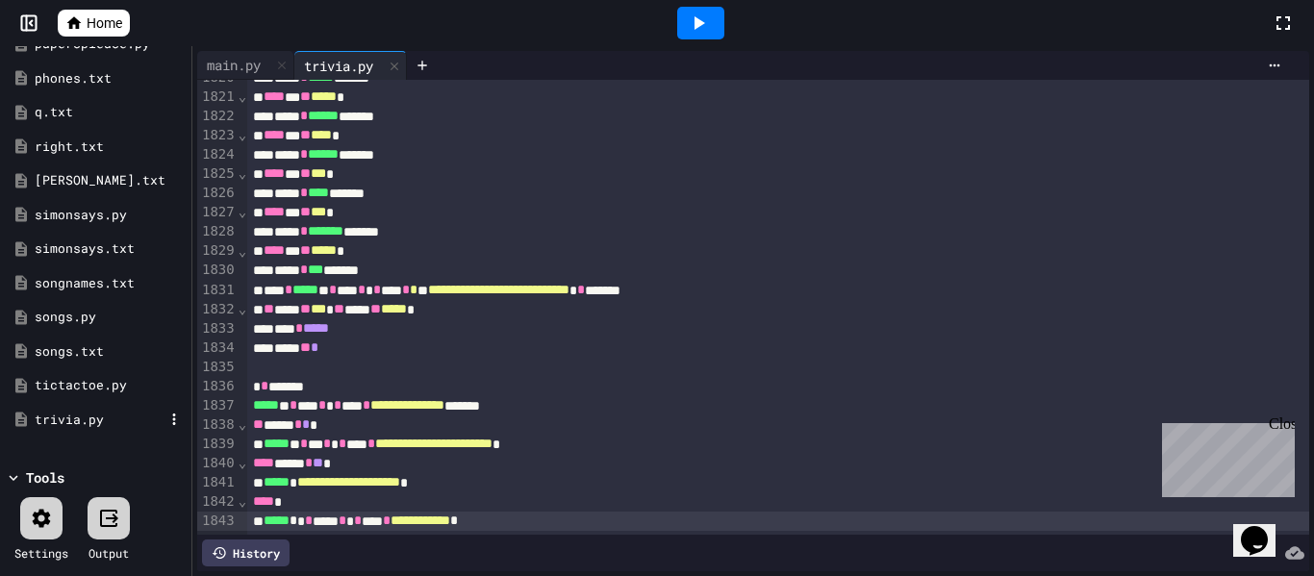
scroll to position [0, 0]
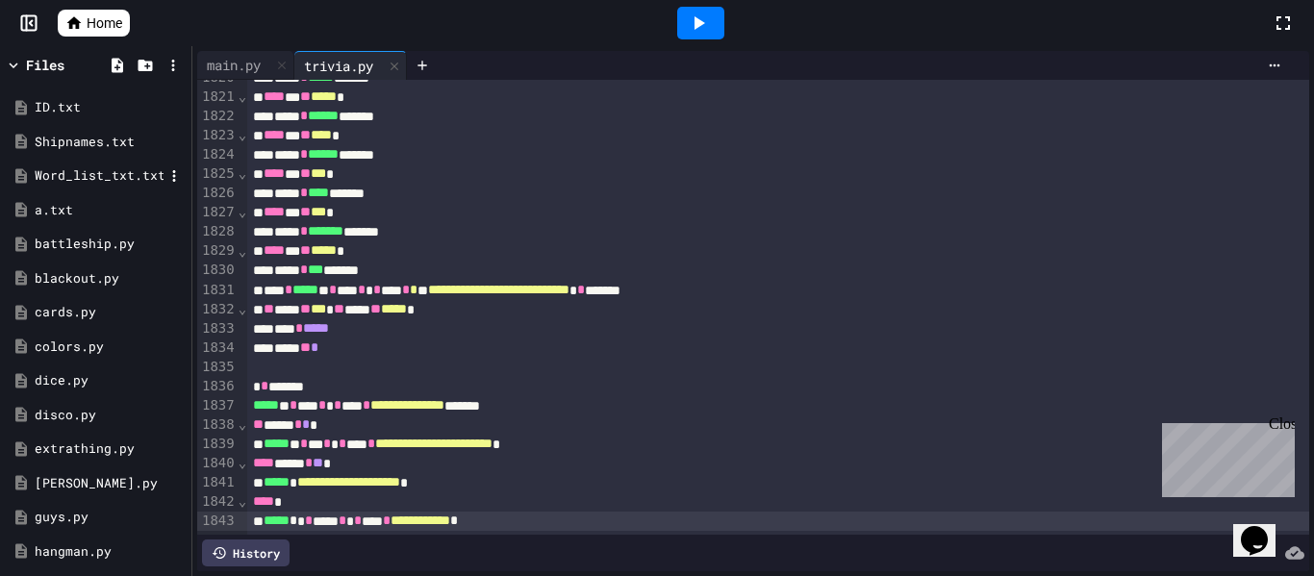
click at [102, 177] on div "Word_list_txt.txt" at bounding box center [99, 175] width 129 height 19
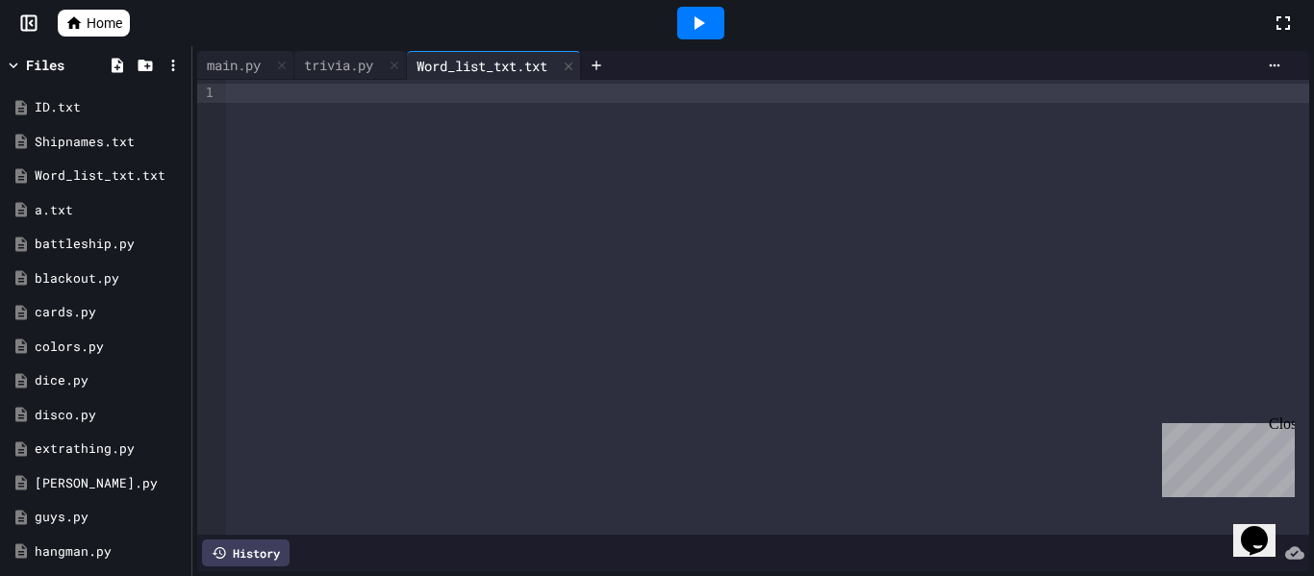
click at [367, 125] on div at bounding box center [767, 307] width 1083 height 455
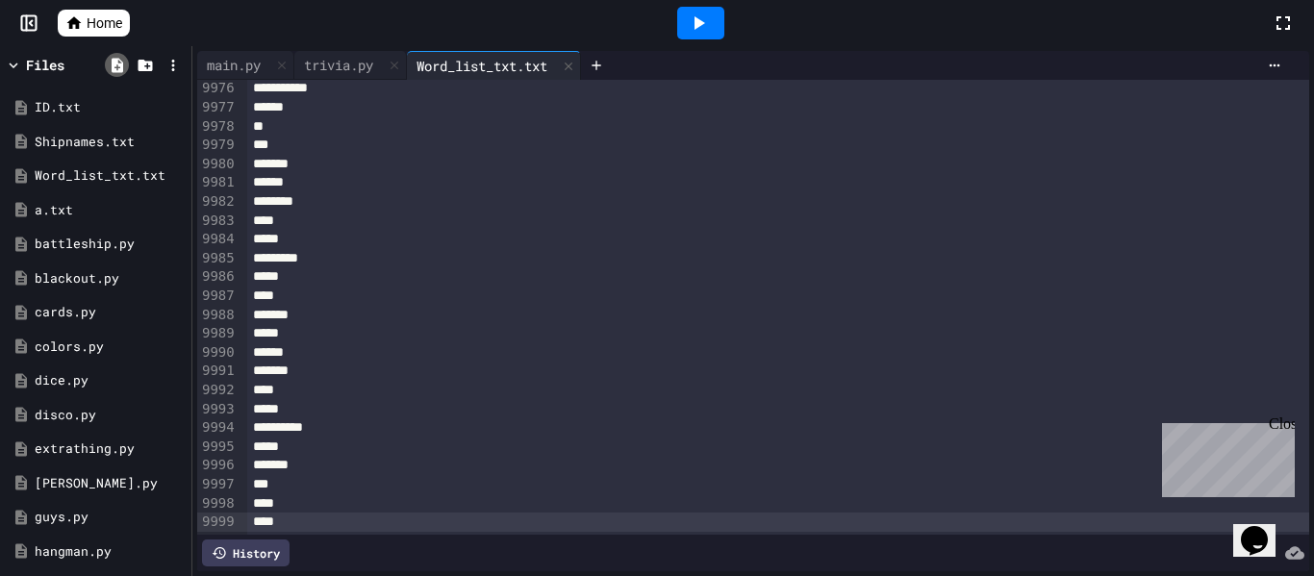
click at [112, 65] on icon at bounding box center [118, 65] width 12 height 14
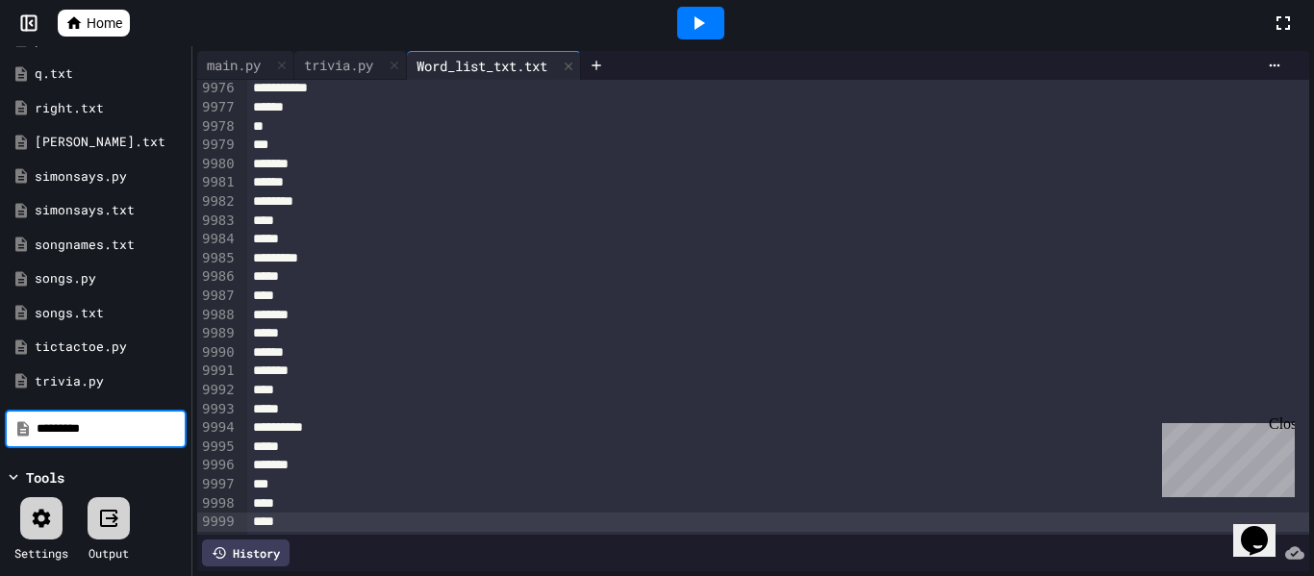
type input "*********"
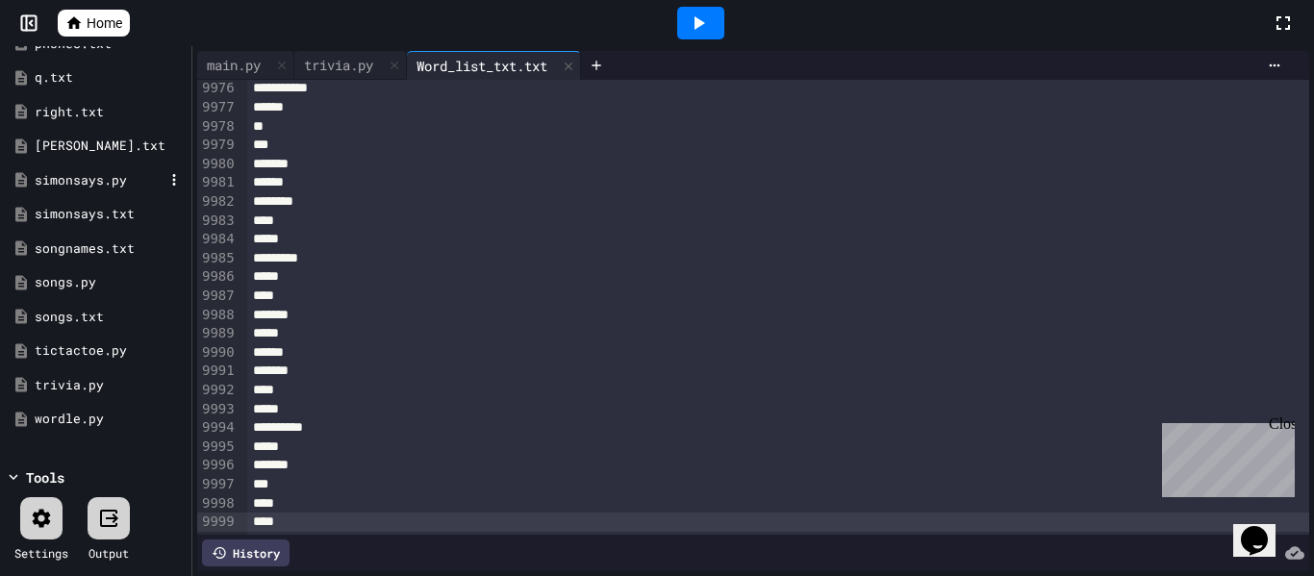
scroll to position [849, 0]
click at [80, 415] on div "wordle.py" at bounding box center [99, 419] width 129 height 19
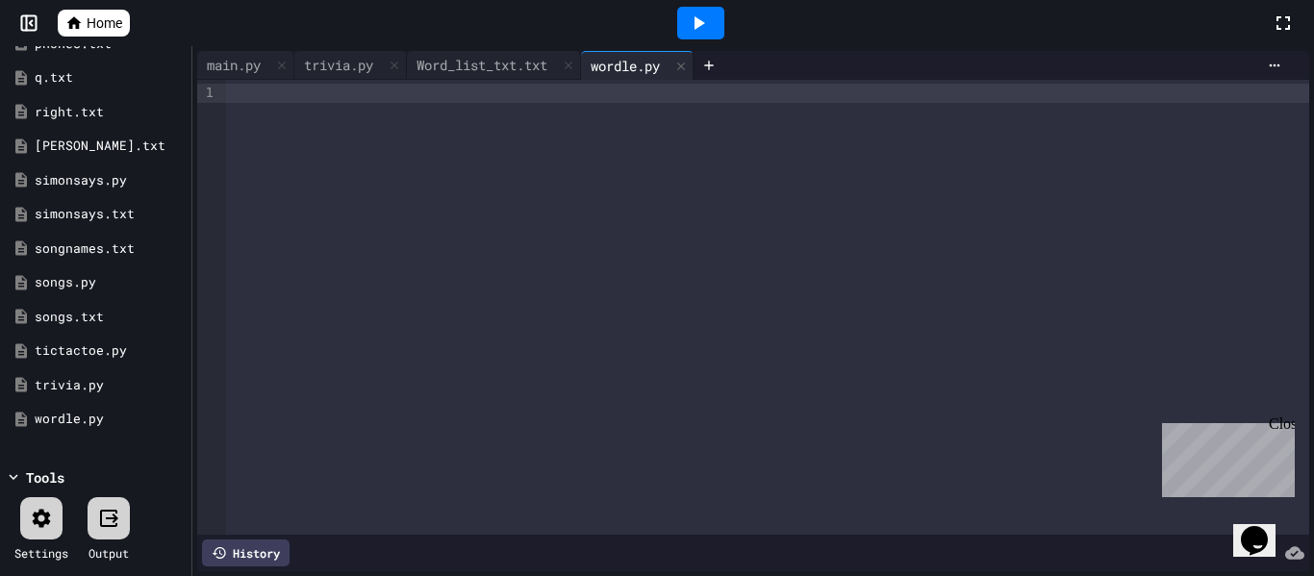
click at [330, 123] on div at bounding box center [767, 307] width 1083 height 455
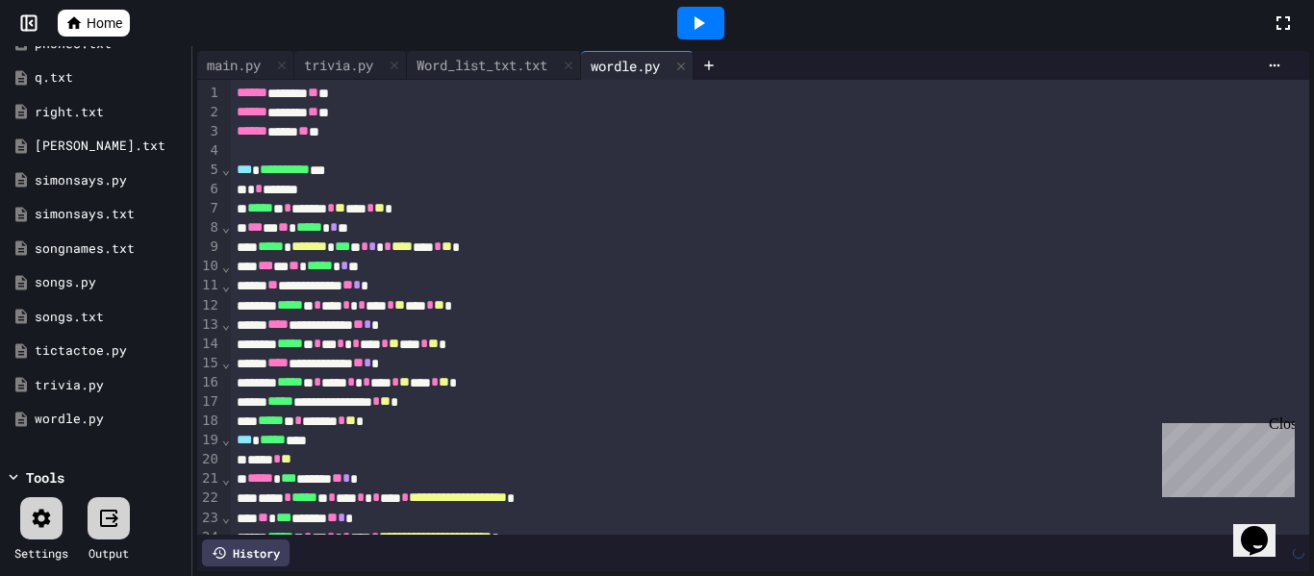
scroll to position [1155, 0]
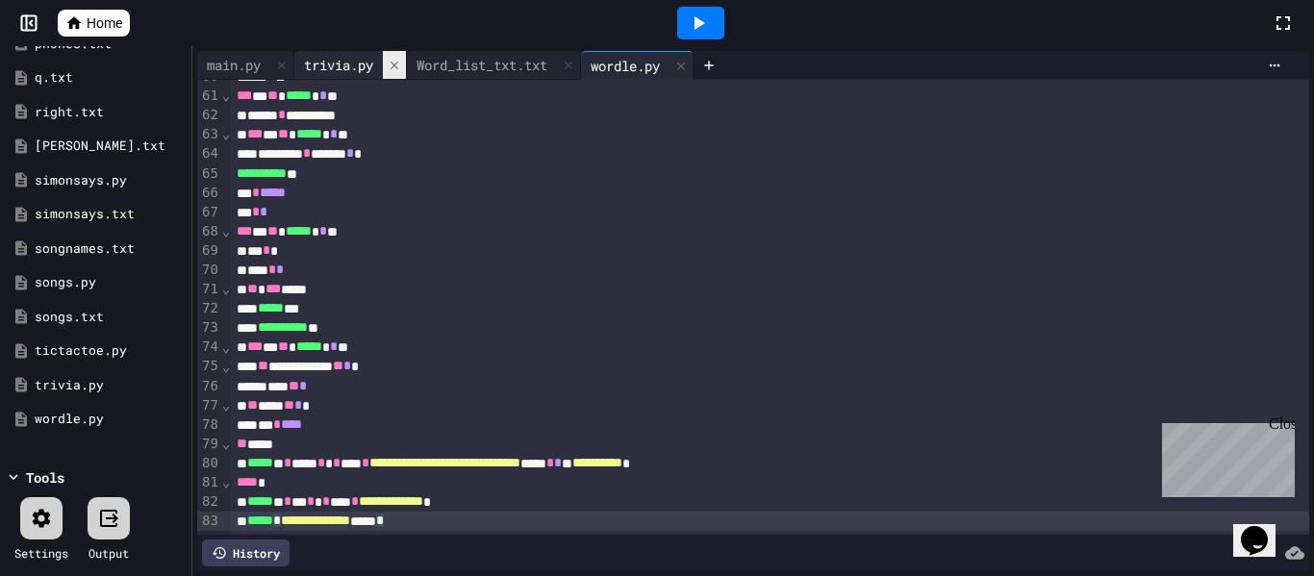
click at [398, 67] on icon at bounding box center [395, 65] width 8 height 8
click at [402, 68] on div "Word_list_txt.txt" at bounding box center [369, 65] width 150 height 20
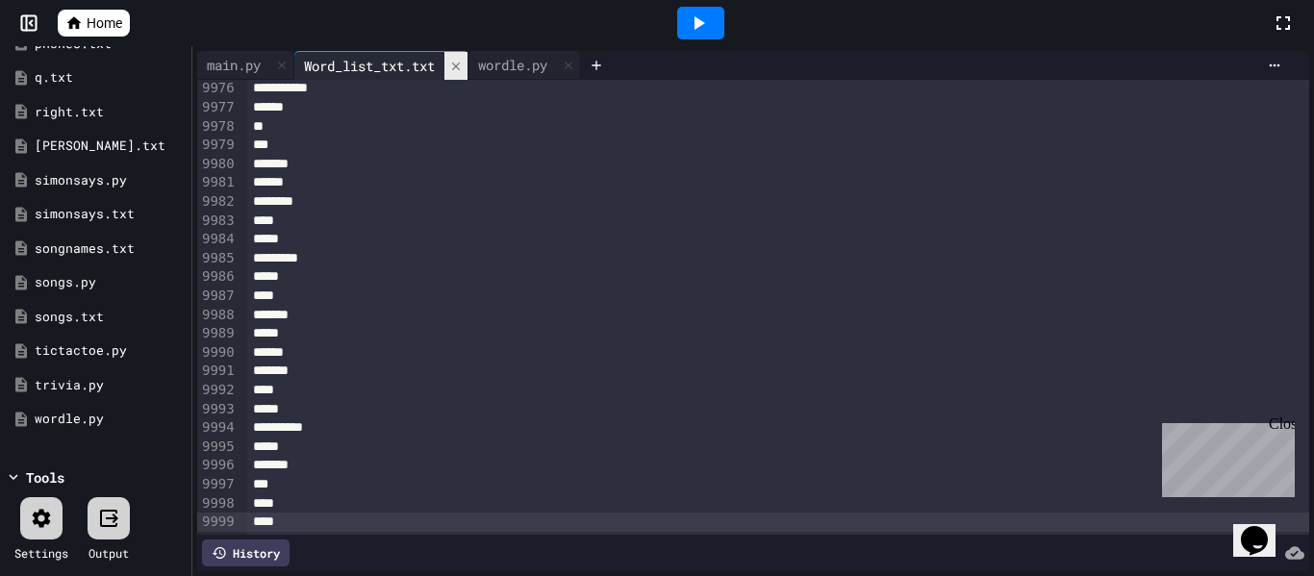
click at [462, 65] on icon at bounding box center [455, 66] width 13 height 13
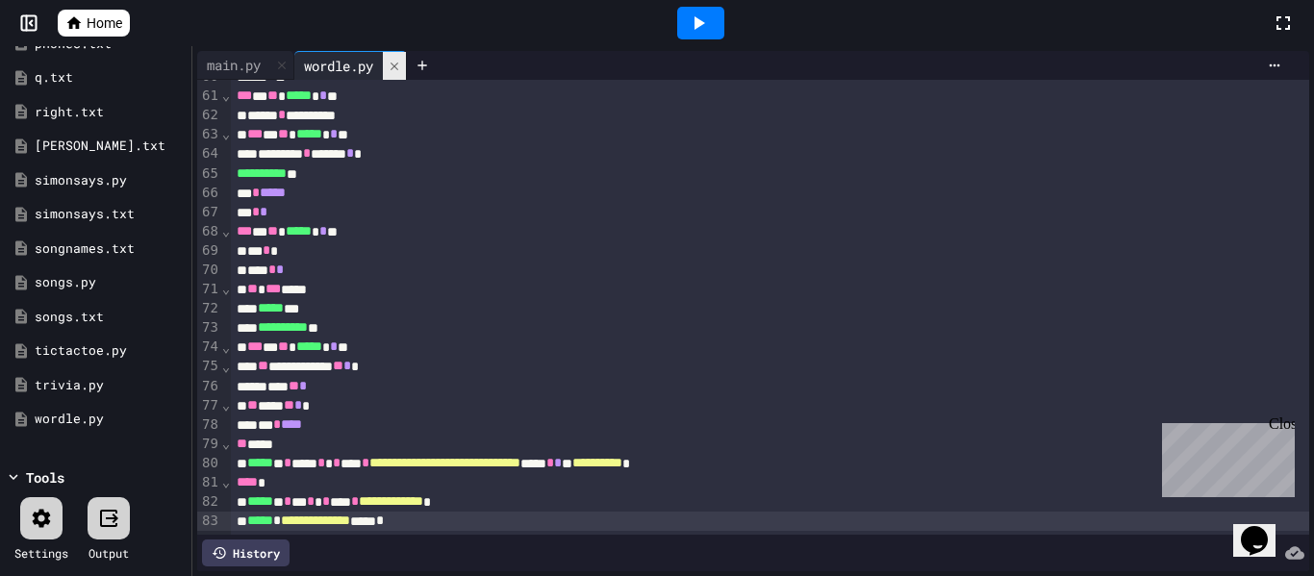
click at [401, 62] on icon at bounding box center [394, 66] width 13 height 13
